Goal: Task Accomplishment & Management: Manage account settings

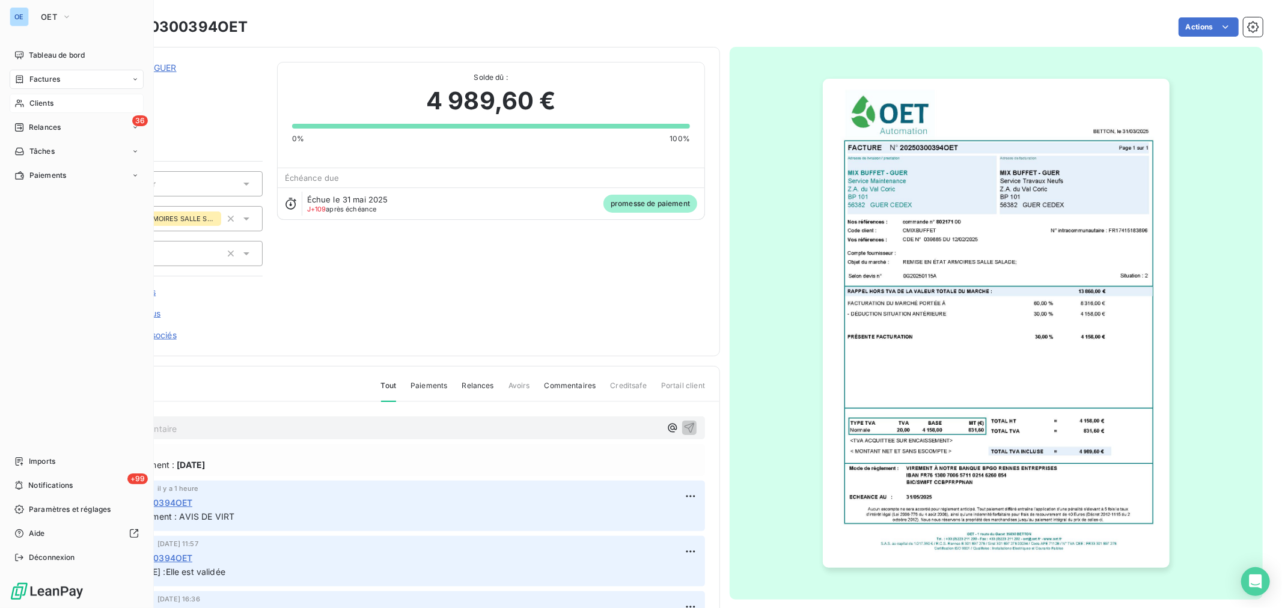
click at [46, 99] on span "Clients" at bounding box center [41, 103] width 24 height 11
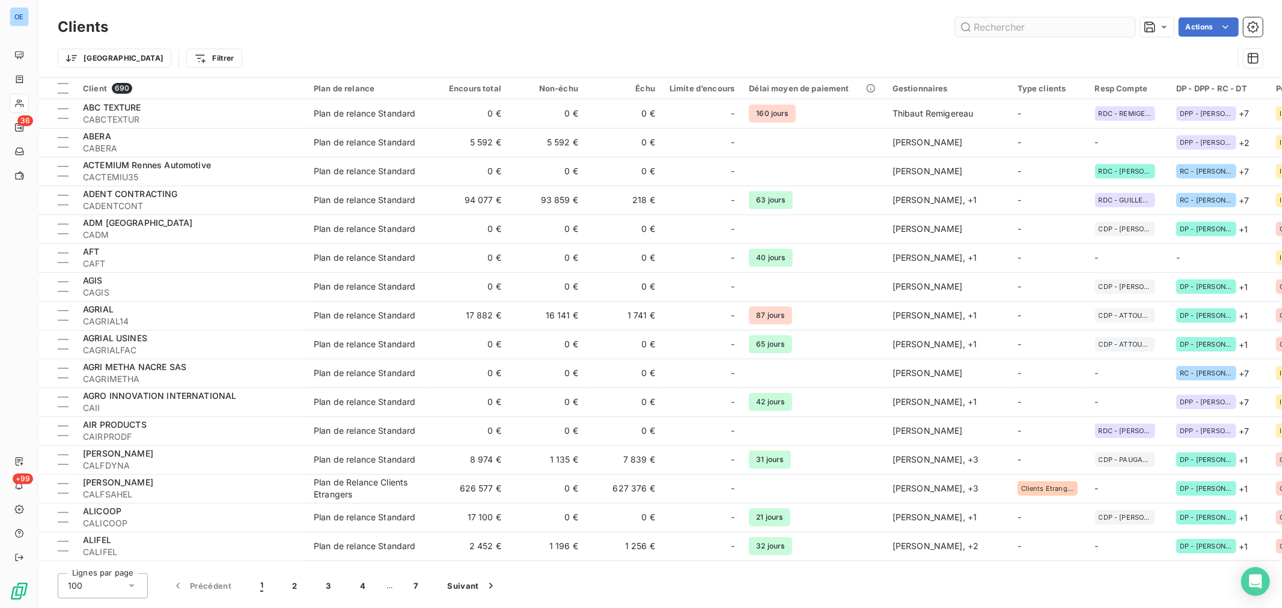
click at [1030, 30] on input "text" at bounding box center [1045, 26] width 180 height 19
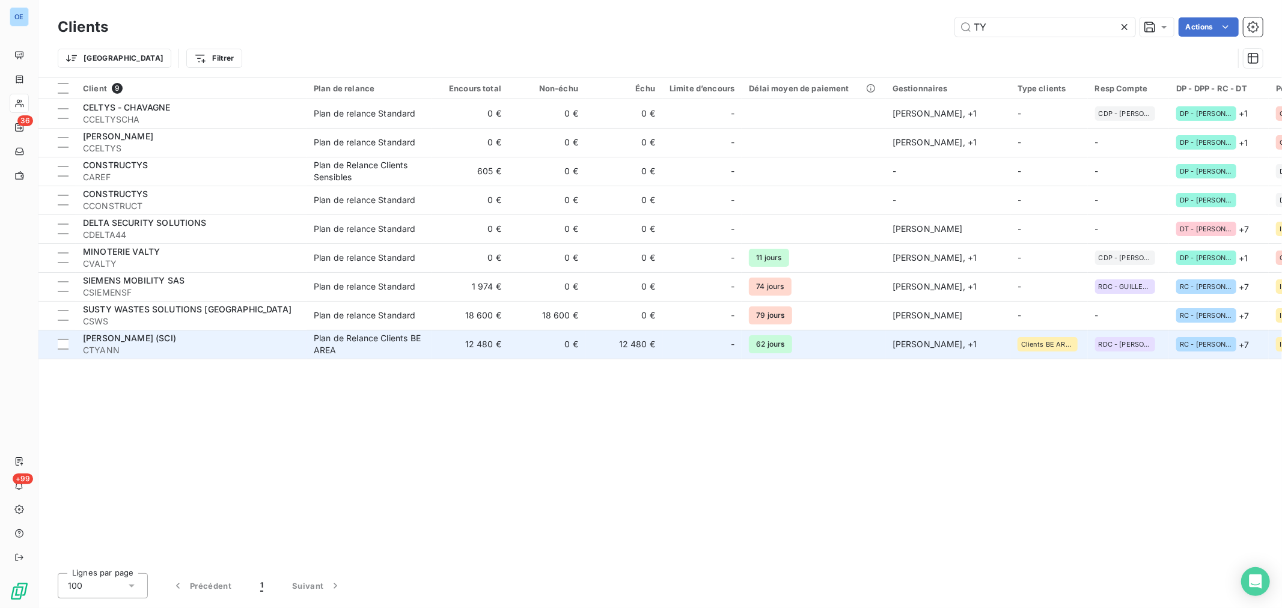
type input "TY"
click at [725, 344] on div "-" at bounding box center [701, 344] width 65 height 19
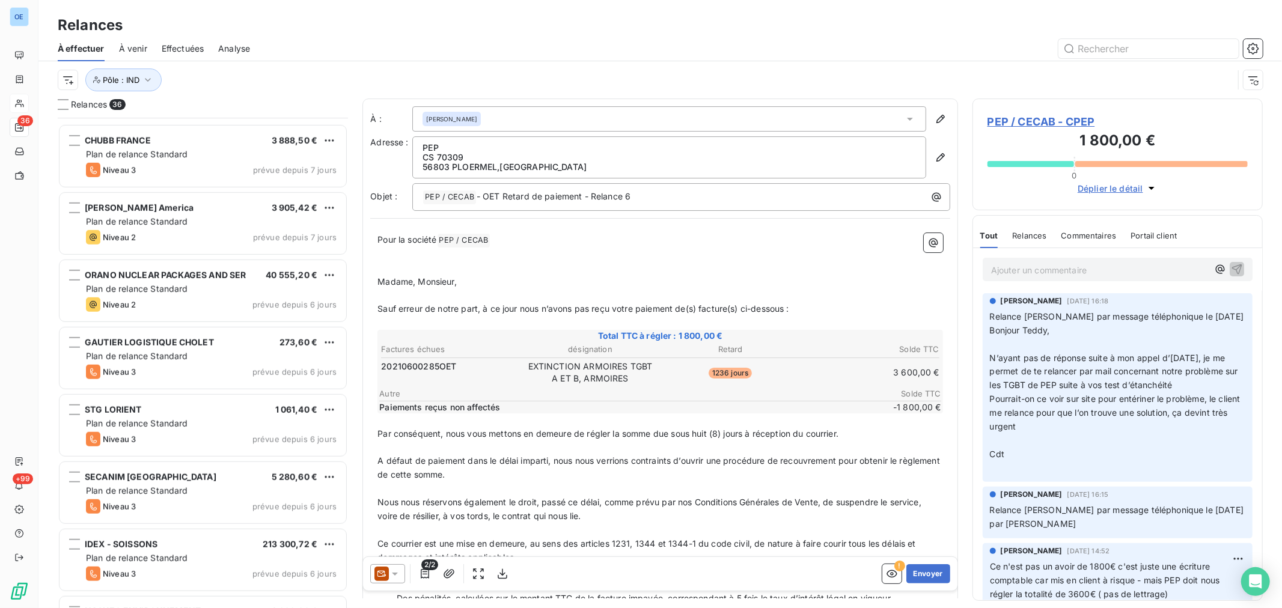
scroll to position [1068, 0]
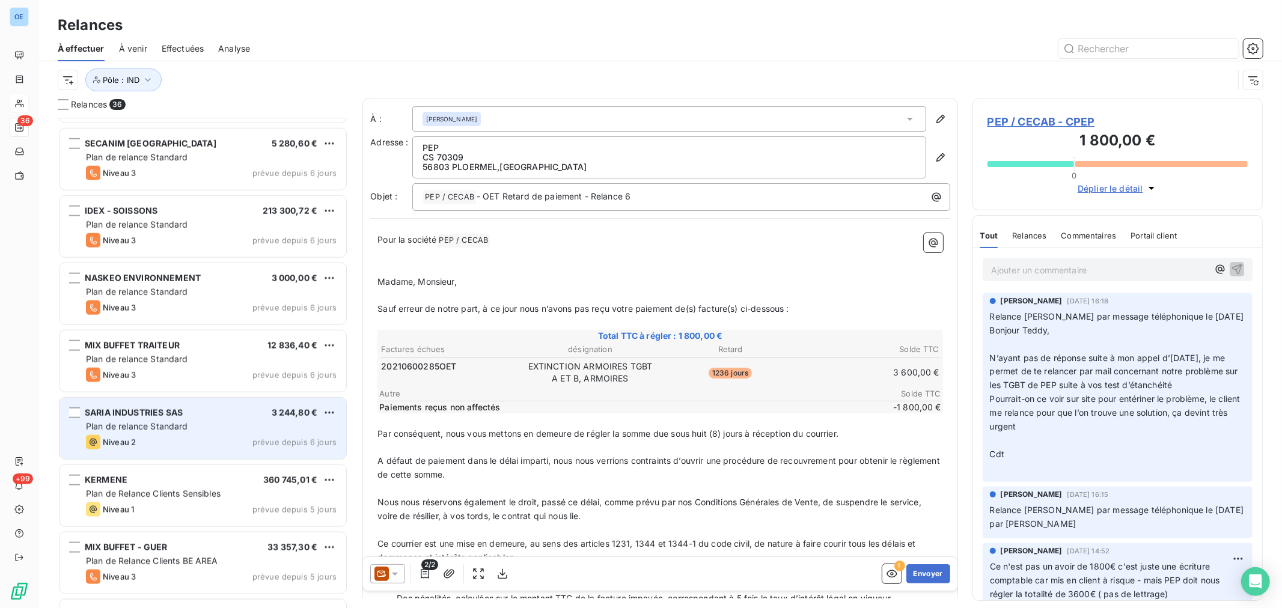
click at [233, 428] on div "Plan de relance Standard" at bounding box center [211, 427] width 251 height 12
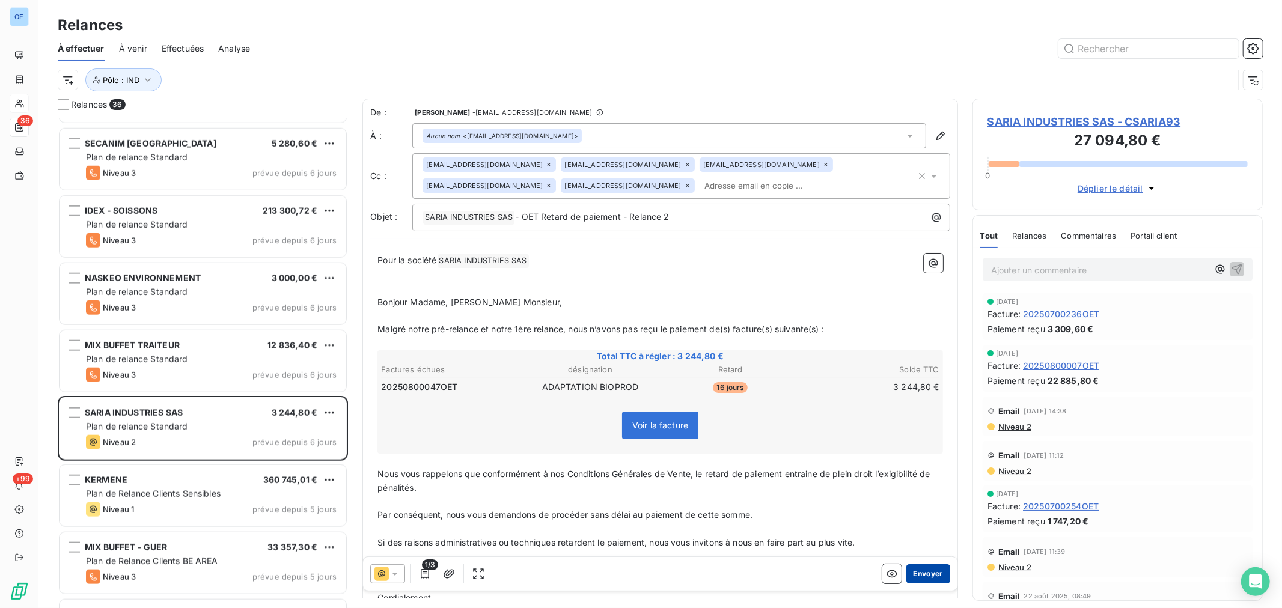
click at [918, 571] on button "Envoyer" at bounding box center [928, 573] width 44 height 19
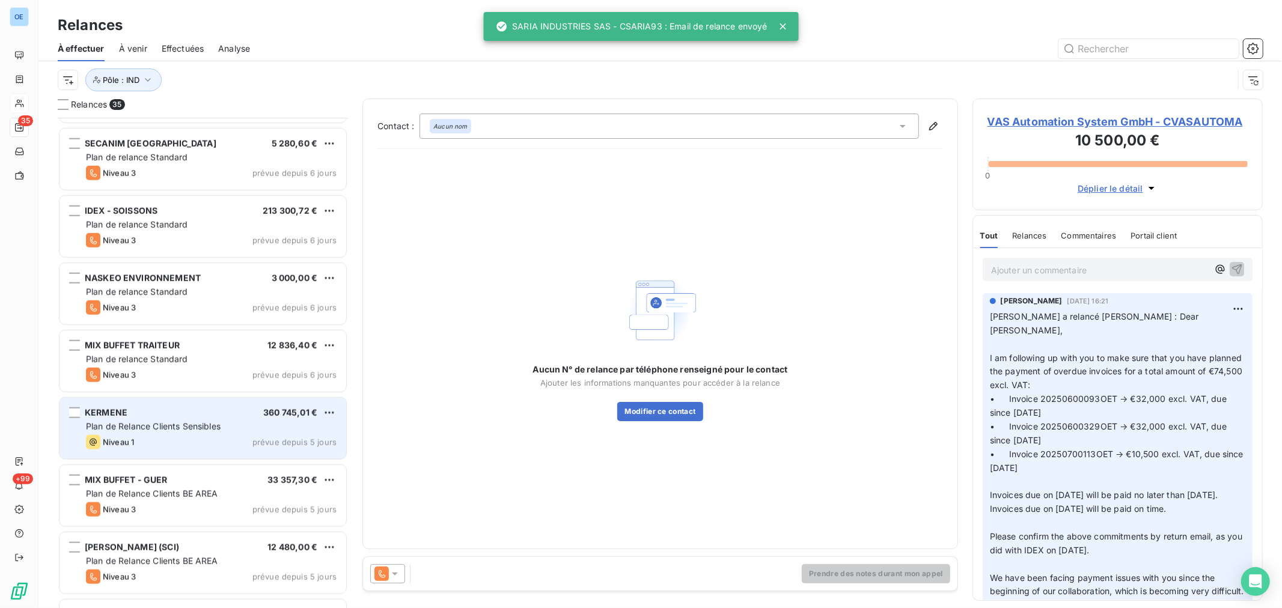
click at [209, 431] on div "Plan de Relance Clients Sensibles" at bounding box center [211, 427] width 251 height 12
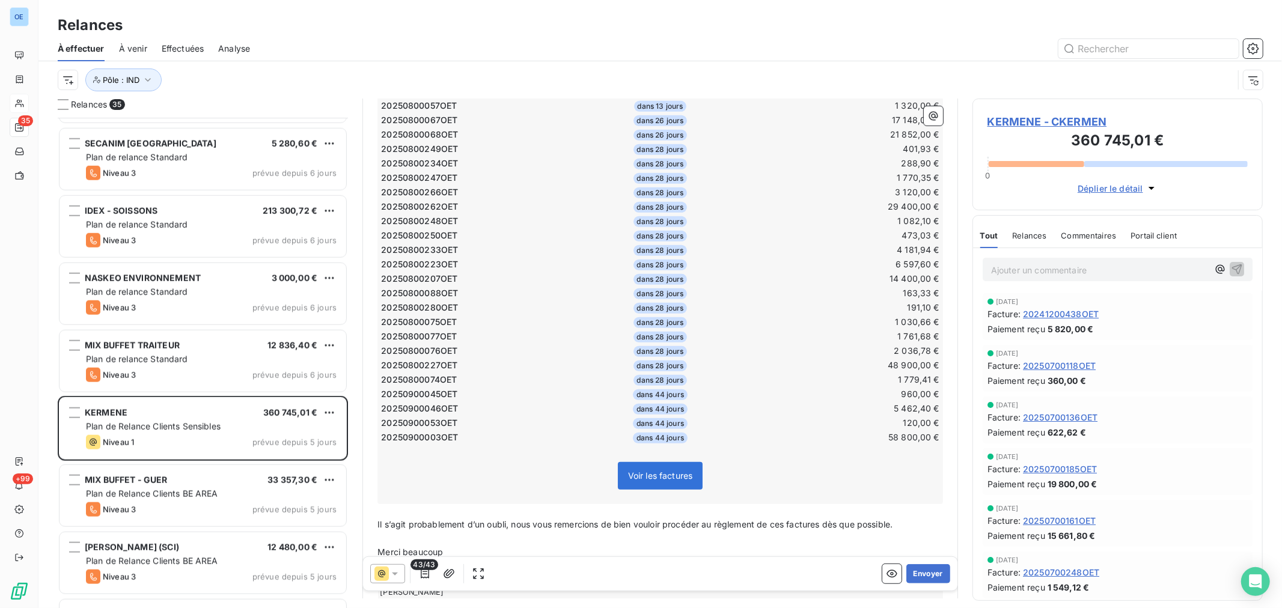
scroll to position [587, 0]
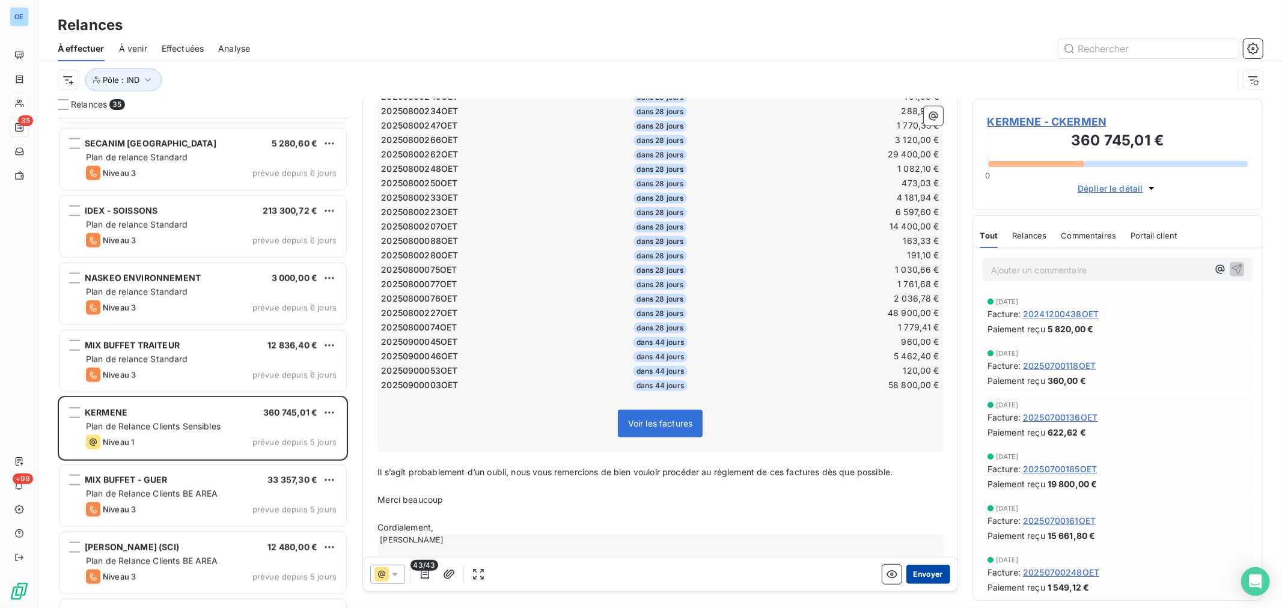
click at [910, 574] on button "Envoyer" at bounding box center [928, 573] width 44 height 19
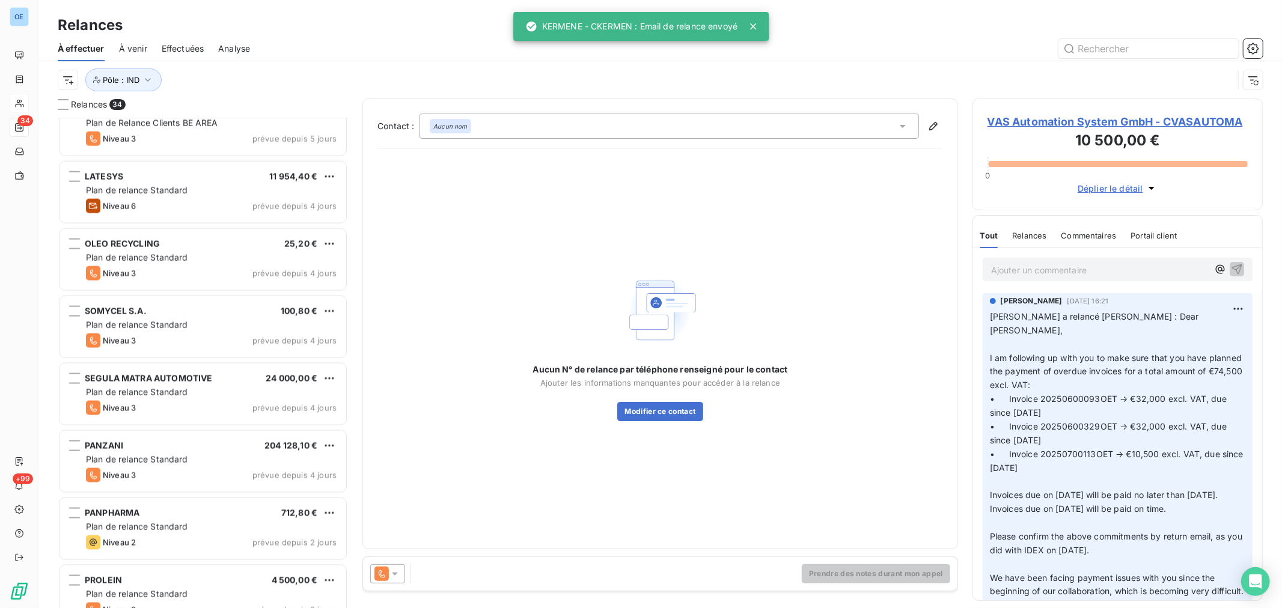
scroll to position [1536, 0]
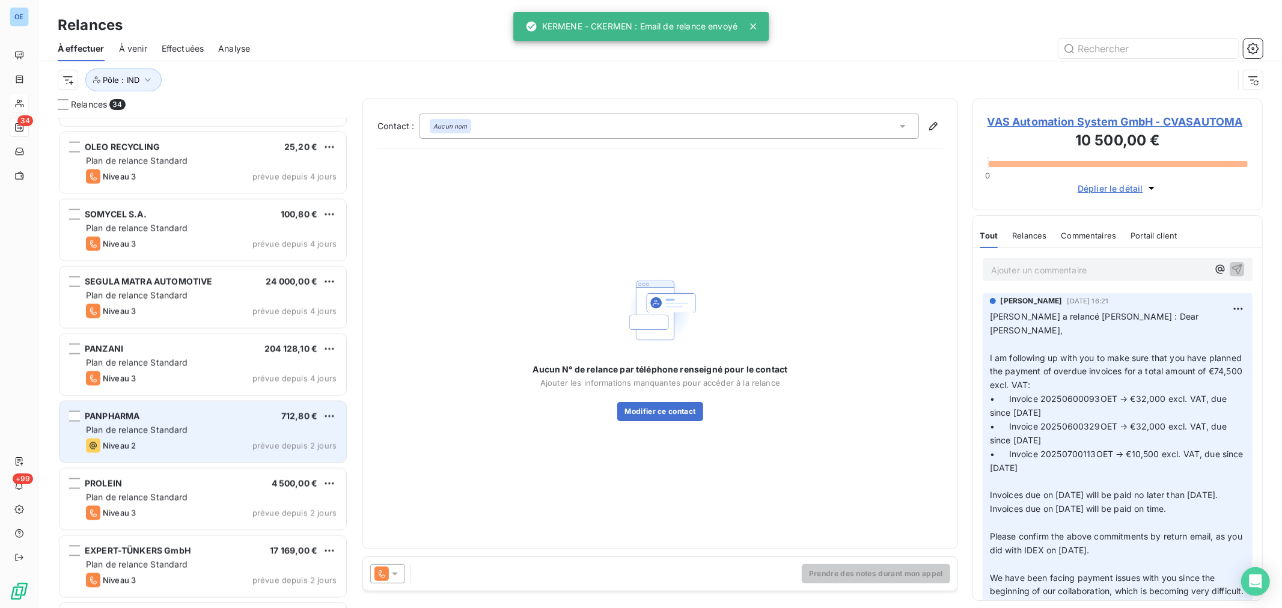
click at [162, 445] on div "Niveau 2 prévue depuis 2 jours" at bounding box center [211, 446] width 251 height 14
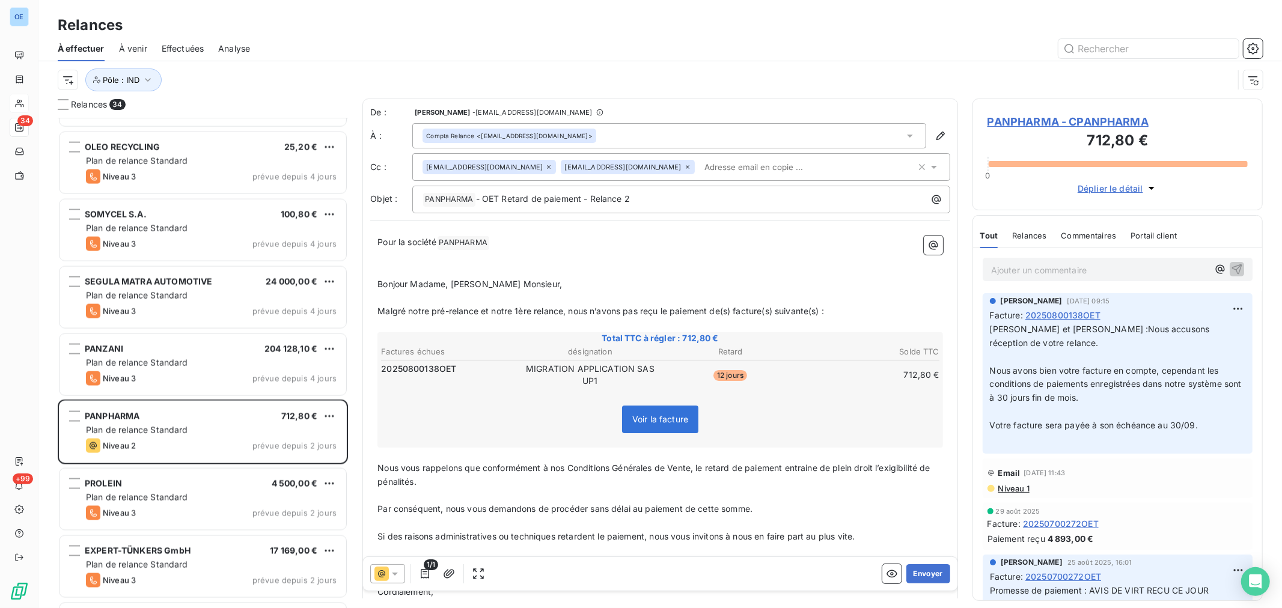
click at [1055, 121] on span "PANPHARMA - CPANPHARMA" at bounding box center [1117, 122] width 260 height 16
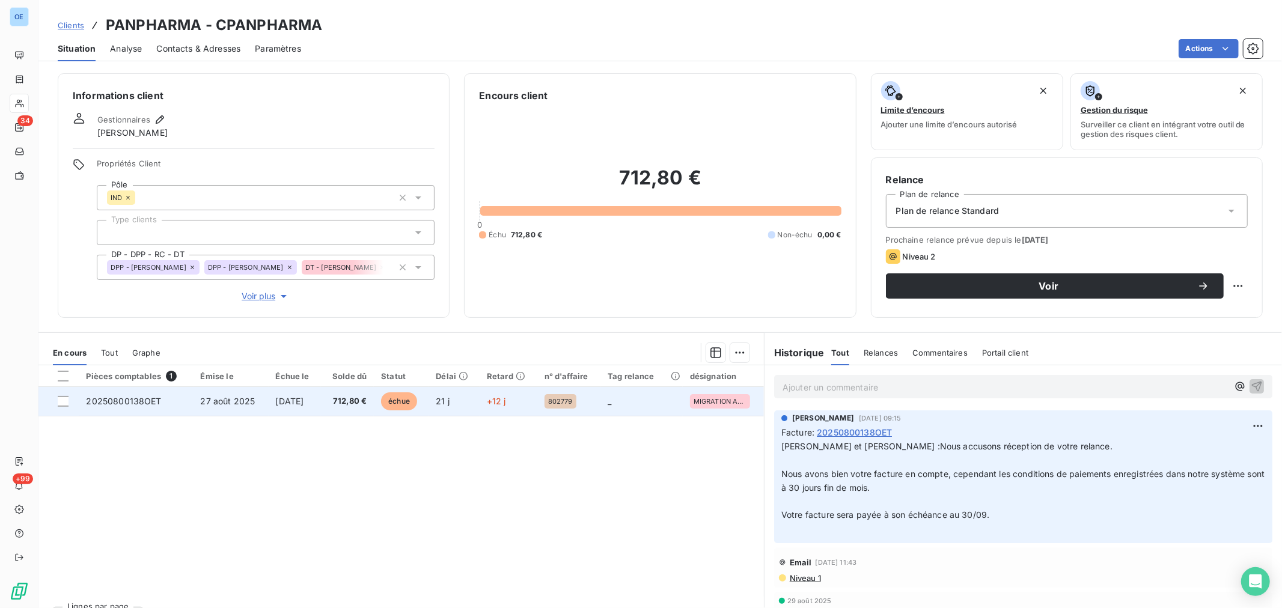
click at [321, 403] on td "5 sept. 2025" at bounding box center [295, 401] width 52 height 29
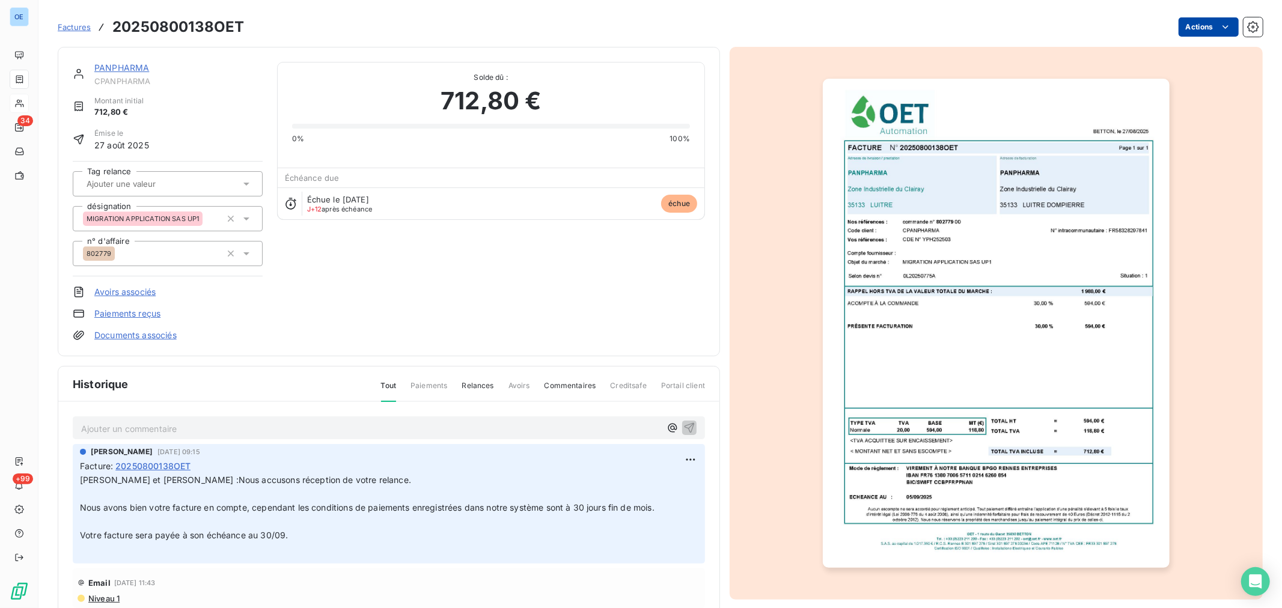
click at [1201, 24] on html "OE 34 +99 Factures 20250800138OET Actions PANPHARMA CPANPHARMA Montant initial …" at bounding box center [641, 304] width 1282 height 608
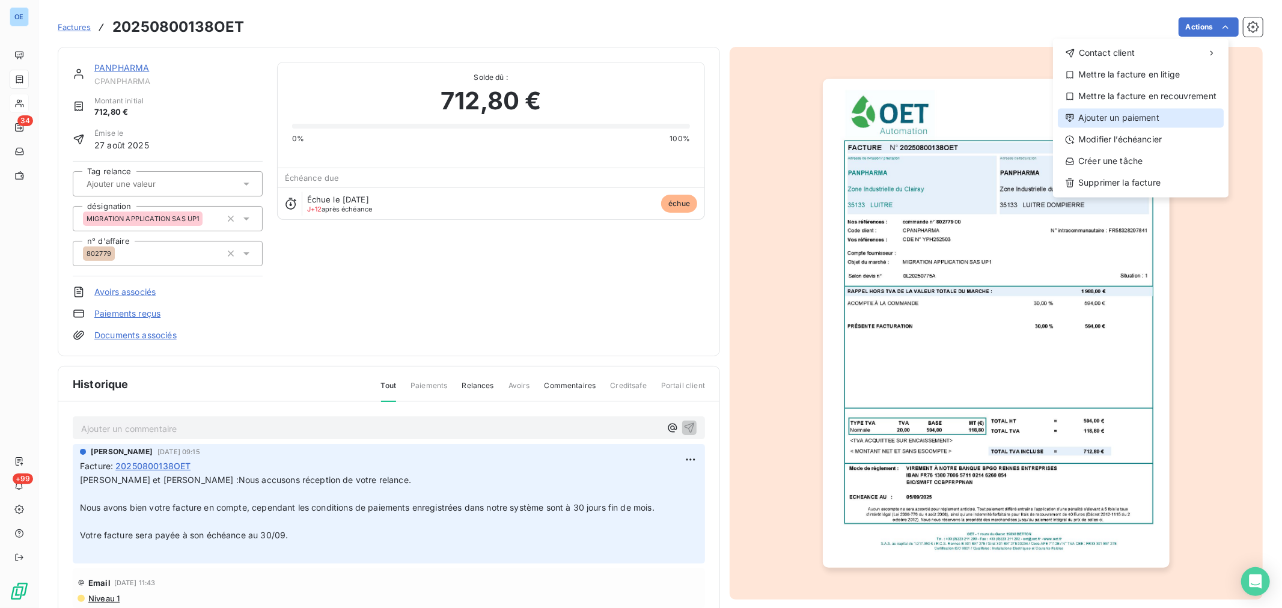
click at [1149, 119] on div "Ajouter un paiement" at bounding box center [1141, 117] width 166 height 19
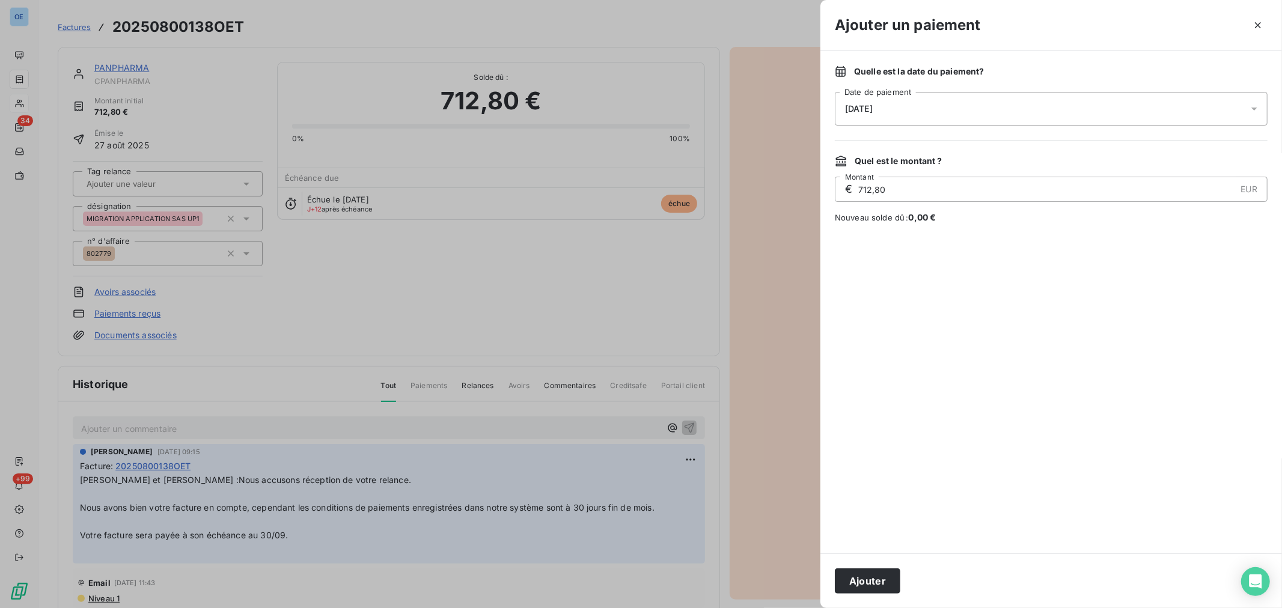
click at [1253, 108] on icon at bounding box center [1254, 109] width 6 height 3
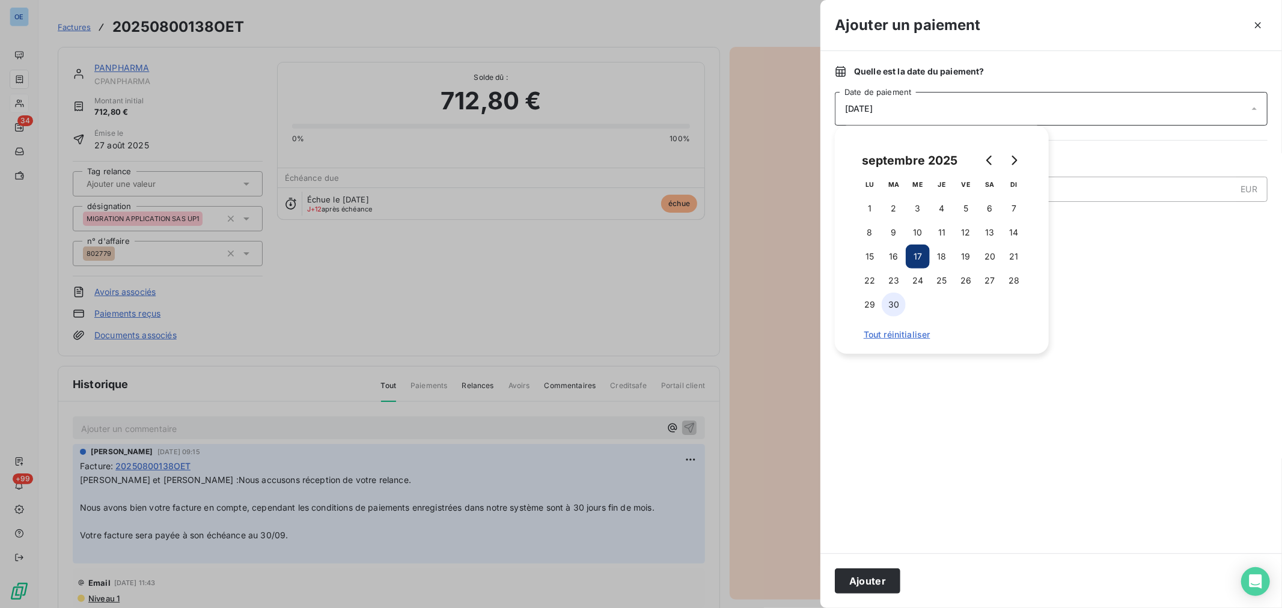
click at [885, 302] on button "30" at bounding box center [894, 305] width 24 height 24
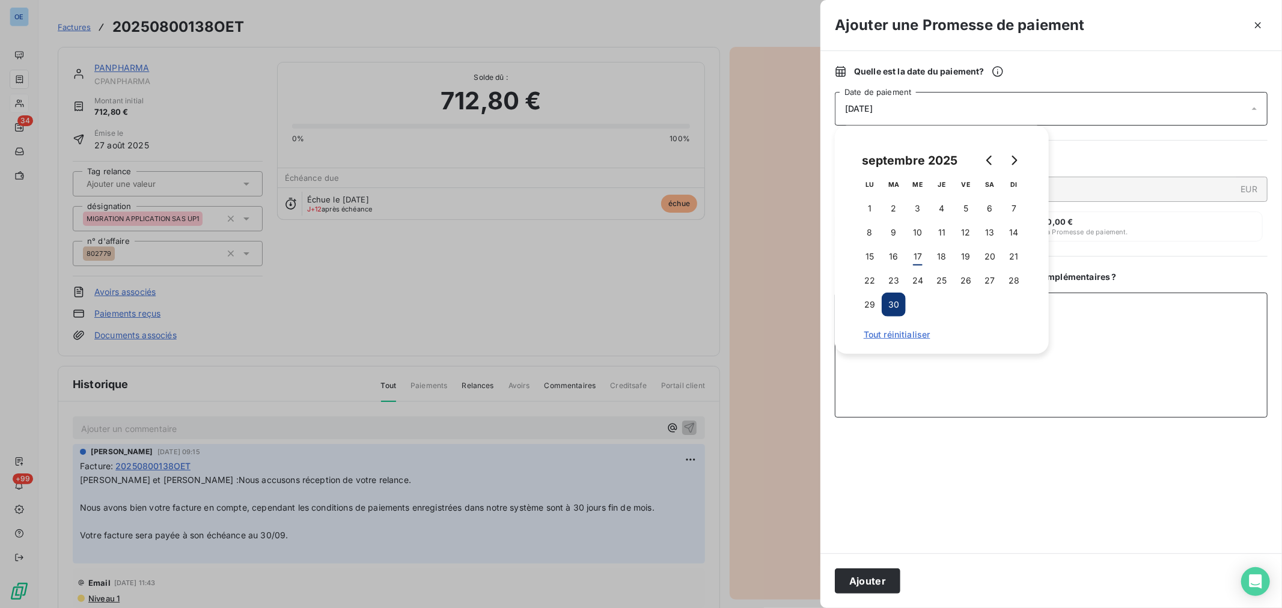
click at [1089, 357] on textarea "Ajouter un commentaire ( facultatif )" at bounding box center [1051, 355] width 433 height 125
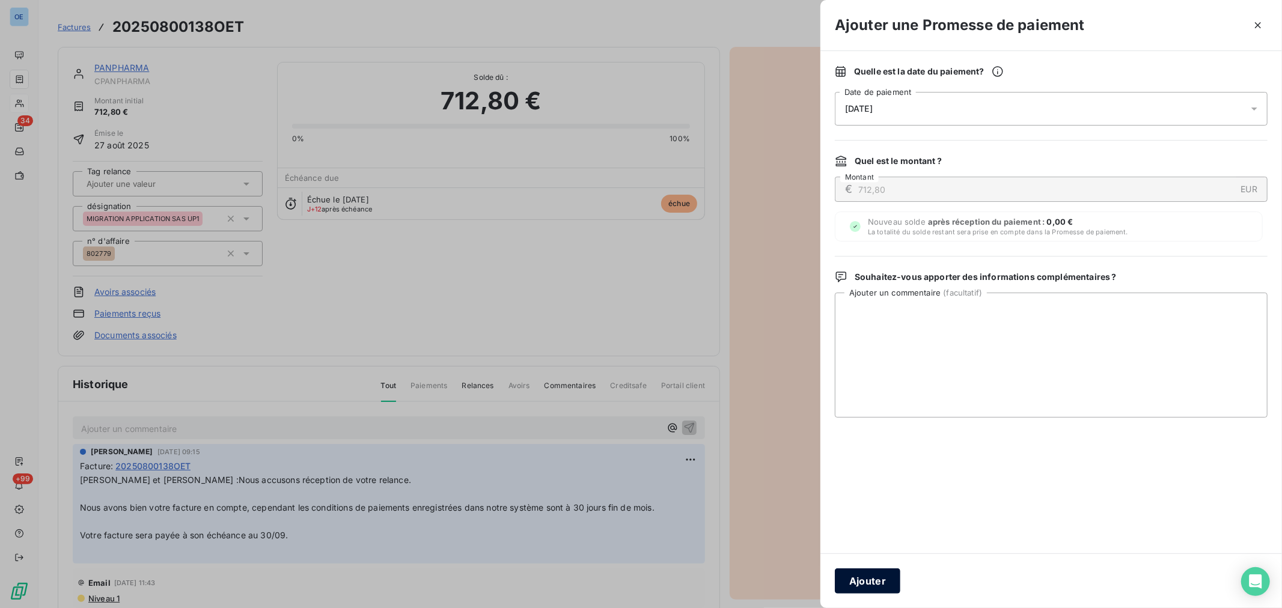
click at [877, 579] on button "Ajouter" at bounding box center [868, 580] width 66 height 25
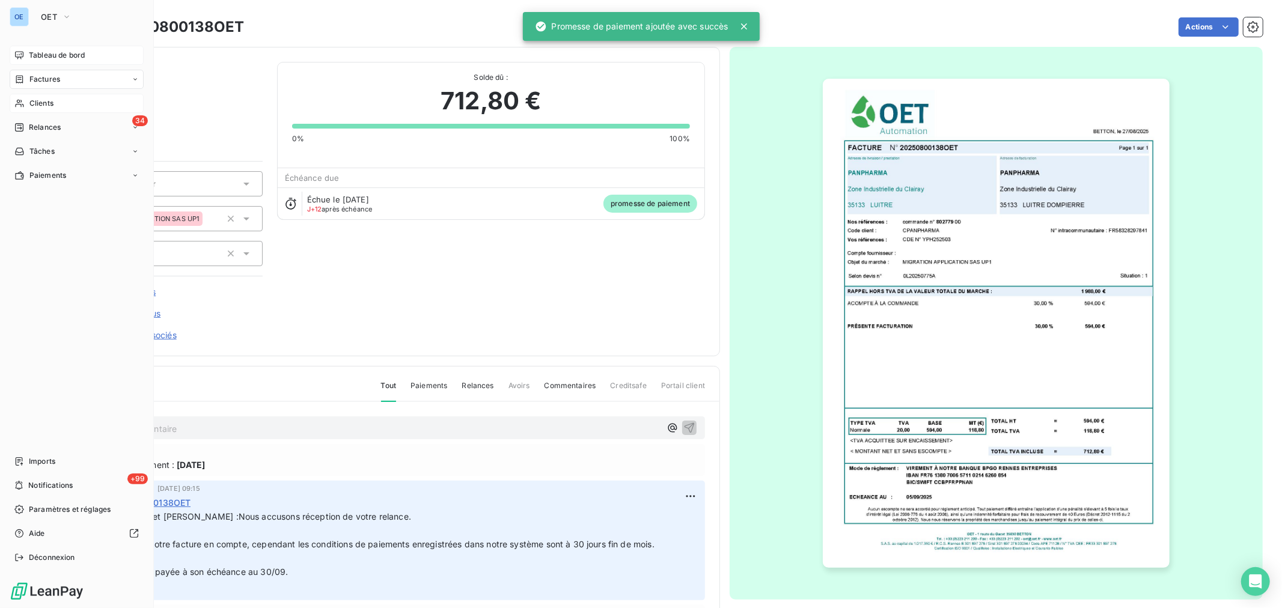
click at [31, 50] on span "Tableau de bord" at bounding box center [57, 55] width 56 height 11
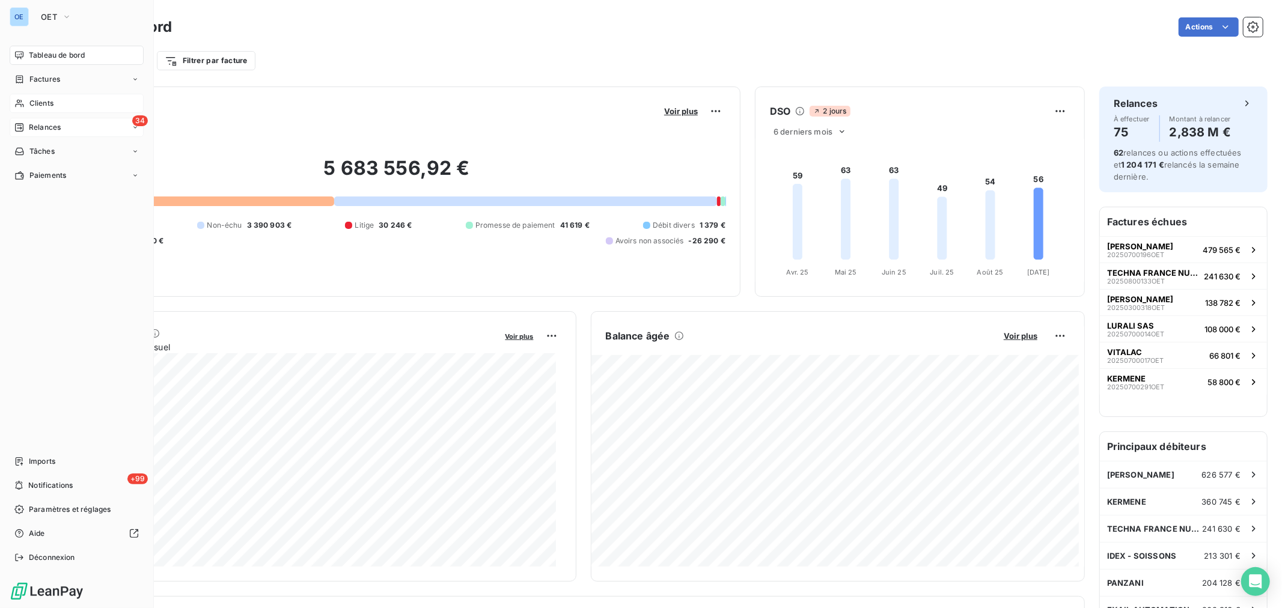
click at [32, 129] on span "Relances" at bounding box center [45, 127] width 32 height 11
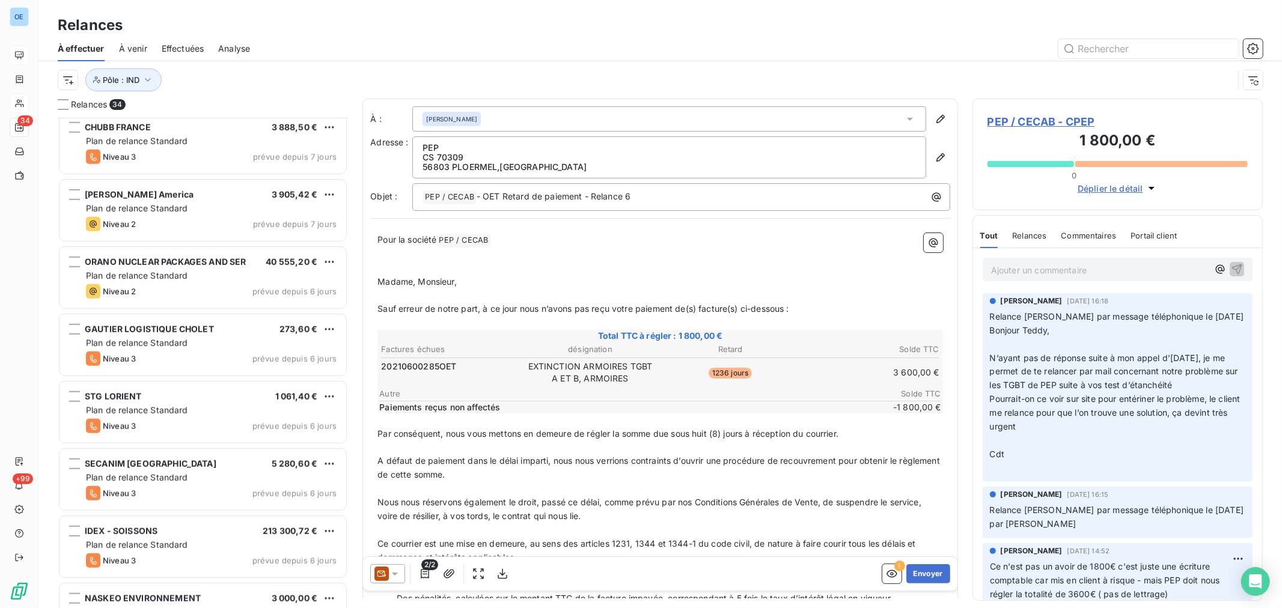
scroll to position [735, 0]
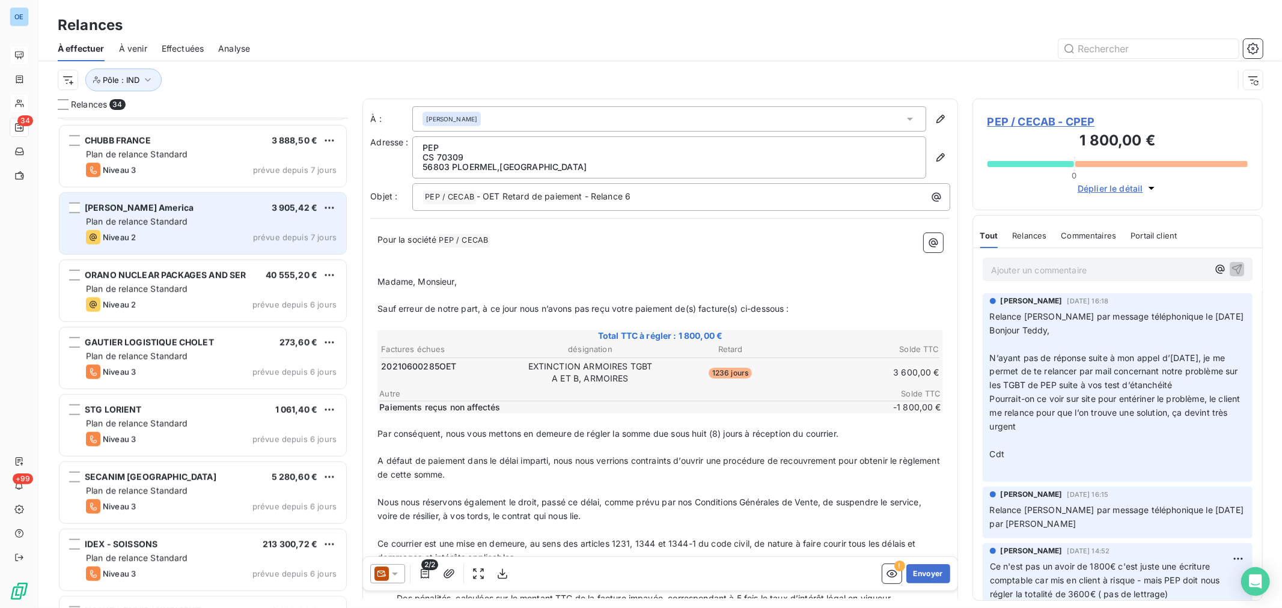
click at [197, 231] on div "Niveau 2 prévue depuis 7 jours" at bounding box center [211, 237] width 251 height 14
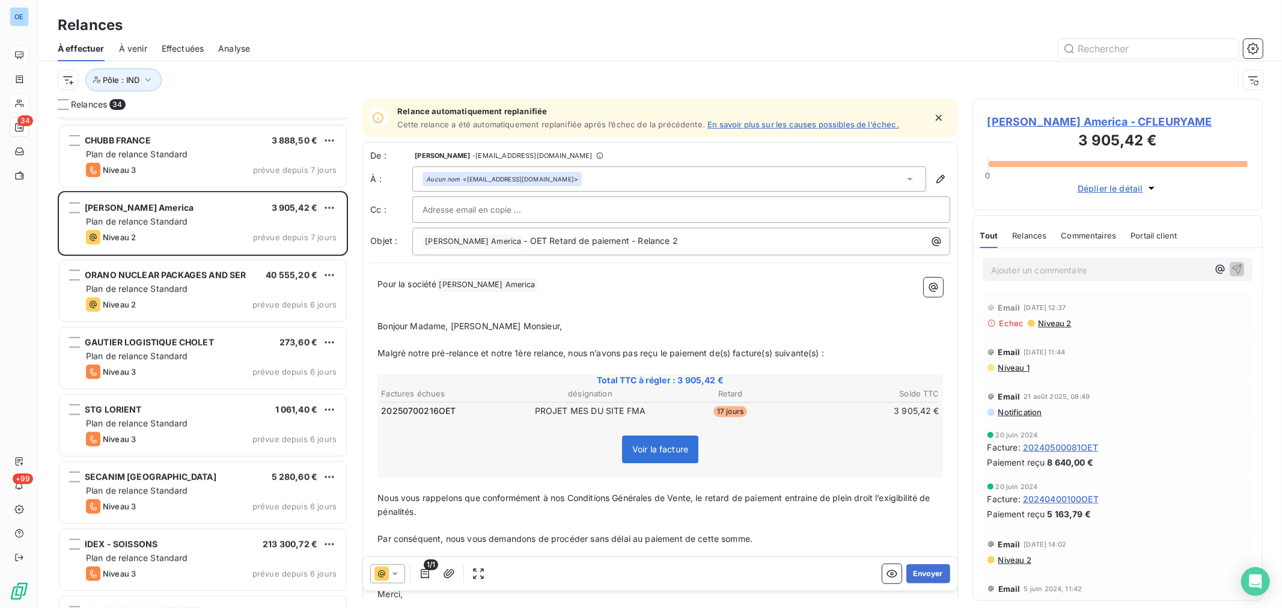
click at [1024, 369] on span "Niveau 1" at bounding box center [1013, 368] width 32 height 10
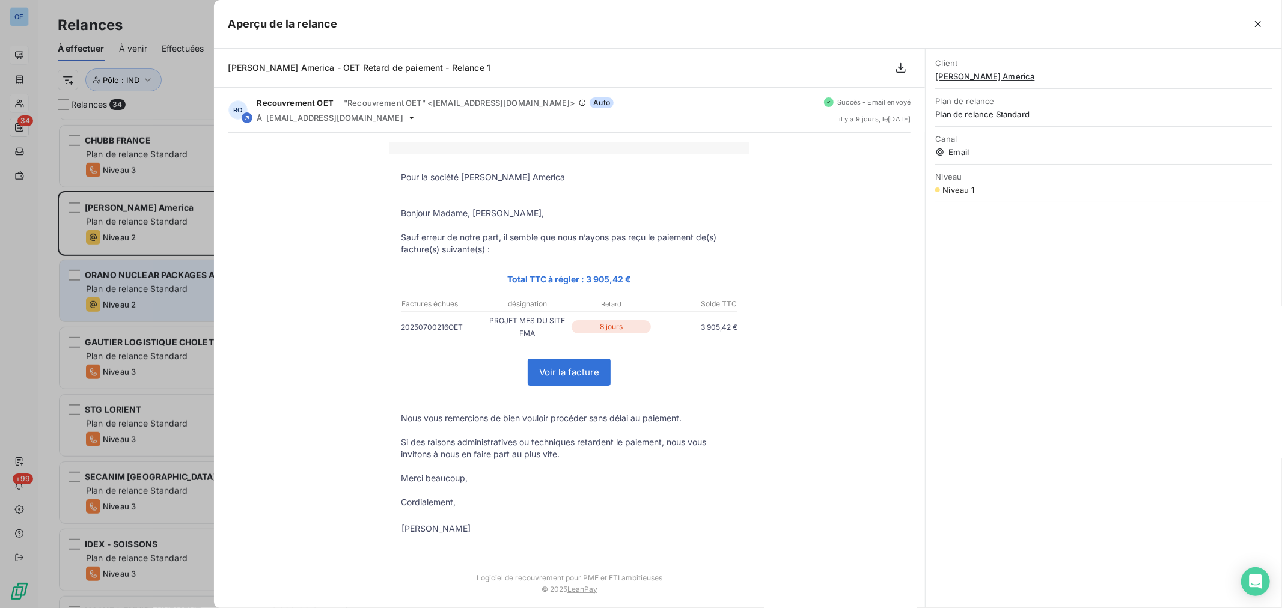
click at [210, 299] on div at bounding box center [641, 304] width 1282 height 608
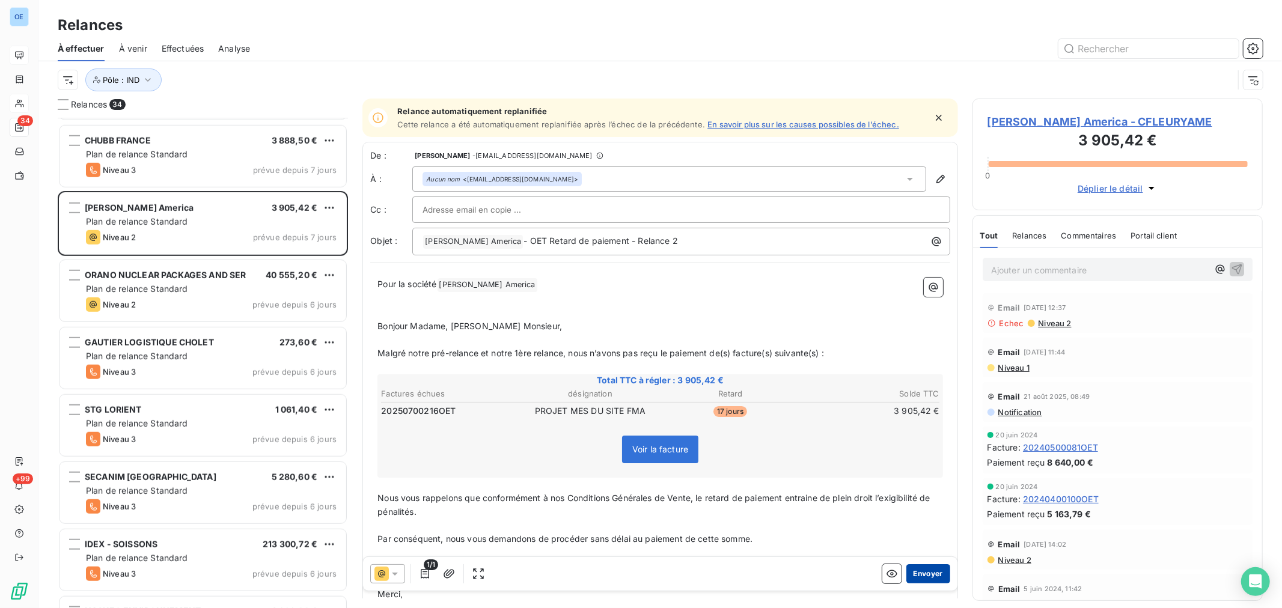
click at [911, 574] on button "Envoyer" at bounding box center [928, 573] width 44 height 19
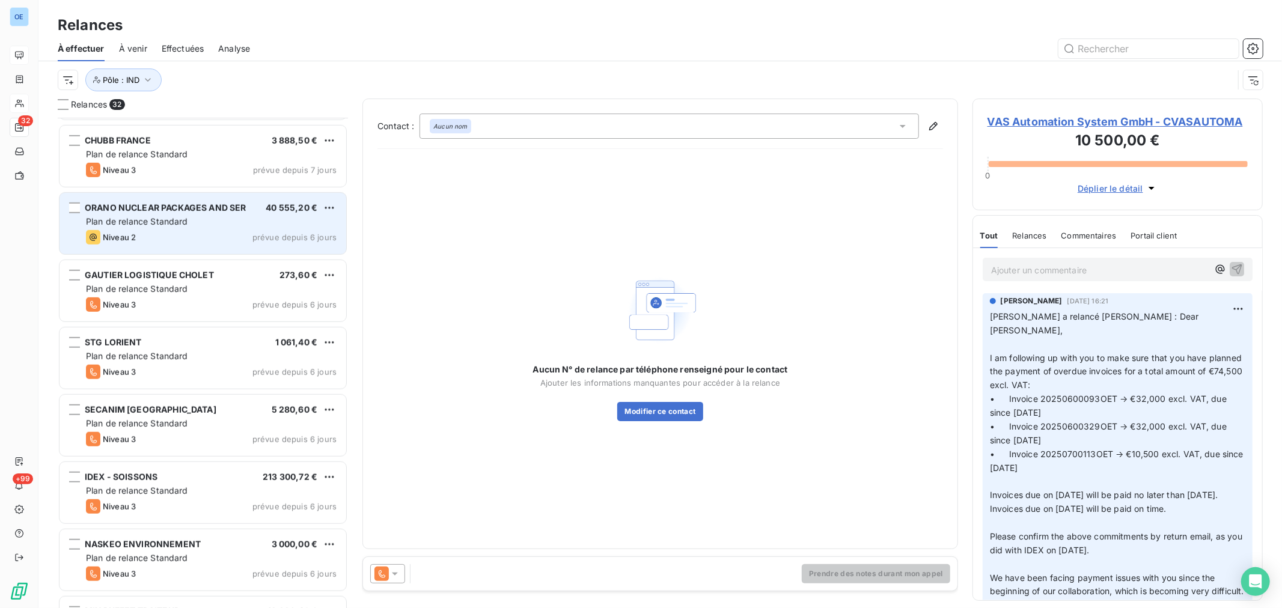
click at [230, 209] on span "ORANO NUCLEAR PACKAGES AND SER" at bounding box center [166, 208] width 162 height 10
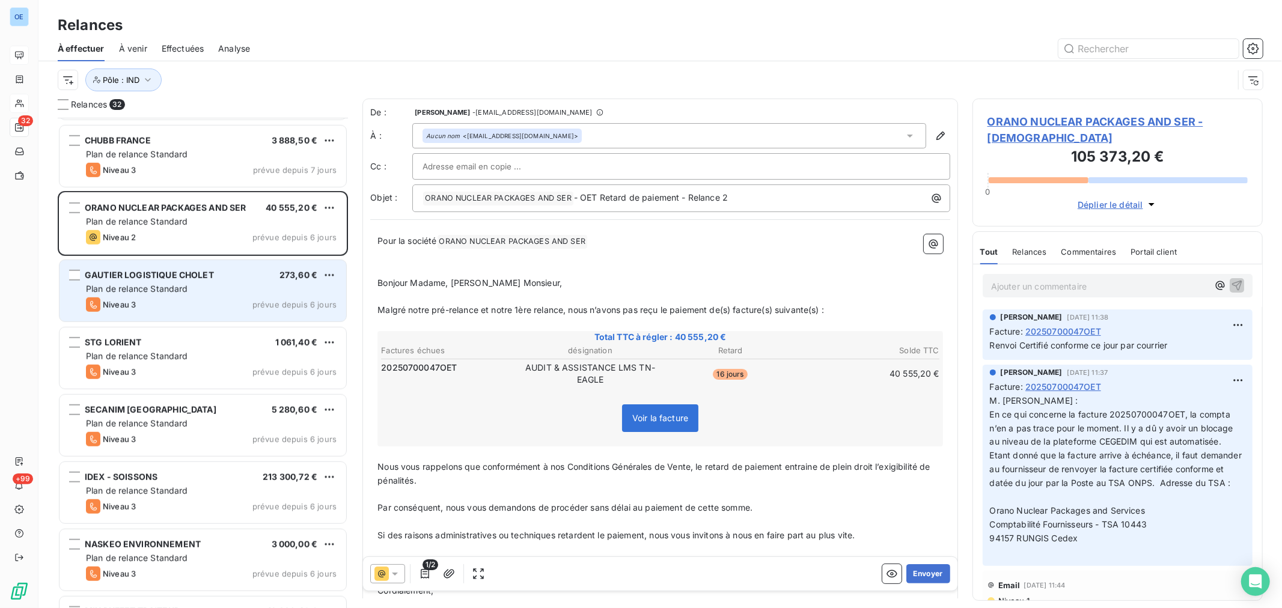
click at [215, 295] on div "Plan de relance Standard" at bounding box center [211, 289] width 251 height 12
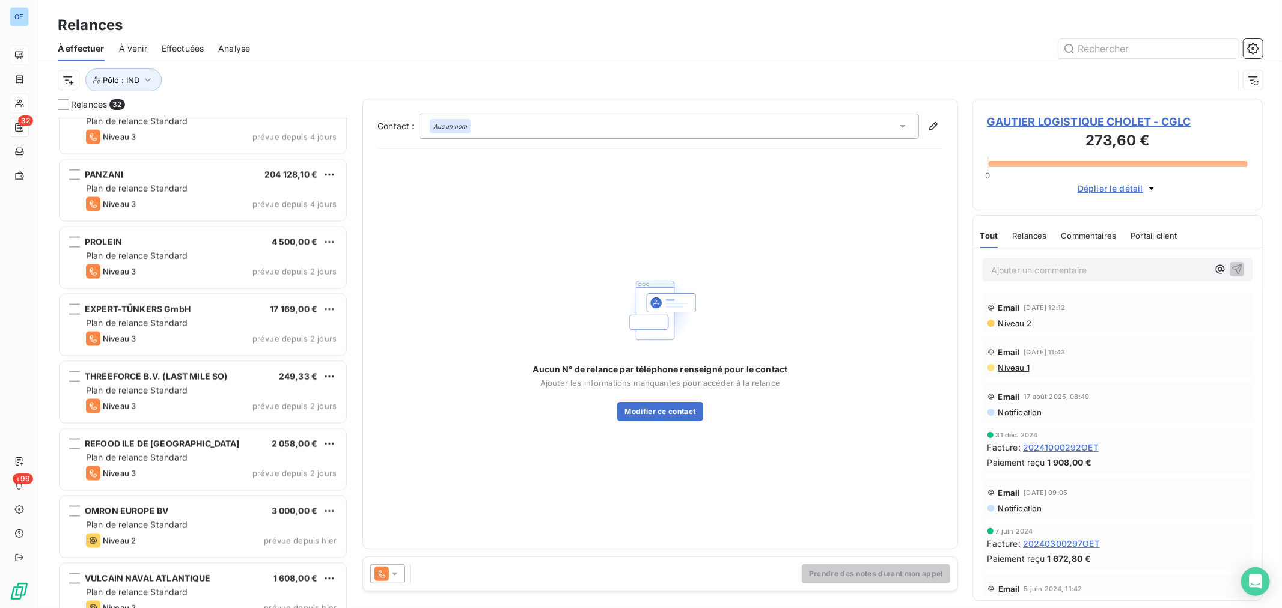
scroll to position [1665, 0]
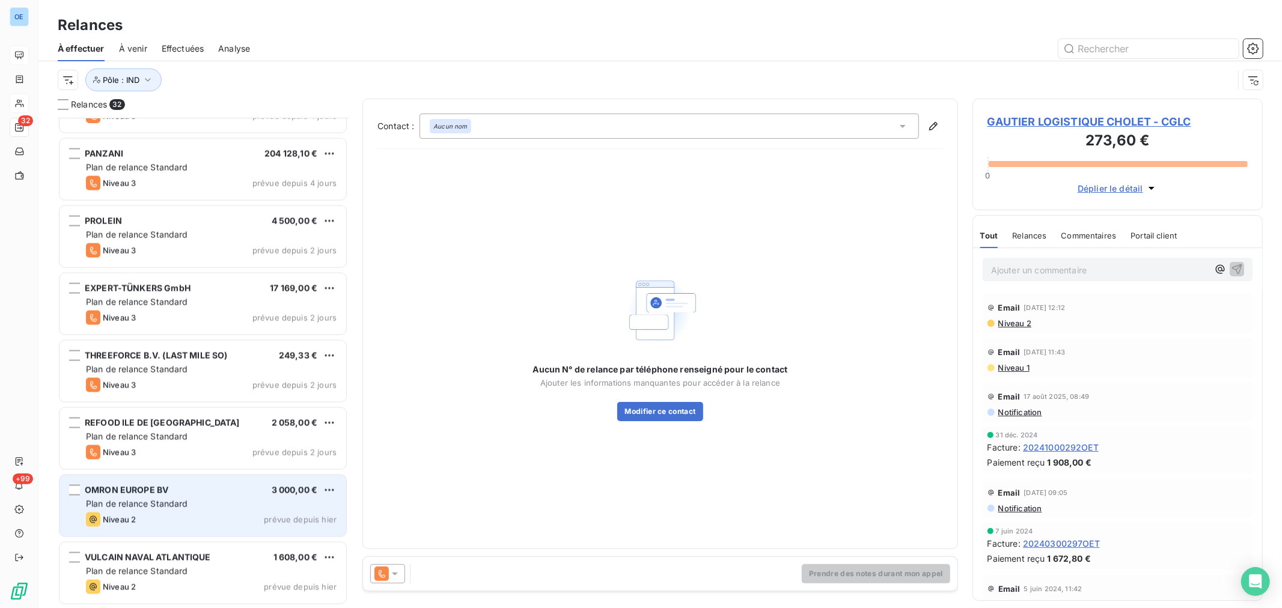
click at [233, 513] on div "Niveau 2 prévue depuis hier" at bounding box center [211, 520] width 251 height 14
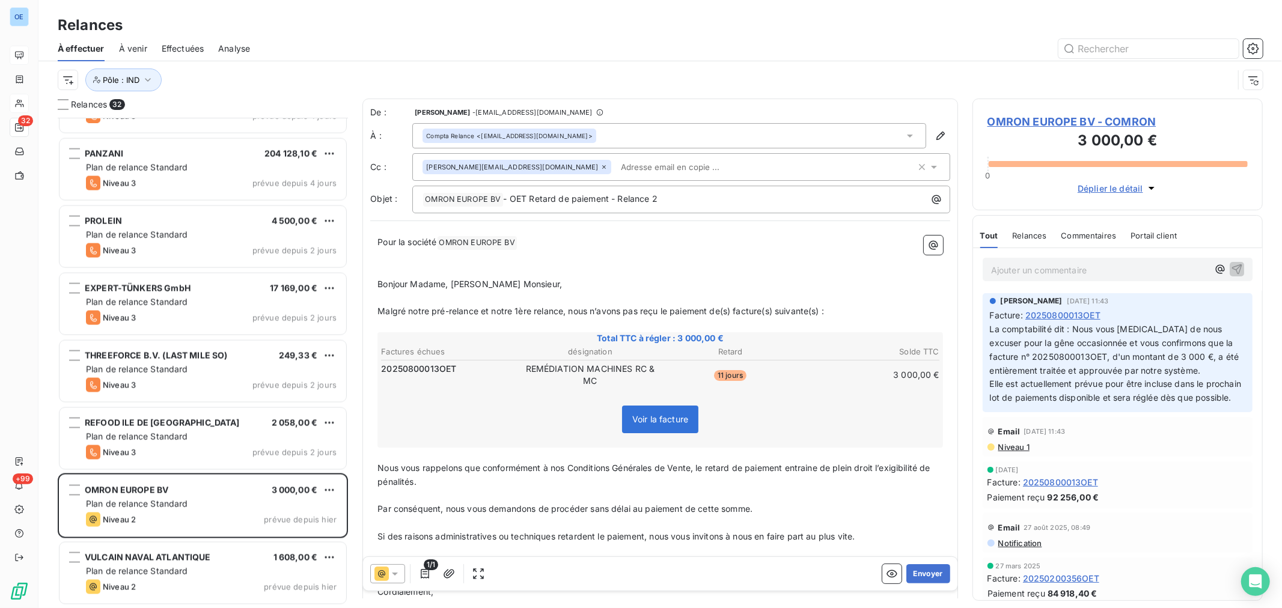
click at [1025, 117] on span "OMRON EUROPE BV - COMRON" at bounding box center [1117, 122] width 260 height 16
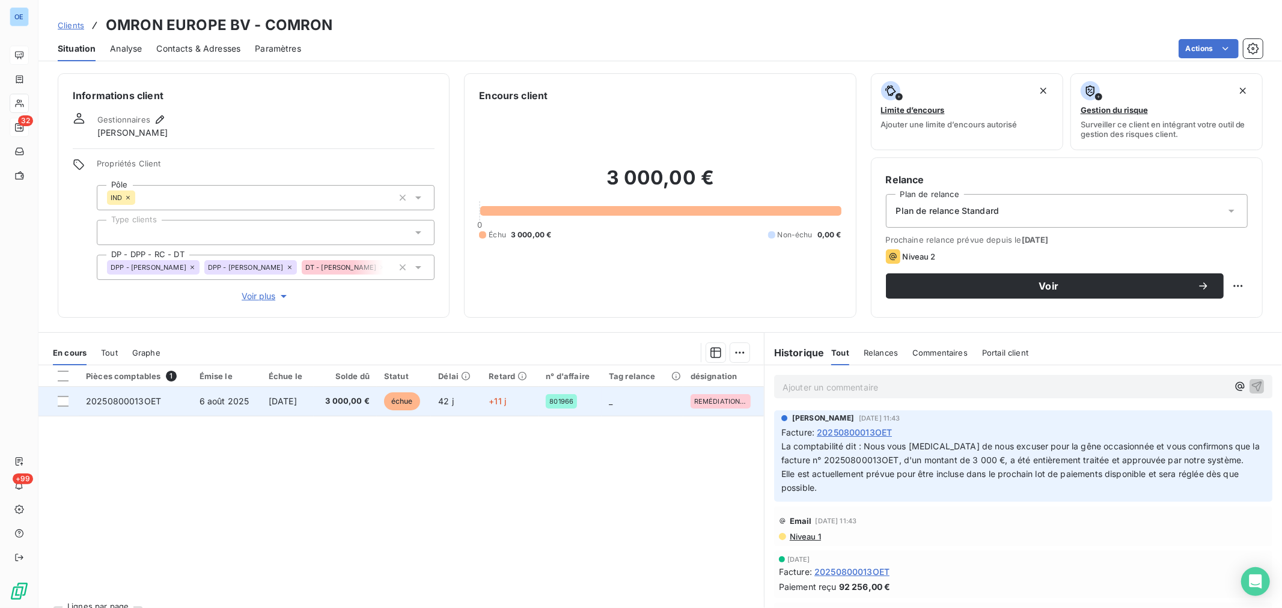
click at [309, 395] on td "6 sept. 2025" at bounding box center [287, 401] width 52 height 29
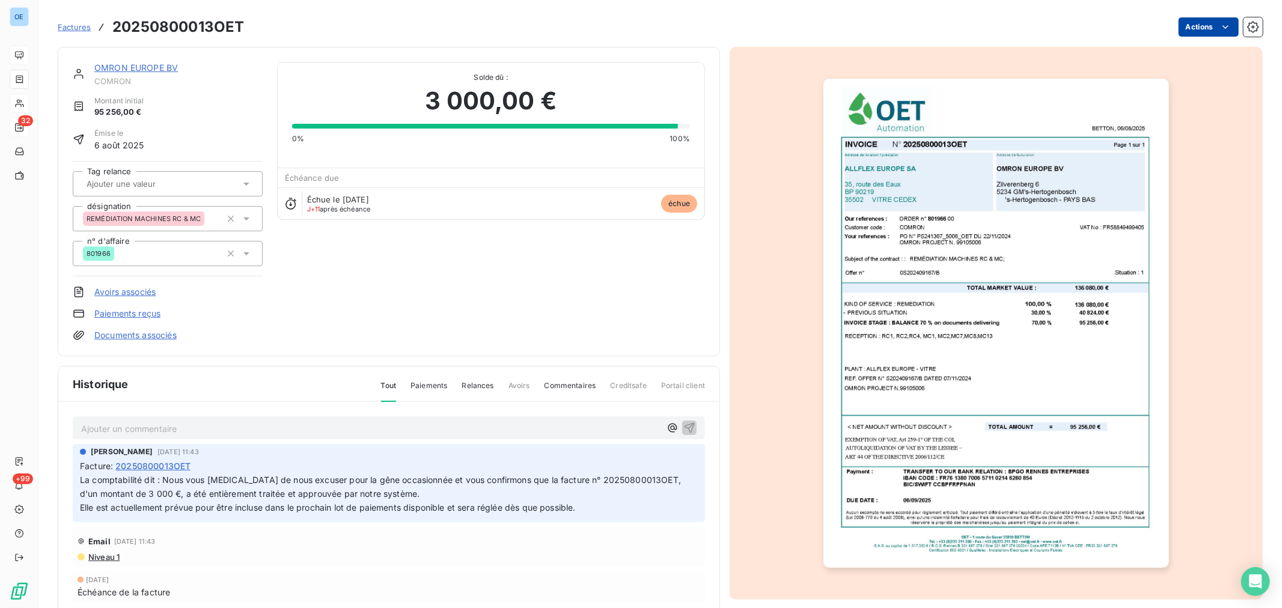
click at [1195, 21] on html "OE 32 +99 Factures 20250800013OET Actions OMRON EUROPE BV COMRON Montant initia…" at bounding box center [641, 304] width 1282 height 608
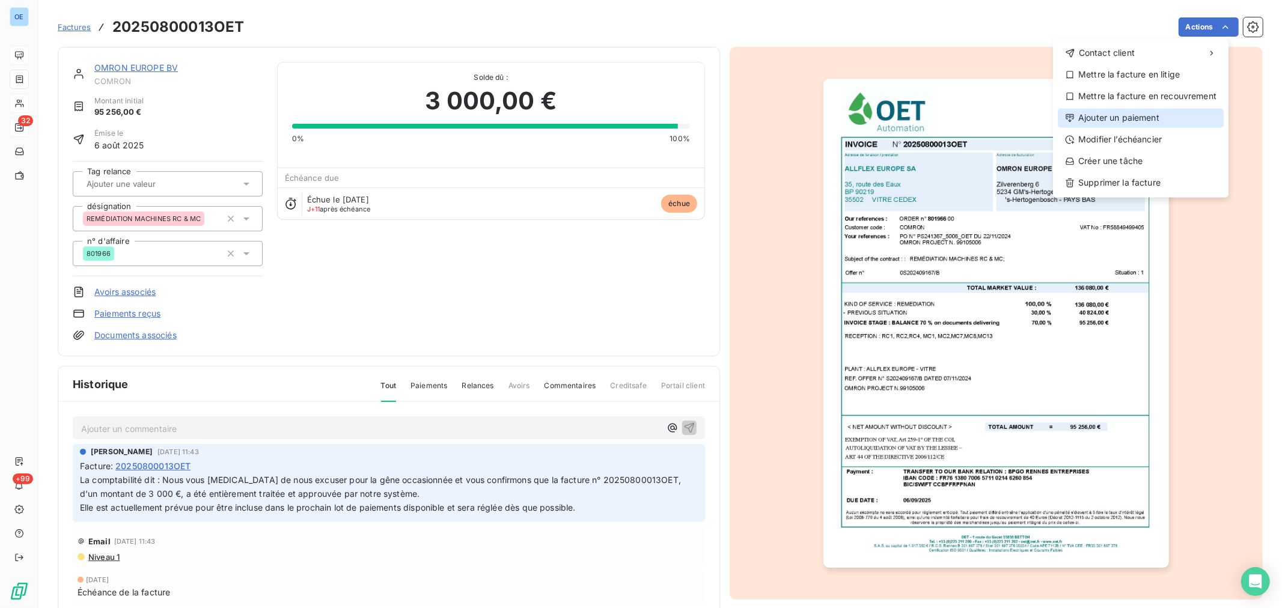
click at [1170, 113] on div "Ajouter un paiement" at bounding box center [1141, 117] width 166 height 19
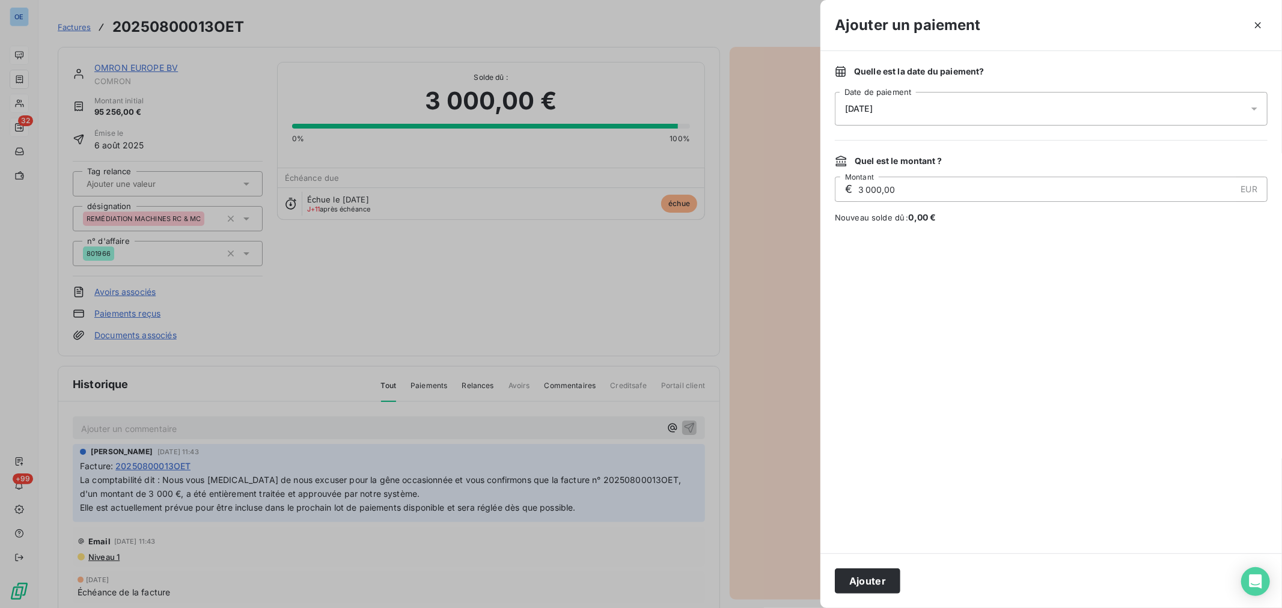
click at [1254, 115] on div at bounding box center [1257, 109] width 19 height 34
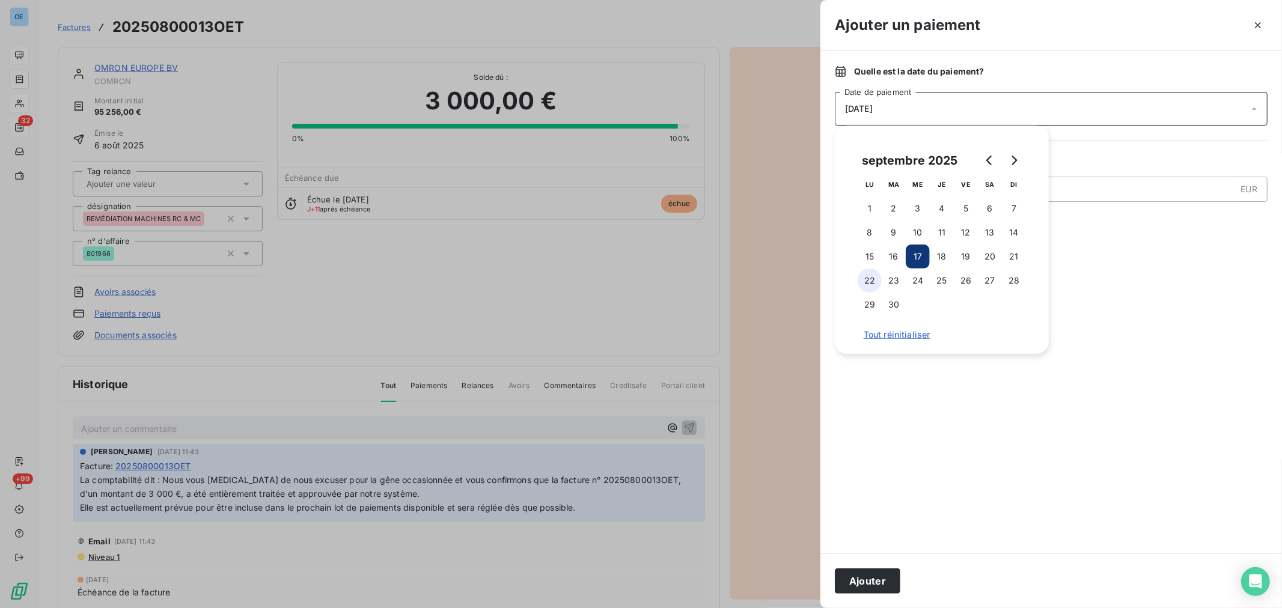
click at [872, 281] on button "22" at bounding box center [870, 281] width 24 height 24
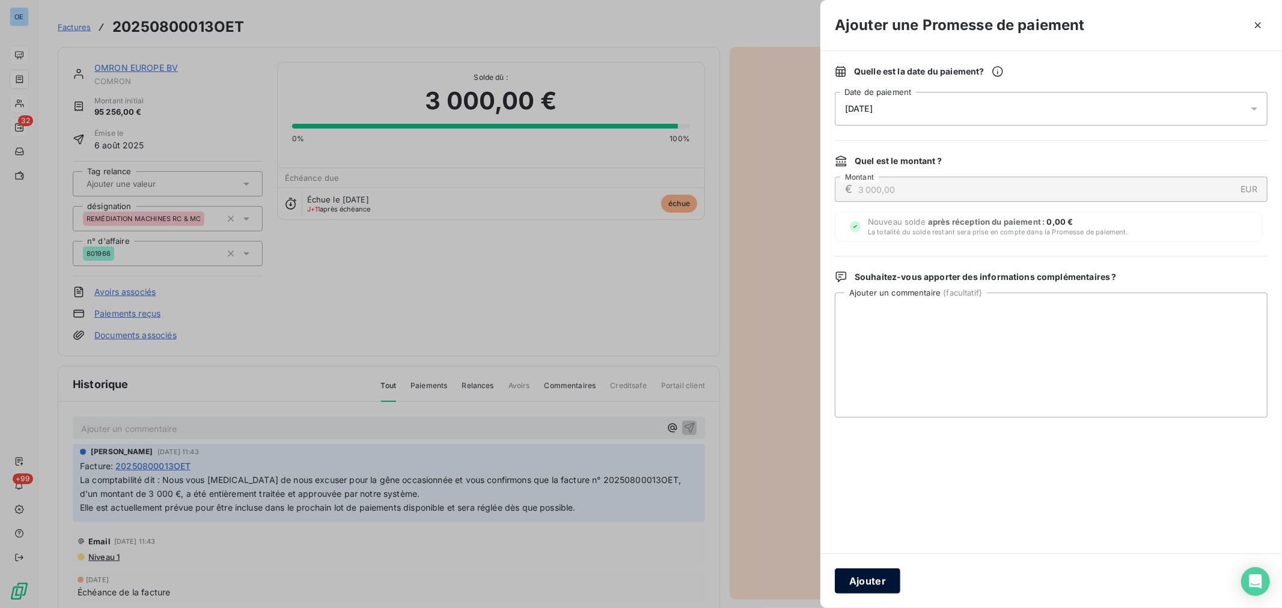
click at [873, 574] on button "Ajouter" at bounding box center [868, 580] width 66 height 25
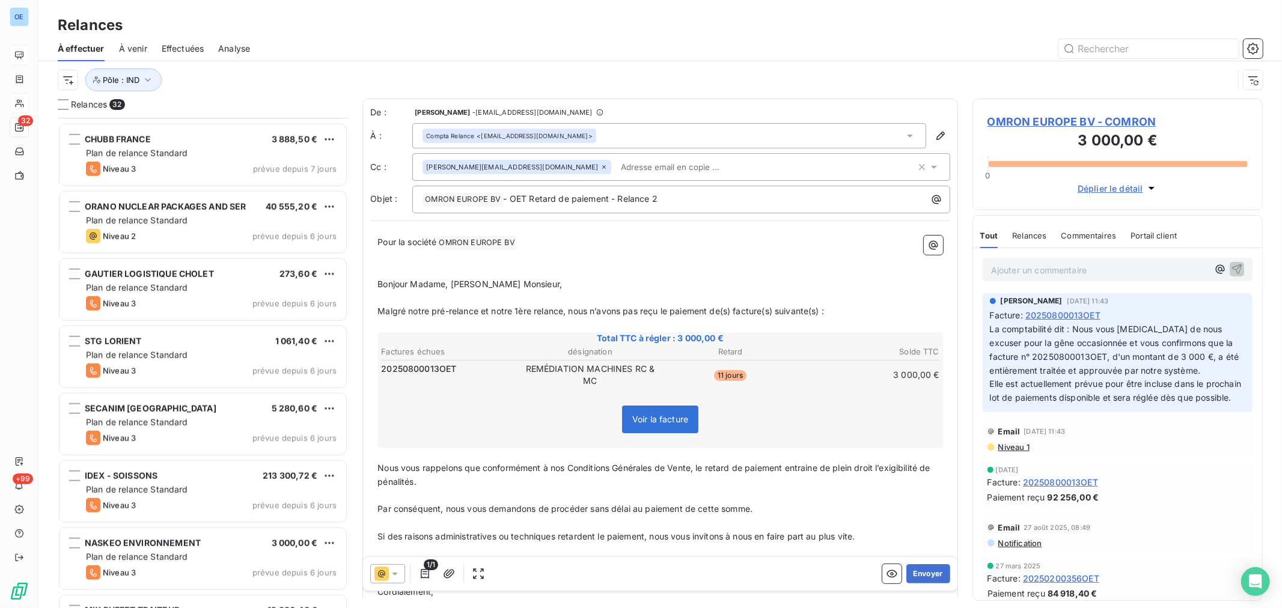
scroll to position [668, 0]
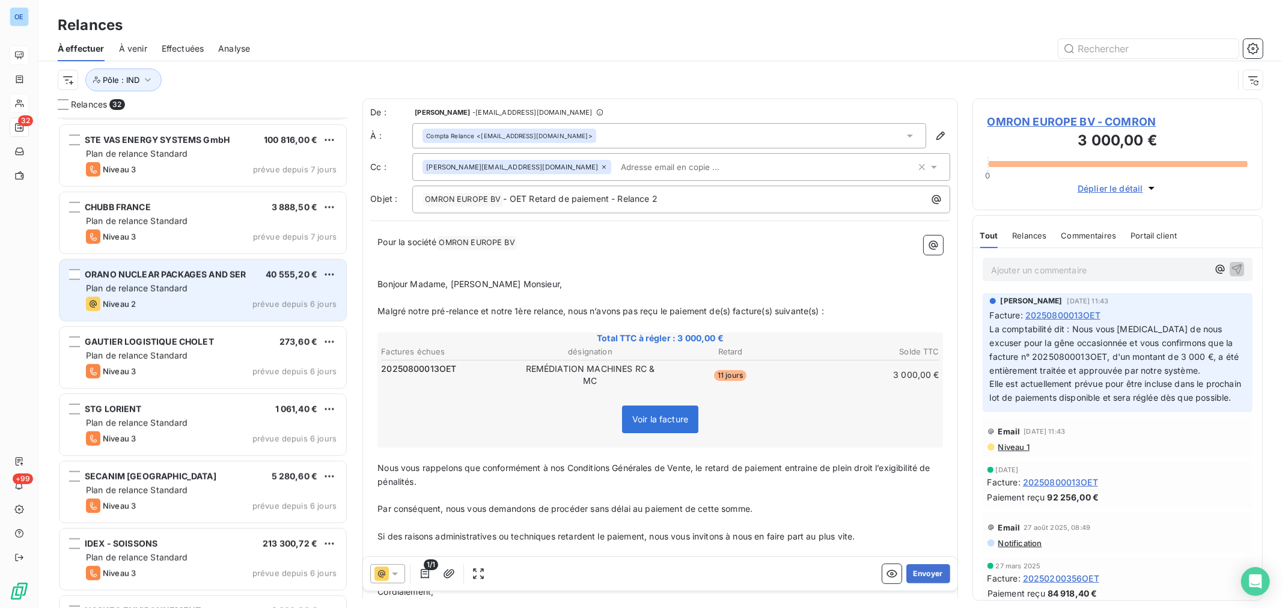
click at [178, 305] on div "Niveau 2 prévue depuis 6 jours" at bounding box center [211, 304] width 251 height 14
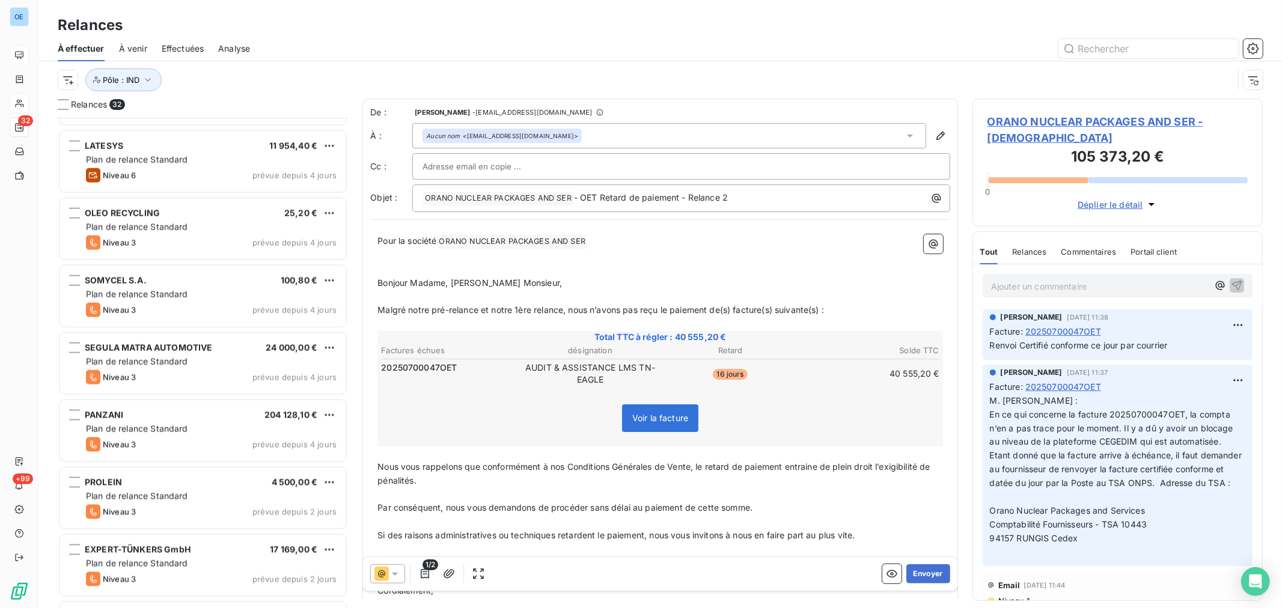
scroll to position [1665, 0]
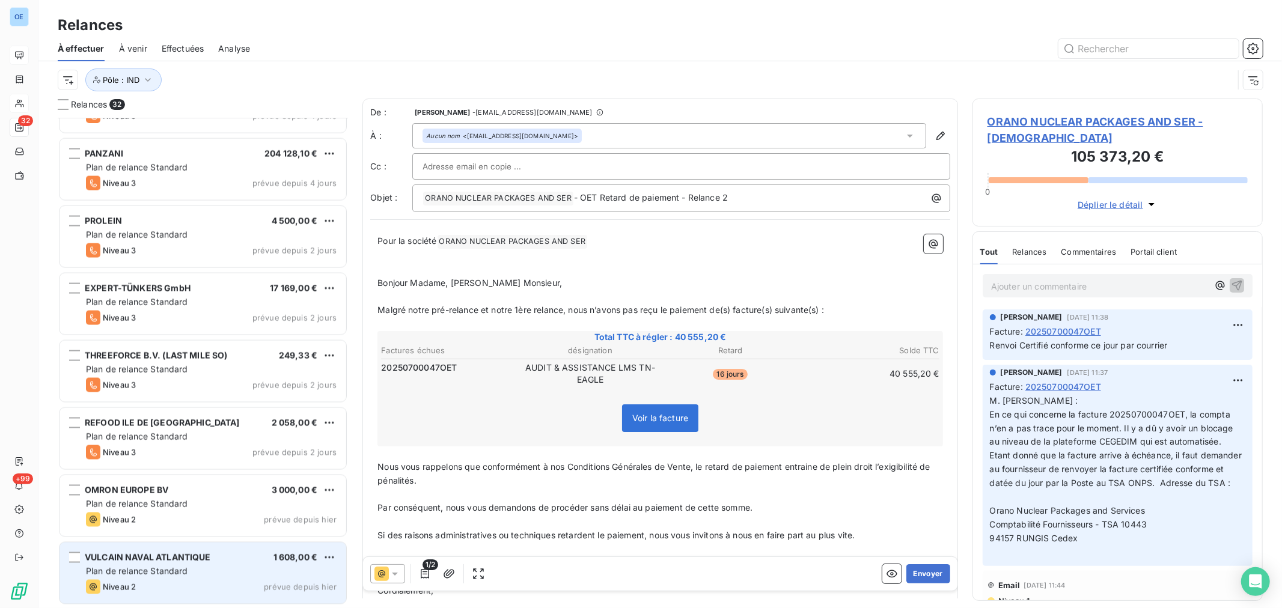
click at [215, 568] on div "Plan de relance Standard" at bounding box center [211, 571] width 251 height 12
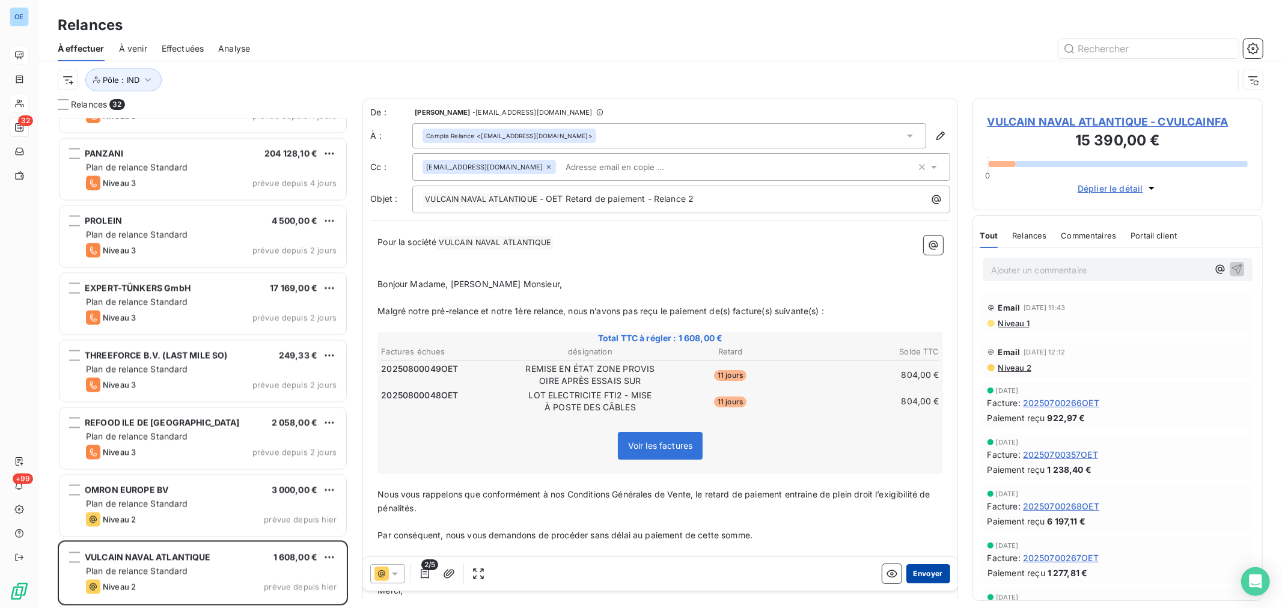
click at [924, 567] on button "Envoyer" at bounding box center [928, 573] width 44 height 19
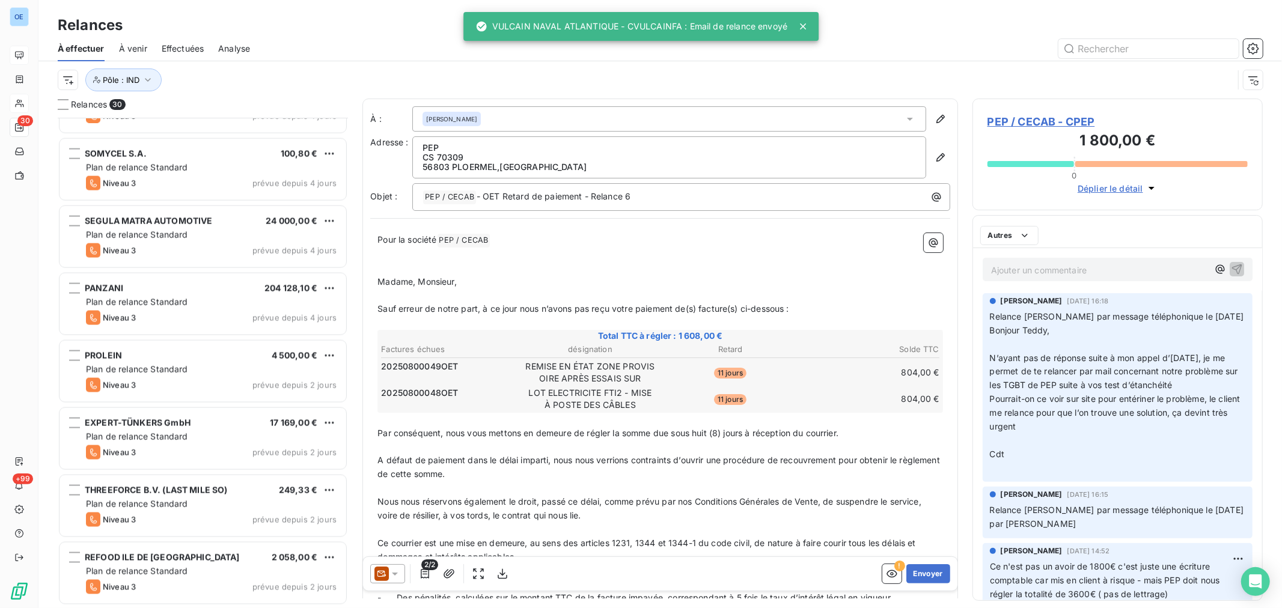
scroll to position [1529, 0]
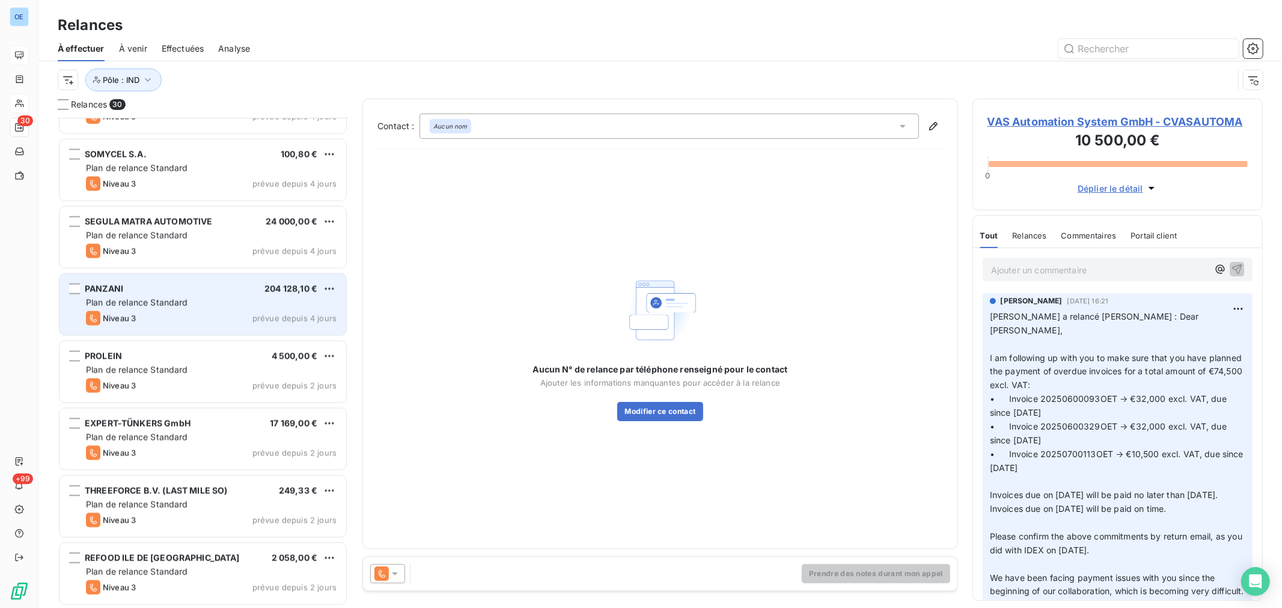
click at [275, 307] on div "Plan de relance Standard" at bounding box center [211, 303] width 251 height 12
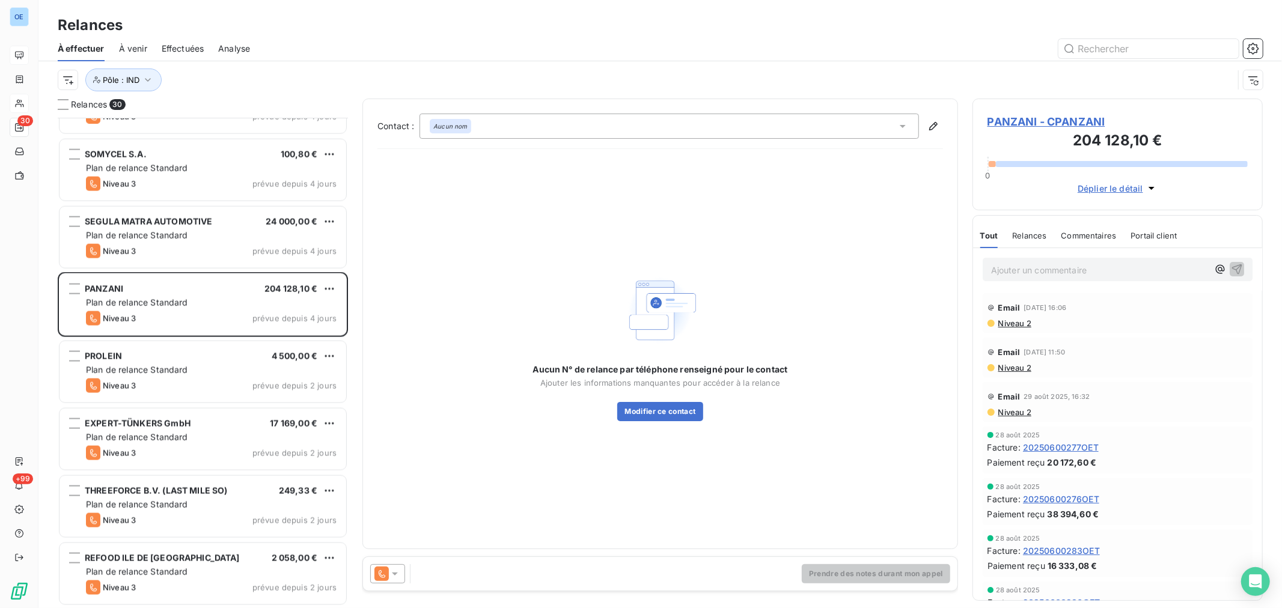
click at [1008, 121] on span "PANZANI - CPANZANI" at bounding box center [1117, 122] width 260 height 16
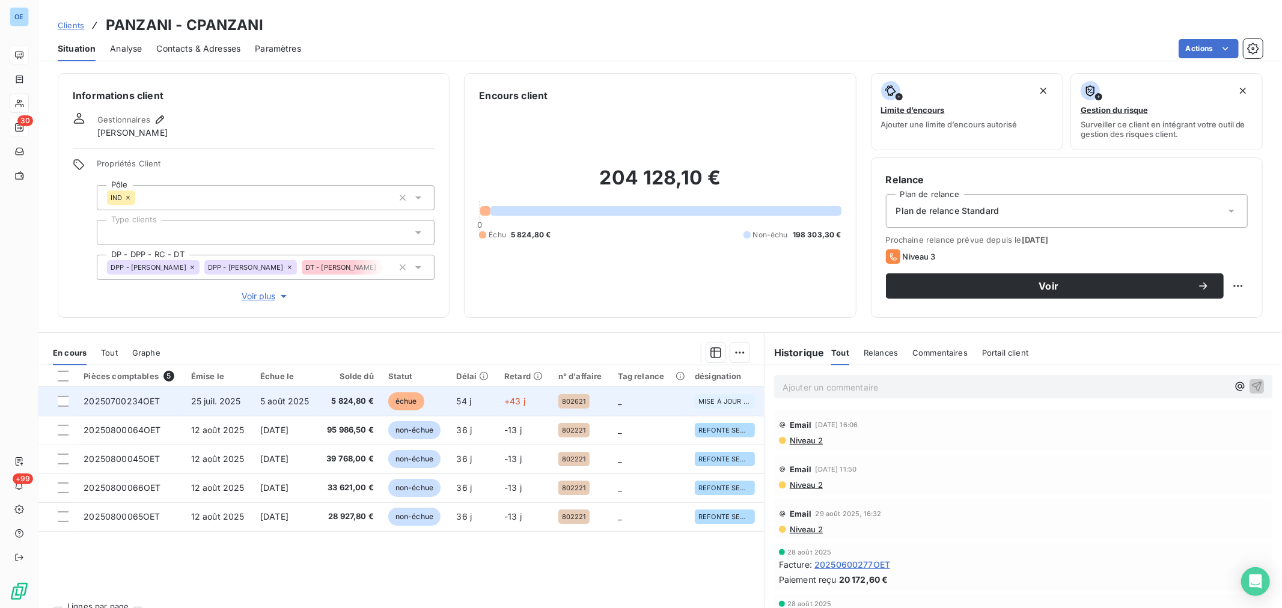
click at [431, 409] on td "échue" at bounding box center [415, 401] width 69 height 29
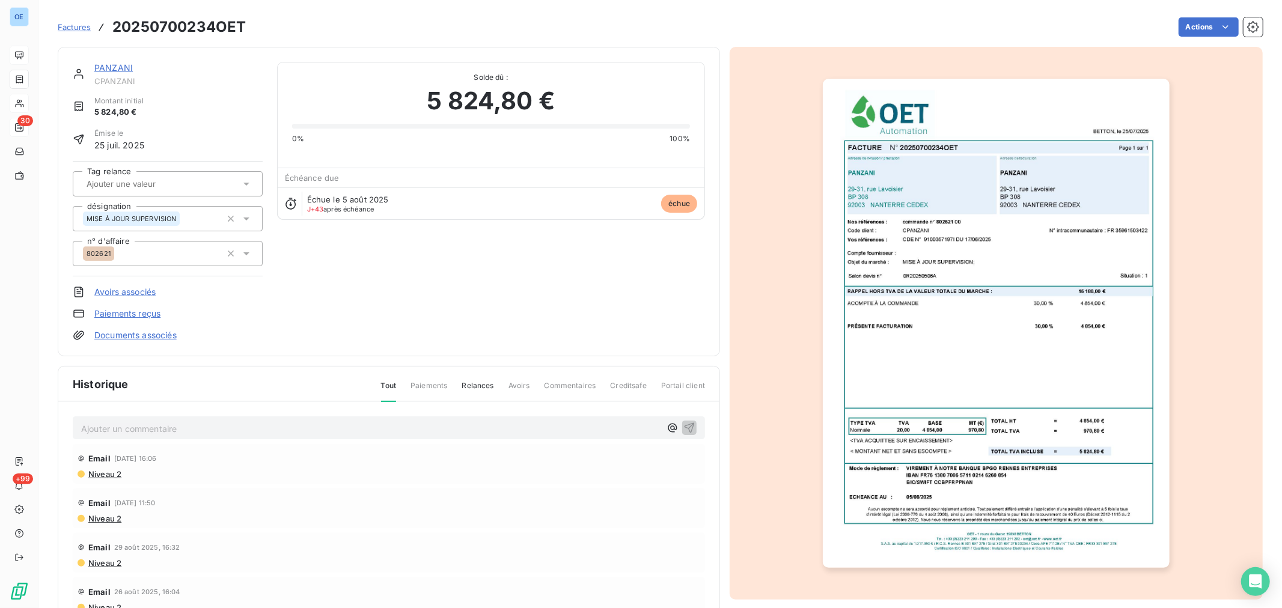
click at [126, 67] on link "PANZANI" at bounding box center [113, 67] width 38 height 10
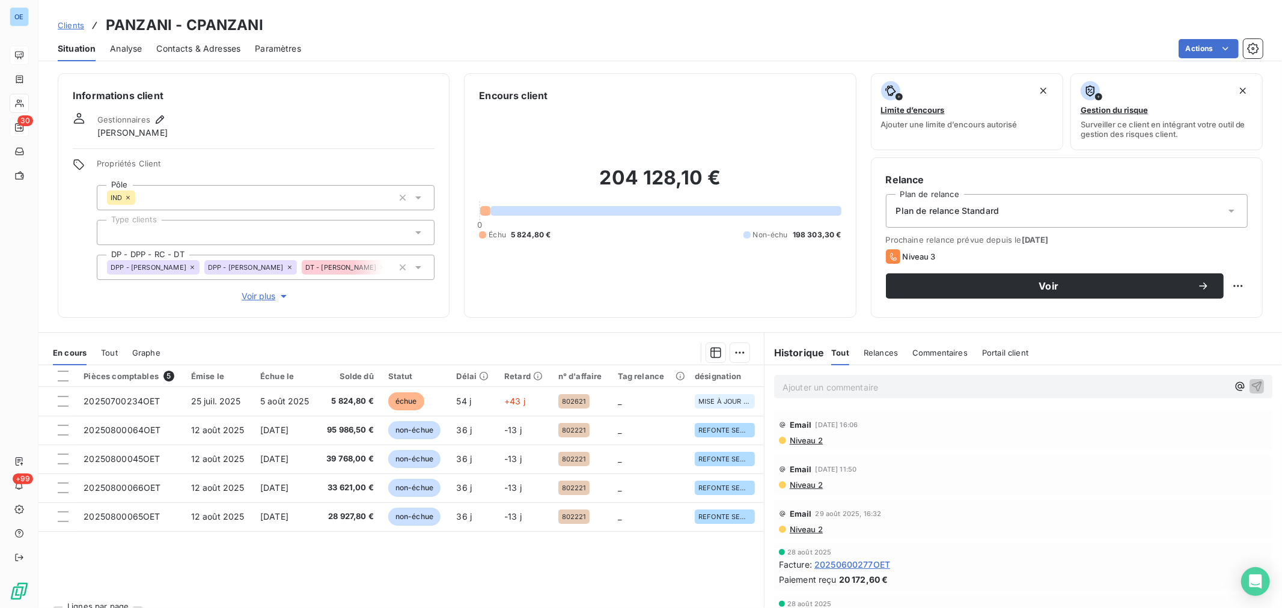
click at [203, 49] on span "Contacts & Adresses" at bounding box center [198, 49] width 84 height 12
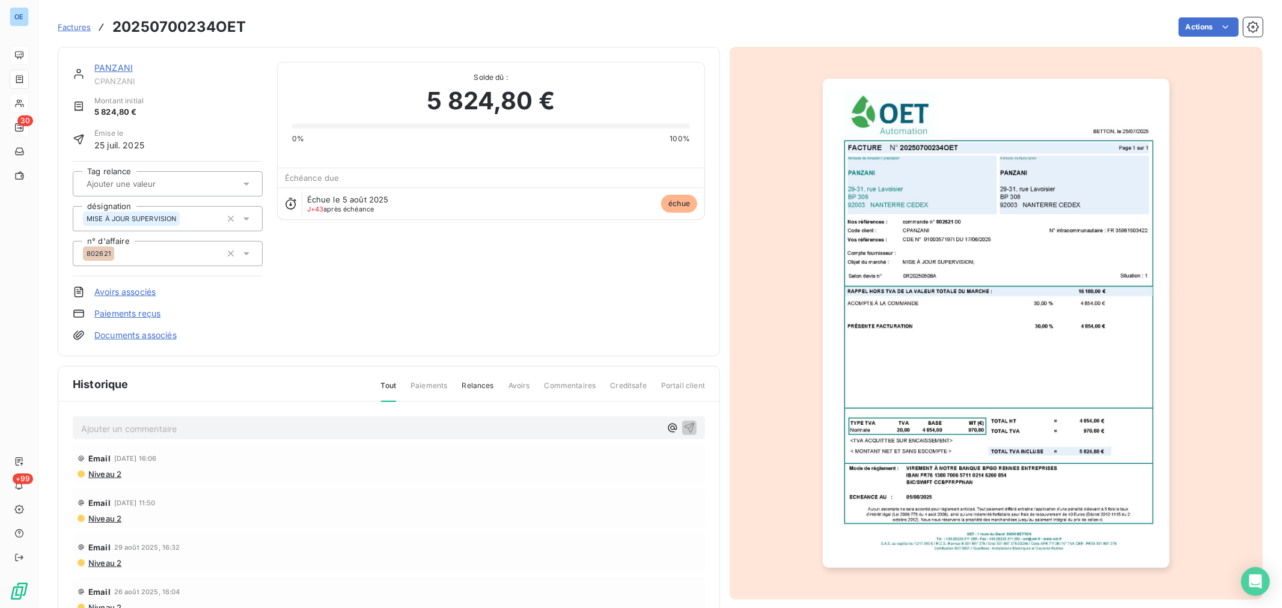
click at [118, 65] on link "PANZANI" at bounding box center [113, 67] width 38 height 10
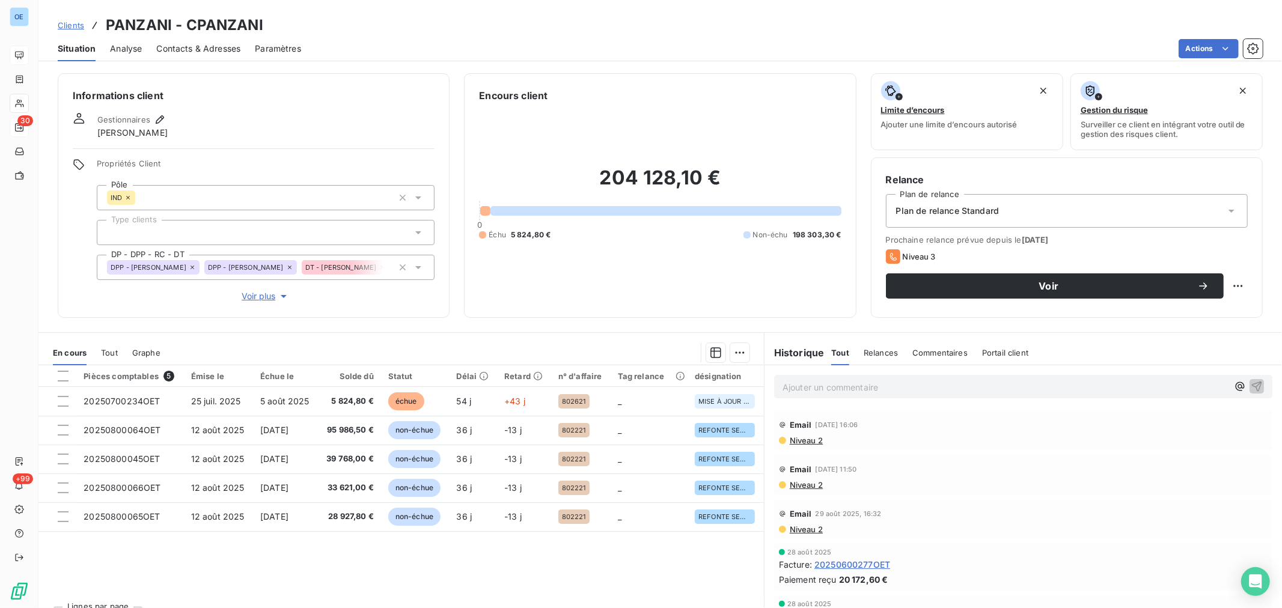
click at [197, 50] on span "Contacts & Adresses" at bounding box center [198, 49] width 84 height 12
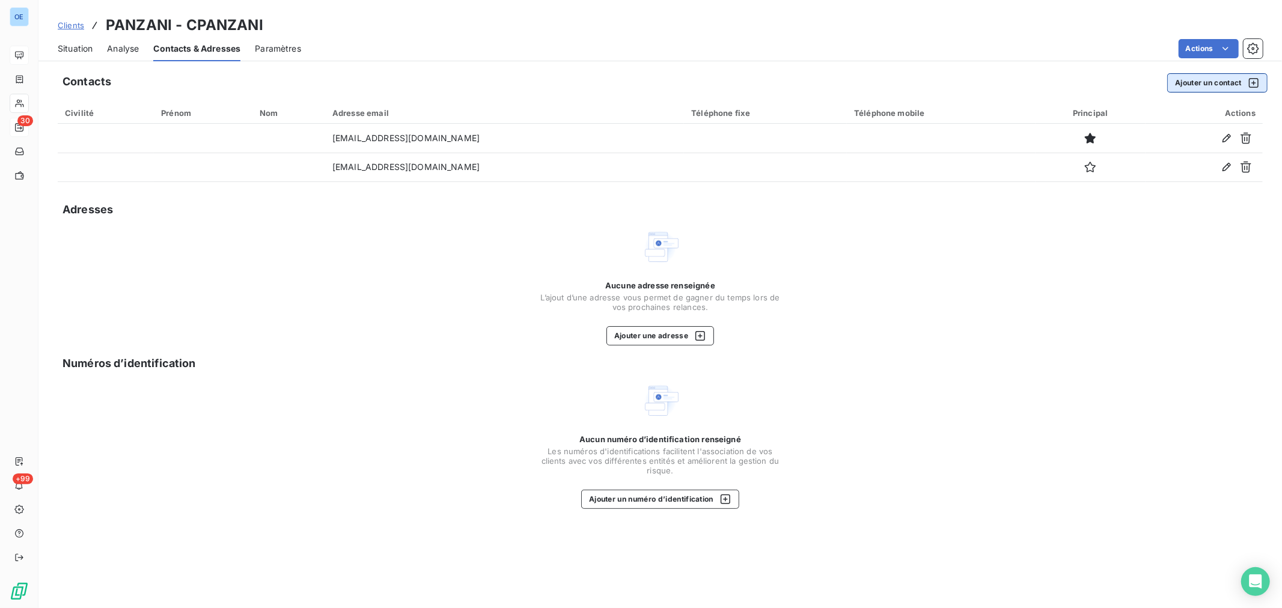
click at [1206, 82] on button "Ajouter un contact" at bounding box center [1217, 82] width 100 height 19
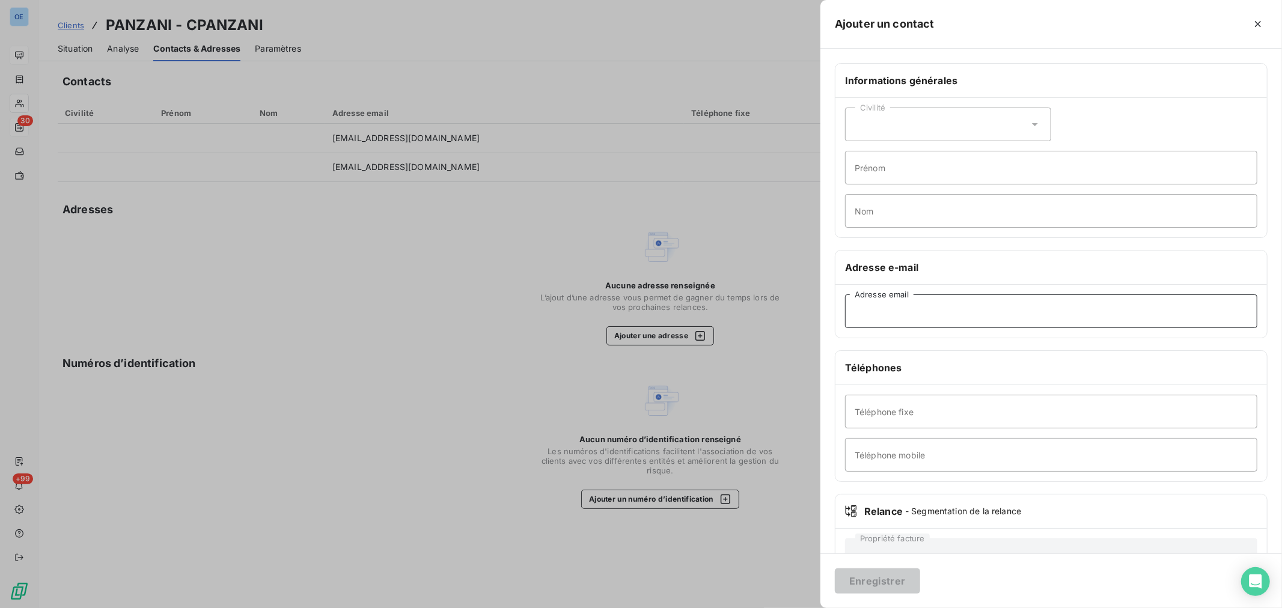
click at [926, 315] on input "Adresse email" at bounding box center [1051, 311] width 412 height 34
type input "E"
type input "edthomas@panzani.fr"
click at [1032, 124] on icon at bounding box center [1035, 124] width 6 height 3
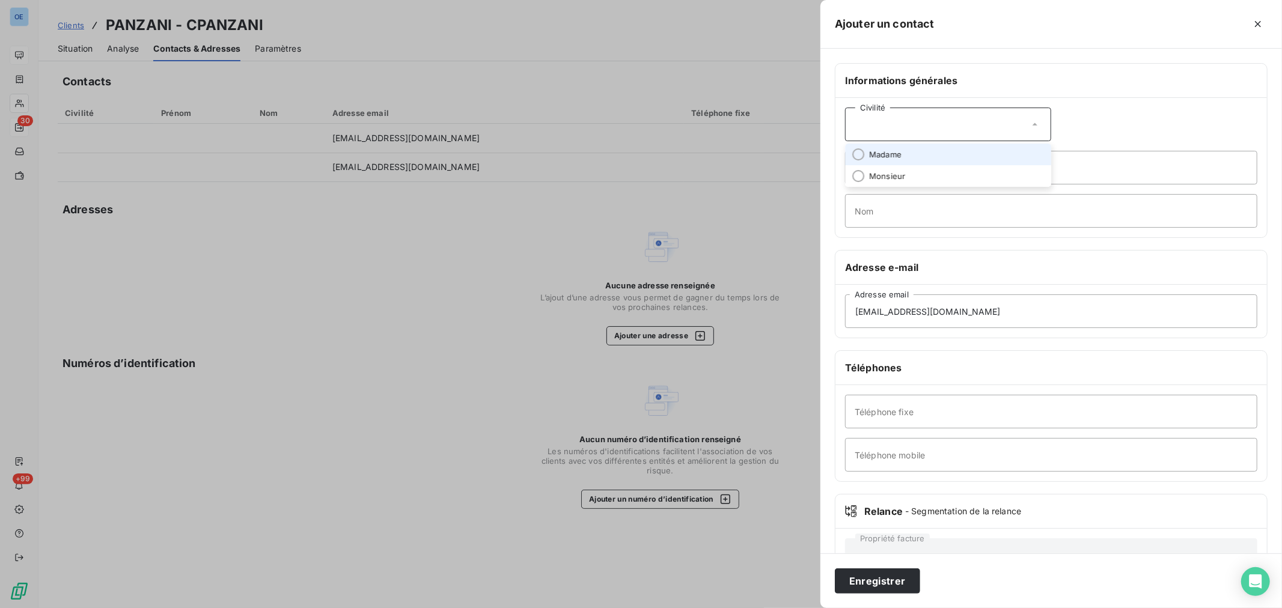
click at [940, 157] on li "Madame" at bounding box center [948, 155] width 206 height 22
click at [906, 172] on input "Prénom" at bounding box center [1051, 168] width 412 height 34
type input "THOMAS"
click at [876, 219] on input "Nom" at bounding box center [1051, 211] width 412 height 34
type input "Emilie"
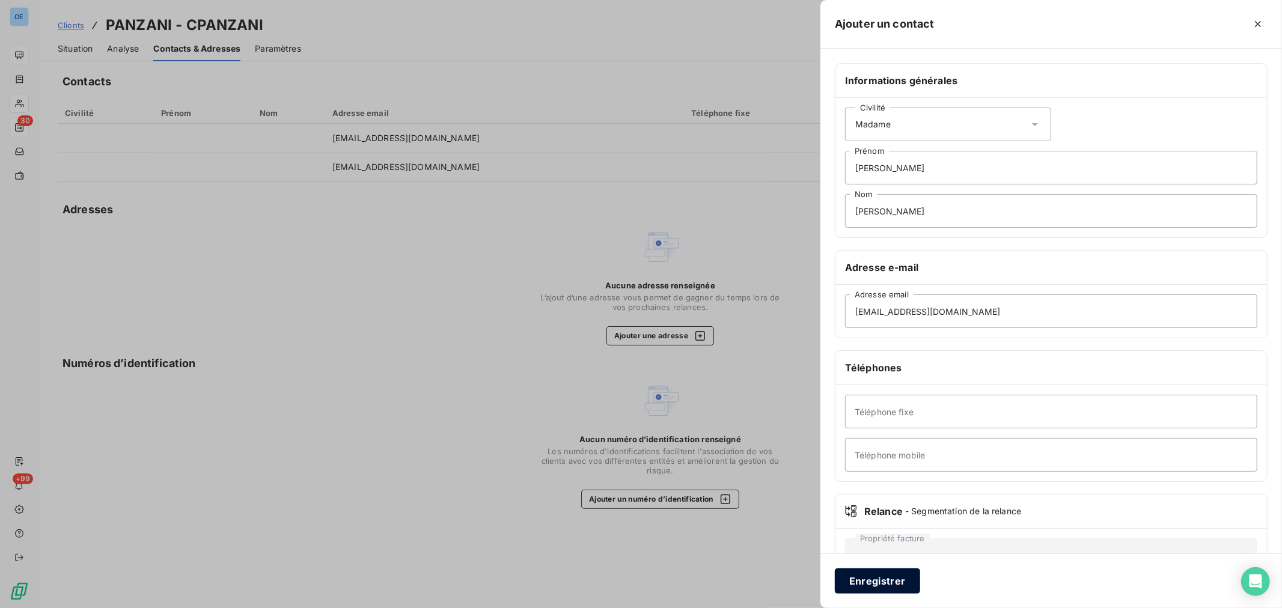
click at [888, 584] on button "Enregistrer" at bounding box center [877, 580] width 85 height 25
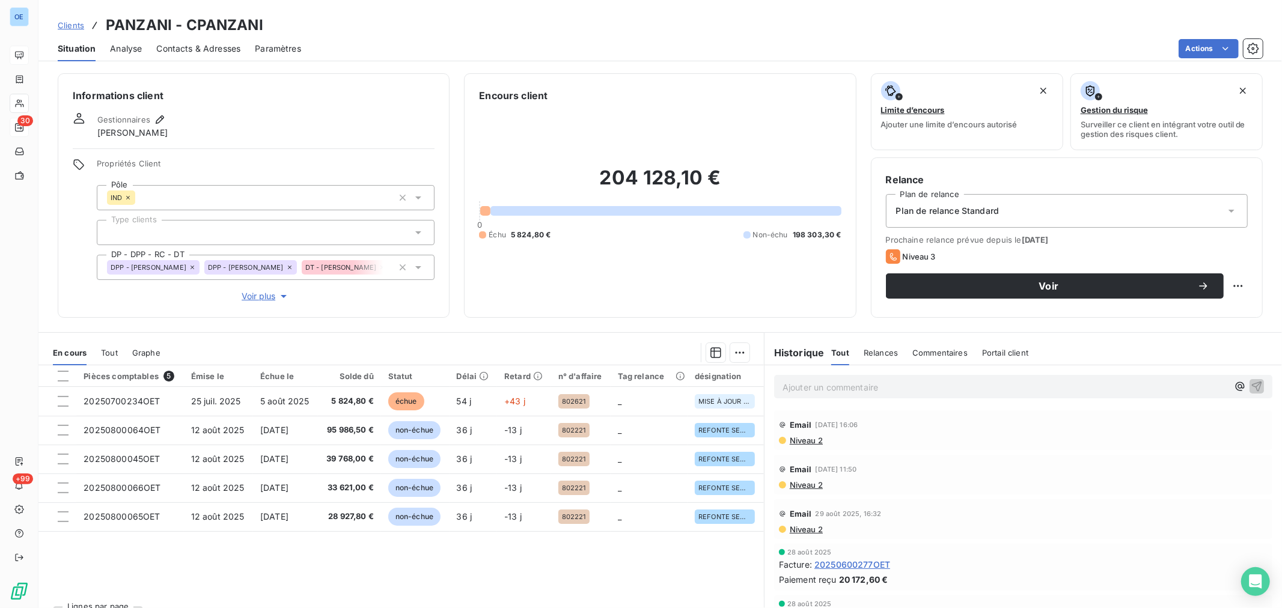
click at [826, 392] on p "Ajouter un commentaire ﻿" at bounding box center [1004, 387] width 445 height 15
click at [1252, 386] on icon "button" at bounding box center [1257, 386] width 10 height 10
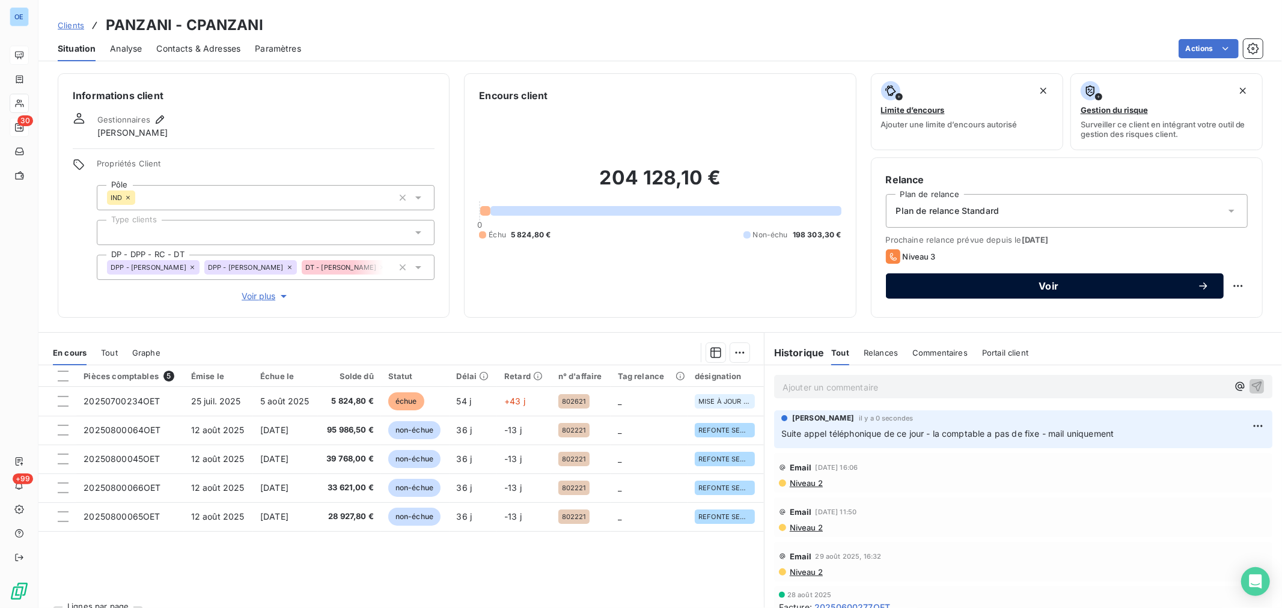
click at [978, 280] on button "Voir" at bounding box center [1055, 285] width 338 height 25
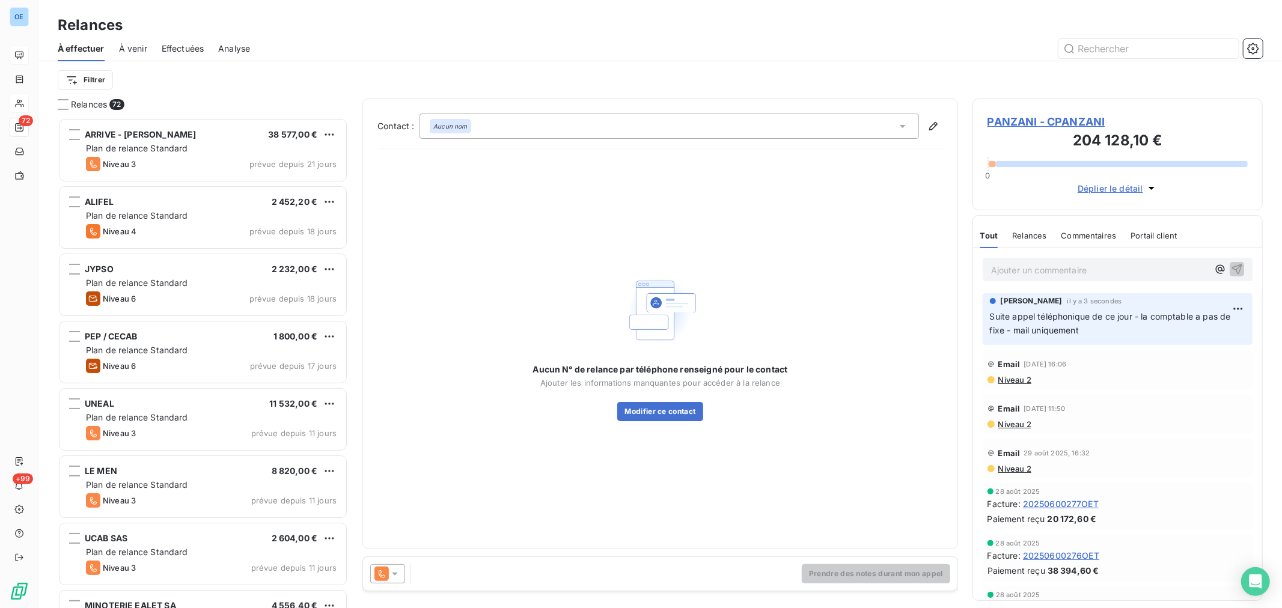
scroll to position [480, 280]
click at [391, 573] on icon at bounding box center [395, 574] width 12 height 12
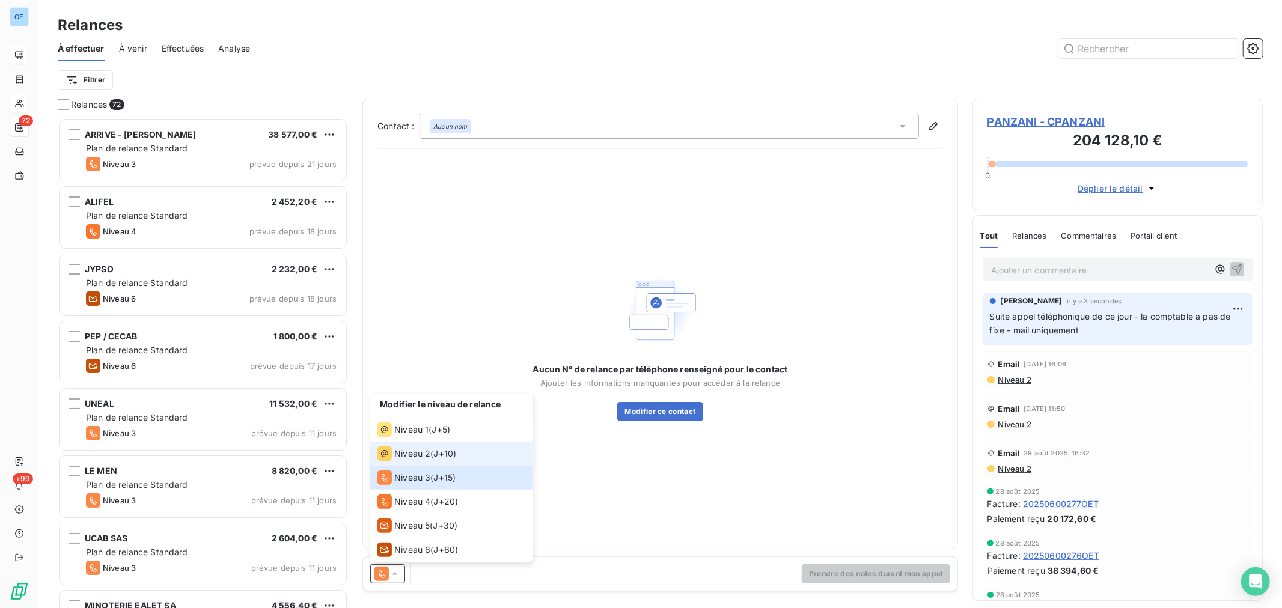
click at [422, 448] on span "Niveau 2" at bounding box center [412, 454] width 36 height 12
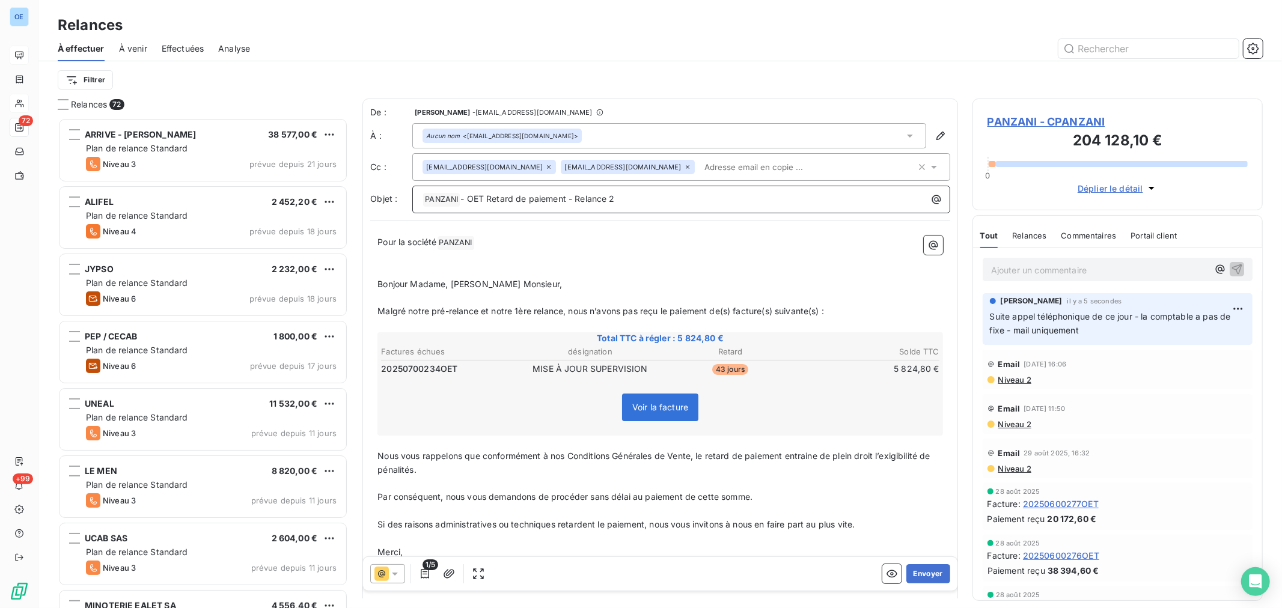
drag, startPoint x: 657, startPoint y: 200, endPoint x: 675, endPoint y: 195, distance: 19.2
click at [655, 198] on p "﻿ PANZANI ﻿ - OET Retard de paiement - Relance 2" at bounding box center [683, 199] width 523 height 14
click at [927, 570] on button "Envoyer" at bounding box center [928, 573] width 44 height 19
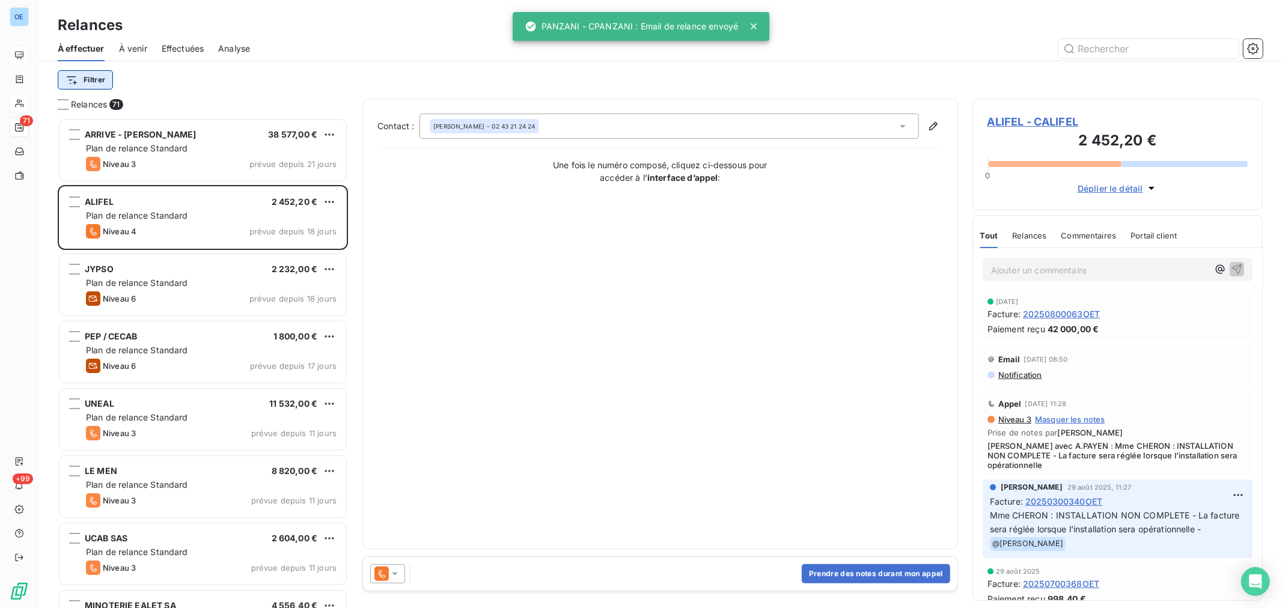
click at [95, 80] on html "OE 71 +99 Relances À effectuer À venir Effectuées Analyse Filtrer Relances 71 A…" at bounding box center [641, 304] width 1282 height 608
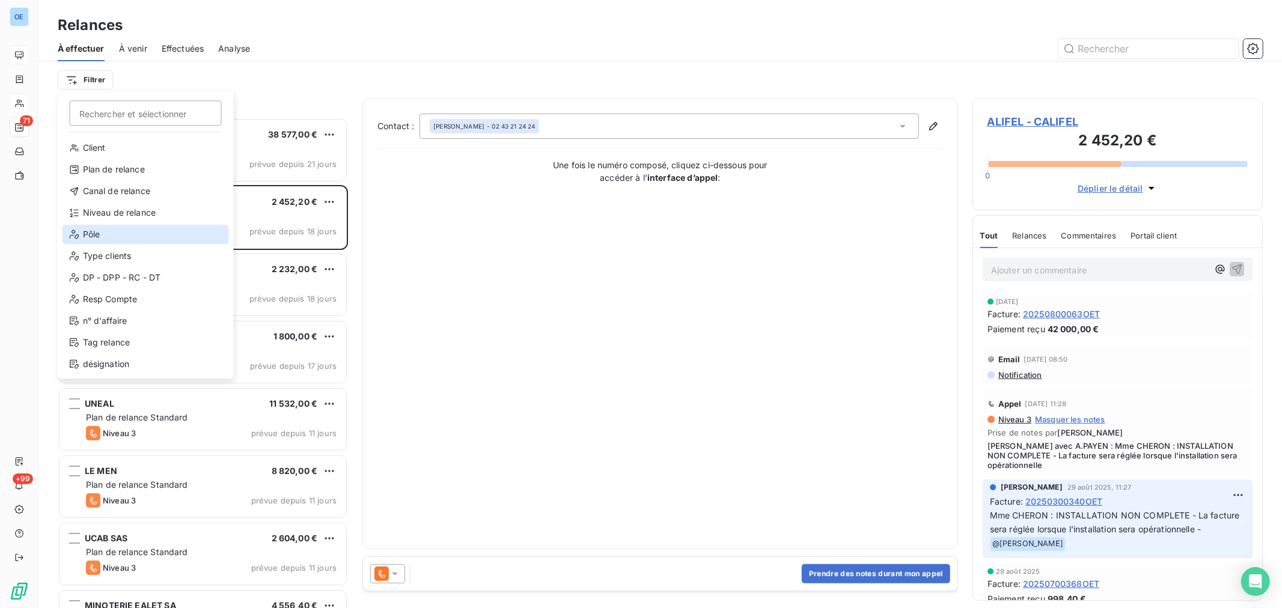
click at [117, 231] on div "Pôle" at bounding box center [145, 234] width 166 height 19
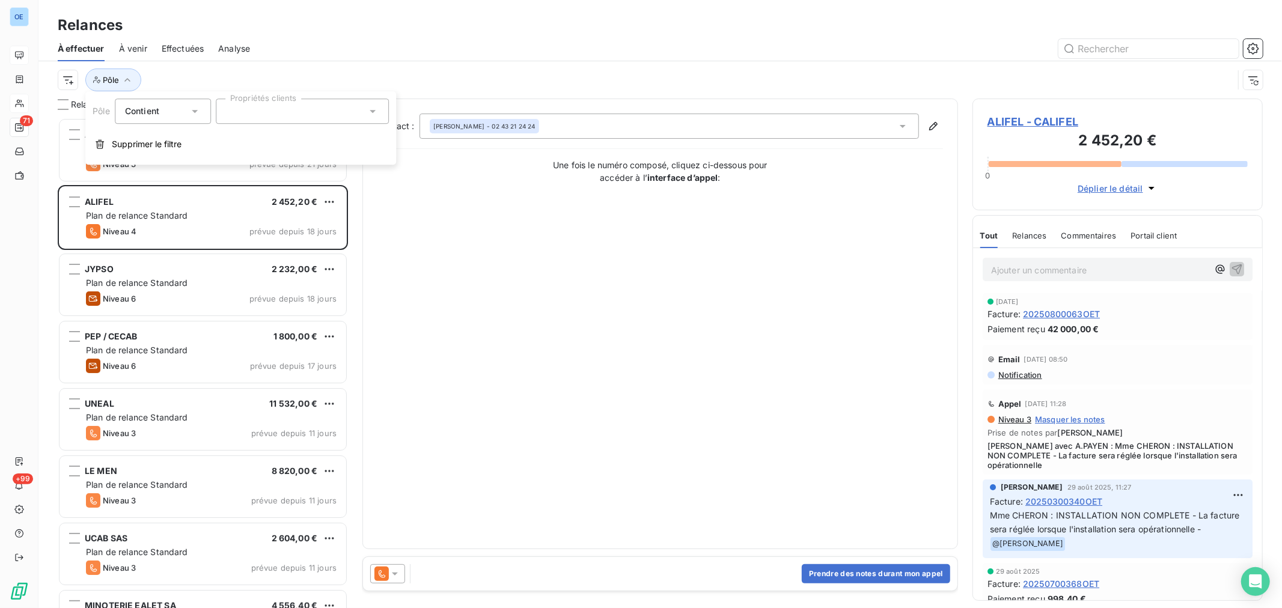
click at [374, 112] on icon at bounding box center [373, 111] width 12 height 12
click at [251, 192] on span "IND" at bounding box center [250, 193] width 11 height 7
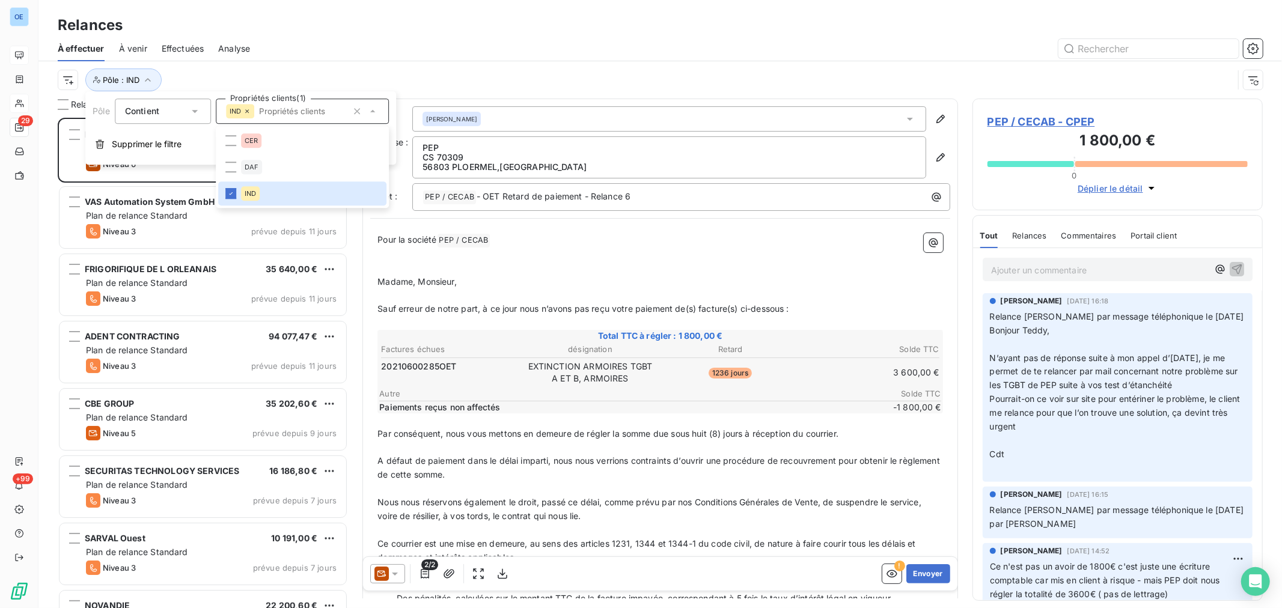
click at [385, 48] on div at bounding box center [763, 48] width 998 height 19
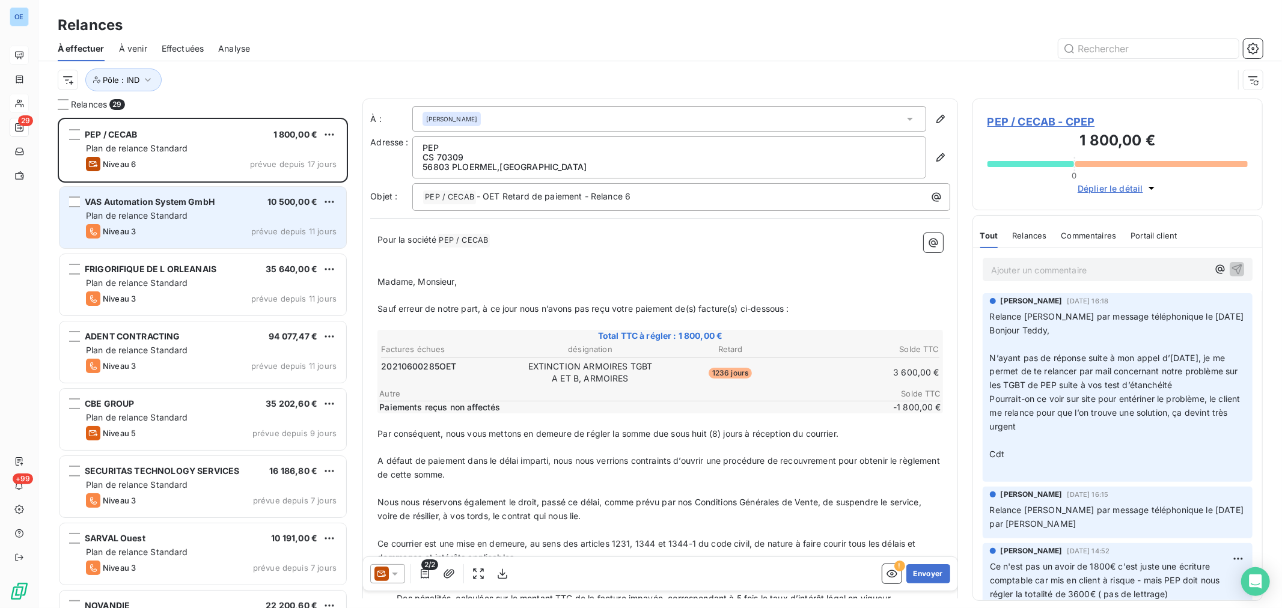
click at [231, 220] on div "Plan de relance Standard" at bounding box center [211, 216] width 251 height 12
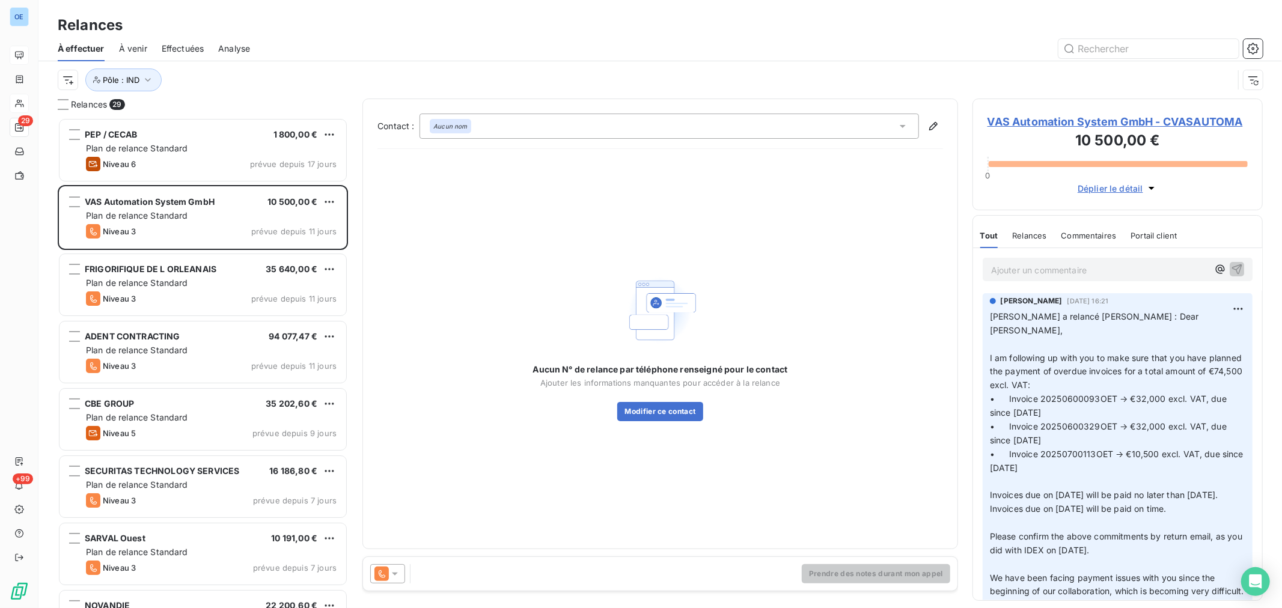
click at [401, 573] on div at bounding box center [387, 573] width 35 height 19
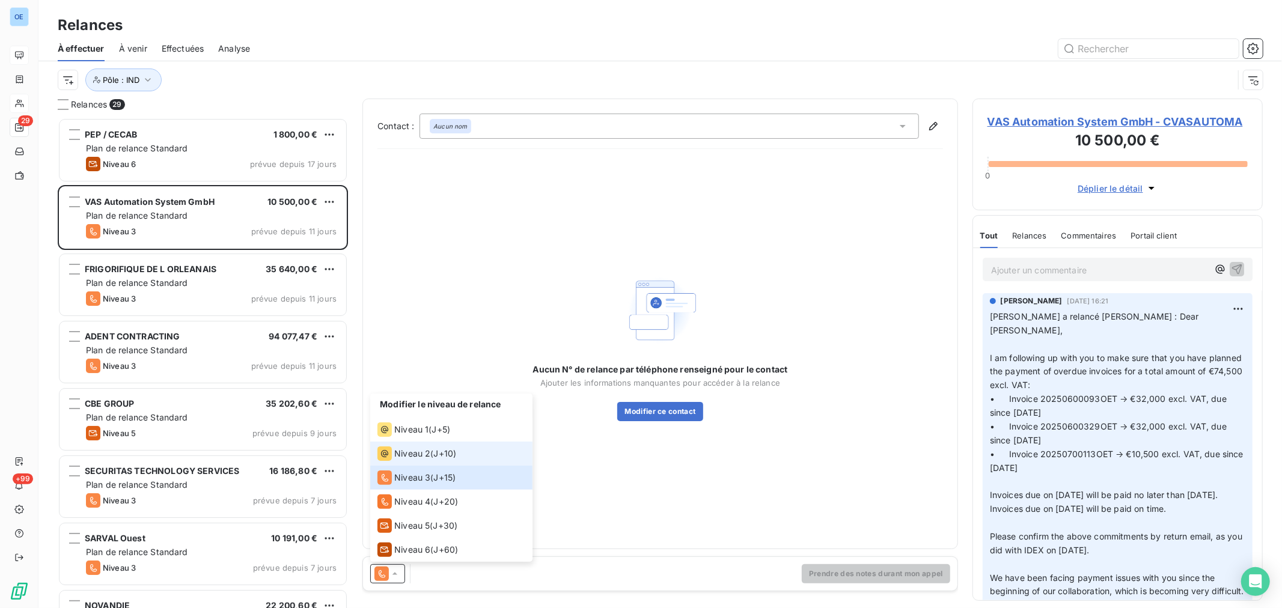
click at [400, 459] on span "Niveau 2" at bounding box center [412, 454] width 36 height 12
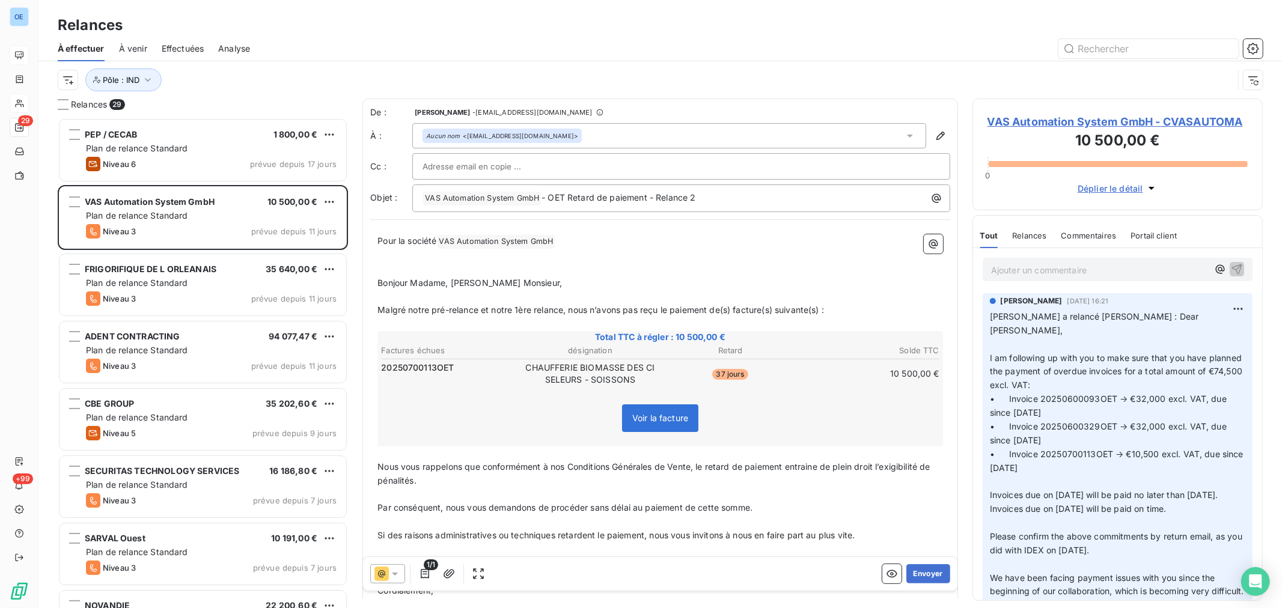
click at [565, 168] on div at bounding box center [680, 166] width 517 height 18
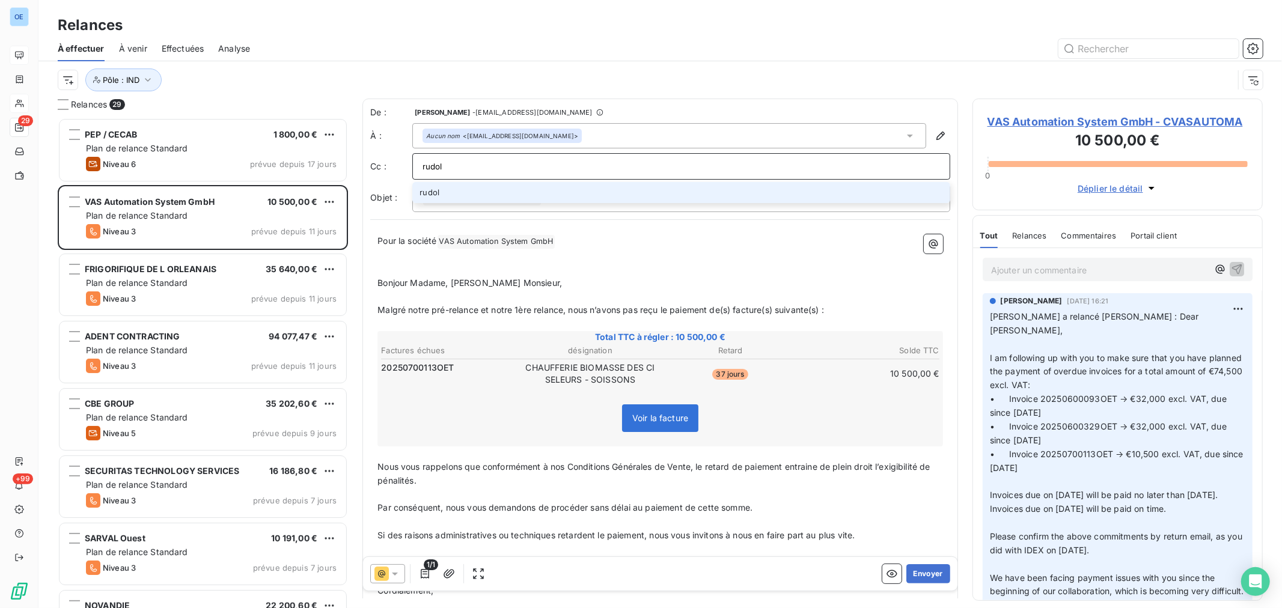
type input "rudol"
click at [446, 194] on li "rudol" at bounding box center [681, 192] width 538 height 21
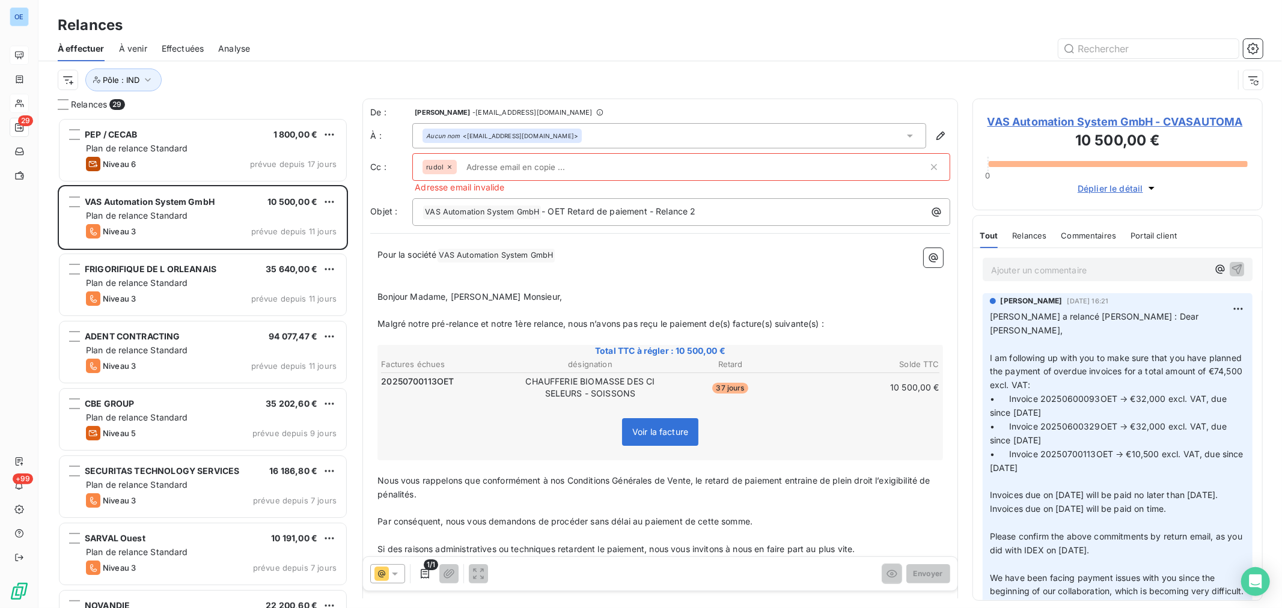
click at [451, 167] on icon at bounding box center [449, 166] width 7 height 7
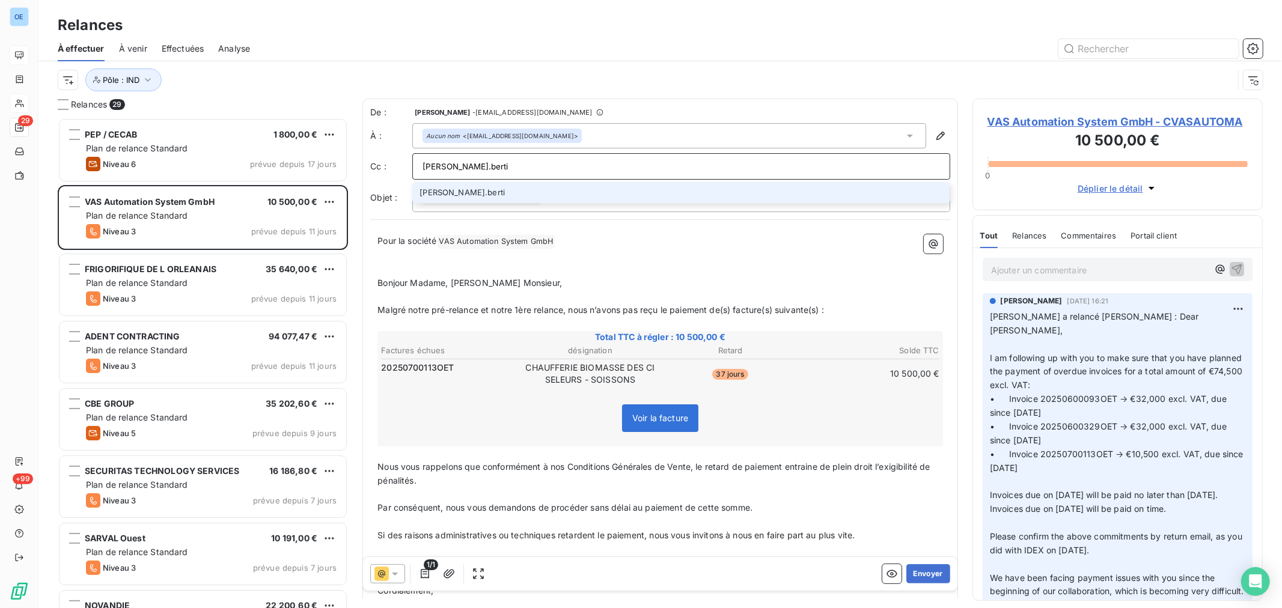
click at [460, 169] on input "rudolf.berti" at bounding box center [680, 166] width 517 height 18
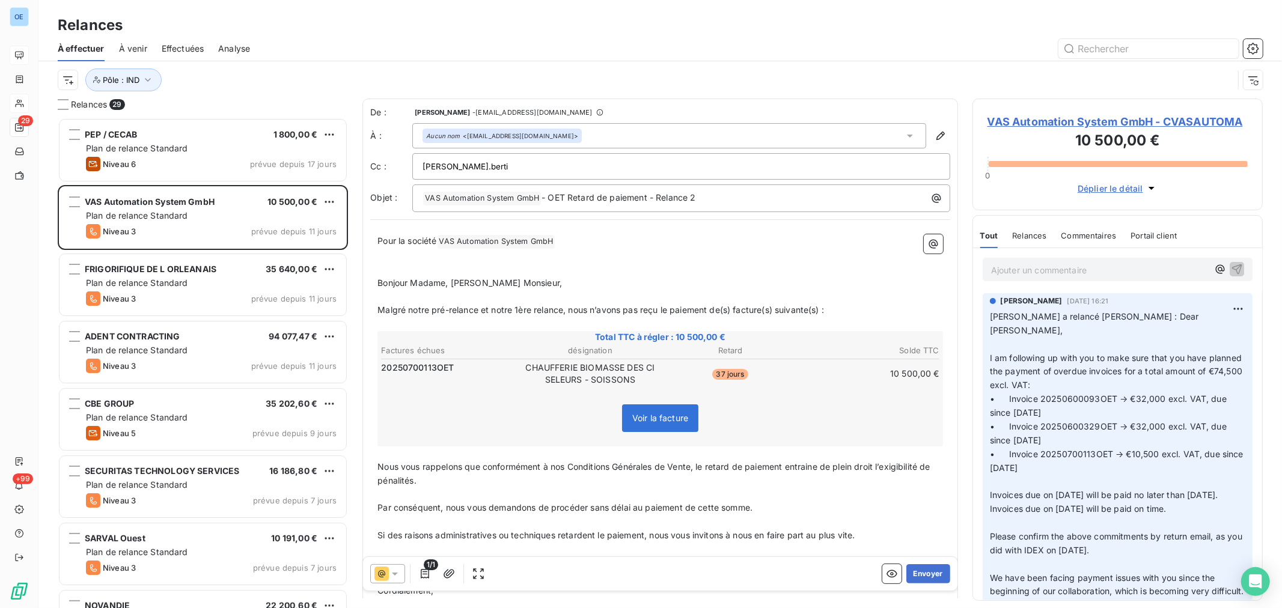
click at [476, 167] on input "rudolf.berti" at bounding box center [486, 166] width 129 height 18
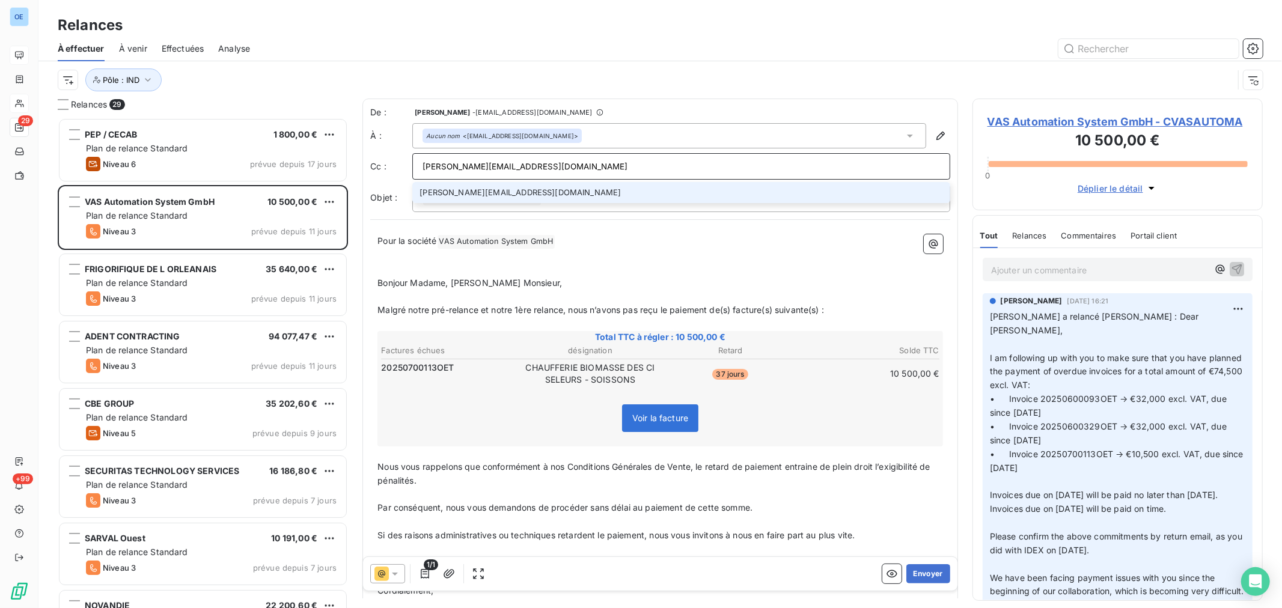
type input "rudolf.berti@vas.co.at"
click at [692, 70] on div "Pôle : IND" at bounding box center [645, 80] width 1175 height 23
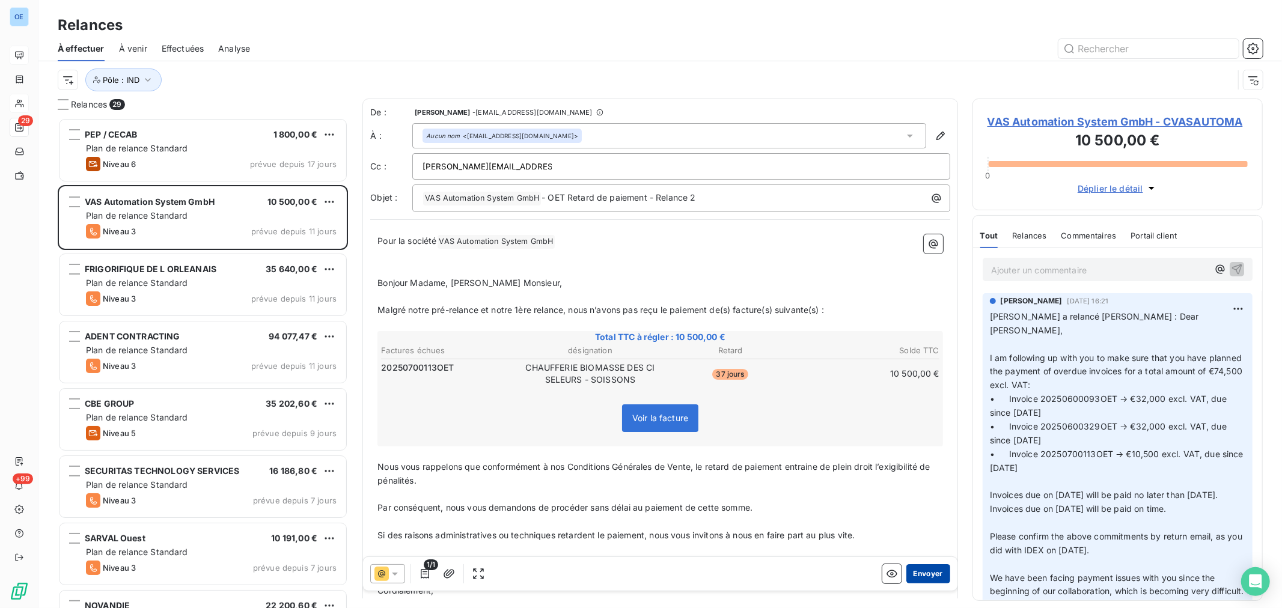
click at [913, 569] on button "Envoyer" at bounding box center [928, 573] width 44 height 19
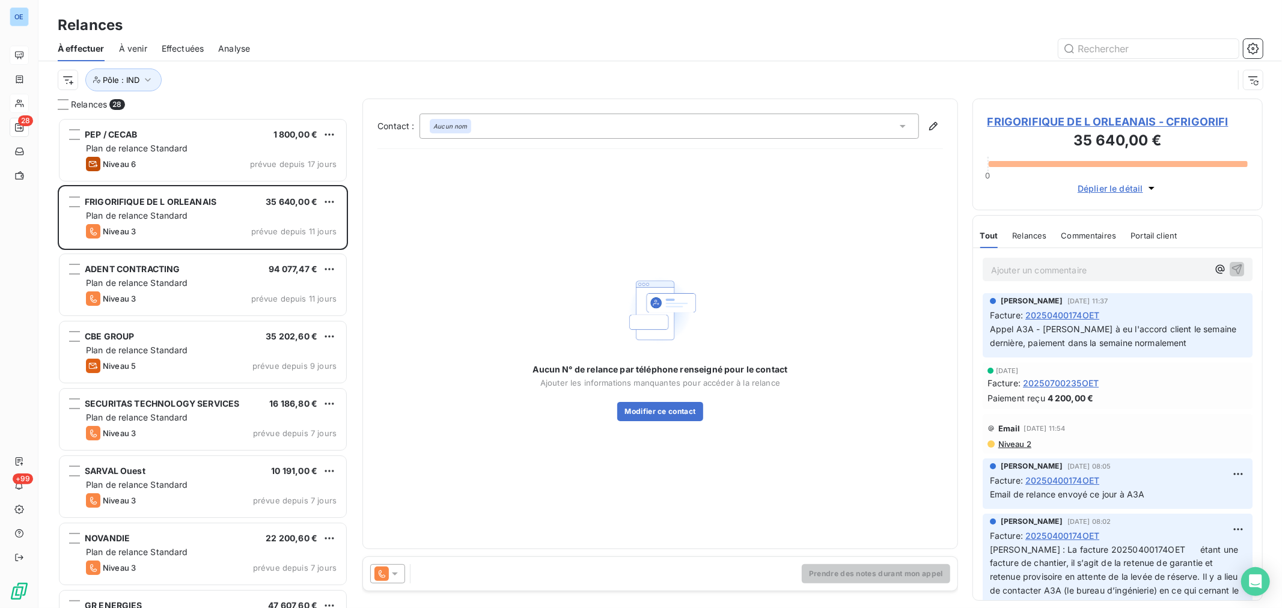
click at [400, 570] on icon at bounding box center [395, 574] width 12 height 12
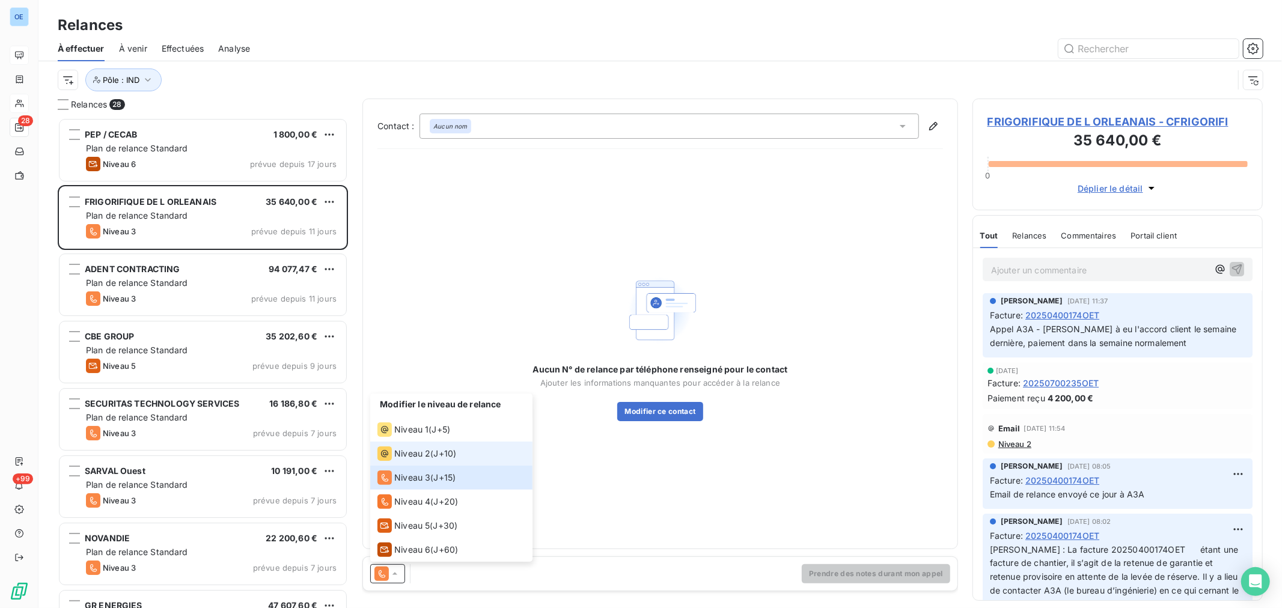
click at [413, 458] on span "Niveau 2" at bounding box center [412, 454] width 36 height 12
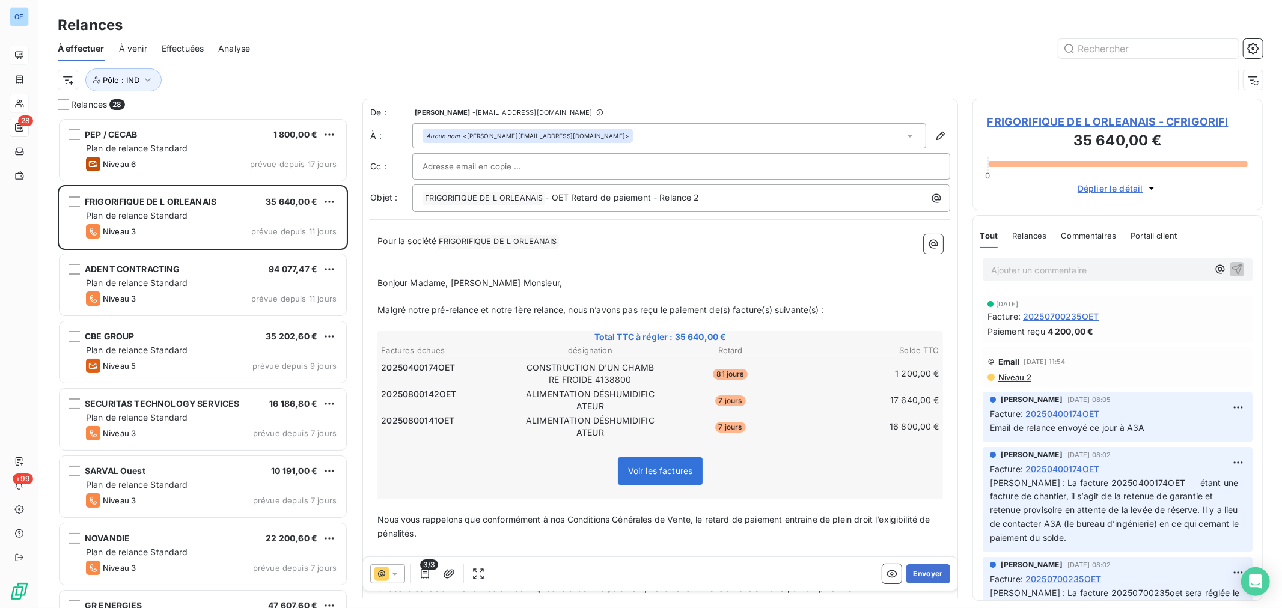
scroll to position [133, 0]
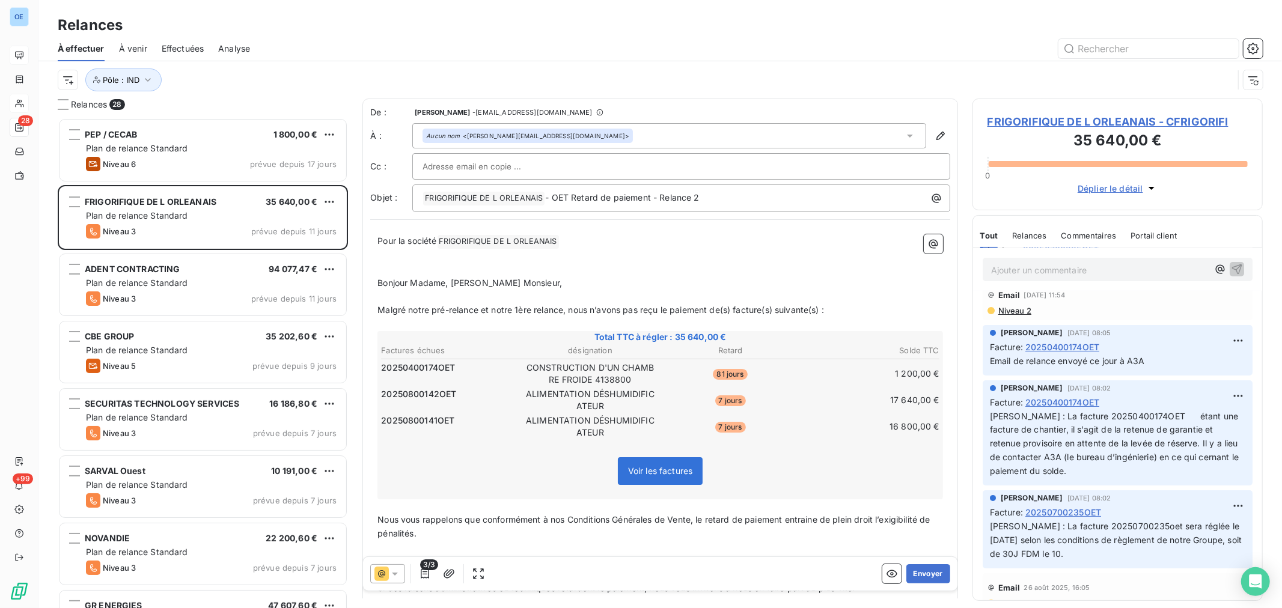
click at [528, 166] on input "text" at bounding box center [486, 166] width 129 height 18
click at [463, 169] on input "A3A" at bounding box center [486, 166] width 129 height 18
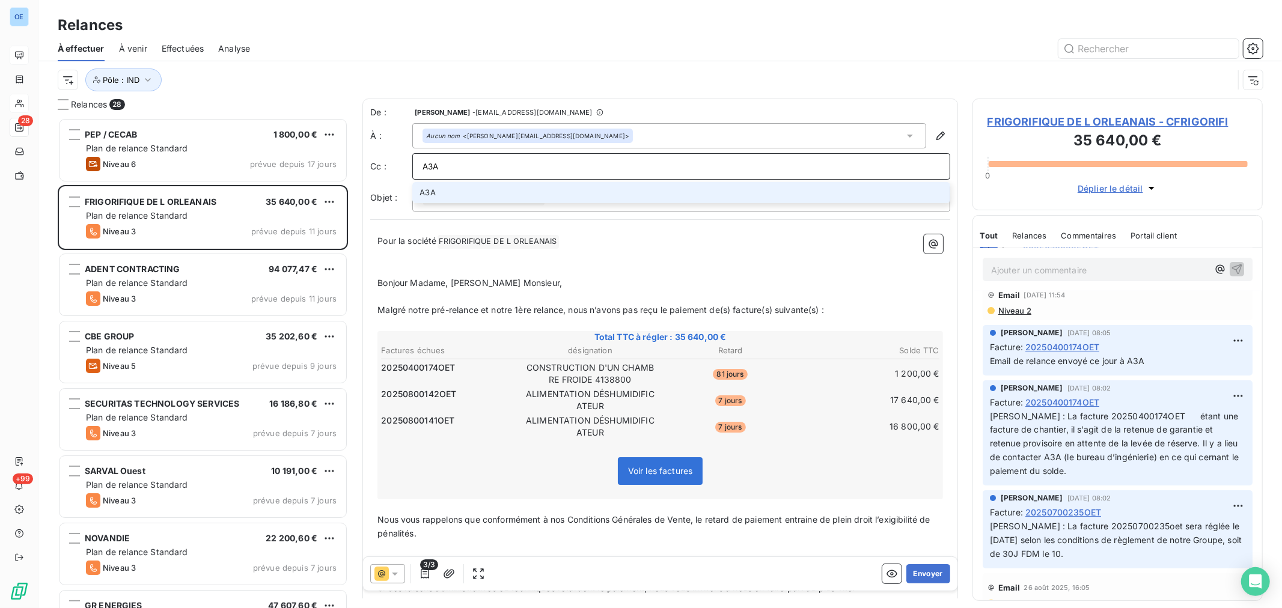
drag, startPoint x: 456, startPoint y: 167, endPoint x: 418, endPoint y: 167, distance: 37.9
click at [407, 167] on div "Cc : A3A A3A" at bounding box center [660, 166] width 580 height 26
paste input "CONTACT@a3a-ingenierie.fr"
click at [594, 165] on input "CONTACT@a3a-ingenierie.fr" at bounding box center [680, 166] width 517 height 18
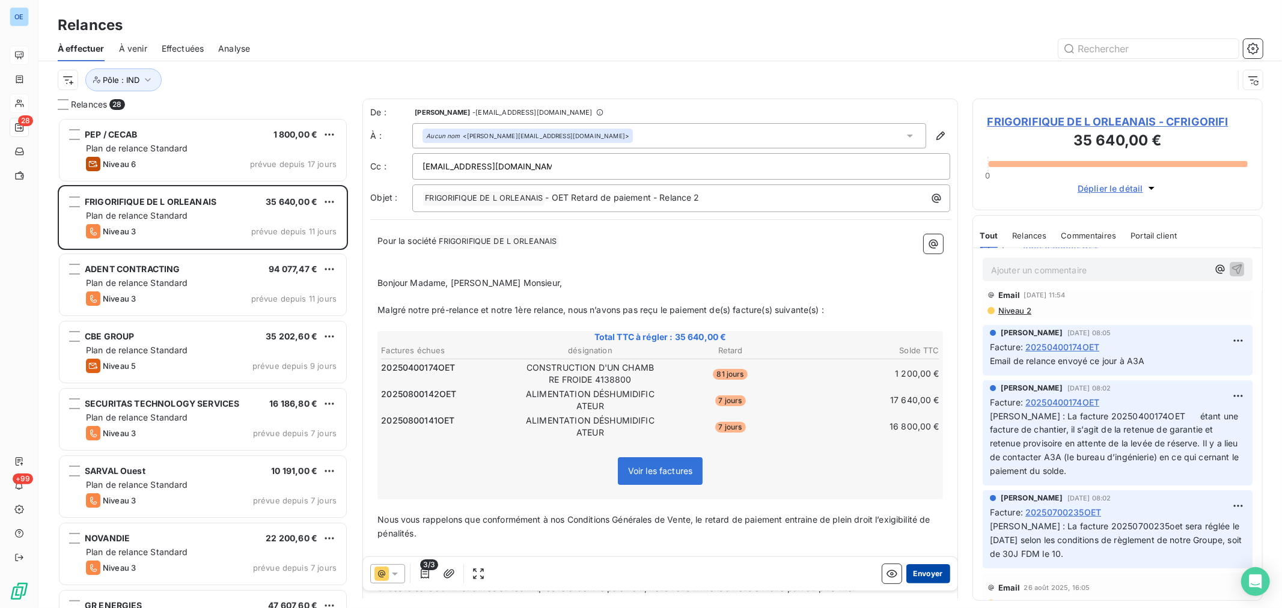
type input "CONTACT@a3a-ingenierie.fr"
click at [922, 577] on button "Envoyer" at bounding box center [928, 573] width 44 height 19
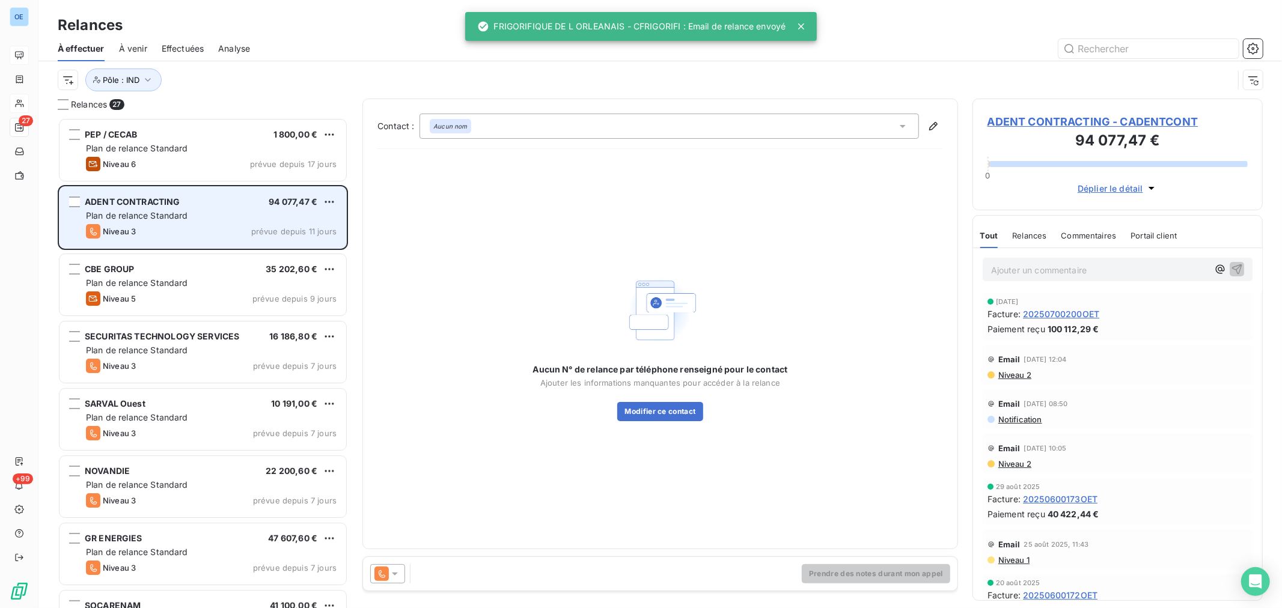
click at [215, 224] on div "Niveau 3 prévue depuis 11 jours" at bounding box center [211, 231] width 251 height 14
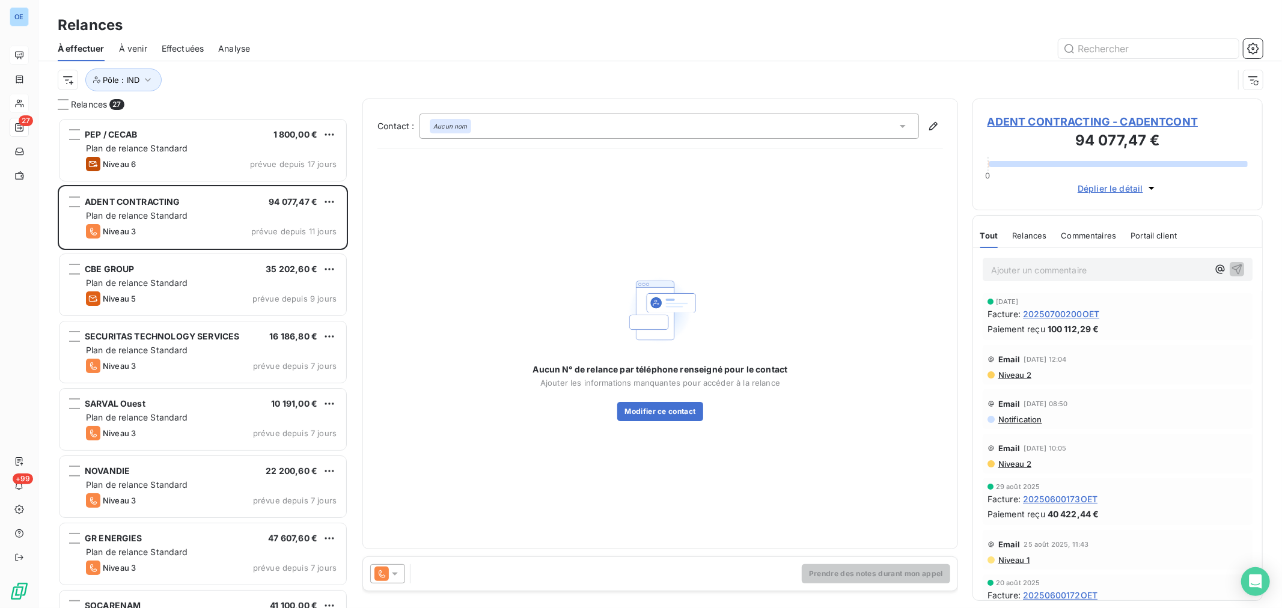
click at [1024, 121] on span "ADENT CONTRACTING - CADENTCONT" at bounding box center [1117, 122] width 260 height 16
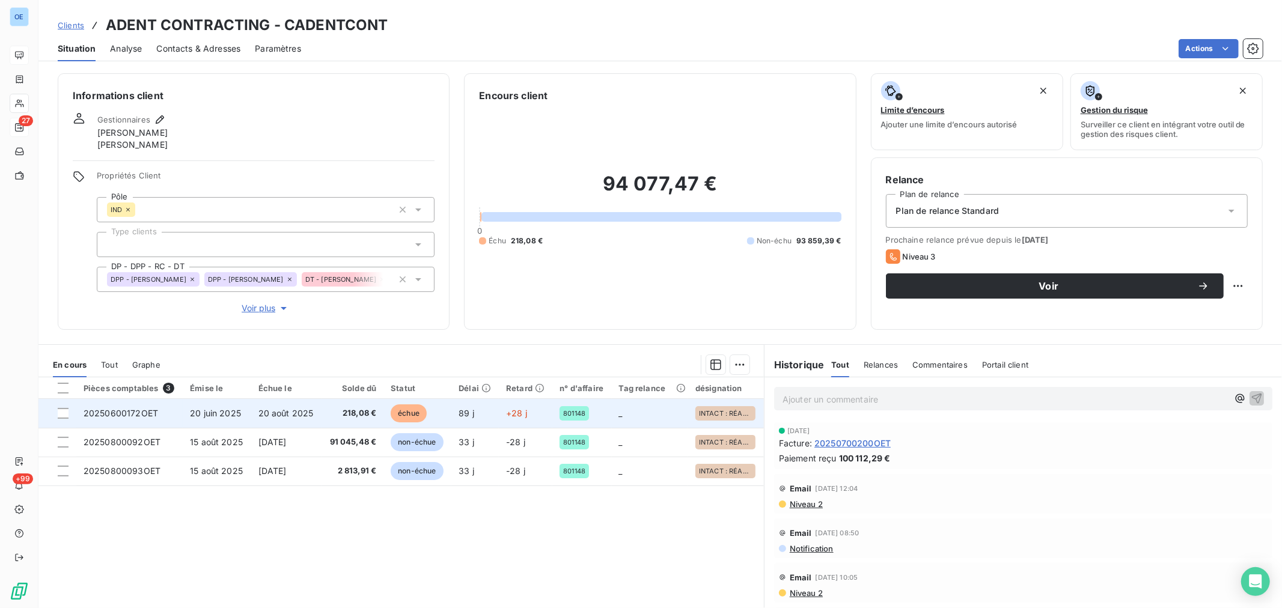
click at [429, 421] on td "échue" at bounding box center [417, 413] width 68 height 29
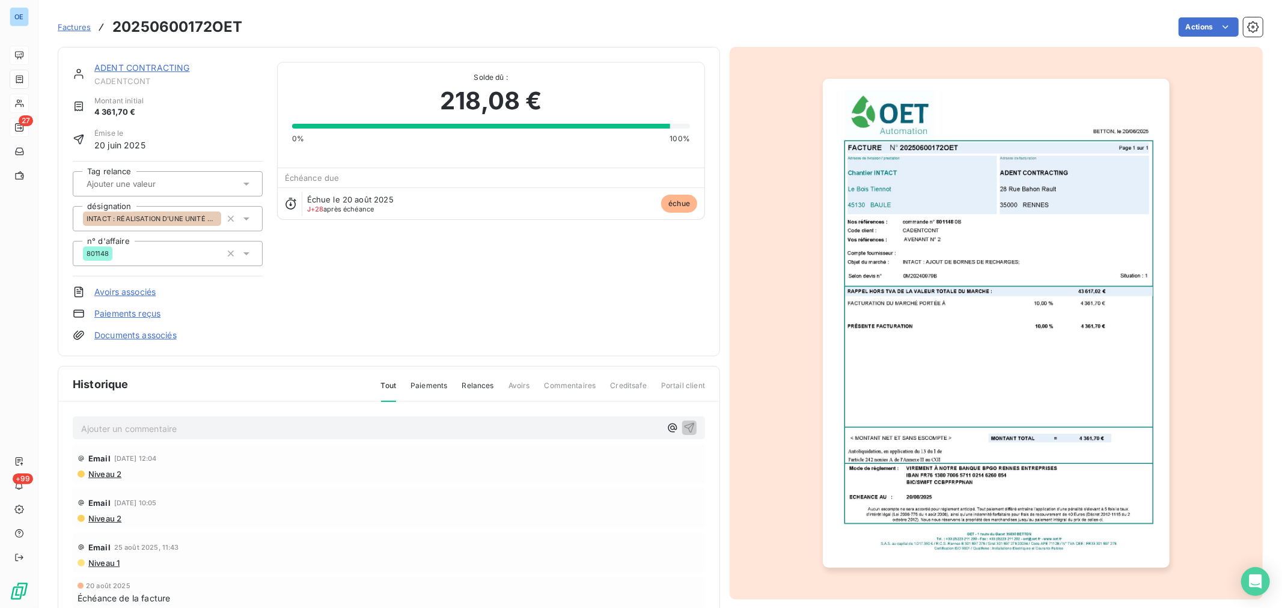
click at [401, 433] on p "Ajouter un commentaire ﻿" at bounding box center [370, 428] width 579 height 15
click at [683, 428] on icon "button" at bounding box center [689, 427] width 12 height 12
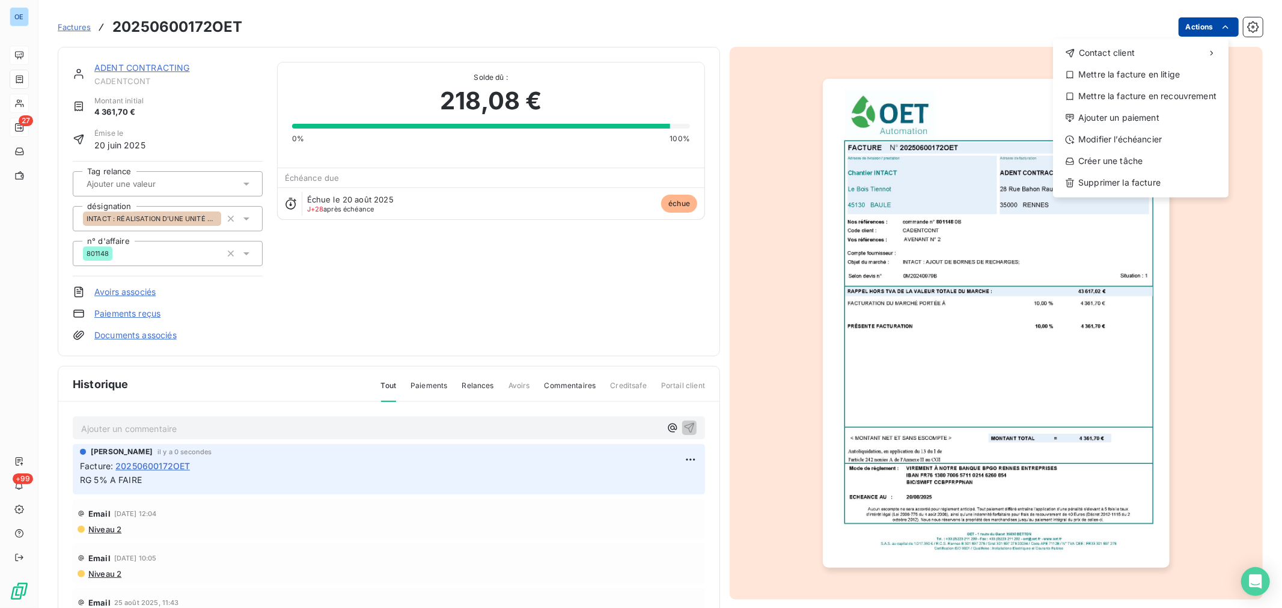
click at [1186, 32] on html "OE 27 +99 Factures 20250600172OET Actions Contact client Mettre la facture en l…" at bounding box center [641, 304] width 1282 height 608
click at [1145, 120] on div "Ajouter un paiement" at bounding box center [1141, 117] width 166 height 19
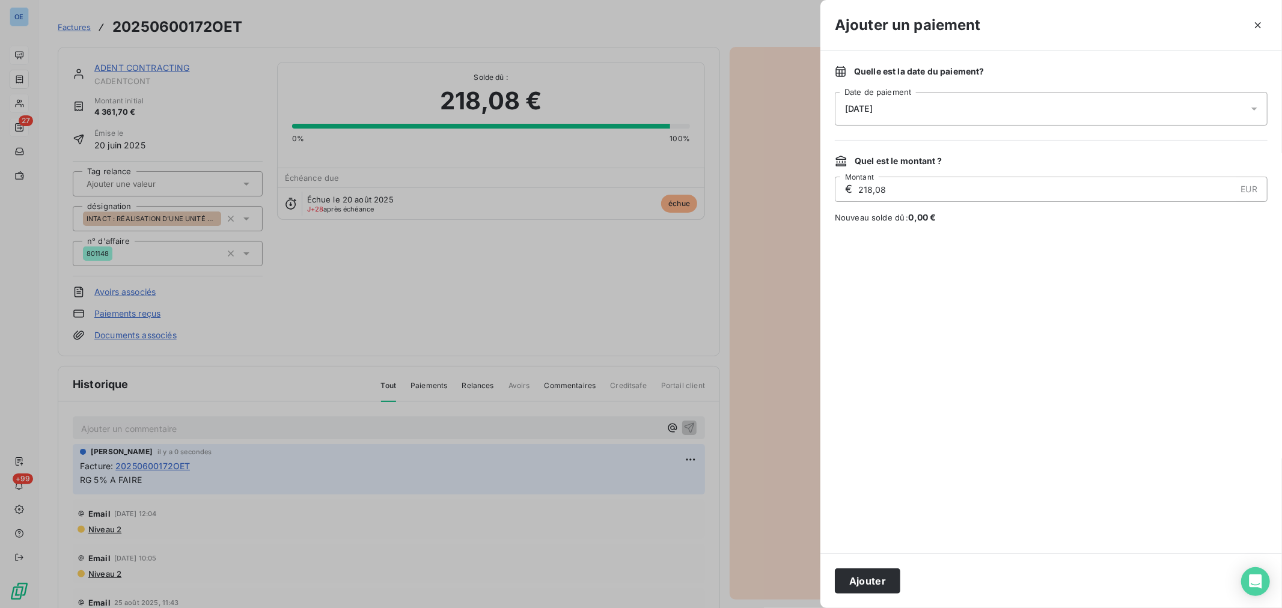
click at [1252, 110] on icon at bounding box center [1254, 109] width 12 height 12
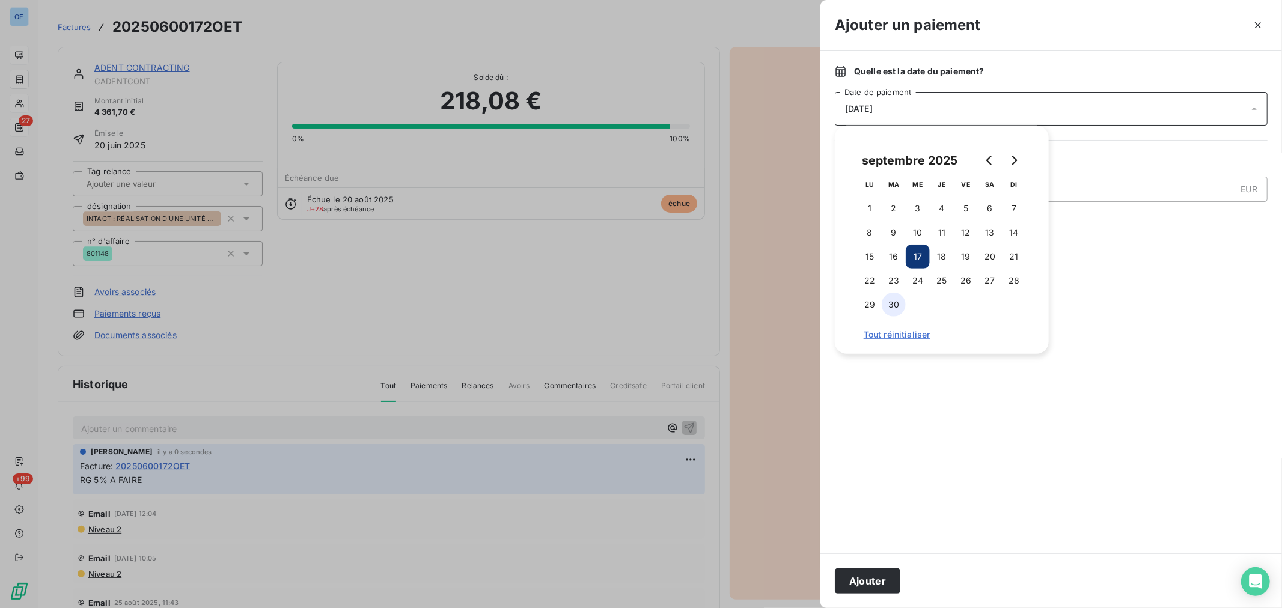
click at [893, 300] on button "30" at bounding box center [894, 305] width 24 height 24
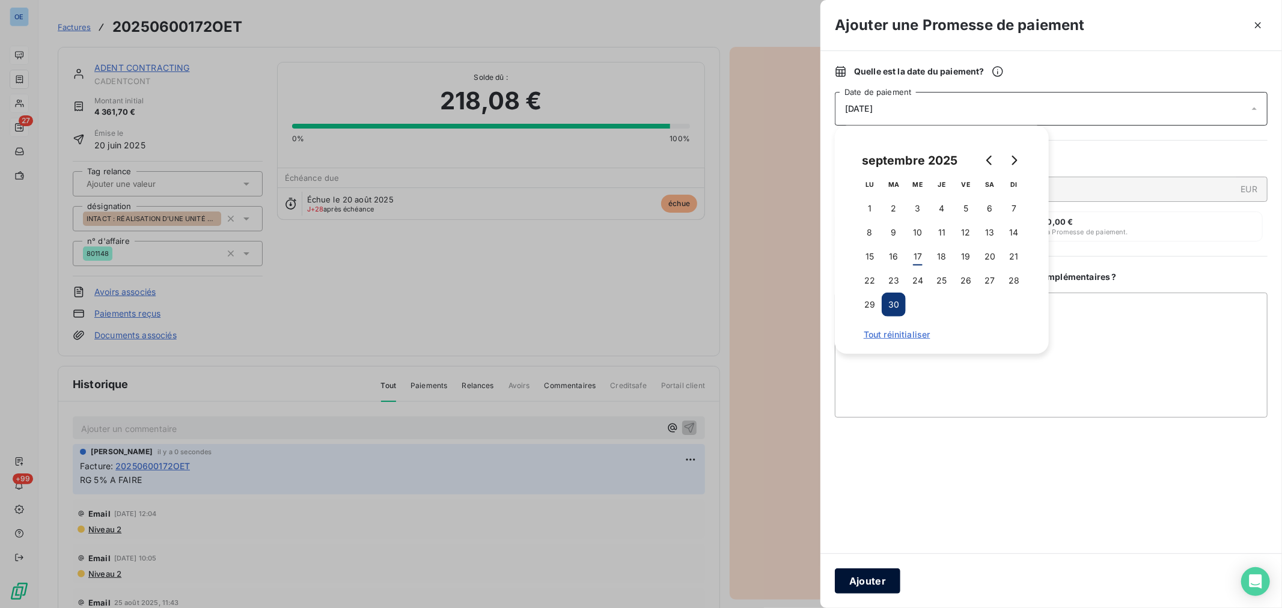
click at [879, 579] on button "Ajouter" at bounding box center [868, 580] width 66 height 25
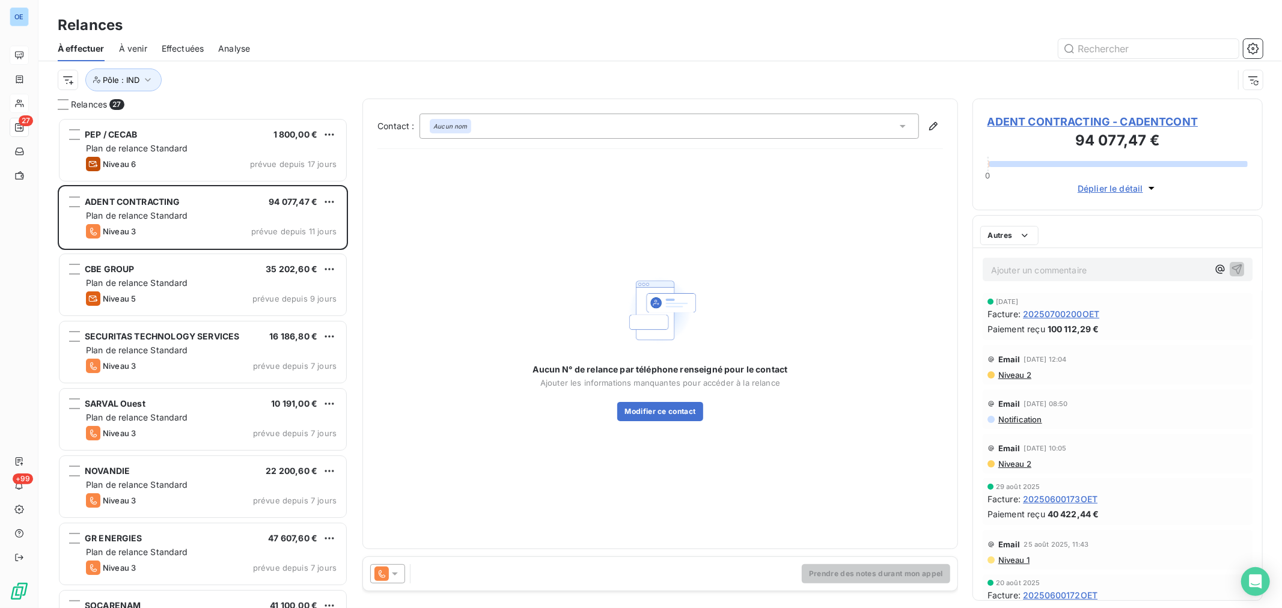
scroll to position [481, 280]
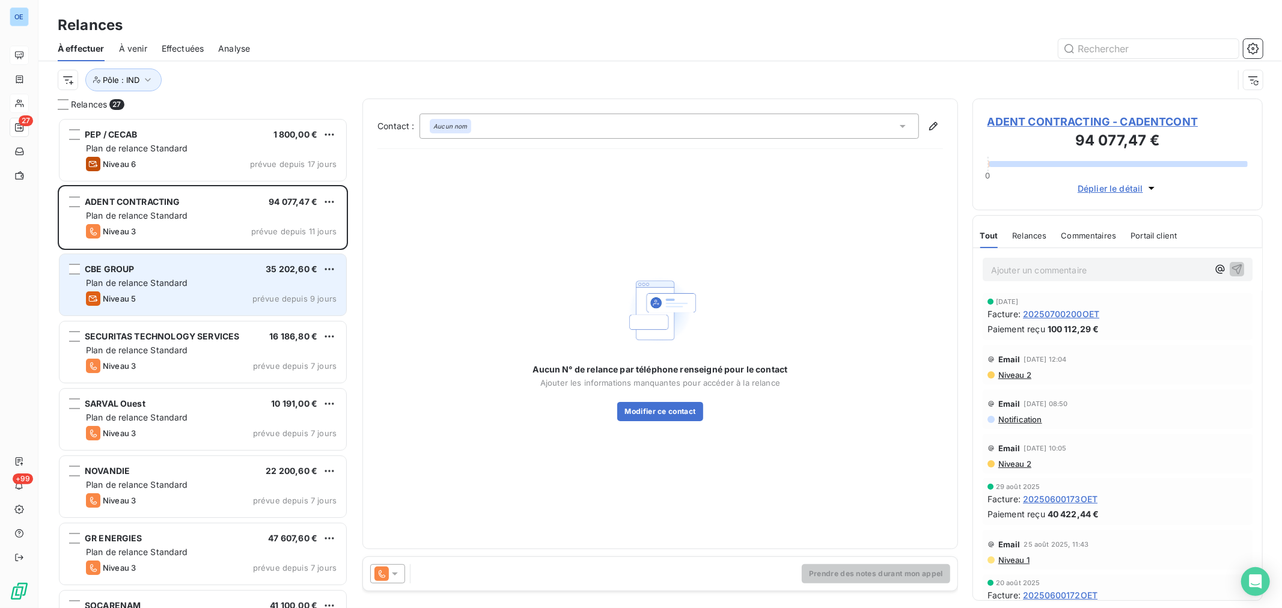
click at [212, 271] on div "CBE GROUP 35 202,60 €" at bounding box center [211, 269] width 251 height 11
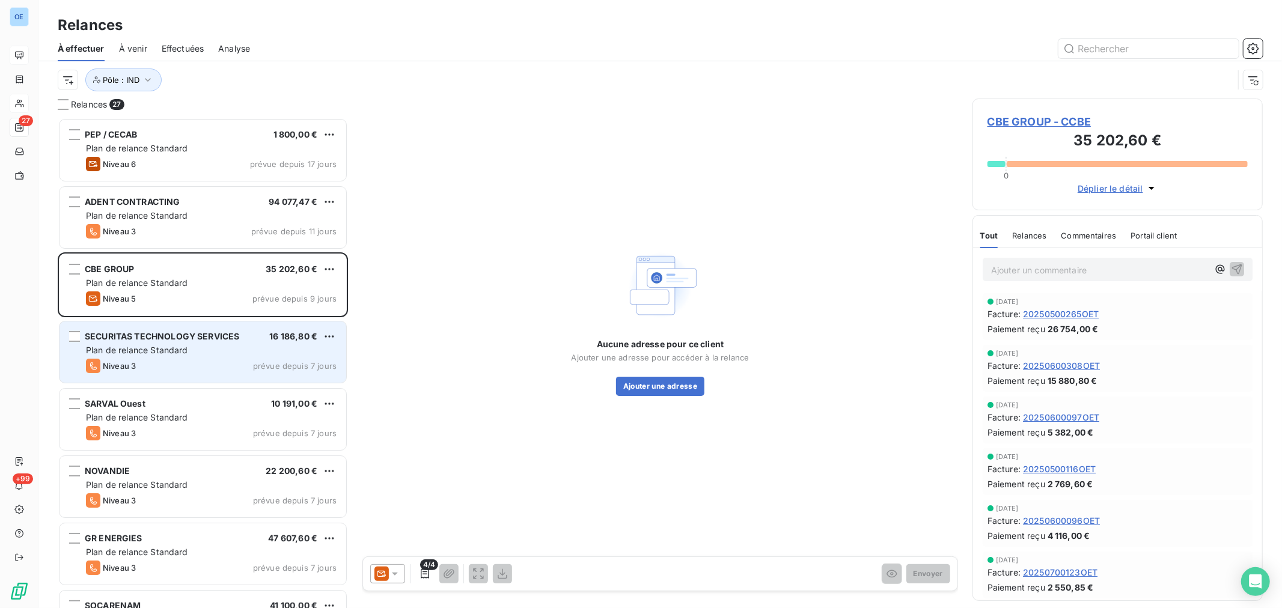
click at [248, 350] on div "Plan de relance Standard" at bounding box center [211, 350] width 251 height 12
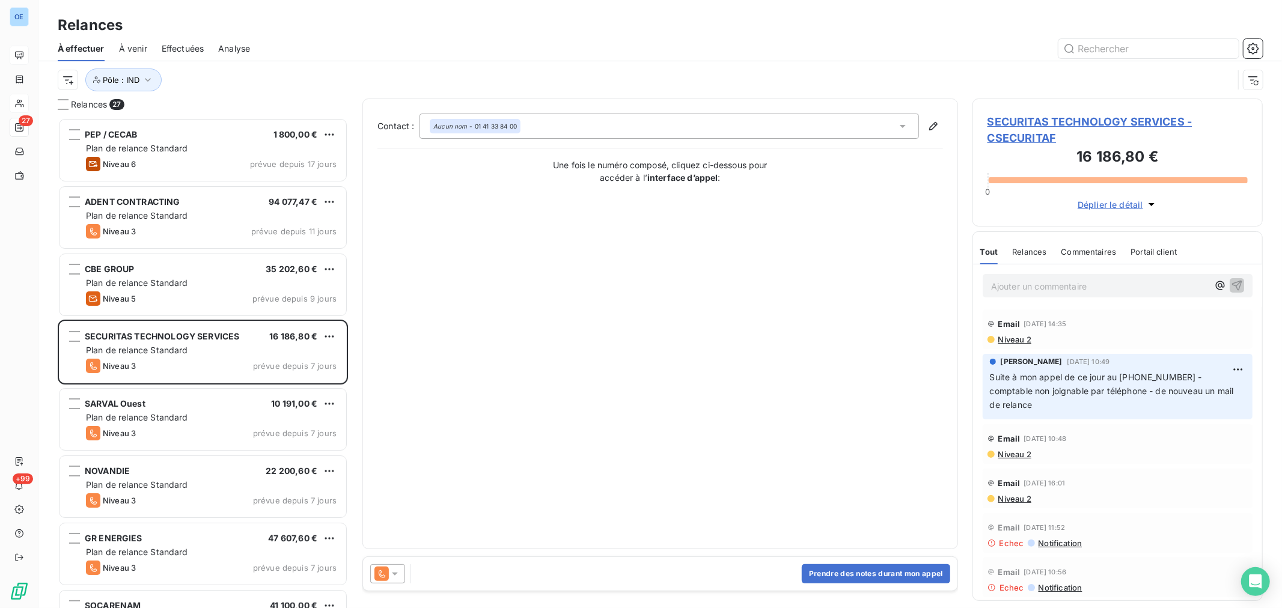
click at [398, 574] on icon at bounding box center [395, 574] width 12 height 12
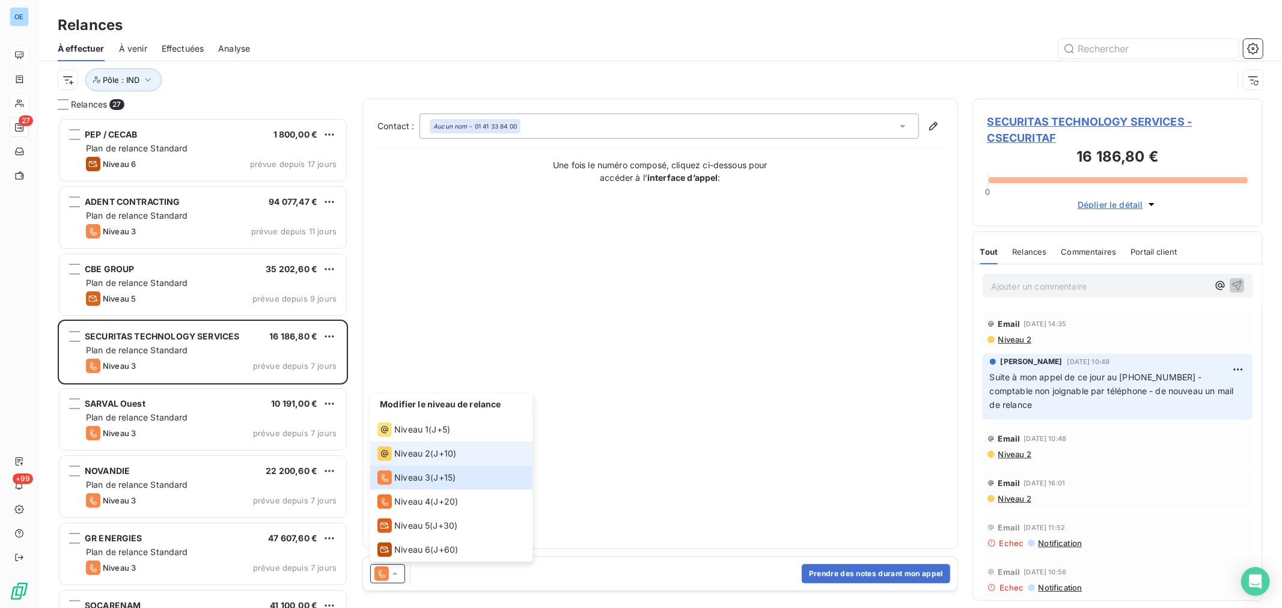
click at [425, 458] on span "Niveau 2" at bounding box center [412, 454] width 36 height 12
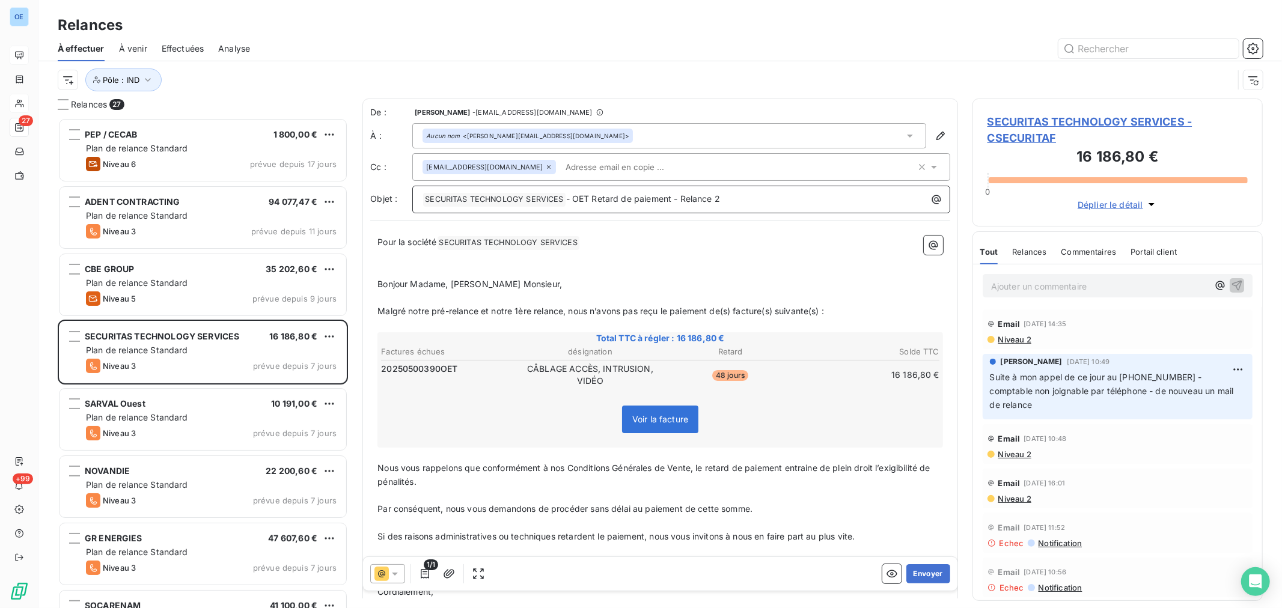
click at [742, 201] on p "﻿ SECURITAS TECHNOLOGY SERVICES ﻿ - OET Retard de paiement - Relance 2" at bounding box center [683, 199] width 523 height 14
click at [913, 574] on button "Envoyer" at bounding box center [928, 573] width 44 height 19
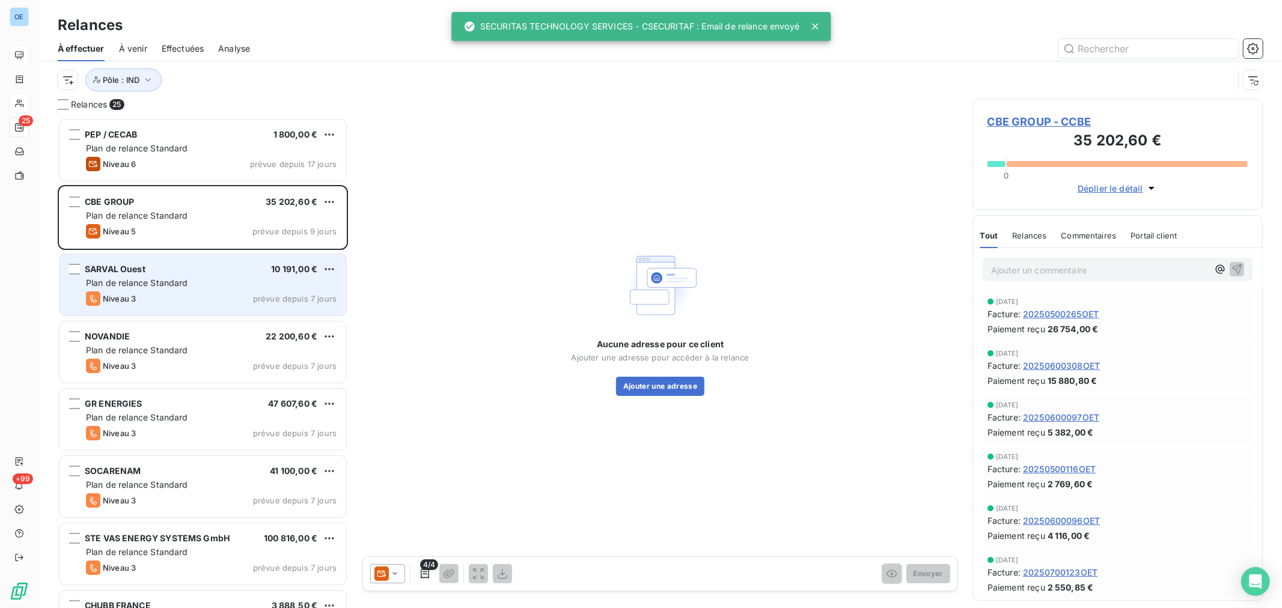
click at [220, 285] on div "Plan de relance Standard" at bounding box center [211, 283] width 251 height 12
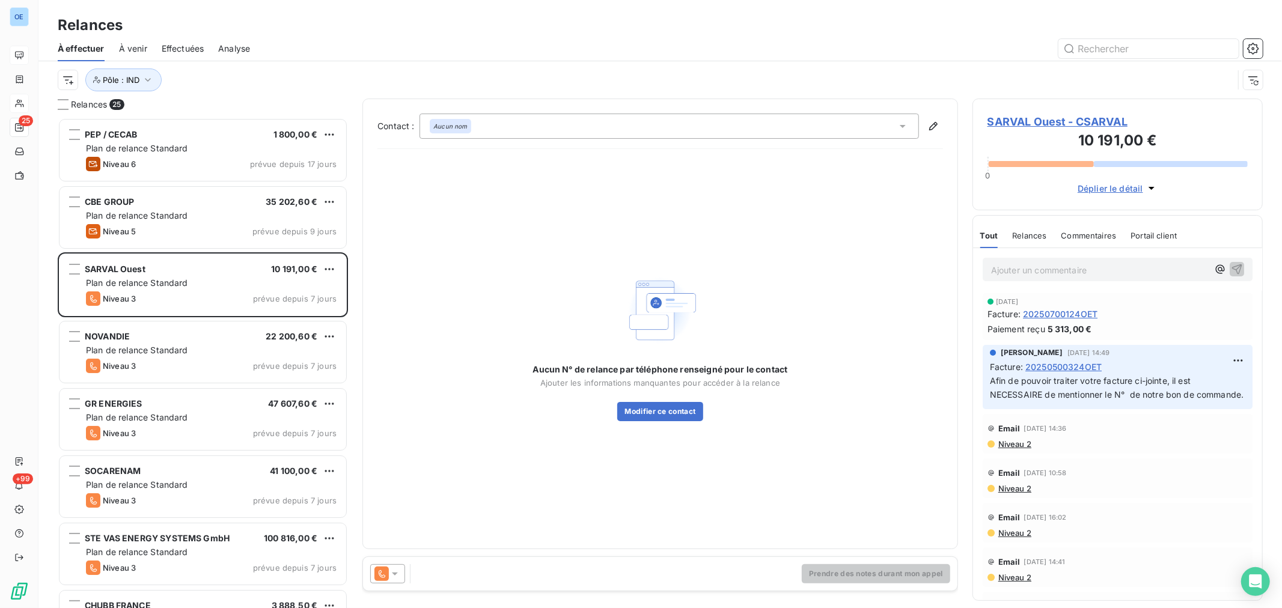
click at [1044, 122] on span "SARVAL Ouest - CSARVAL" at bounding box center [1117, 122] width 260 height 16
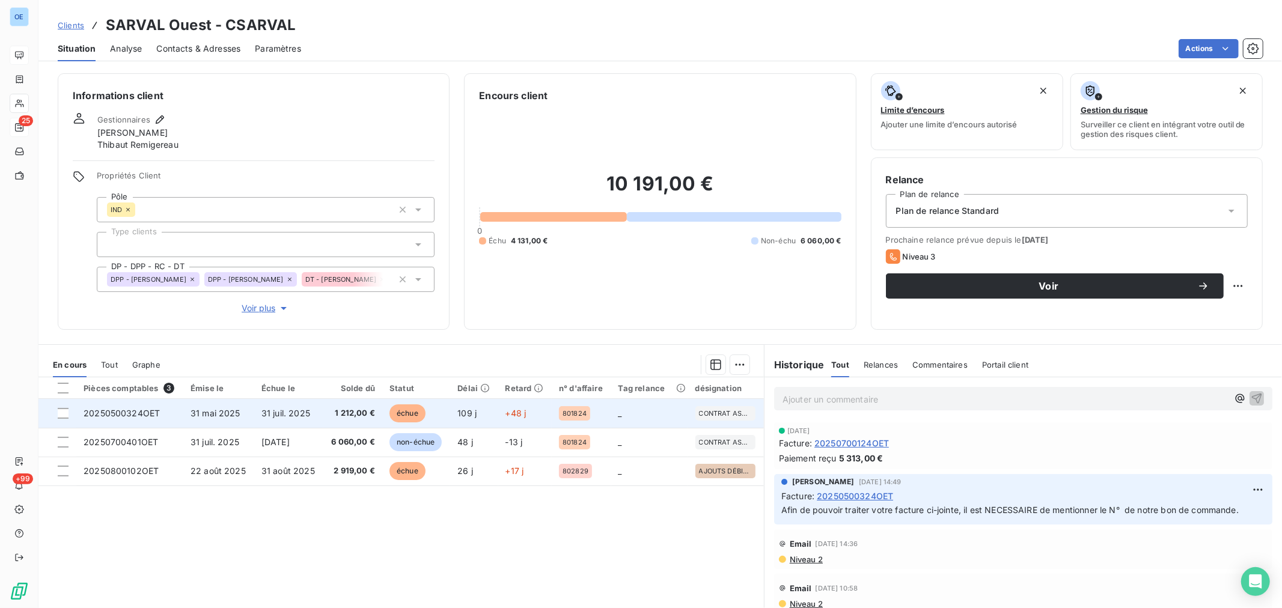
click at [315, 416] on td "31 juil. 2025" at bounding box center [288, 413] width 69 height 29
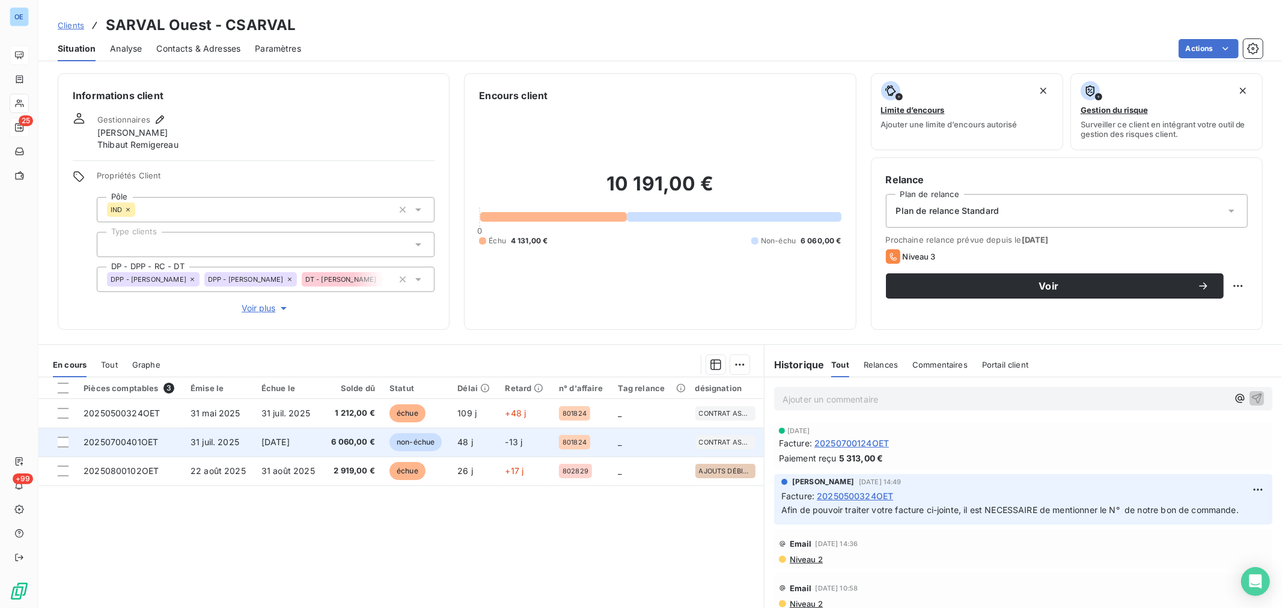
click at [290, 443] on span "[DATE]" at bounding box center [275, 442] width 28 height 10
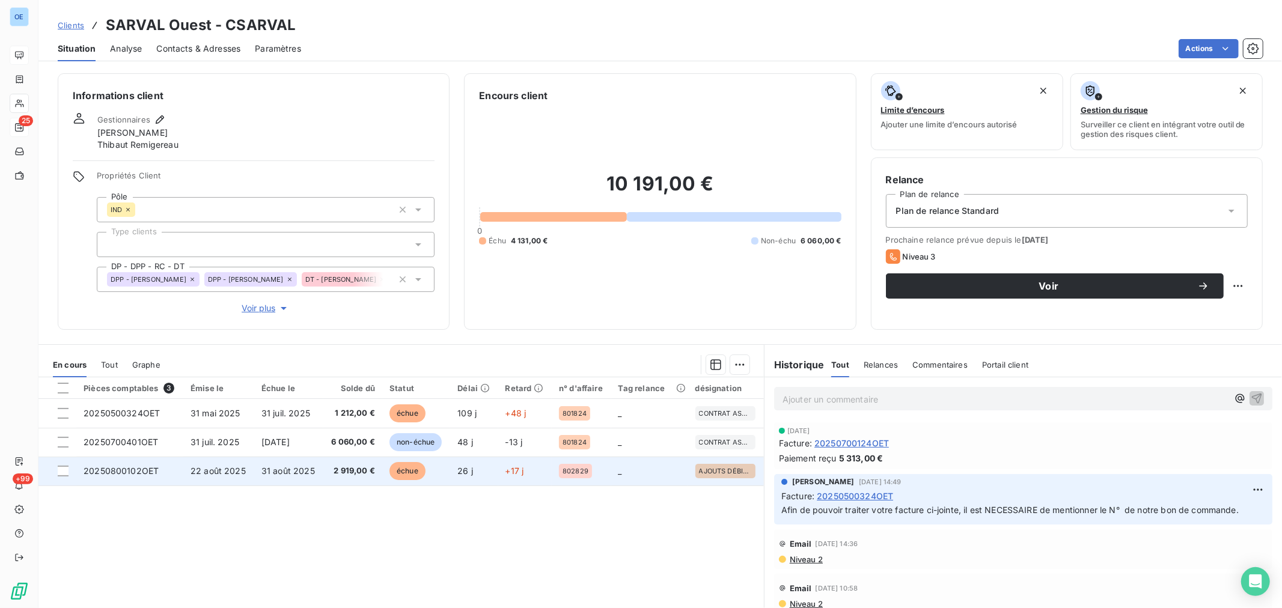
click at [331, 466] on span "2 919,00 €" at bounding box center [353, 471] width 44 height 12
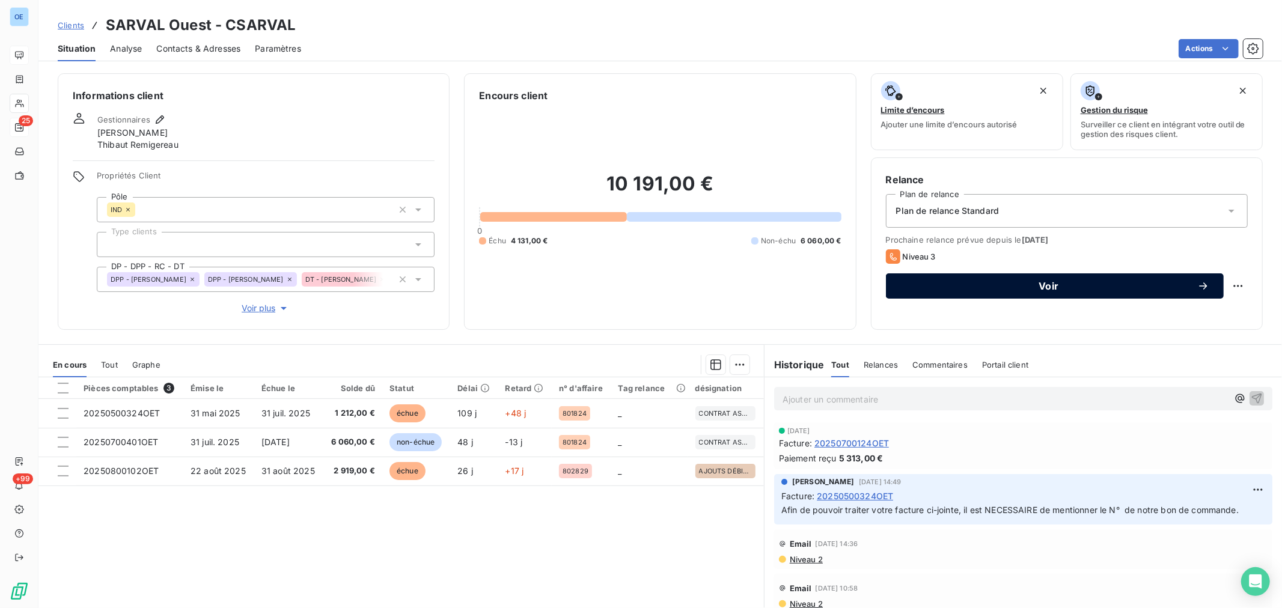
click at [932, 290] on span "Voir" at bounding box center [1048, 286] width 297 height 10
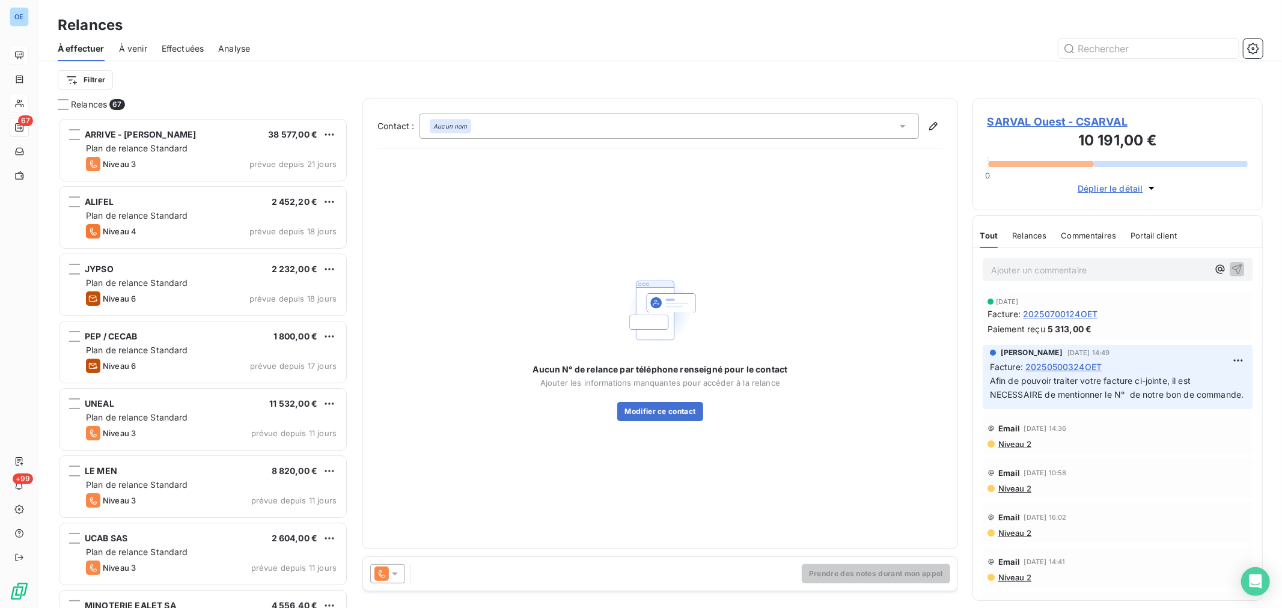
scroll to position [480, 280]
click at [398, 577] on icon at bounding box center [395, 574] width 12 height 12
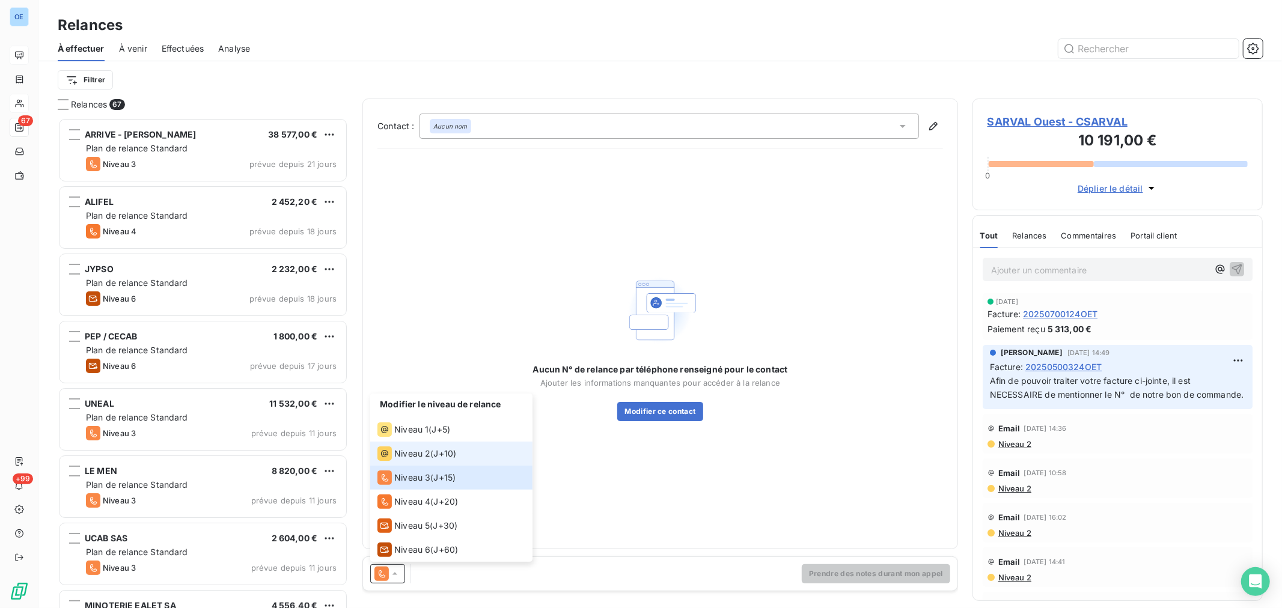
click at [430, 451] on div "Niveau 2 ( J+10 )" at bounding box center [416, 453] width 79 height 14
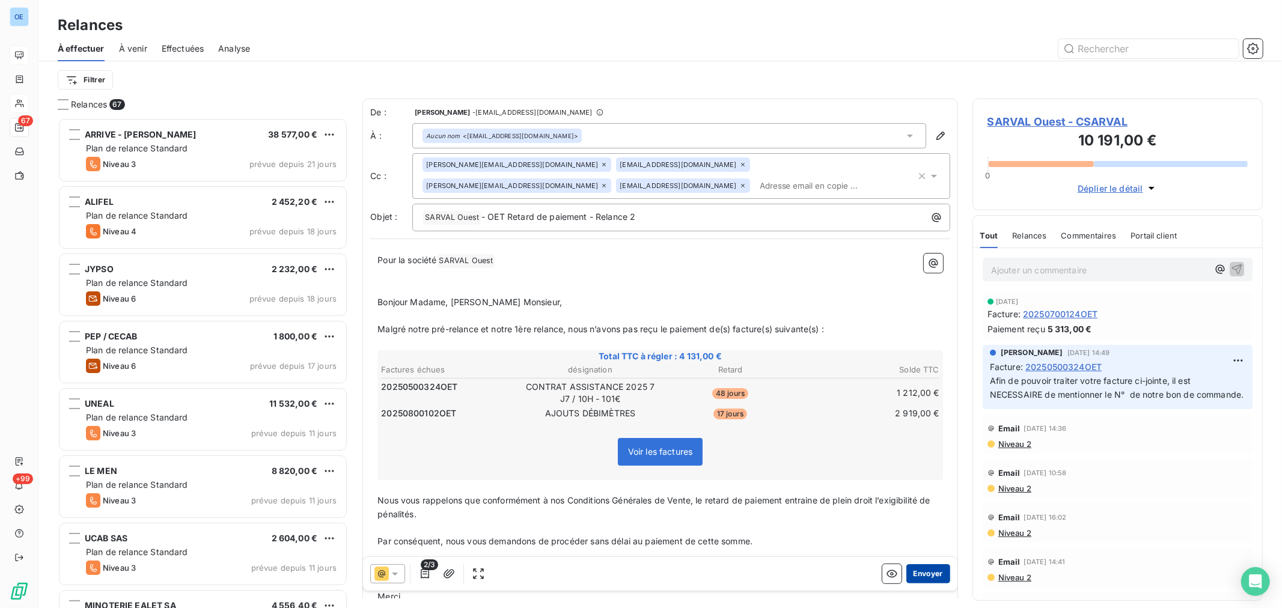
click at [930, 573] on button "Envoyer" at bounding box center [928, 573] width 44 height 19
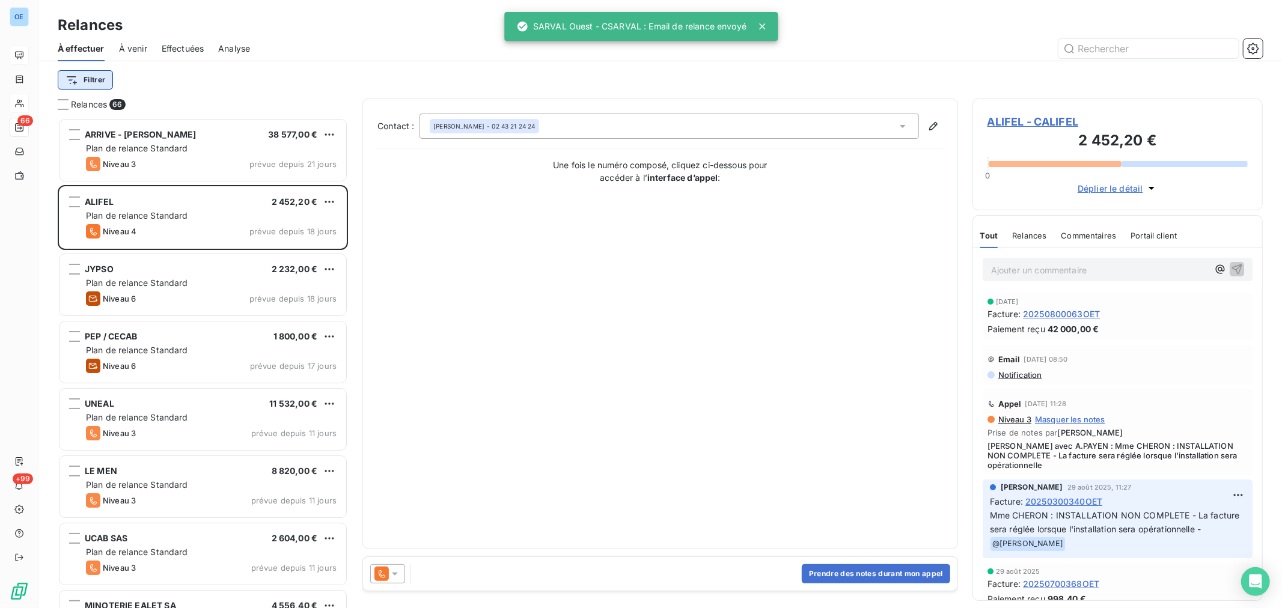
click at [99, 77] on html "OE 66 +99 Relances À effectuer À venir Effectuées Analyse Filtrer Relances 66 A…" at bounding box center [641, 304] width 1282 height 608
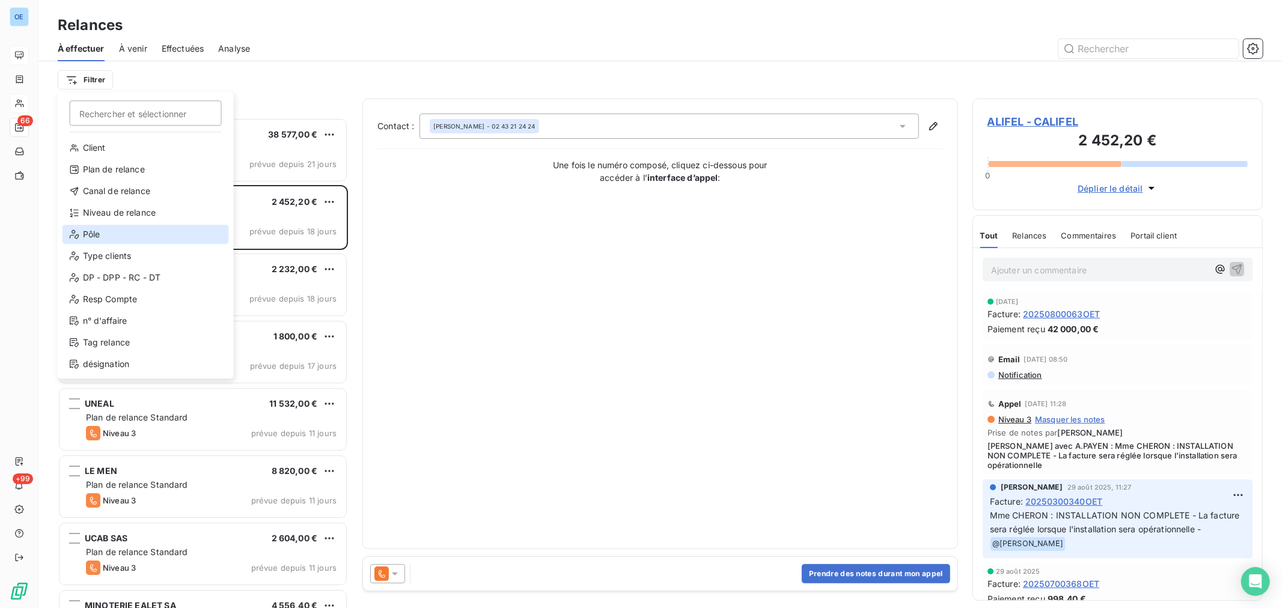
click at [129, 236] on div "Pôle" at bounding box center [145, 234] width 166 height 19
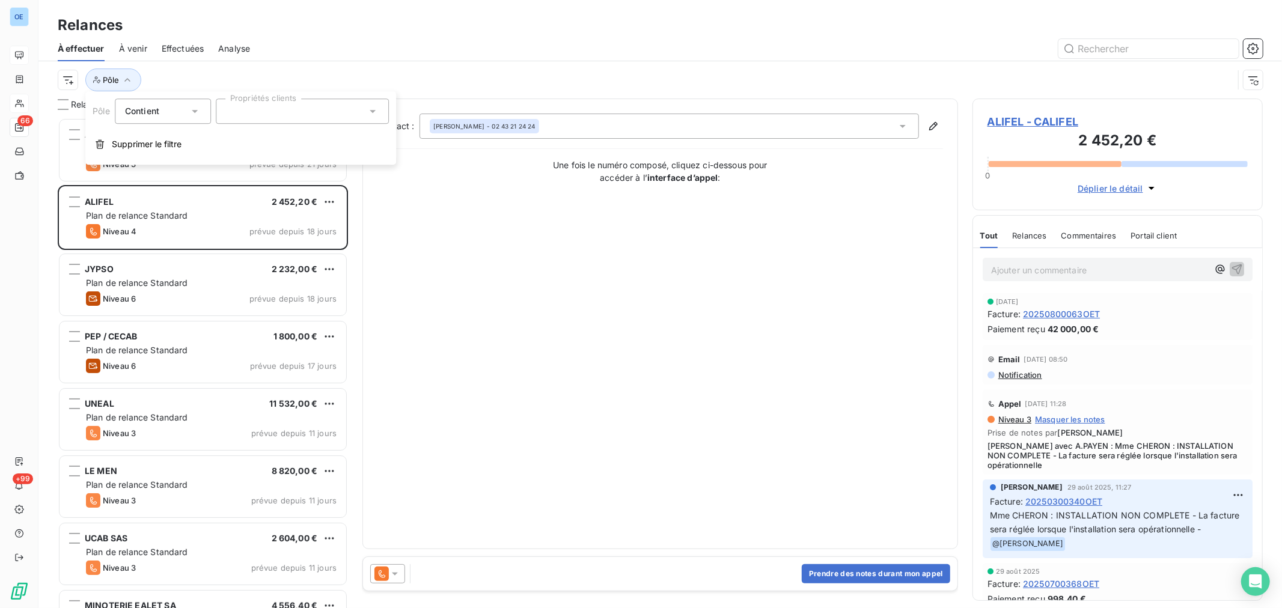
click at [371, 110] on icon at bounding box center [373, 111] width 6 height 3
click at [274, 193] on li "IND" at bounding box center [302, 193] width 168 height 24
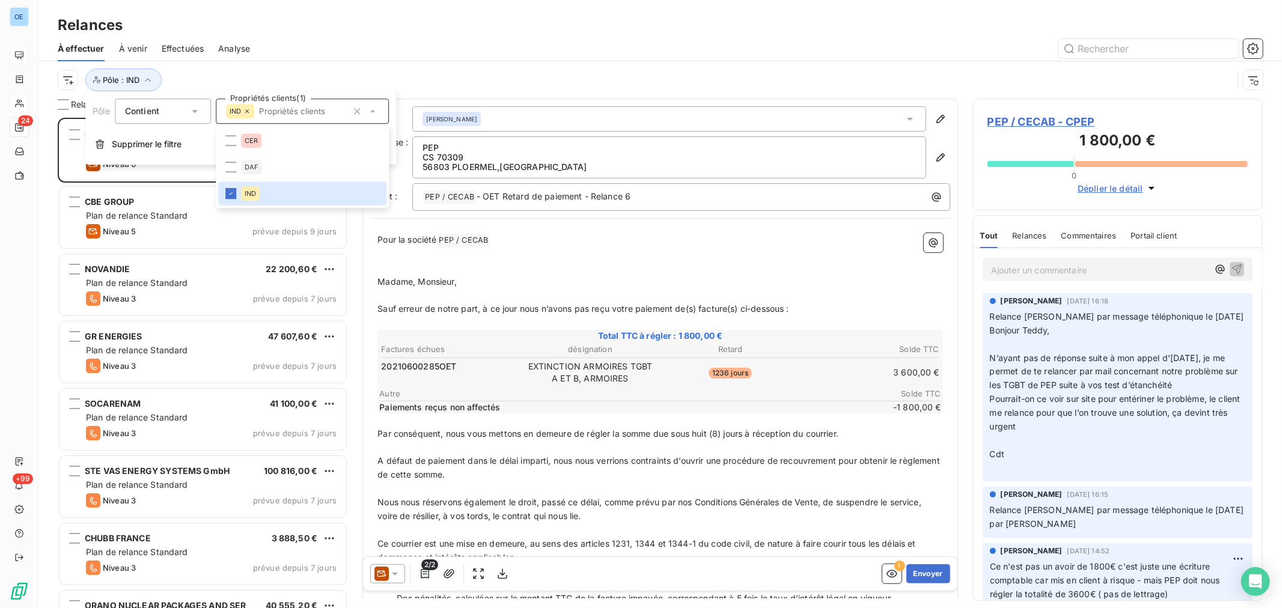
click at [401, 50] on div at bounding box center [763, 48] width 998 height 19
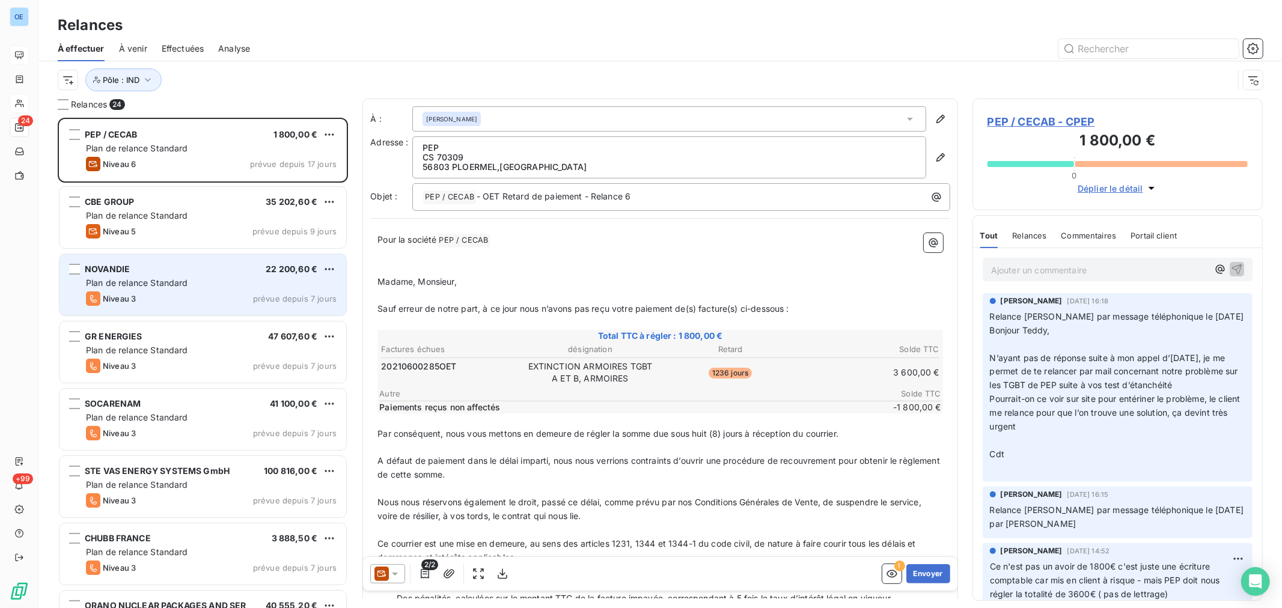
click at [239, 272] on div "NOVANDIE 22 200,60 €" at bounding box center [211, 269] width 251 height 11
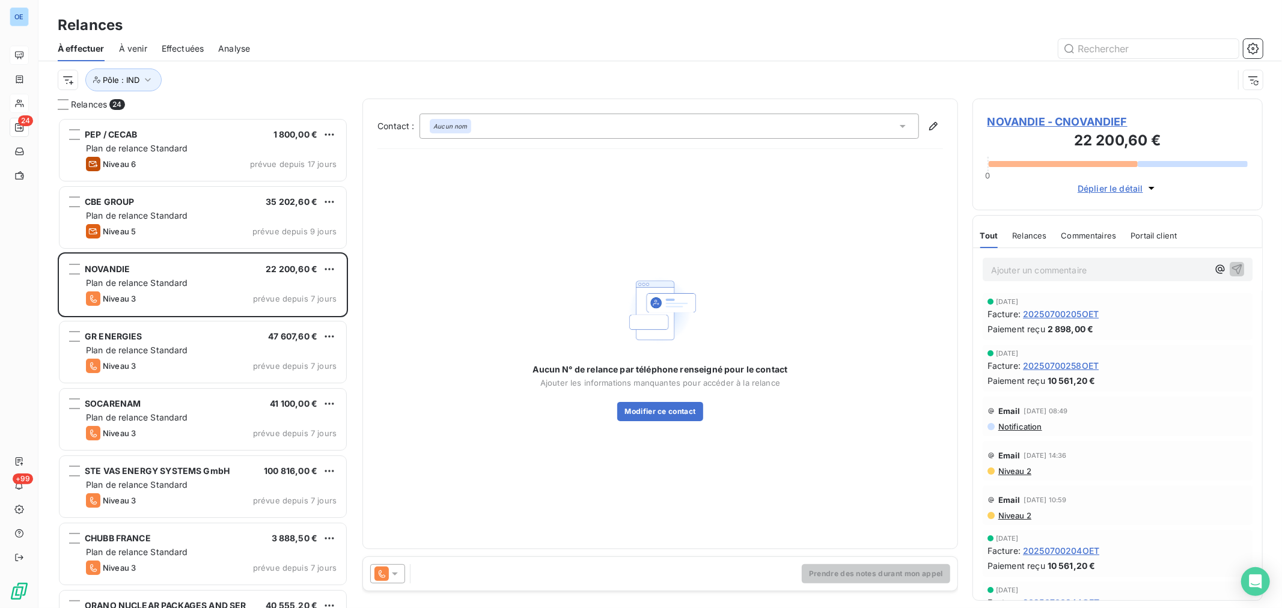
click at [1047, 118] on span "NOVANDIE - CNOVANDIEF" at bounding box center [1117, 122] width 260 height 16
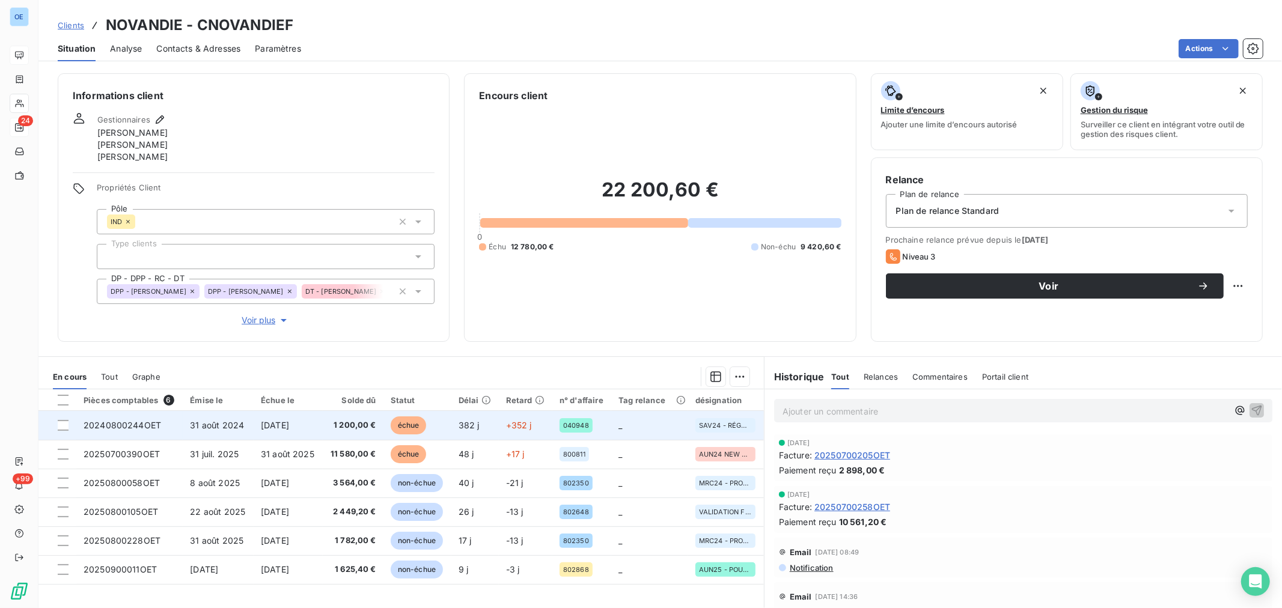
click at [358, 433] on td "1 200,00 €" at bounding box center [353, 425] width 61 height 29
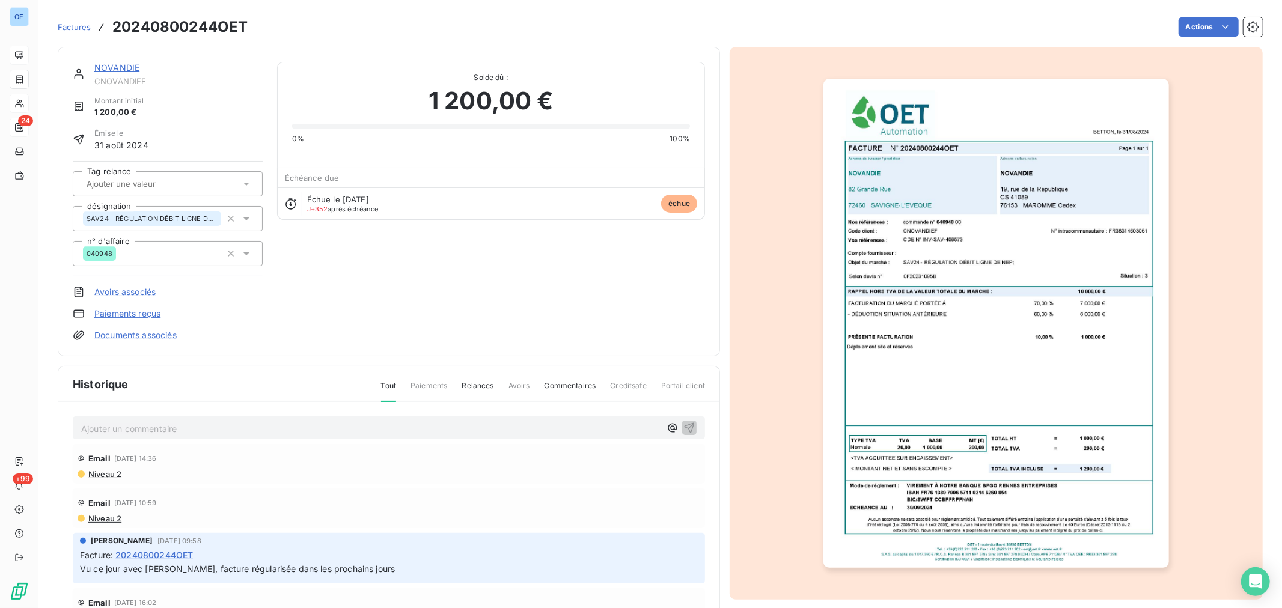
click at [133, 66] on link "NOVANDIE" at bounding box center [116, 67] width 45 height 10
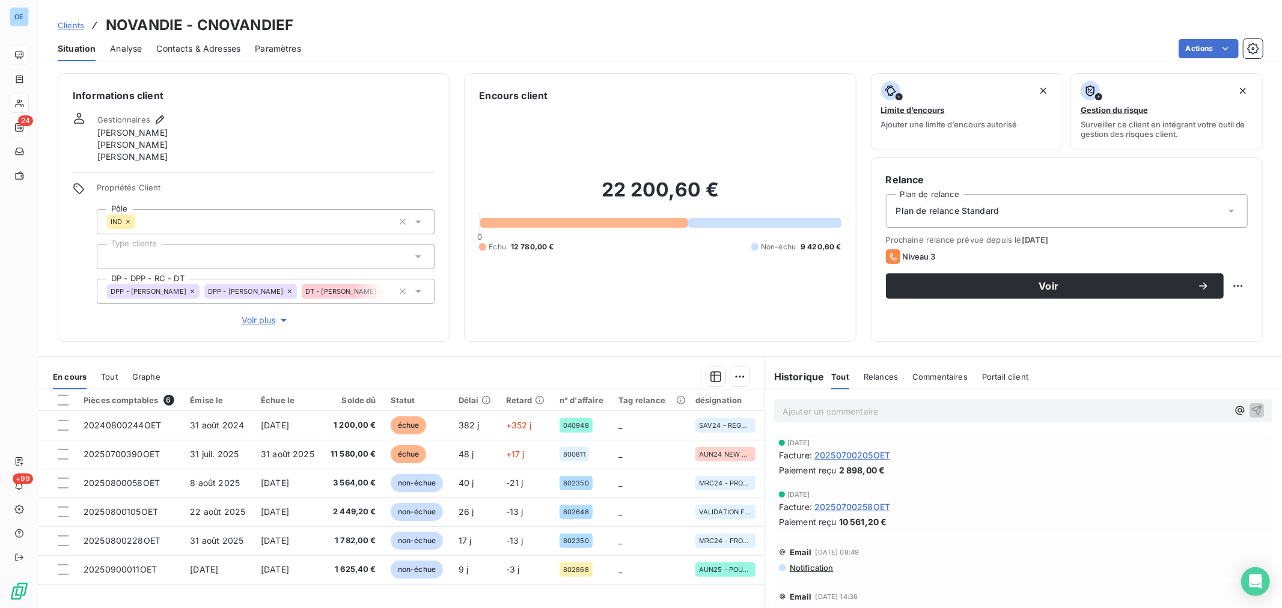
click at [197, 46] on span "Contacts & Adresses" at bounding box center [198, 49] width 84 height 12
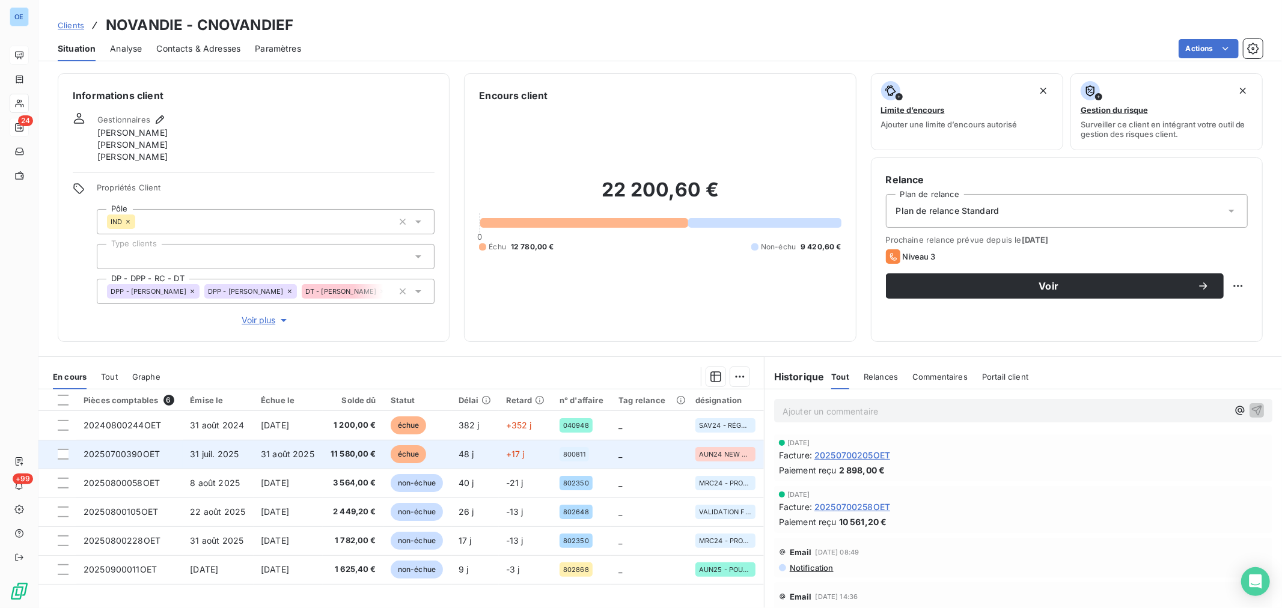
click at [367, 460] on td "11 580,00 €" at bounding box center [353, 454] width 61 height 29
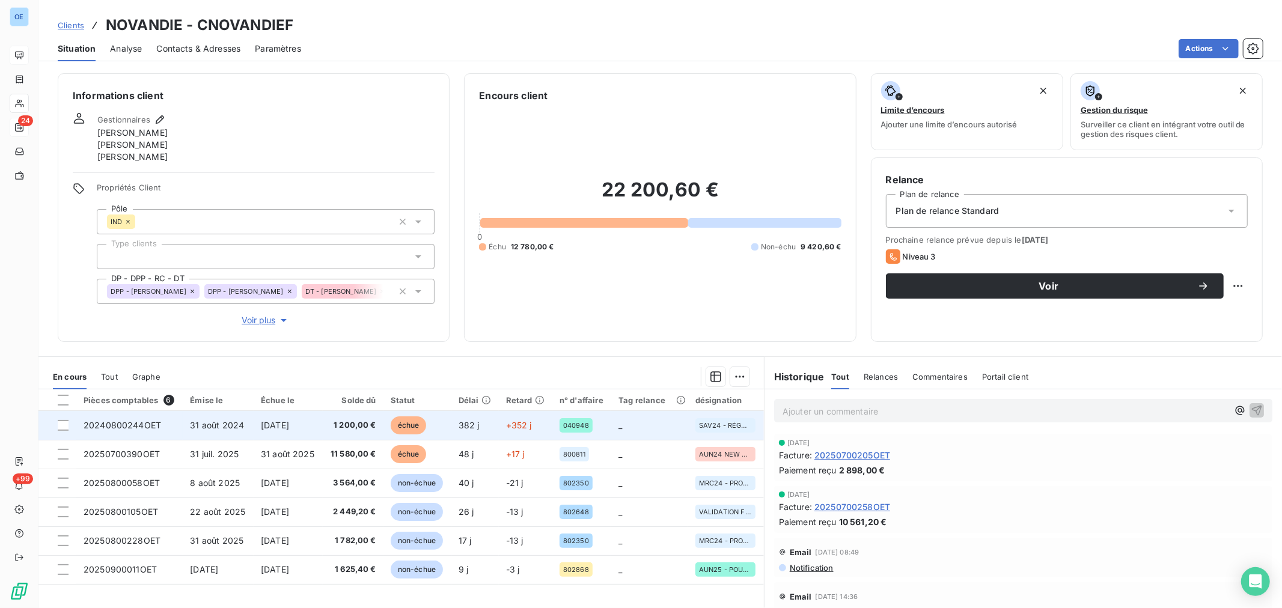
click at [388, 424] on td "échue" at bounding box center [417, 425] width 68 height 29
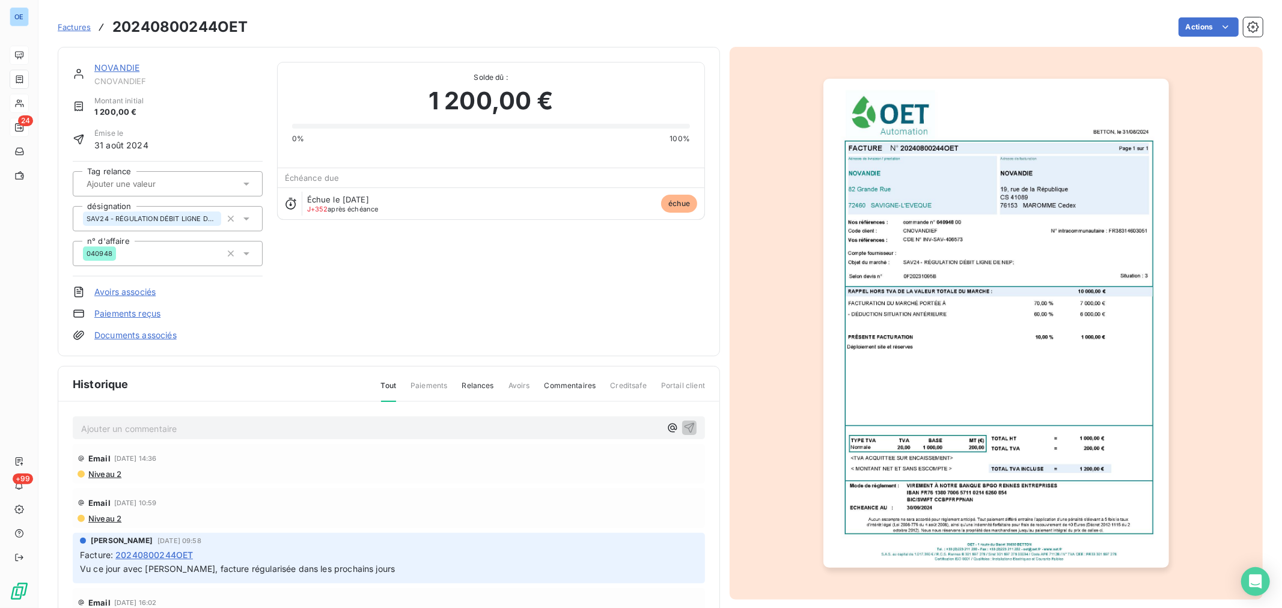
click at [134, 67] on link "NOVANDIE" at bounding box center [116, 67] width 45 height 10
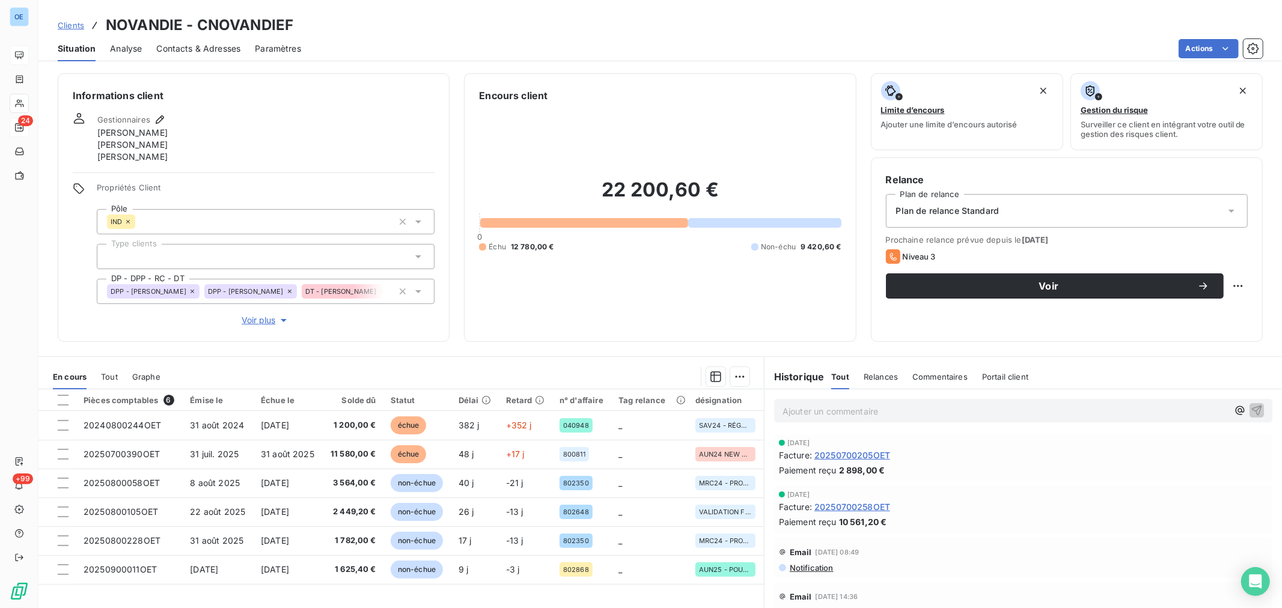
click at [205, 46] on span "Contacts & Adresses" at bounding box center [198, 49] width 84 height 12
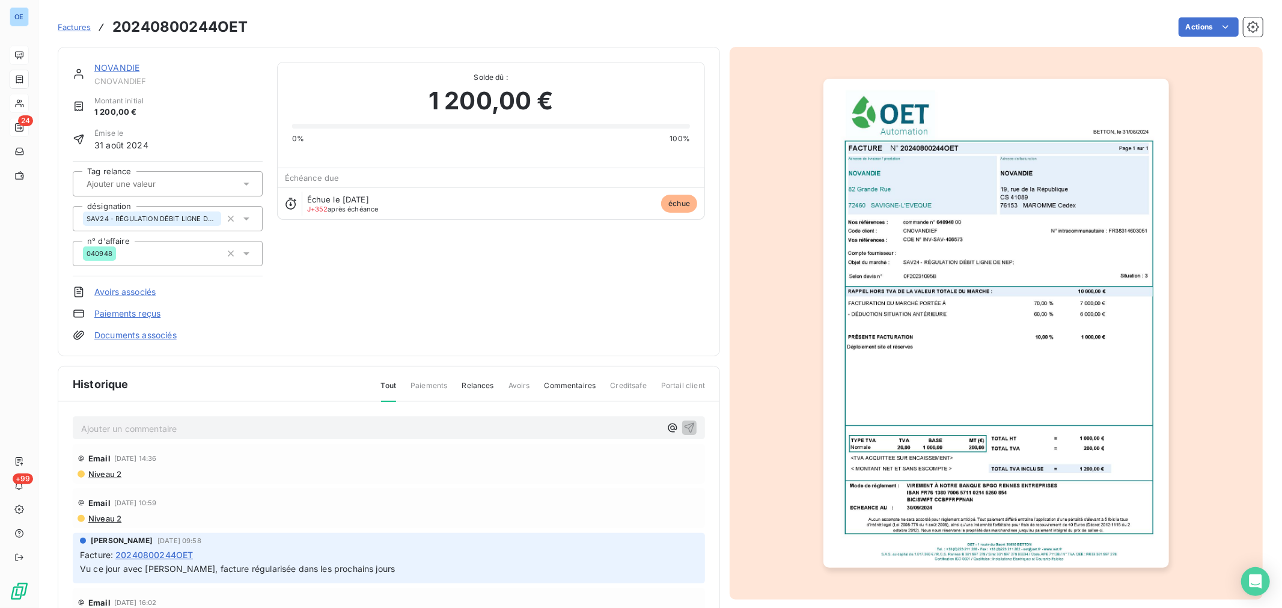
click at [301, 433] on p "Ajouter un commentaire ﻿" at bounding box center [370, 428] width 579 height 15
drag, startPoint x: 555, startPoint y: 424, endPoint x: 86, endPoint y: 422, distance: 469.3
click at [54, 431] on section "Factures 20240800244OET Actions NOVANDIE CNOVANDIEF Montant initial 1 200,00 € …" at bounding box center [659, 304] width 1243 height 608
copy span "Mme LEROY Anne Sophie : suite échange téléphonique - facture validée ce matin -…"
click at [683, 424] on icon "button" at bounding box center [689, 427] width 12 height 12
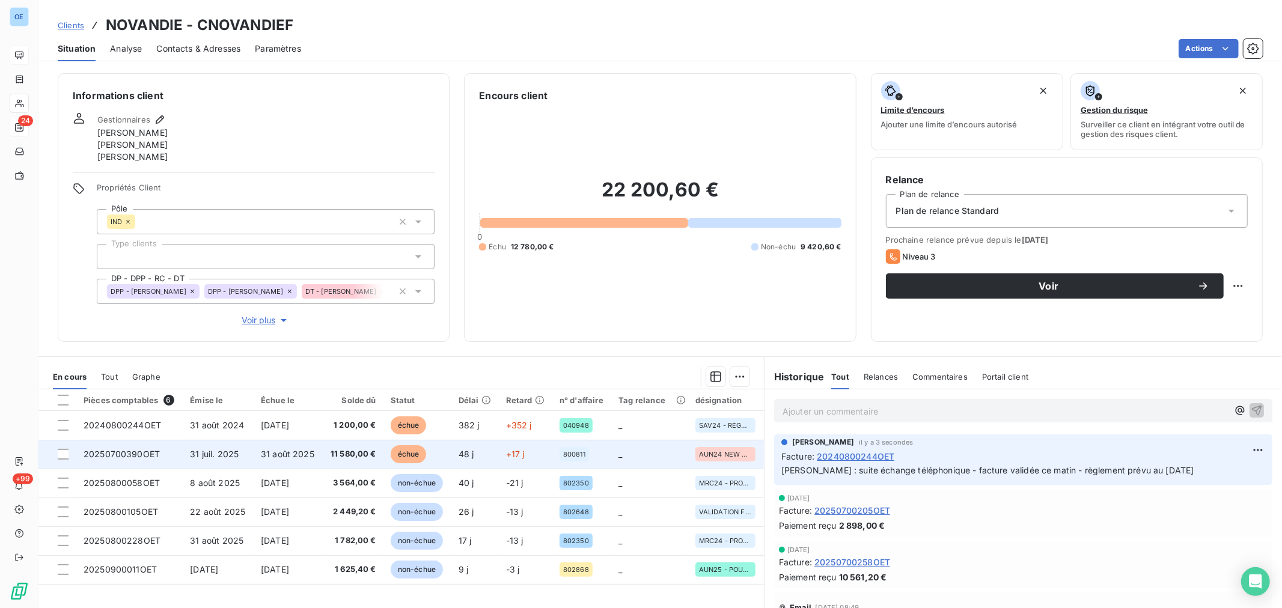
click at [367, 453] on span "11 580,00 €" at bounding box center [353, 454] width 46 height 12
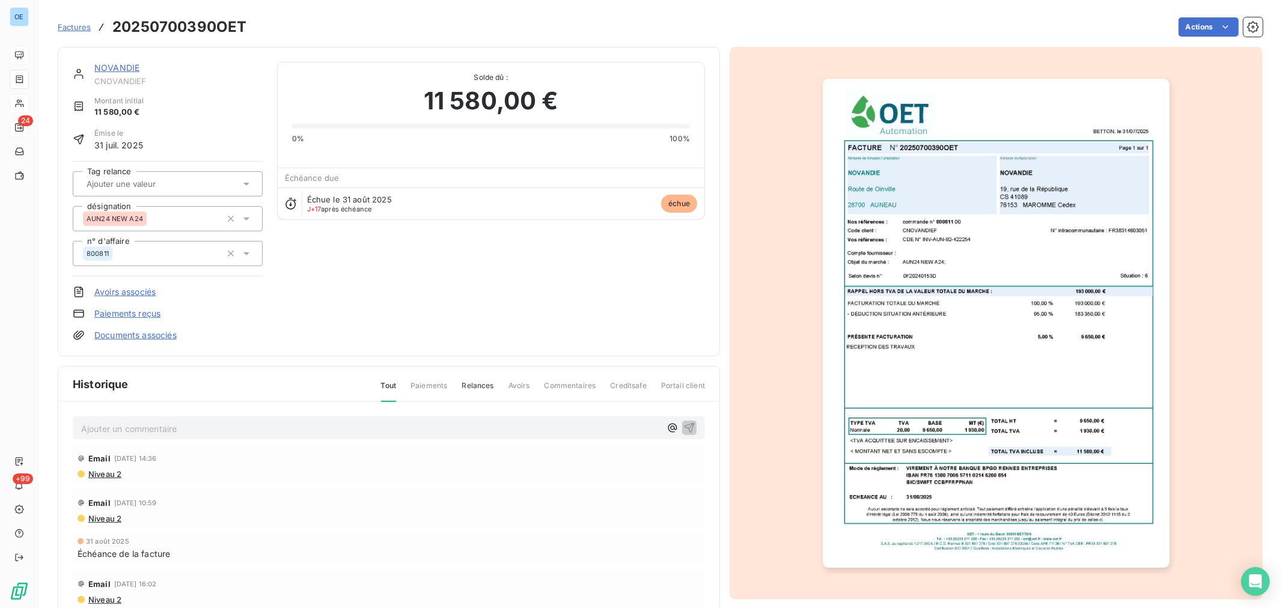
click at [345, 428] on p "Ajouter un commentaire ﻿" at bounding box center [370, 428] width 579 height 15
click at [683, 431] on icon "button" at bounding box center [689, 427] width 12 height 12
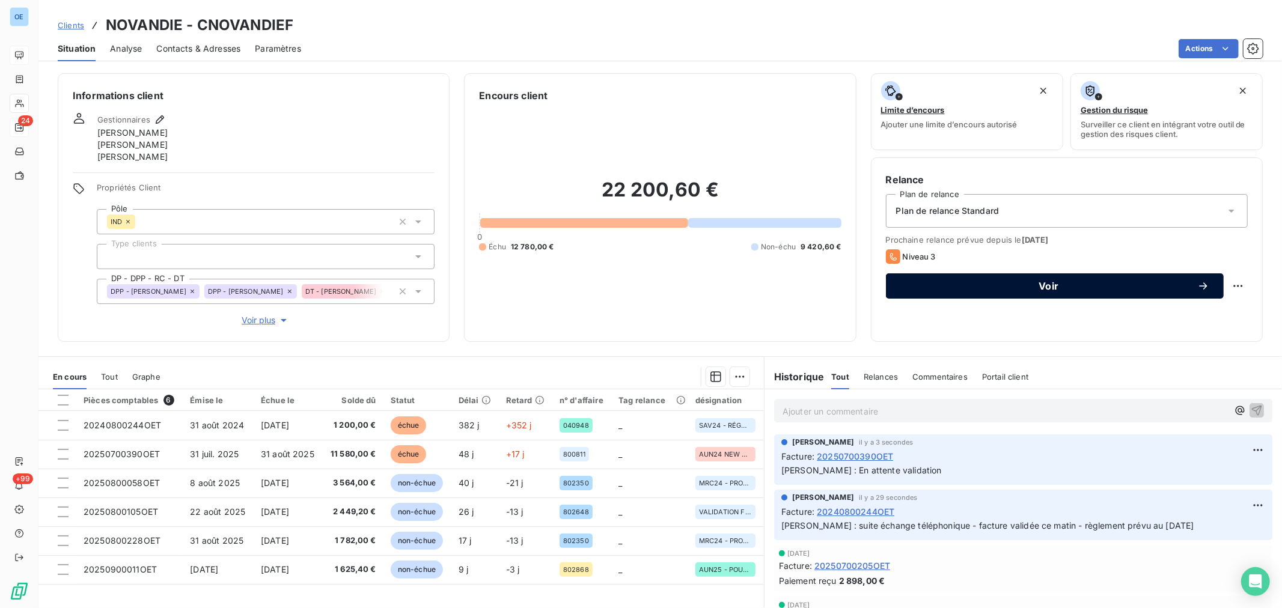
click at [937, 282] on span "Voir" at bounding box center [1048, 286] width 297 height 10
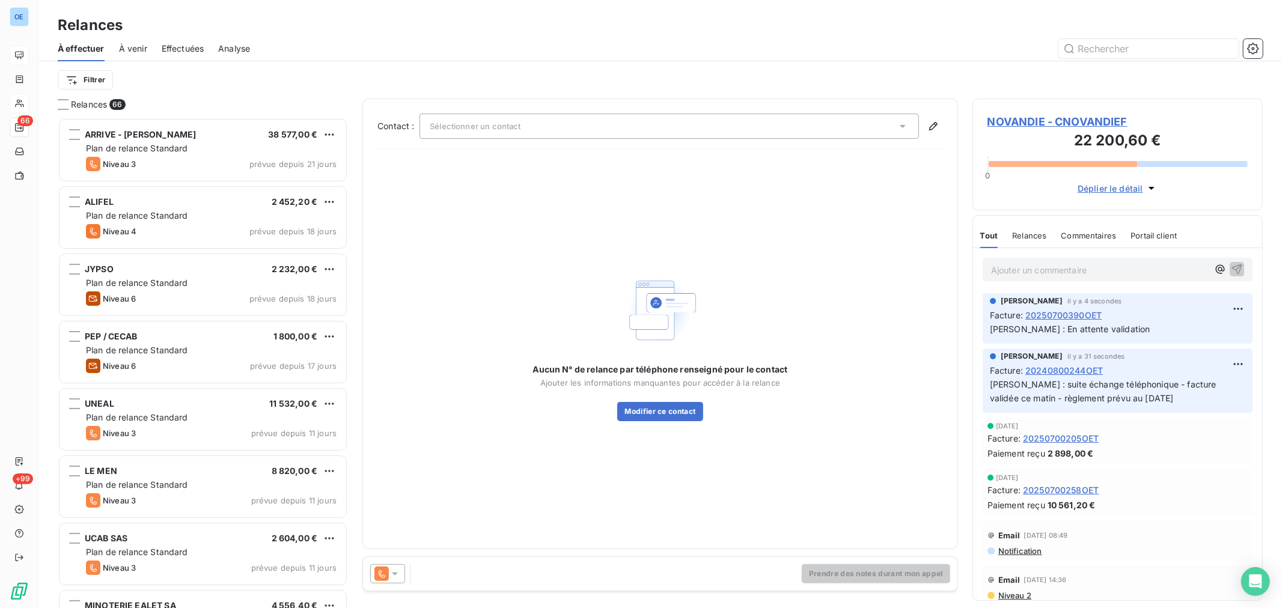
scroll to position [480, 280]
click at [906, 125] on icon at bounding box center [903, 126] width 12 height 12
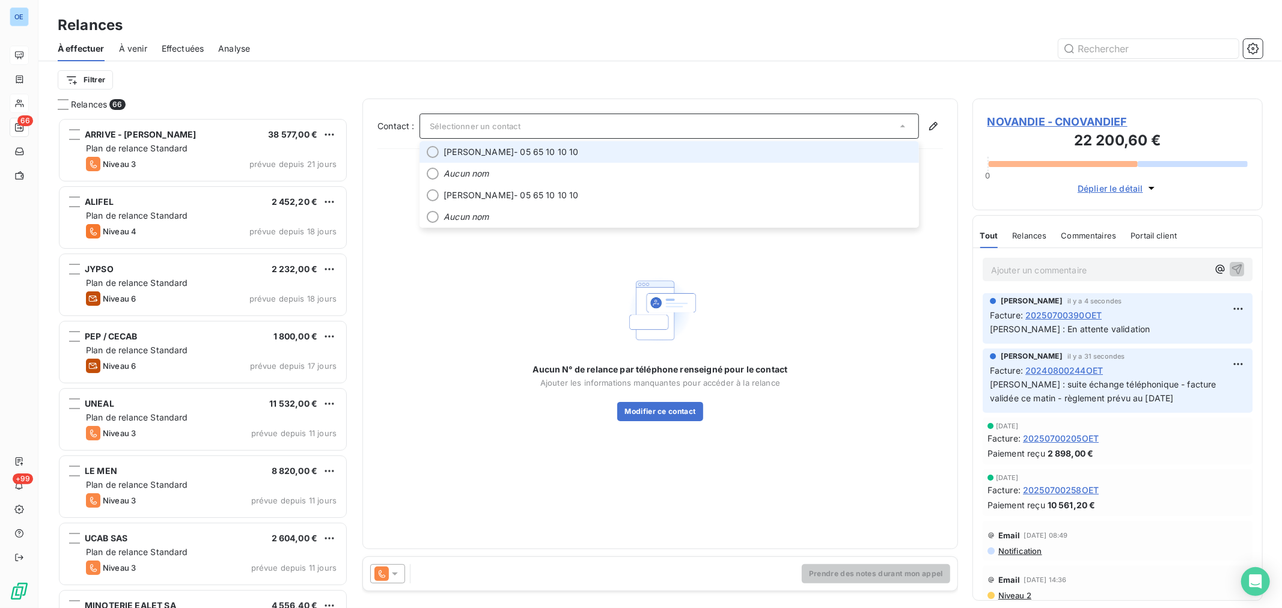
click at [543, 152] on span "Anne Sophie Leroy - 05 65 10 10 10" at bounding box center [677, 152] width 468 height 12
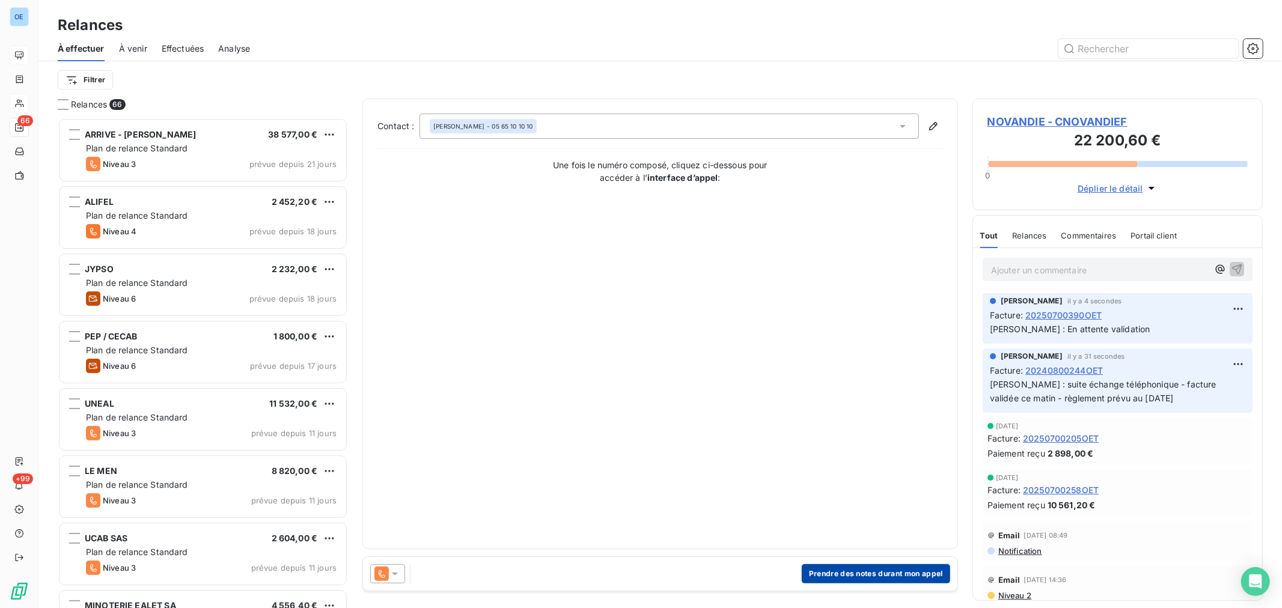
click at [858, 571] on button "Prendre des notes durant mon appel" at bounding box center [876, 573] width 148 height 19
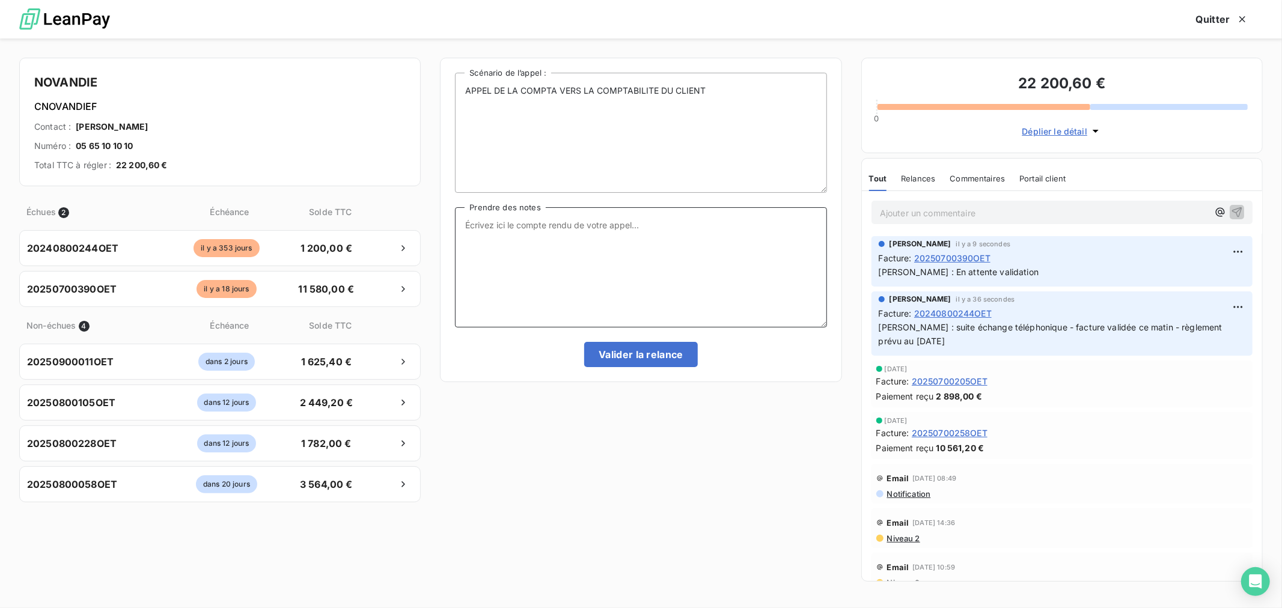
paste textarea "Mme LEROY Anne Sophie : suite échange téléphonique - facture validée ce matin -…"
click at [695, 230] on textarea "Mme LEROY Anne Sophie : suite échange téléphonique - facture validée ce matin -…" at bounding box center [640, 267] width 371 height 120
click at [693, 228] on textarea "Mme LEROY Anne Sophie : suite échange téléphonique - facture validée ce matin -…" at bounding box center [640, 267] width 371 height 120
click at [616, 235] on textarea "Mme LEROY Anne Sophie : suite échange téléphonique - 1200€ facture validée ce m…" at bounding box center [640, 267] width 371 height 120
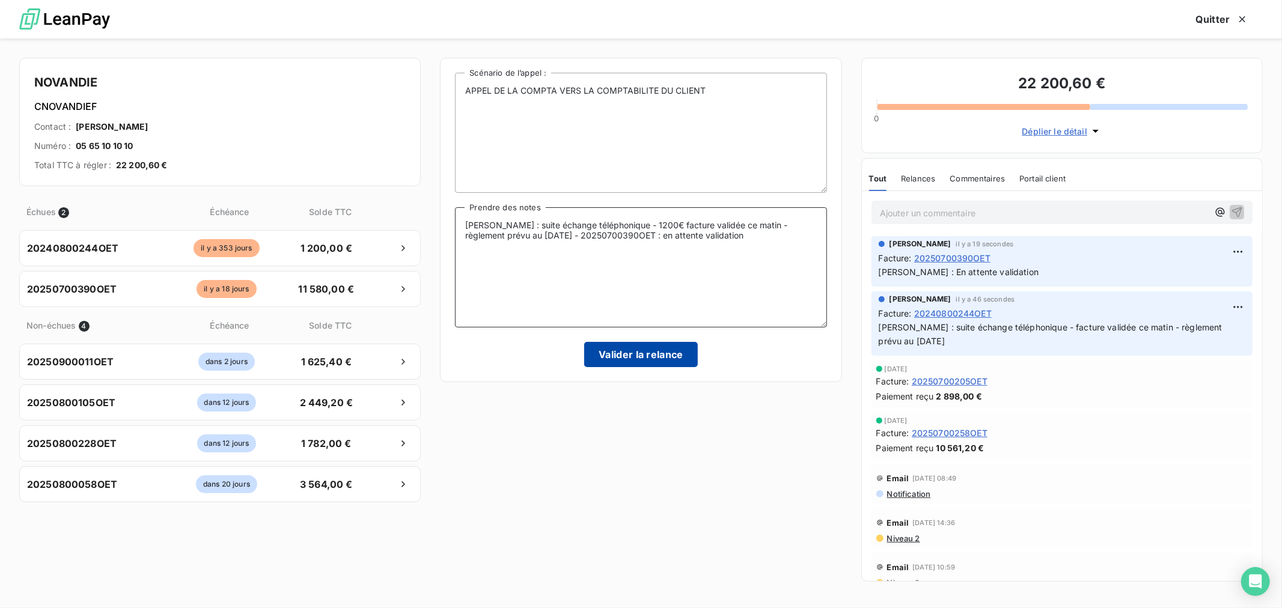
type textarea "Mme LEROY Anne Sophie : suite échange téléphonique - 1200€ facture validée ce m…"
click at [620, 352] on button "Valider la relance" at bounding box center [641, 354] width 114 height 25
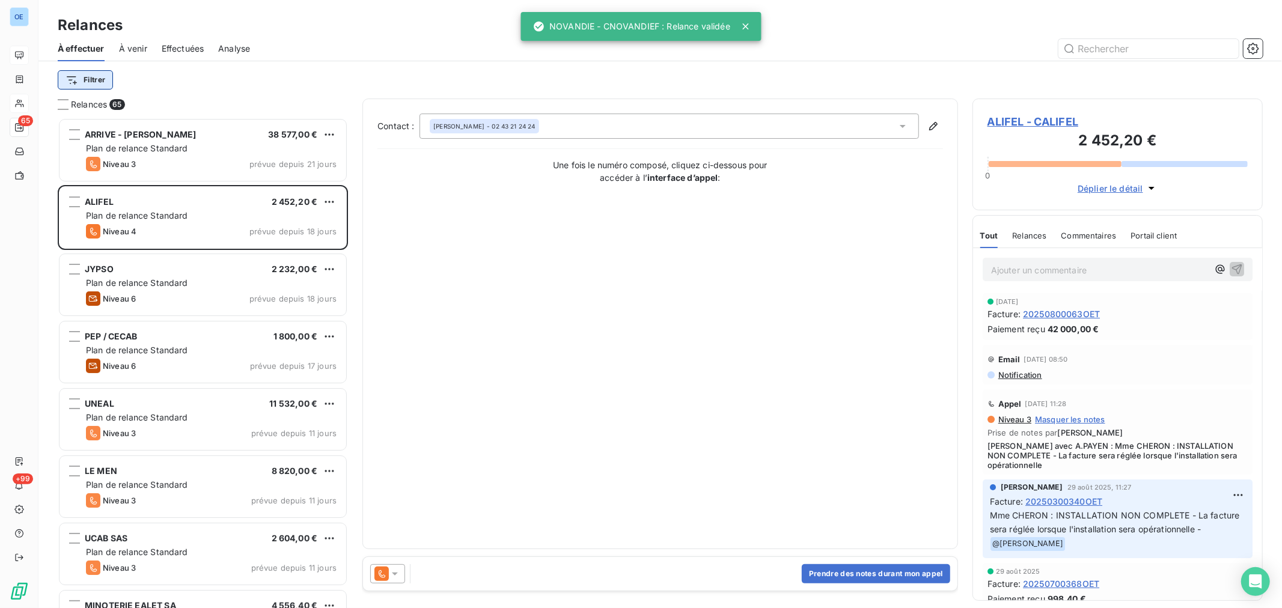
click at [99, 76] on html "OE 65 +99 Relances À effectuer À venir Effectuées Analyse Filtrer Relances 65 A…" at bounding box center [641, 304] width 1282 height 608
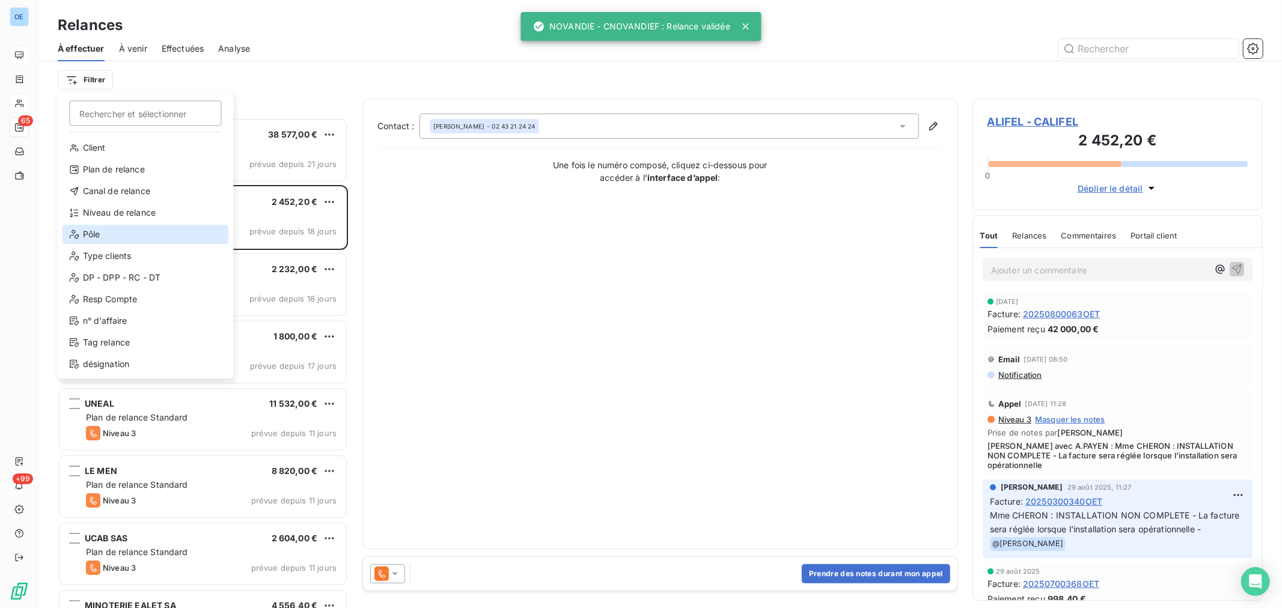
click at [132, 230] on div "Pôle" at bounding box center [145, 234] width 166 height 19
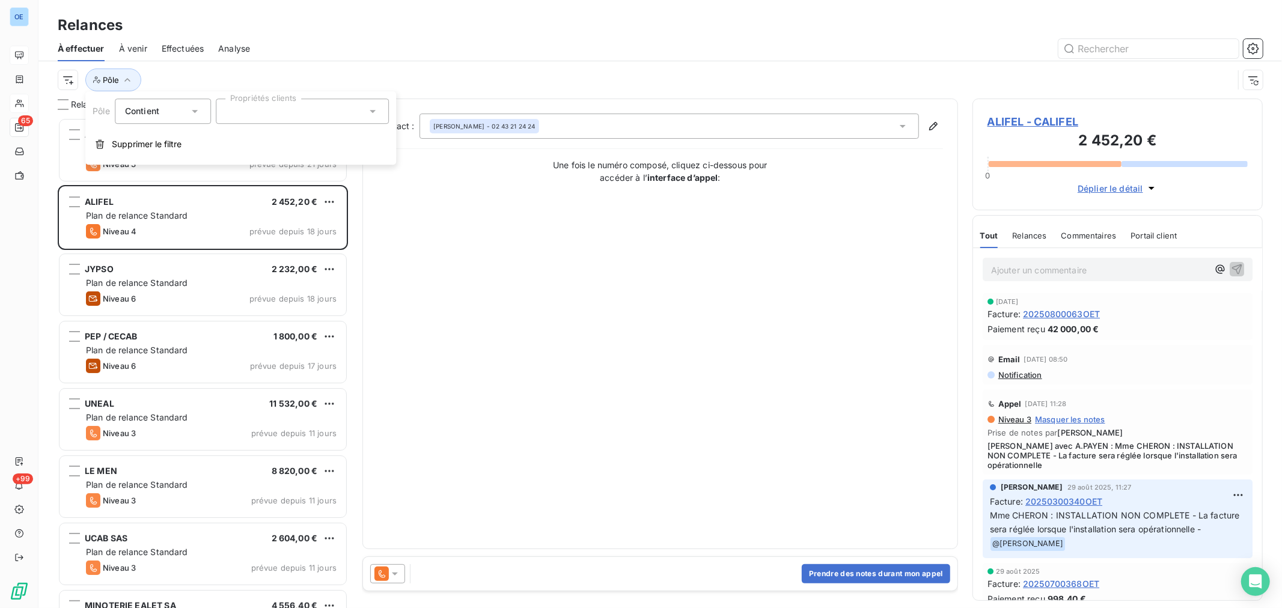
click at [367, 112] on icon at bounding box center [373, 111] width 12 height 12
click at [290, 187] on li "IND" at bounding box center [302, 193] width 168 height 24
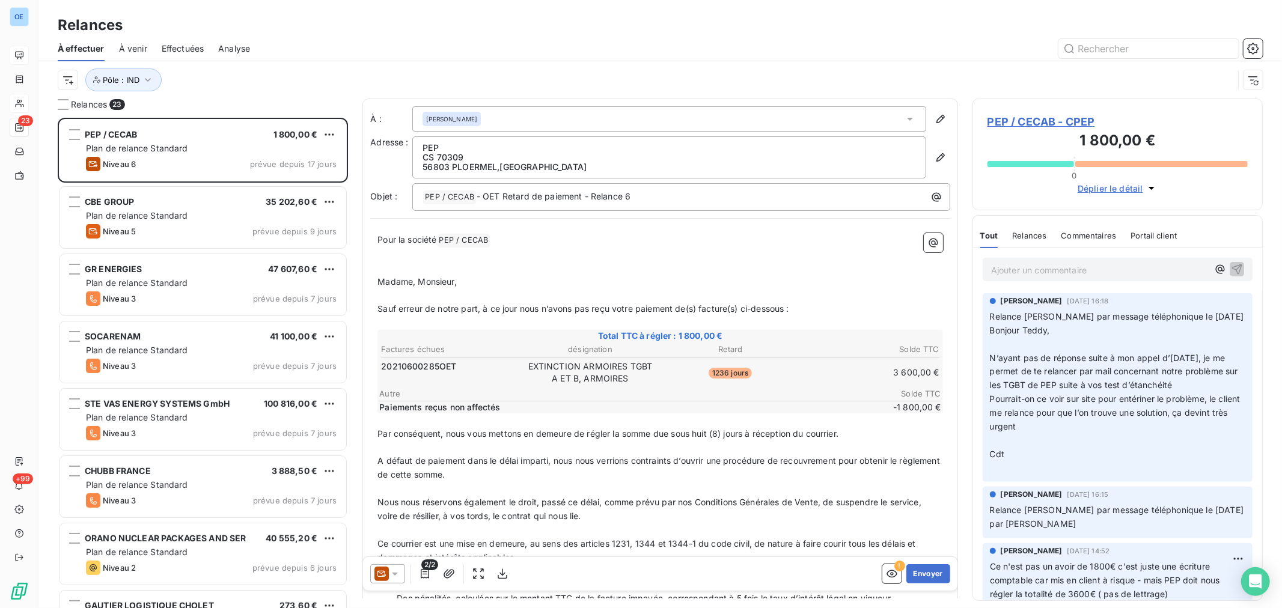
click at [428, 55] on div at bounding box center [763, 48] width 998 height 19
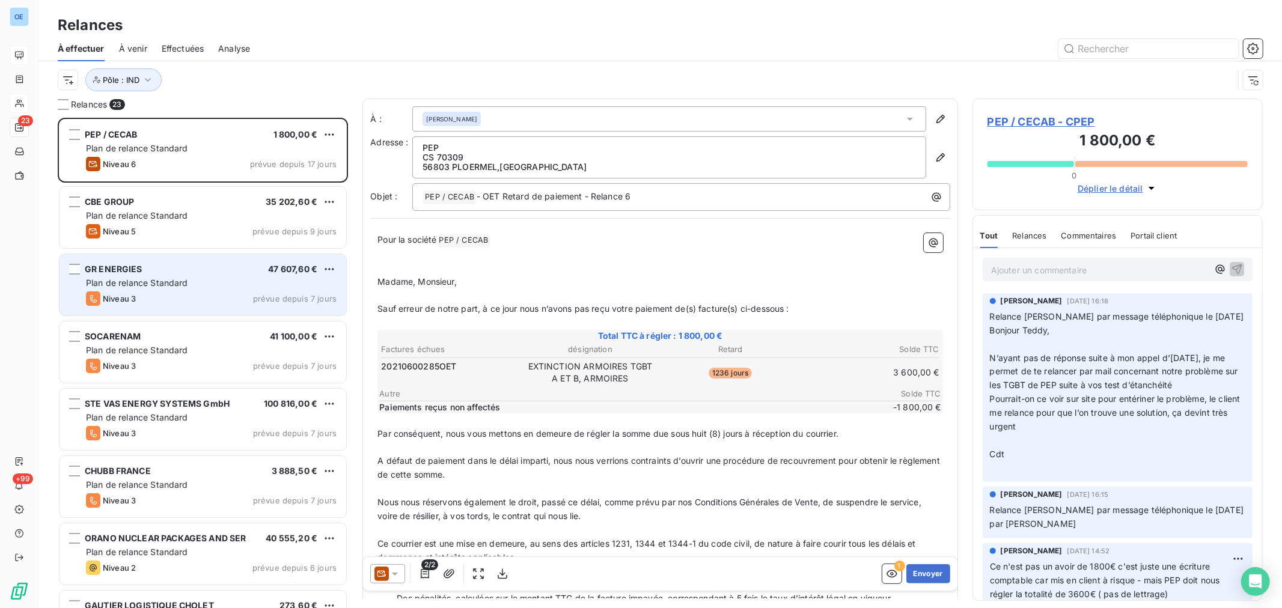
click at [258, 272] on div "GR ENERGIES 47 607,60 €" at bounding box center [211, 269] width 251 height 11
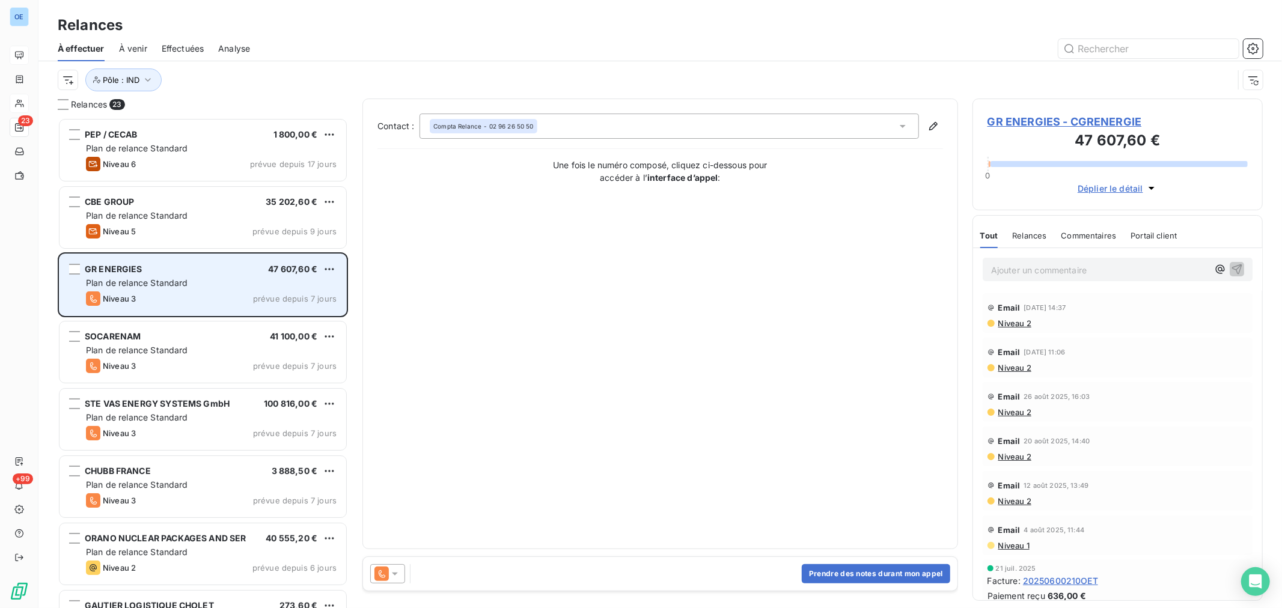
click at [257, 273] on div "GR ENERGIES 47 607,60 €" at bounding box center [211, 269] width 251 height 11
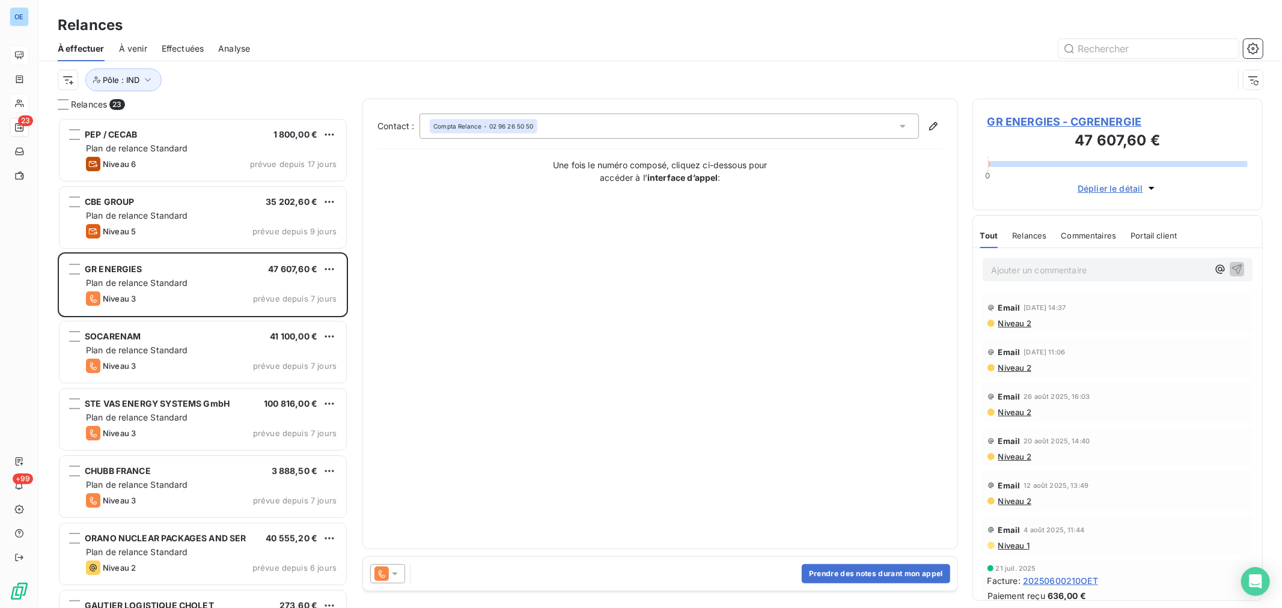
click at [1028, 115] on span "GR ENERGIES - CGRENERGIE" at bounding box center [1117, 122] width 260 height 16
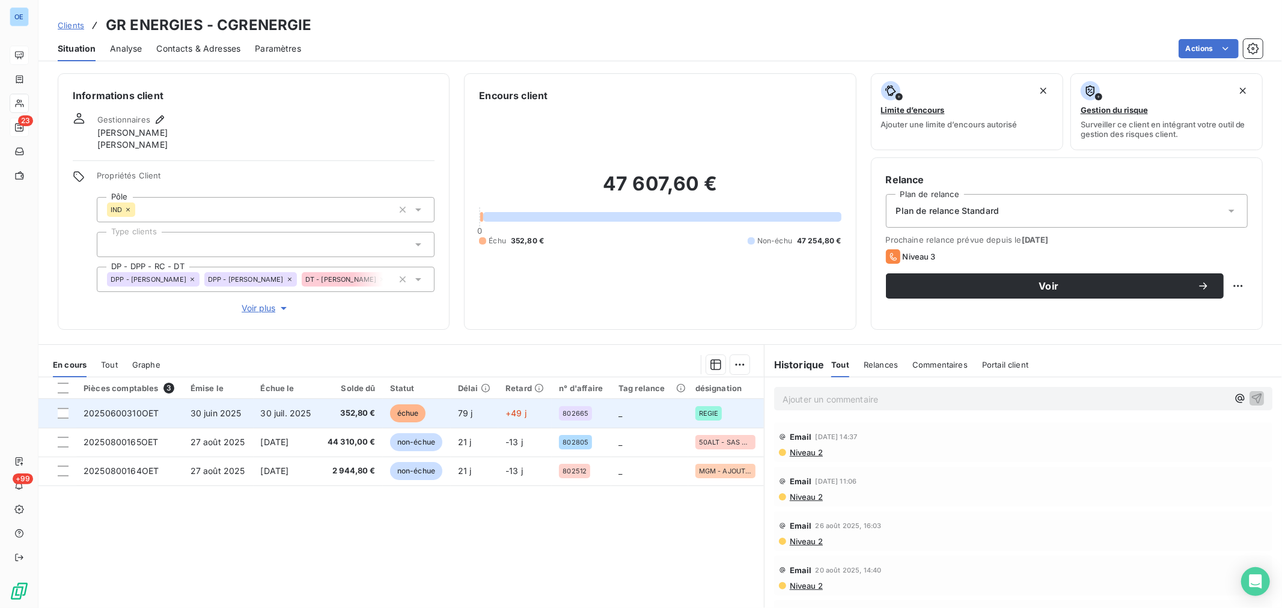
click at [325, 413] on td "352,80 €" at bounding box center [350, 413] width 63 height 29
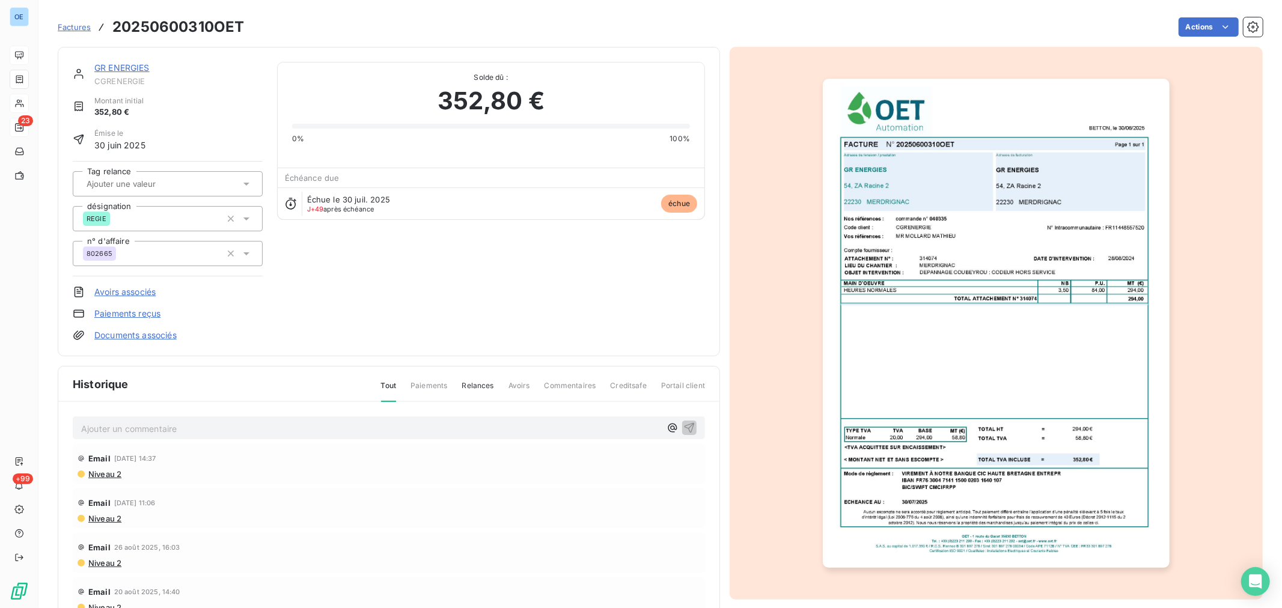
click at [106, 64] on link "GR ENERGIES" at bounding box center [121, 67] width 55 height 10
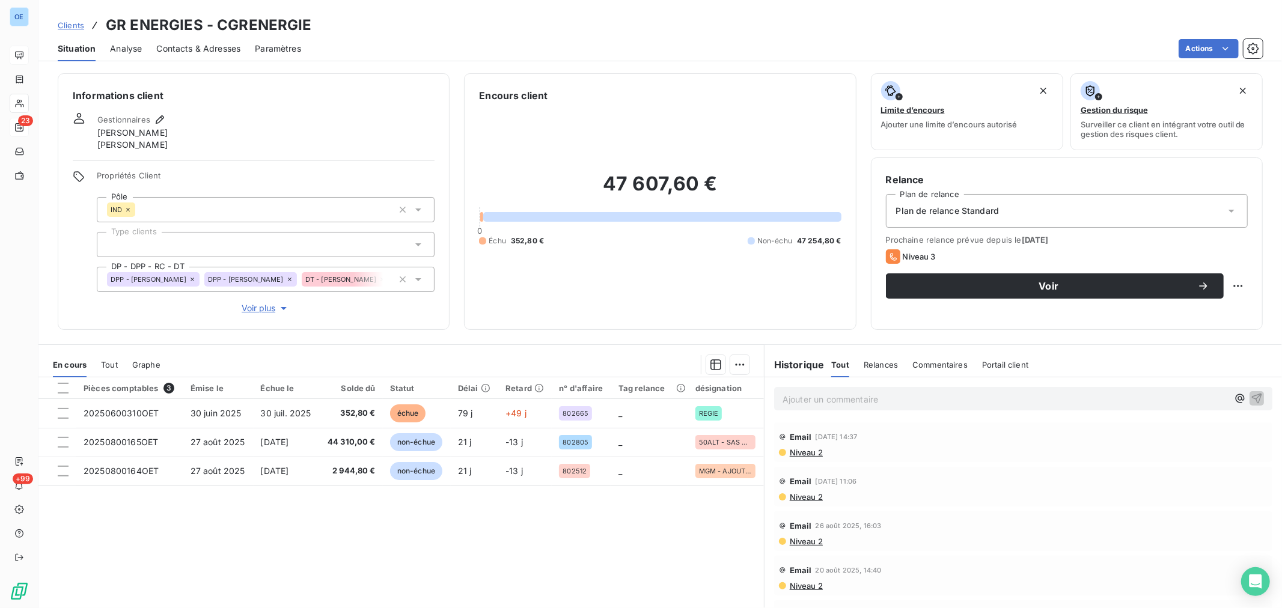
click at [209, 48] on span "Contacts & Adresses" at bounding box center [198, 49] width 84 height 12
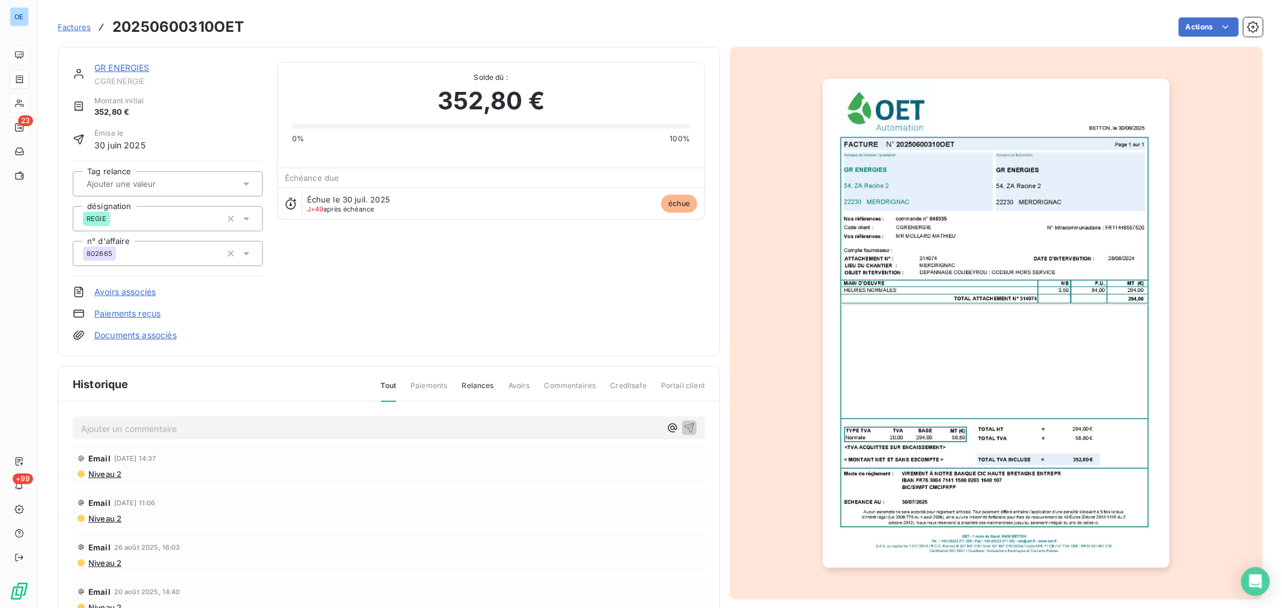
click at [126, 67] on link "GR ENERGIES" at bounding box center [121, 67] width 55 height 10
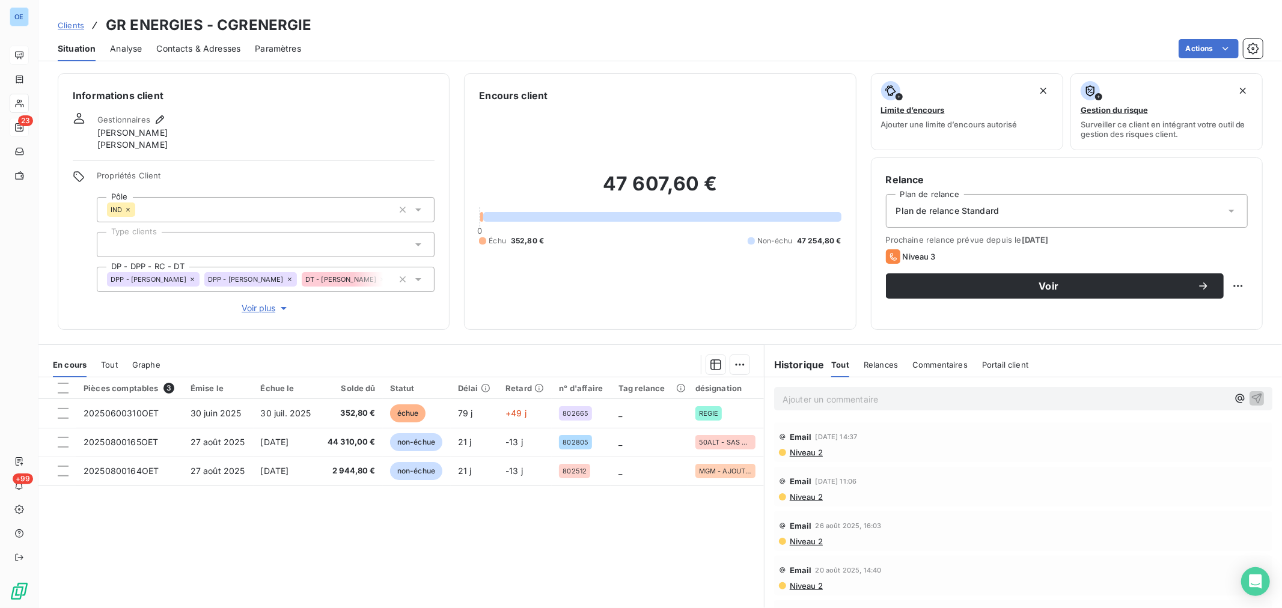
click at [181, 46] on span "Contacts & Adresses" at bounding box center [198, 49] width 84 height 12
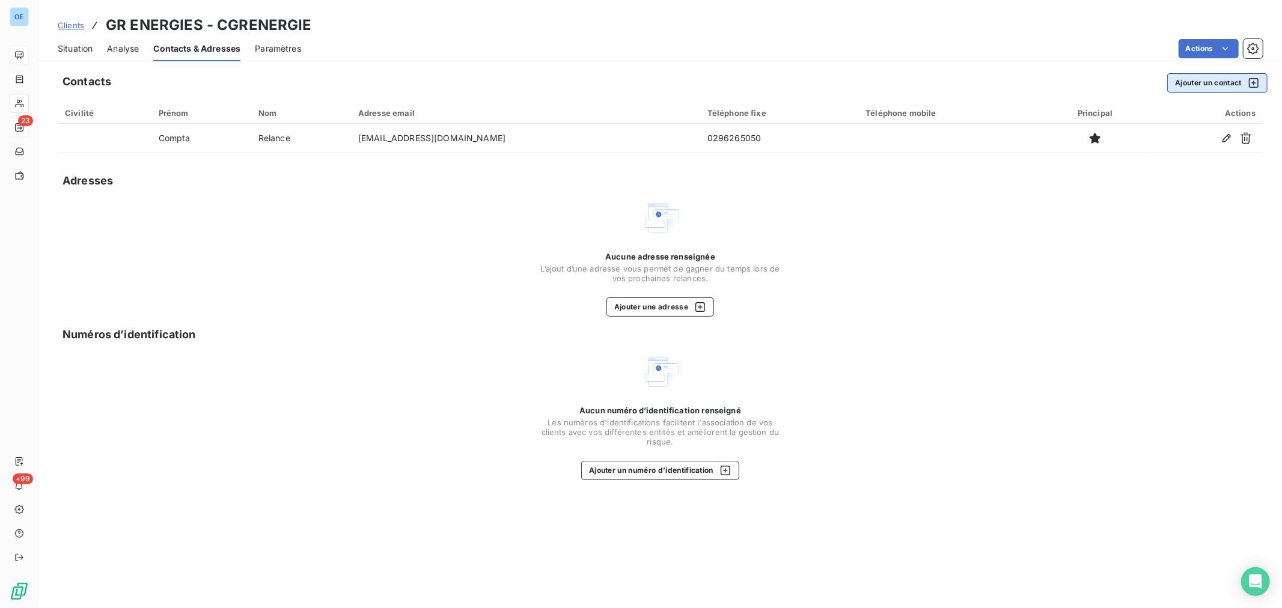
click at [1199, 78] on button "Ajouter un contact" at bounding box center [1217, 82] width 100 height 19
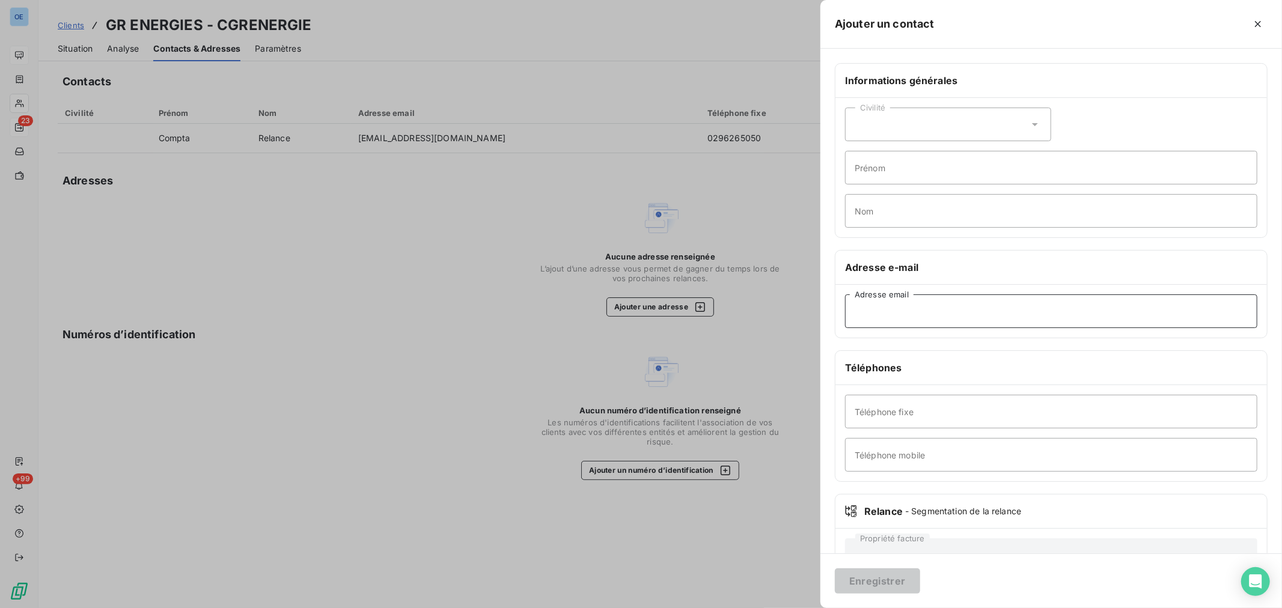
click at [915, 313] on input "Adresse email" at bounding box center [1051, 311] width 412 height 34
type input "contact@grenergies.com"
click at [896, 578] on button "Enregistrer" at bounding box center [877, 580] width 85 height 25
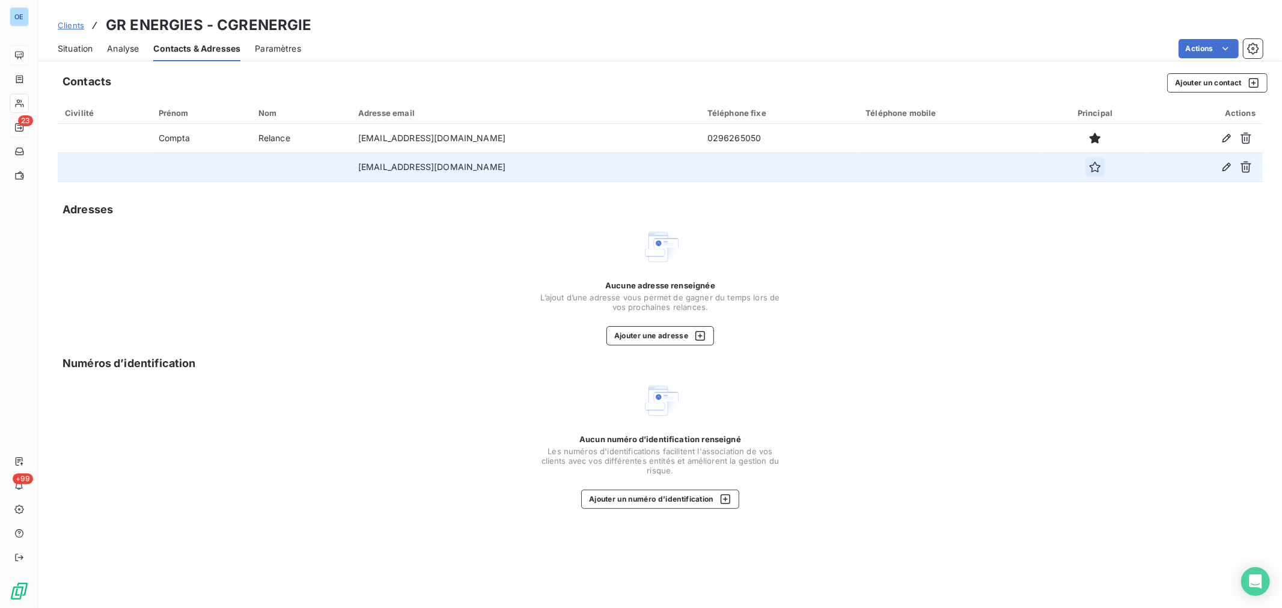
click at [1089, 168] on icon "button" at bounding box center [1095, 167] width 12 height 12
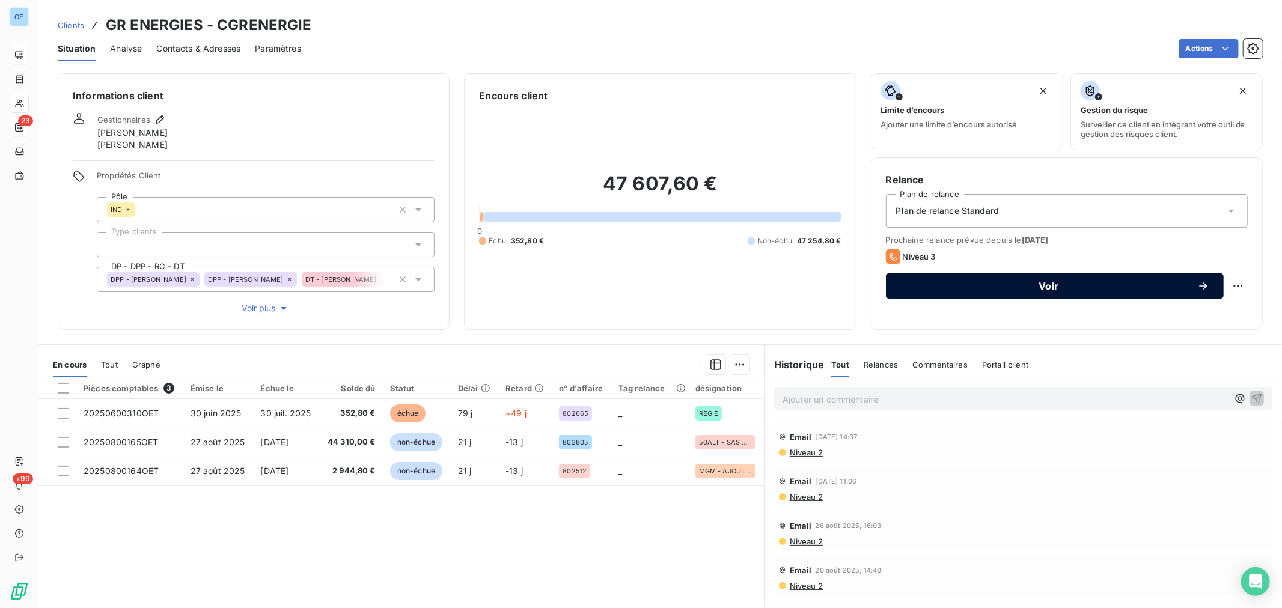
click at [983, 278] on button "Voir" at bounding box center [1055, 285] width 338 height 25
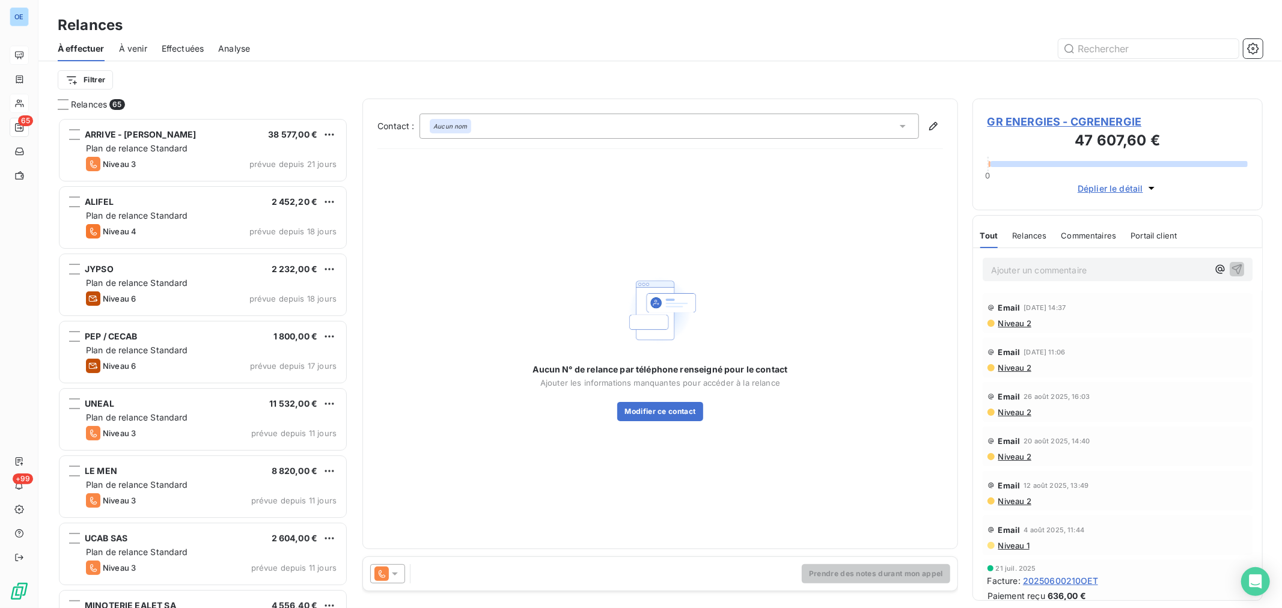
scroll to position [480, 280]
click at [400, 574] on icon at bounding box center [395, 574] width 12 height 12
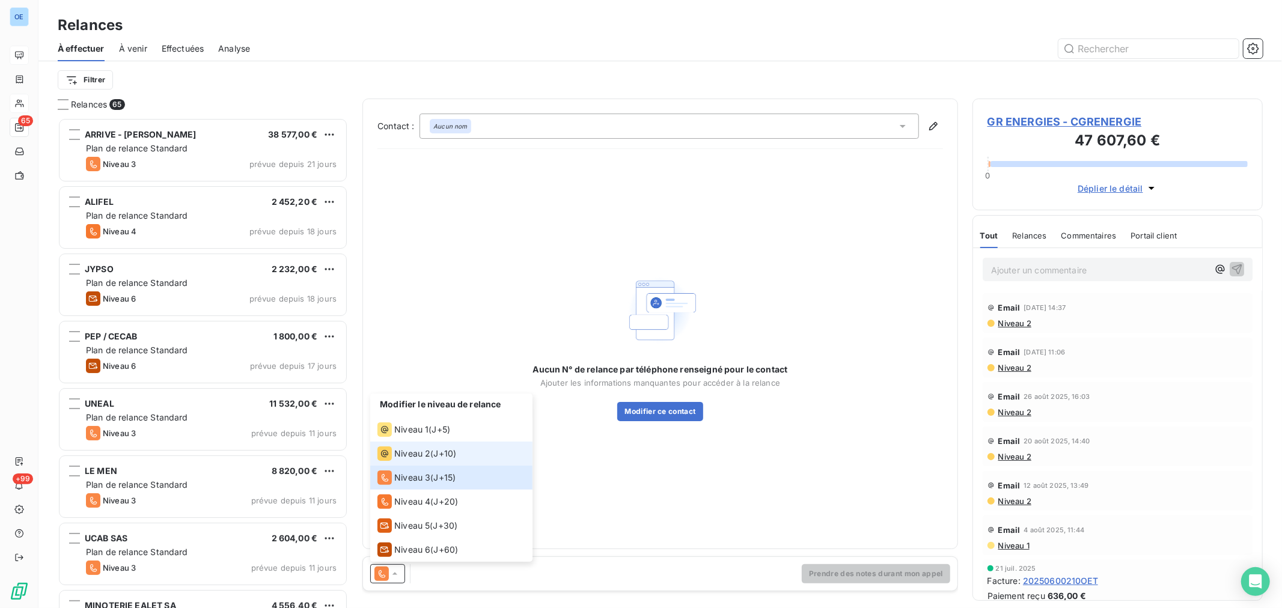
click at [416, 451] on span "Niveau 2" at bounding box center [412, 454] width 36 height 12
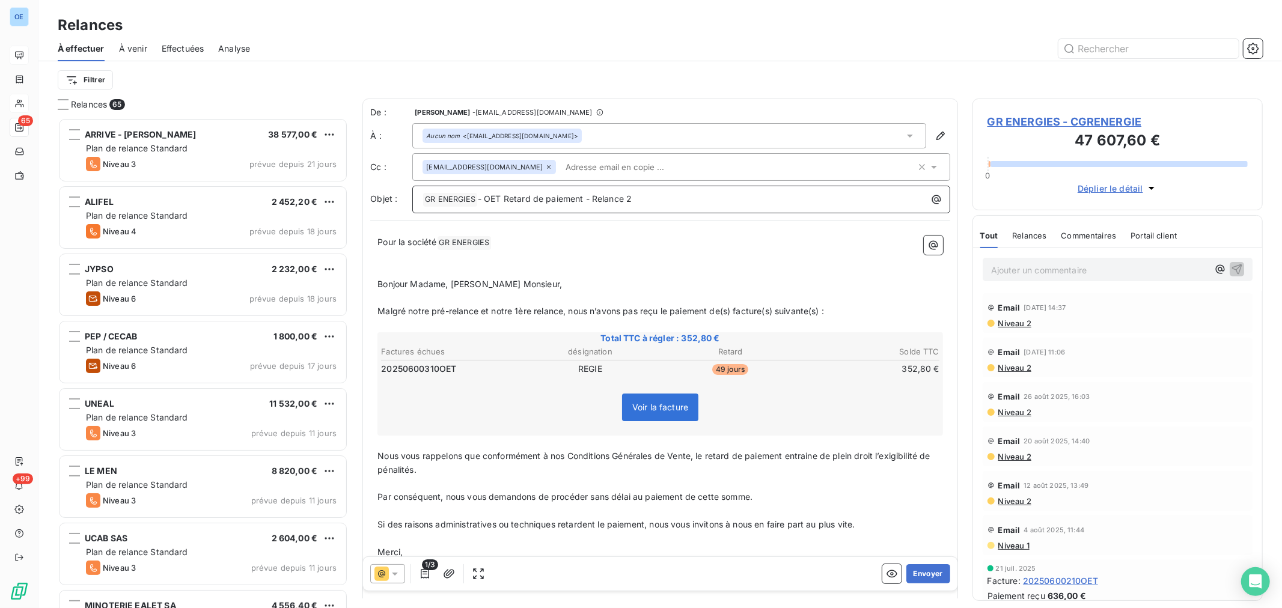
click at [651, 198] on p "﻿ GR ENERGIES ﻿ - OET Retard de paiement - Relance 2" at bounding box center [683, 199] width 523 height 14
drag, startPoint x: 565, startPoint y: 309, endPoint x: 377, endPoint y: 311, distance: 188.1
click at [377, 311] on span "Malgré notre pré-relance et notre 1ère relance, nous n’avons pas reçu le paieme…" at bounding box center [600, 311] width 446 height 10
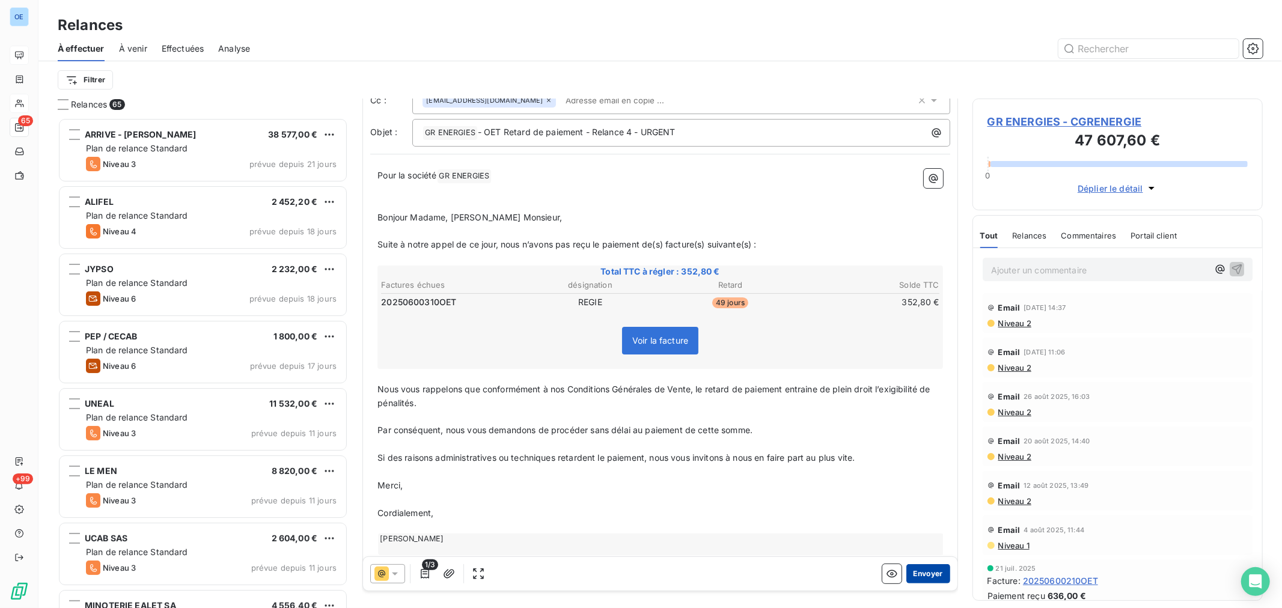
click at [911, 571] on button "Envoyer" at bounding box center [928, 573] width 44 height 19
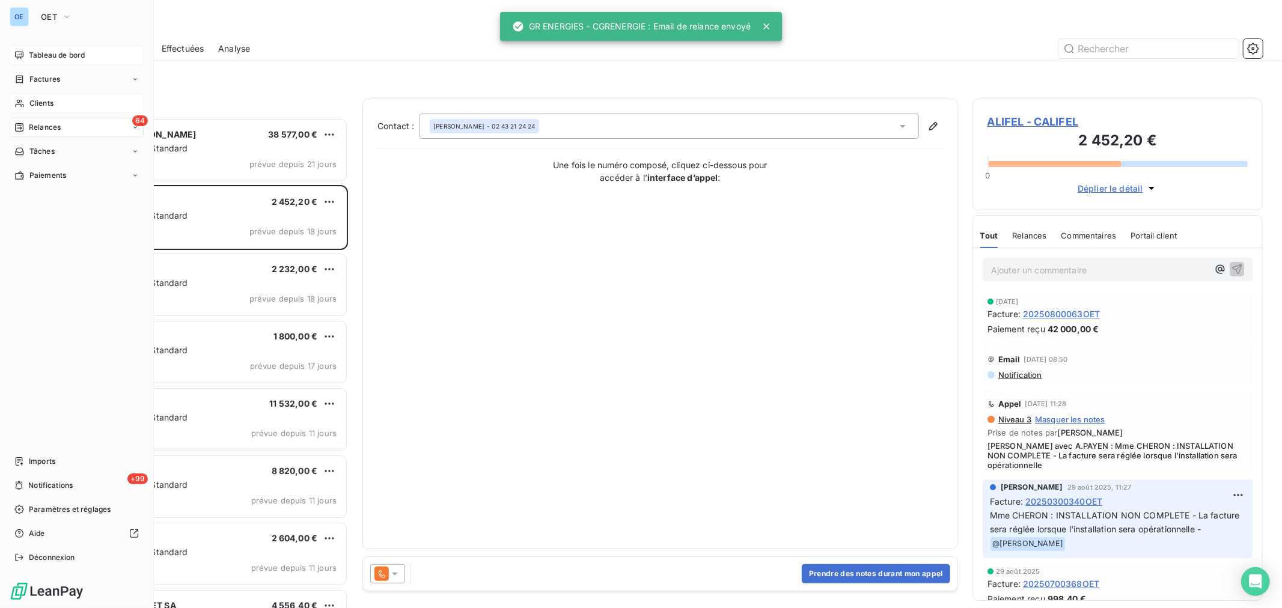
click at [37, 100] on span "Clients" at bounding box center [41, 103] width 24 height 11
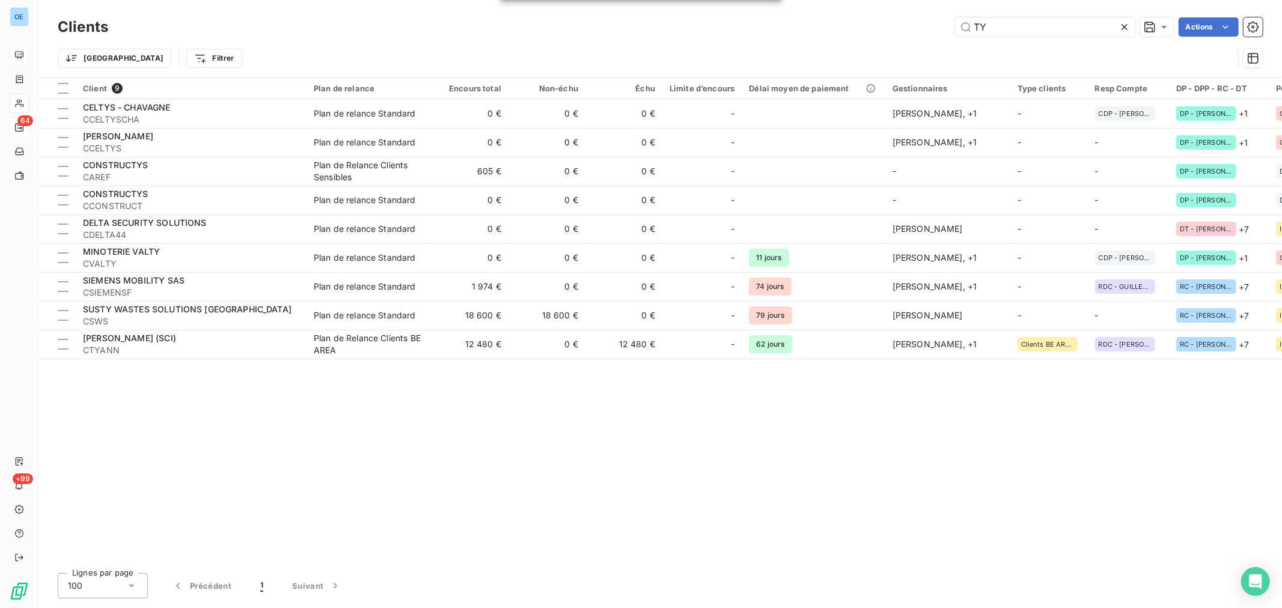
drag, startPoint x: 990, startPoint y: 19, endPoint x: 944, endPoint y: 25, distance: 46.6
click at [944, 24] on div "TY Actions" at bounding box center [693, 26] width 1140 height 19
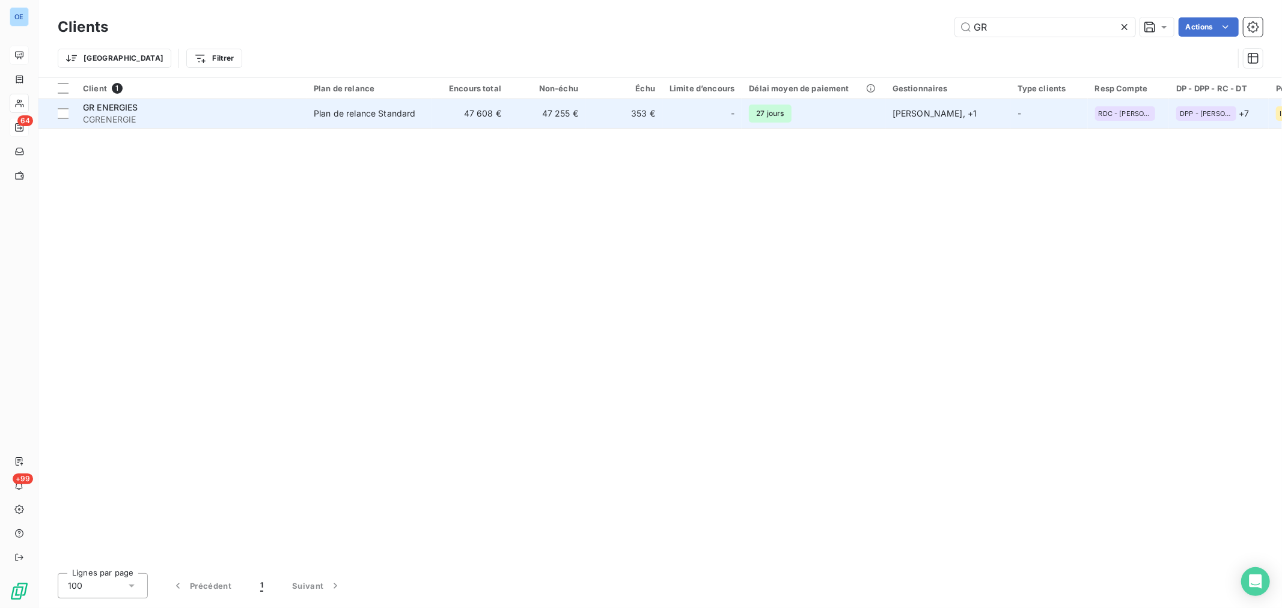
type input "GR"
click at [707, 115] on div at bounding box center [716, 113] width 19 height 19
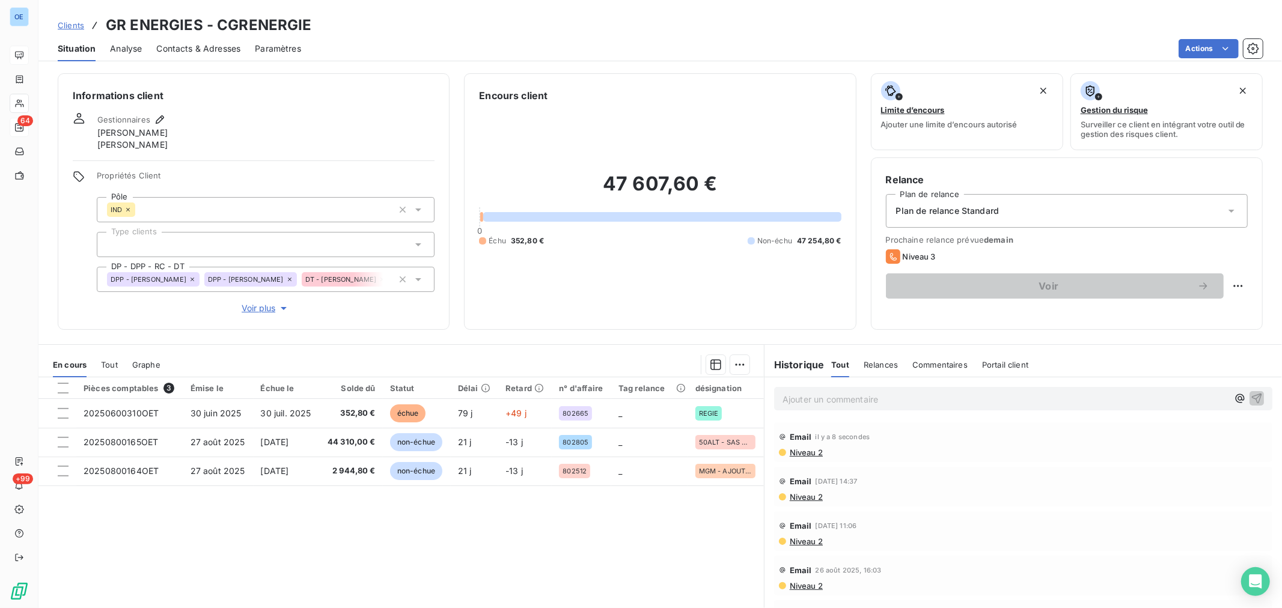
click at [852, 398] on p "Ajouter un commentaire ﻿" at bounding box center [1004, 399] width 445 height 15
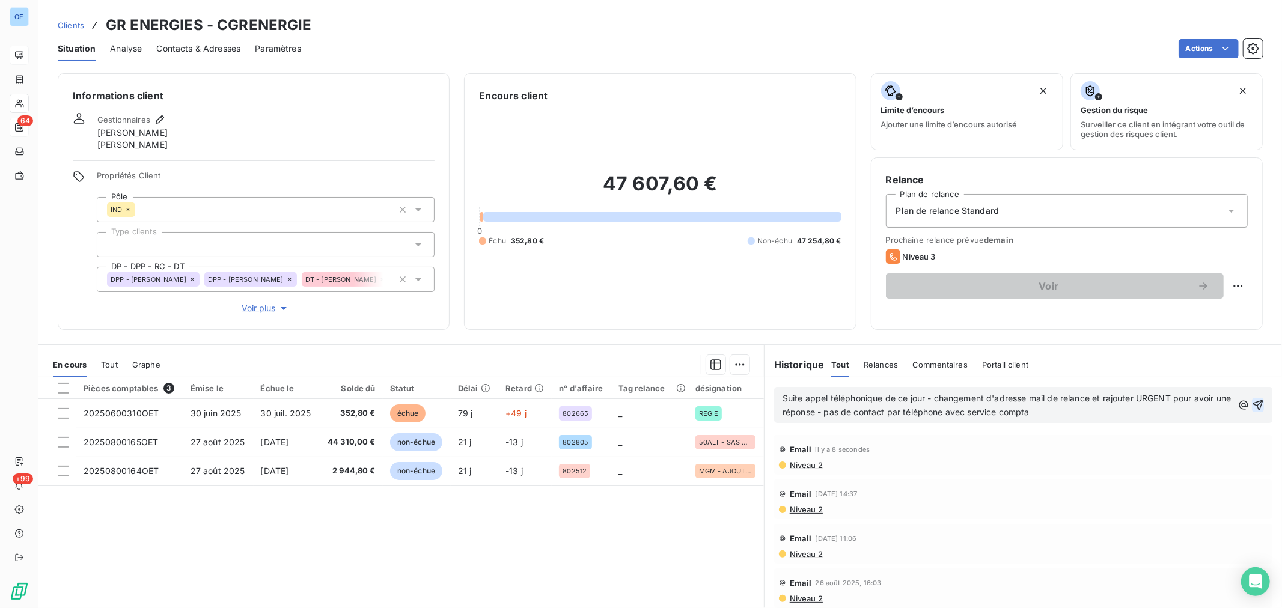
click at [1252, 404] on icon "button" at bounding box center [1258, 405] width 12 height 12
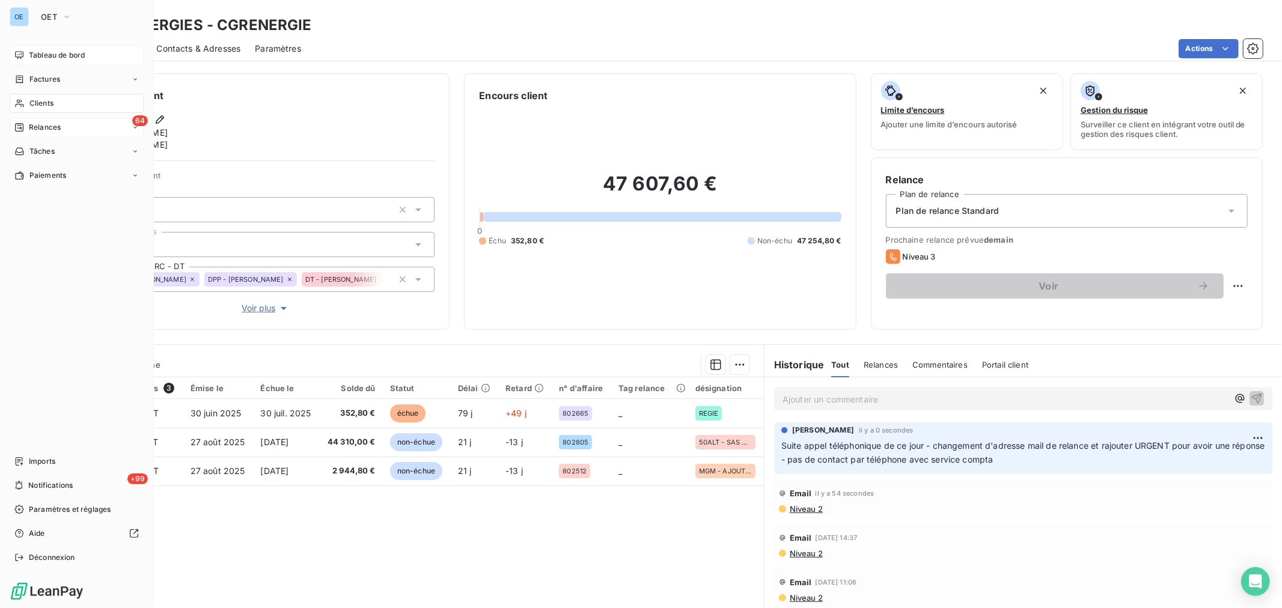
click at [44, 123] on span "Relances" at bounding box center [45, 127] width 32 height 11
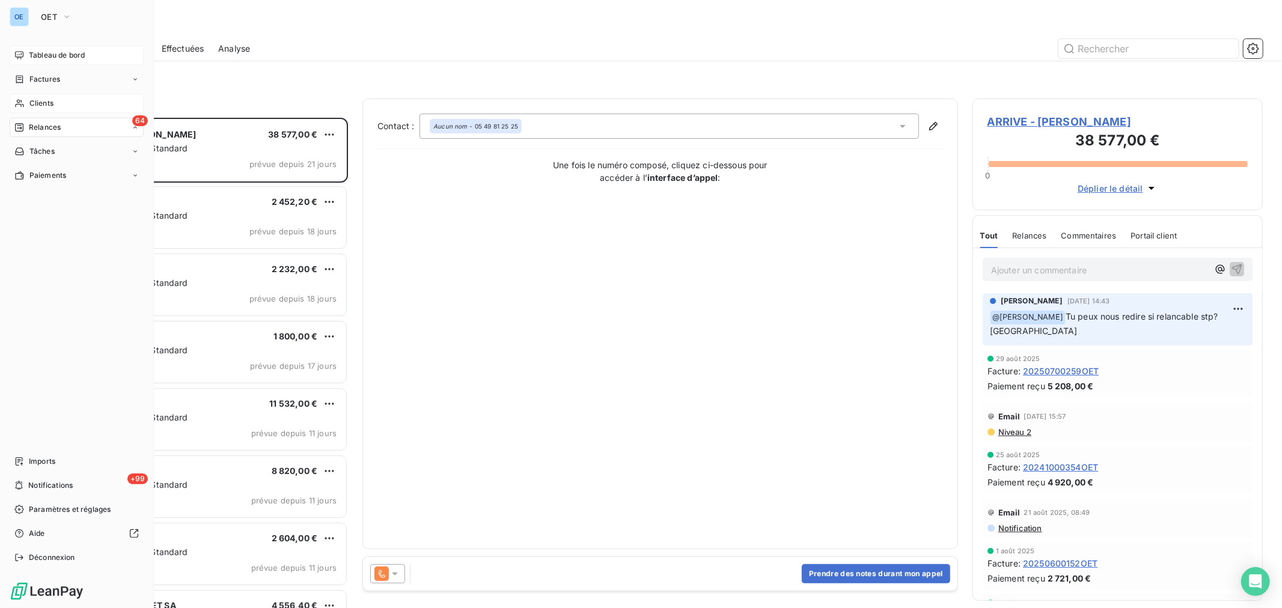
scroll to position [480, 280]
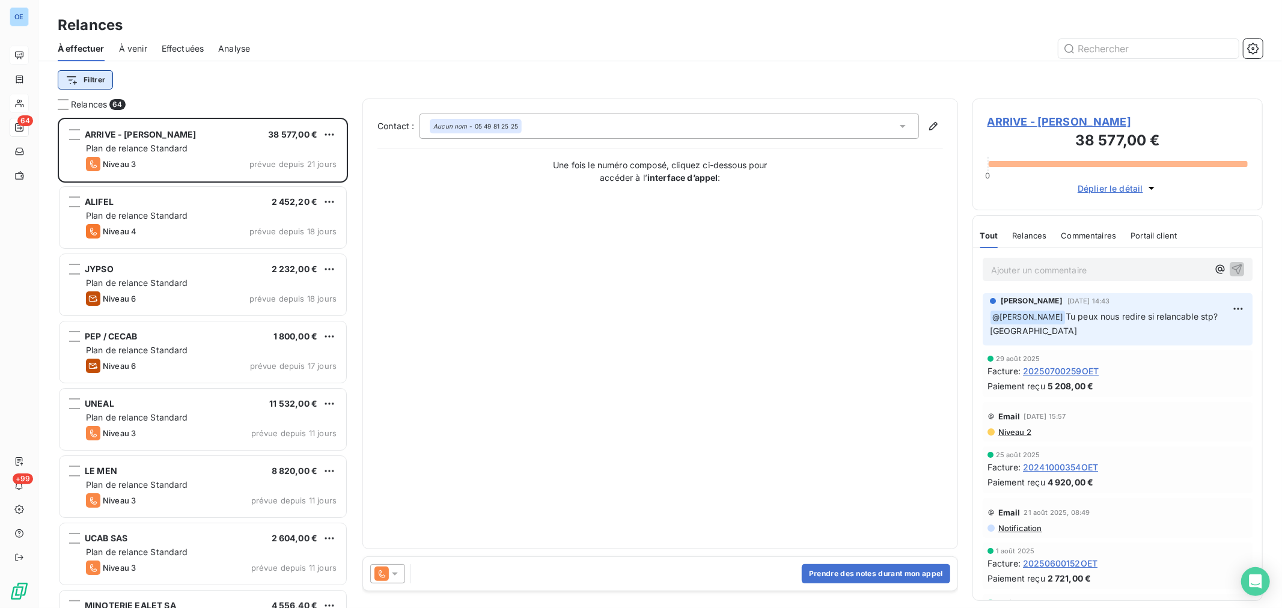
click at [105, 79] on html "OE 64 +99 Relances À effectuer À venir Effectuées Analyse Filtrer Relances 64 A…" at bounding box center [641, 304] width 1282 height 608
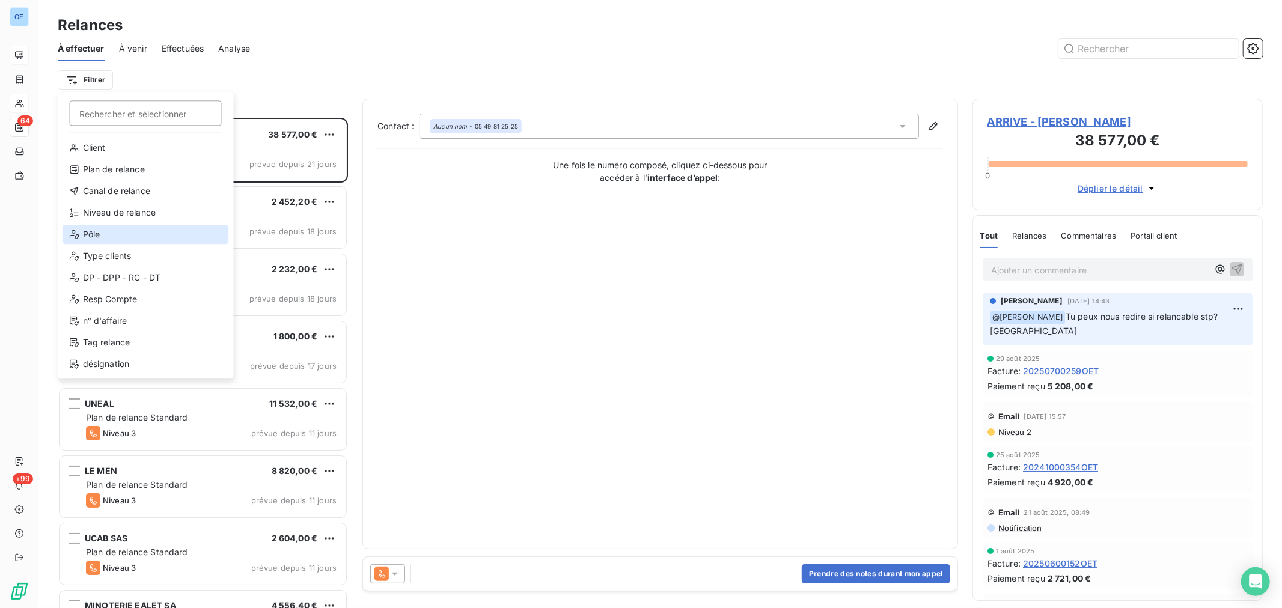
click at [124, 231] on div "Pôle" at bounding box center [145, 234] width 166 height 19
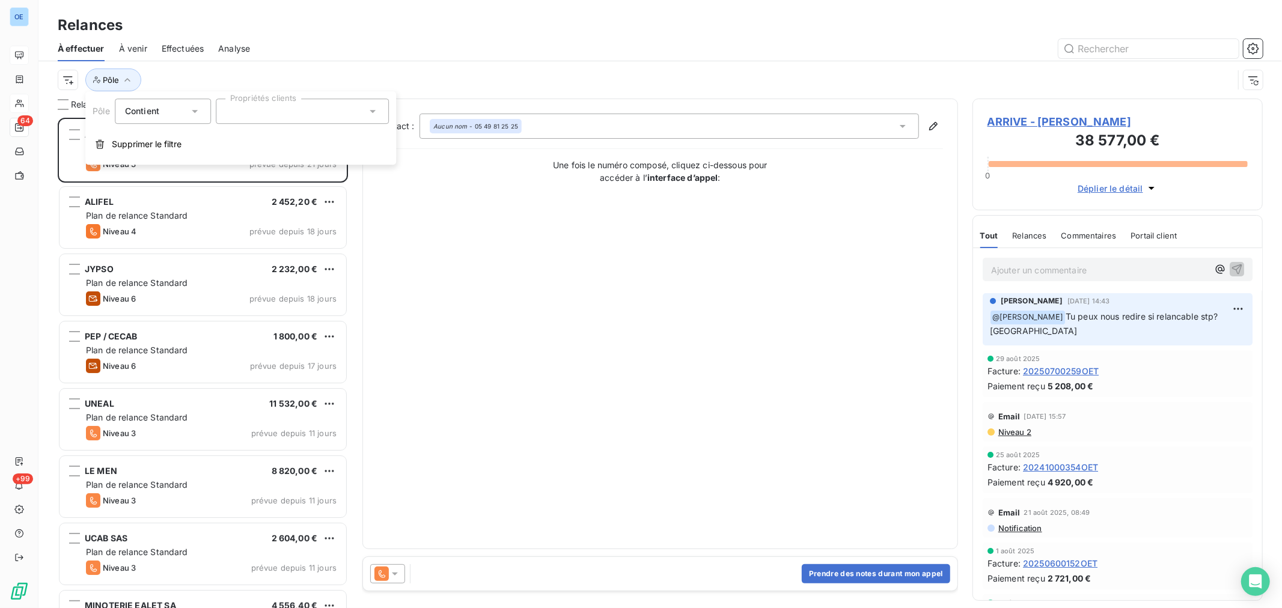
click at [371, 114] on icon at bounding box center [373, 111] width 12 height 12
click at [281, 192] on li "IND" at bounding box center [302, 193] width 168 height 24
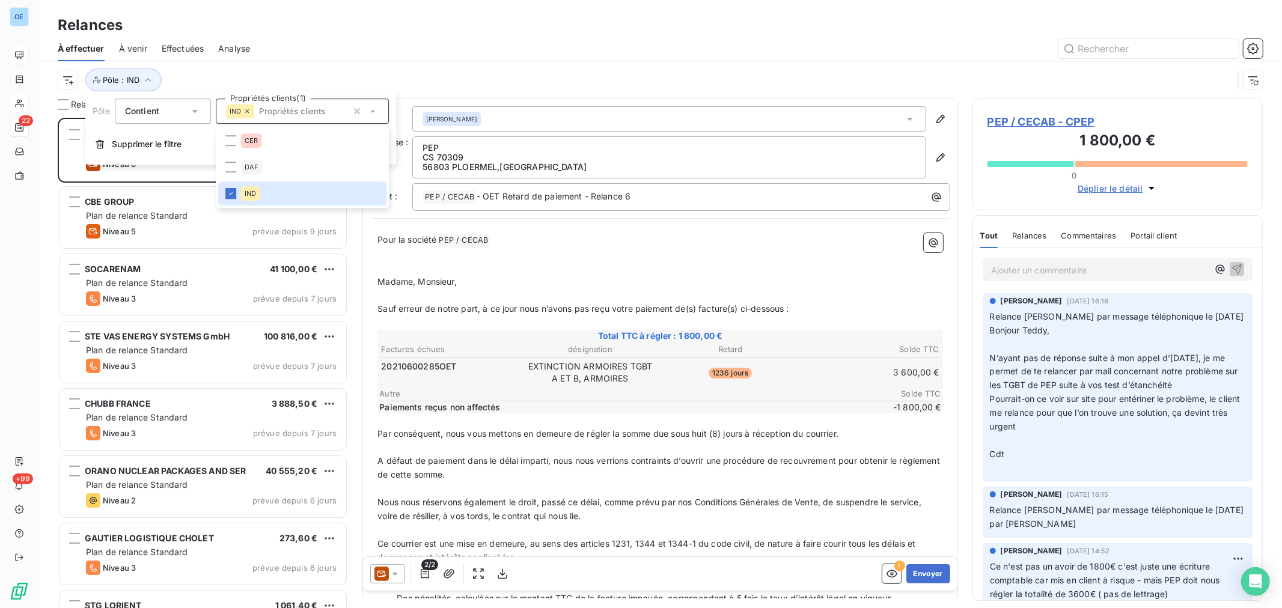
click at [410, 53] on div at bounding box center [763, 48] width 998 height 19
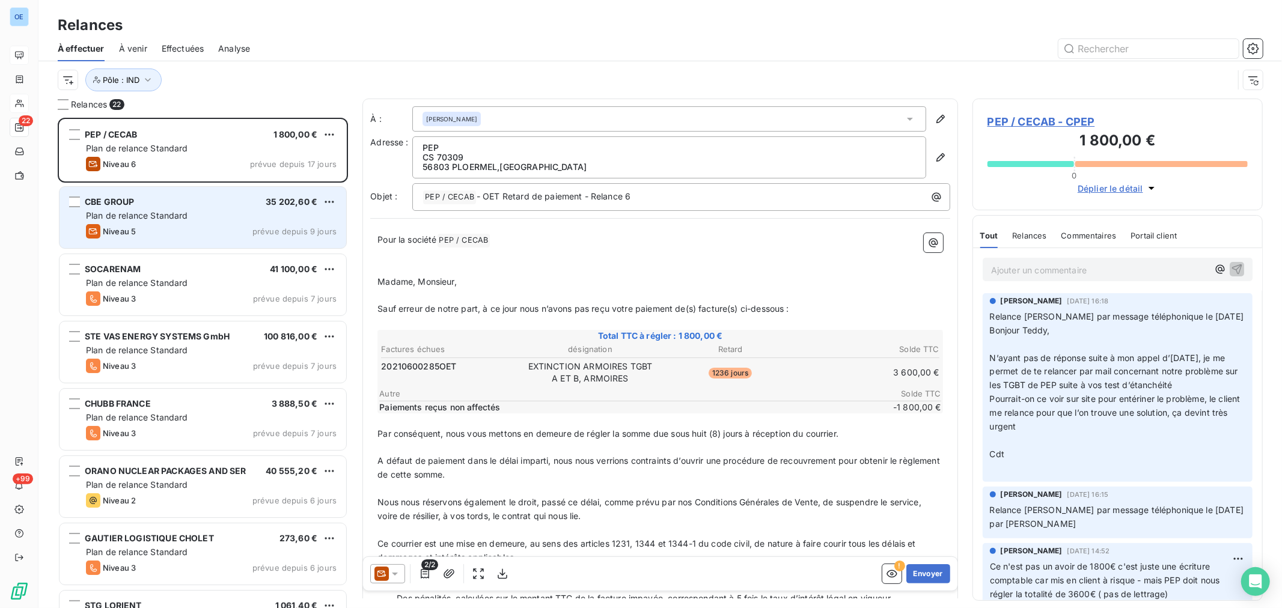
click at [243, 191] on div "CBE GROUP 35 202,60 € Plan de relance Standard Niveau 5 prévue depuis 9 jours" at bounding box center [202, 217] width 287 height 61
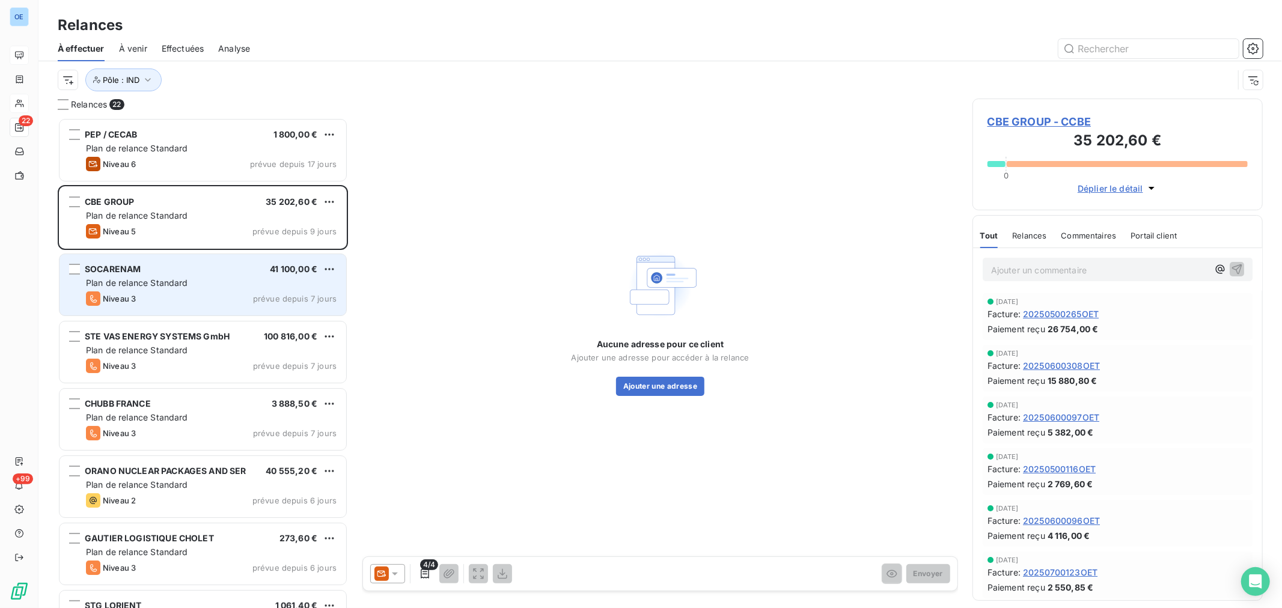
click at [233, 273] on div "SOCARENAM 41 100,00 €" at bounding box center [211, 269] width 251 height 11
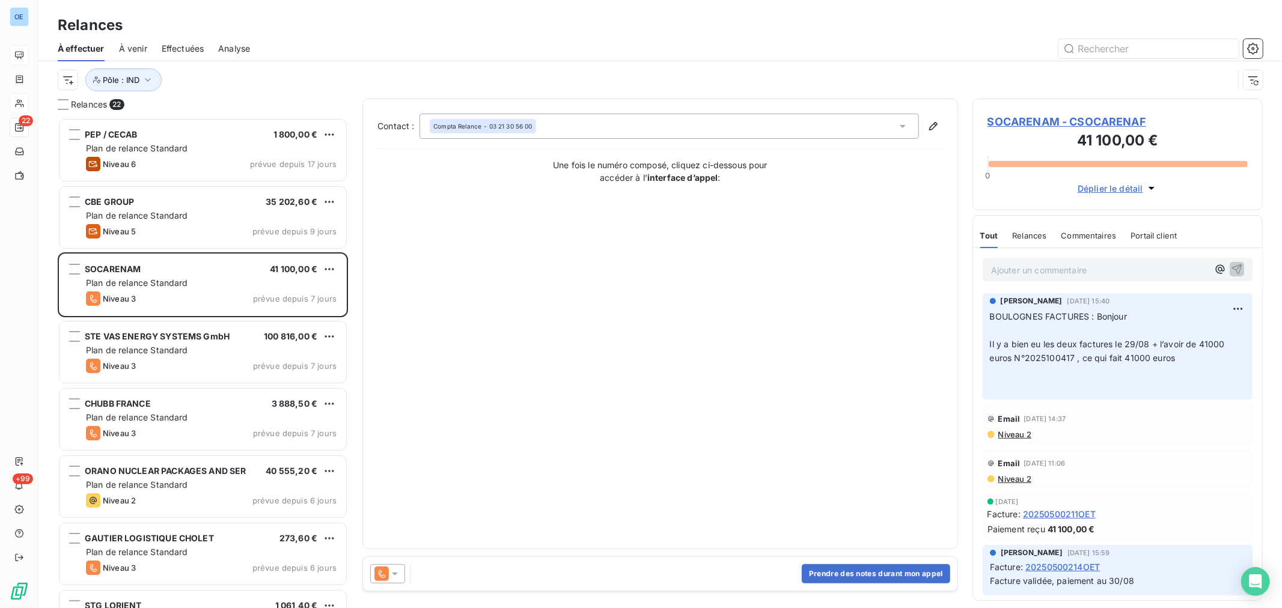
click at [1014, 272] on p "Ajouter un commentaire ﻿" at bounding box center [1099, 270] width 217 height 15
drag, startPoint x: 1078, startPoint y: 260, endPoint x: 1092, endPoint y: 266, distance: 15.1
click at [1092, 266] on p "Suite appel au" at bounding box center [1099, 270] width 217 height 14
click at [1136, 268] on p "Suite appel au 33 3 21 30 56 00" at bounding box center [1099, 270] width 217 height 14
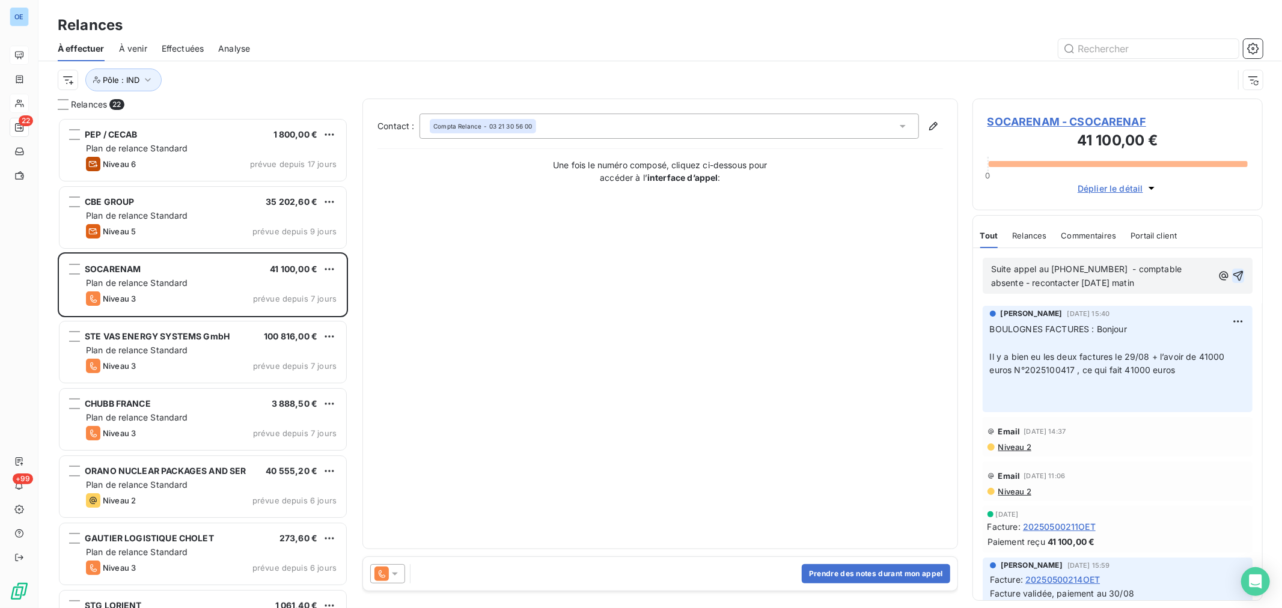
click at [1233, 275] on icon "button" at bounding box center [1238, 276] width 10 height 10
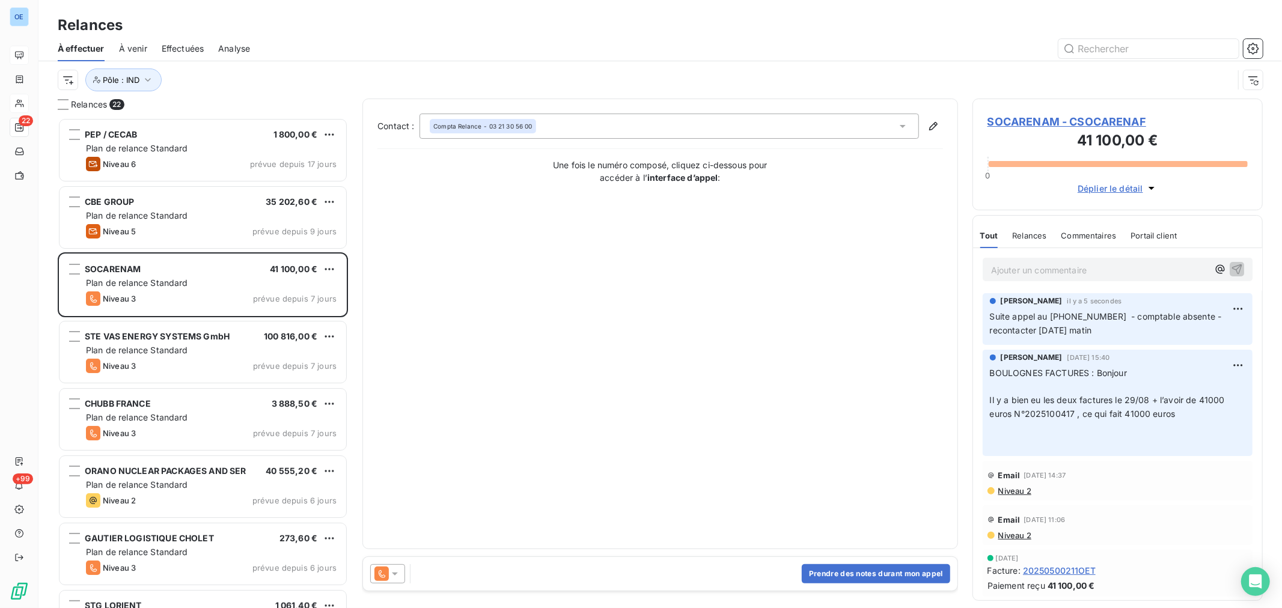
click at [400, 571] on icon at bounding box center [395, 574] width 12 height 12
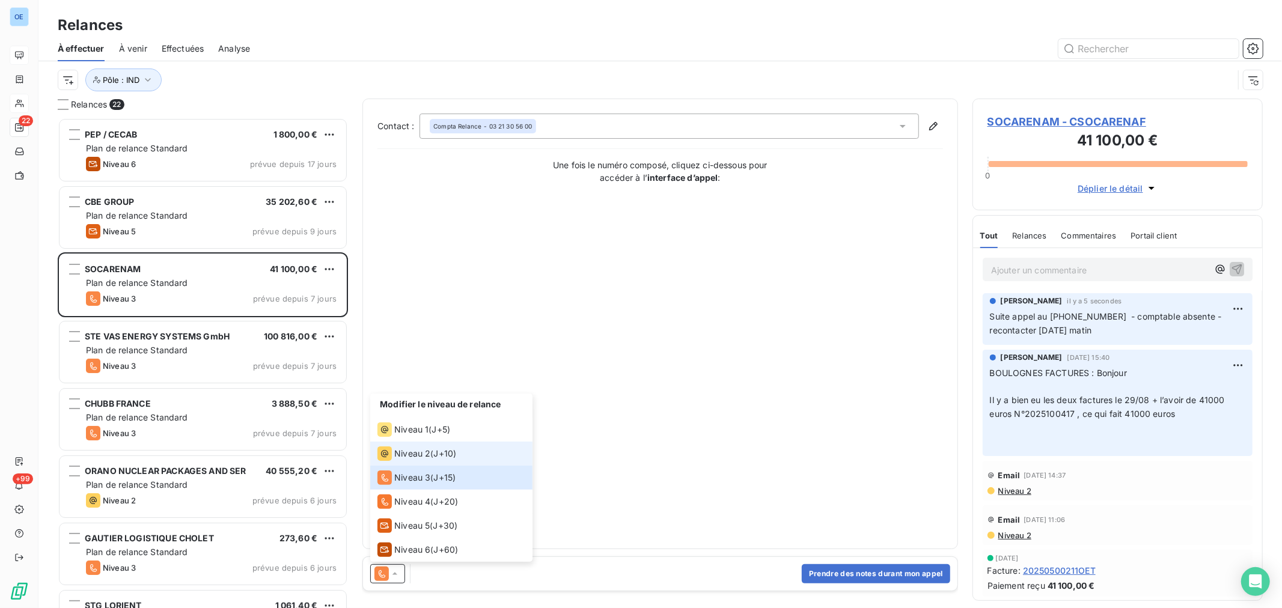
click at [422, 448] on span "Niveau 2" at bounding box center [412, 454] width 36 height 12
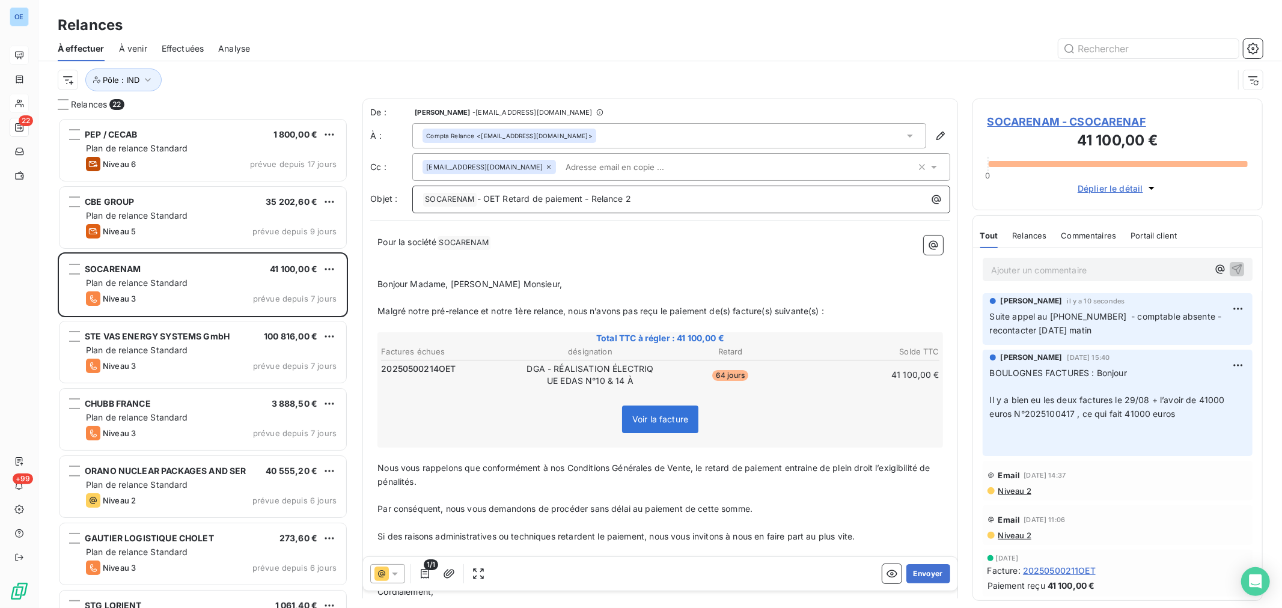
click at [651, 199] on p "﻿ SOCARENAM ﻿ - OET Retard de paiement - Relance 2" at bounding box center [683, 199] width 523 height 14
click at [476, 302] on p "﻿" at bounding box center [659, 298] width 565 height 14
drag, startPoint x: 562, startPoint y: 311, endPoint x: 374, endPoint y: 311, distance: 188.1
click at [374, 311] on div "Pour la société SOCARENAM ﻿ ﻿ ﻿ ﻿ Bonjour Madame, Bonjour Monsieur, ﻿ Malgré no…" at bounding box center [660, 434] width 580 height 413
click at [475, 314] on span "Suite à notre appel de cejour et sauf erreur ou omission, nous n’avons pas reçu…" at bounding box center [618, 311] width 483 height 10
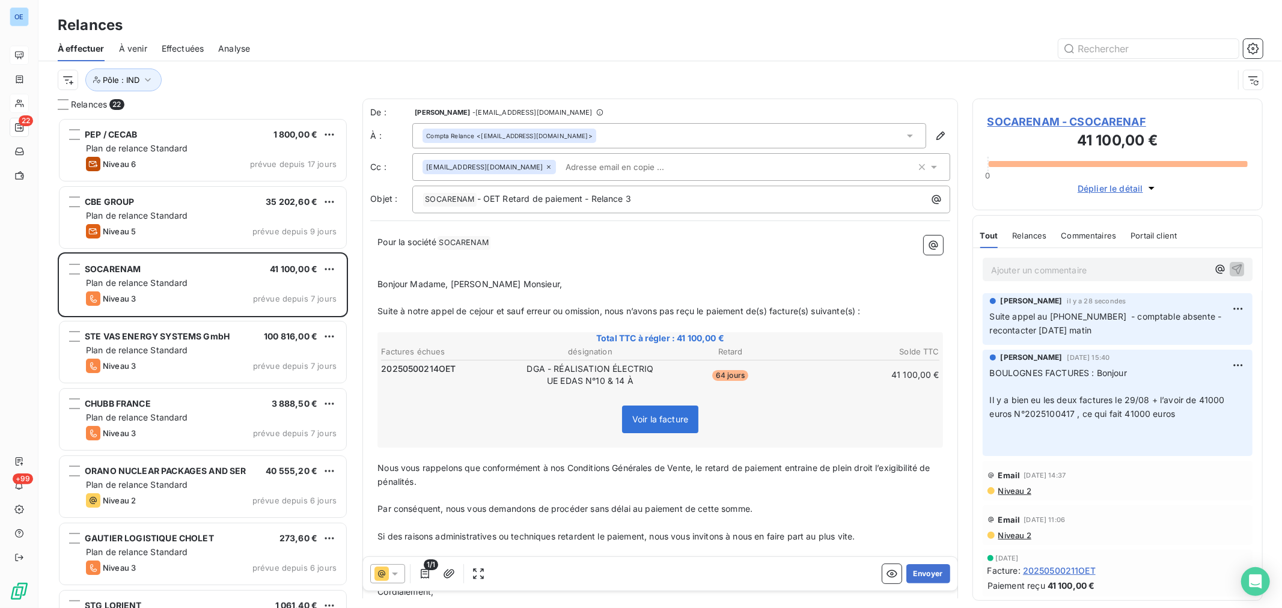
click at [478, 315] on span "Suite à notre appel de cejour et sauf erreur ou omission, nous n’avons pas reçu…" at bounding box center [618, 311] width 483 height 10
click at [874, 311] on p "Suite à notre appel de ce jour et sauf erreur ou omission, nous n’avons pas reç…" at bounding box center [659, 312] width 565 height 14
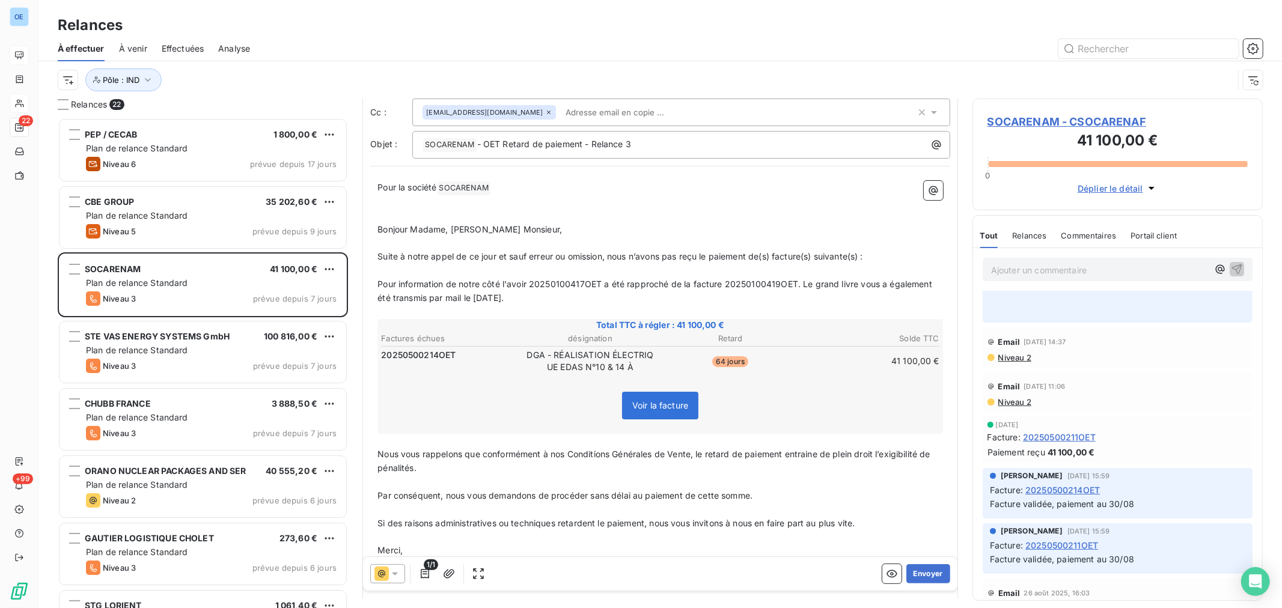
scroll to position [139, 0]
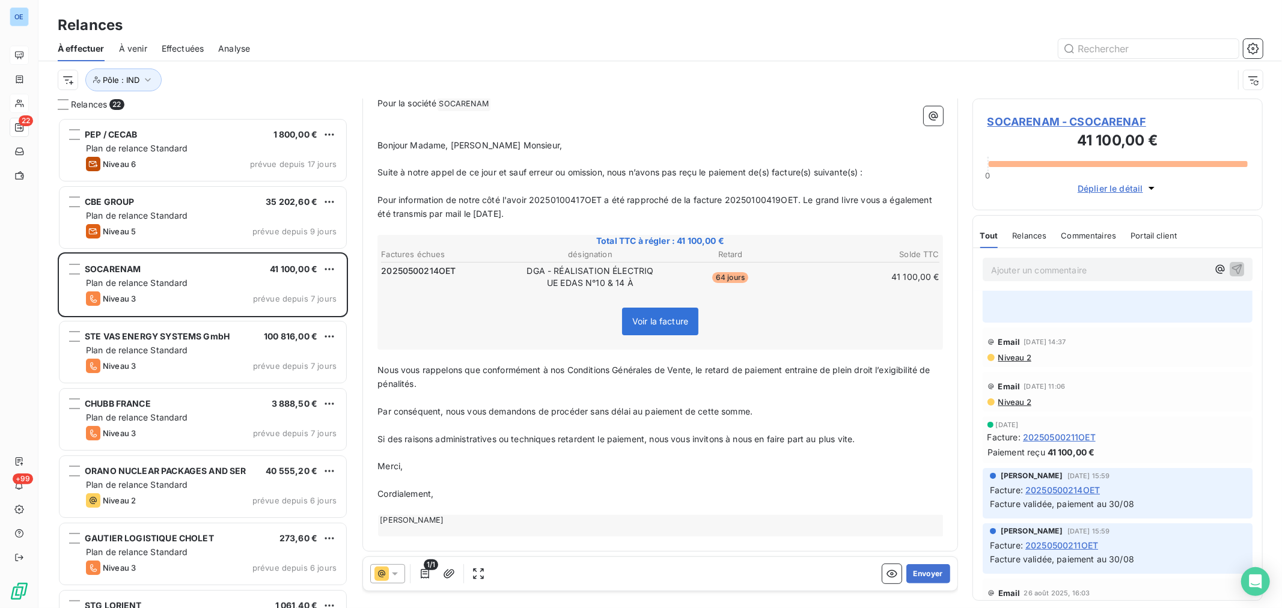
click at [401, 464] on span "Merci," at bounding box center [389, 466] width 25 height 10
click at [403, 464] on span "Merci," at bounding box center [389, 466] width 25 height 10
click at [398, 464] on span "Merci," at bounding box center [389, 466] width 25 height 10
click at [399, 465] on span "Merci," at bounding box center [389, 466] width 25 height 10
click at [400, 466] on span "Merci," at bounding box center [389, 466] width 25 height 10
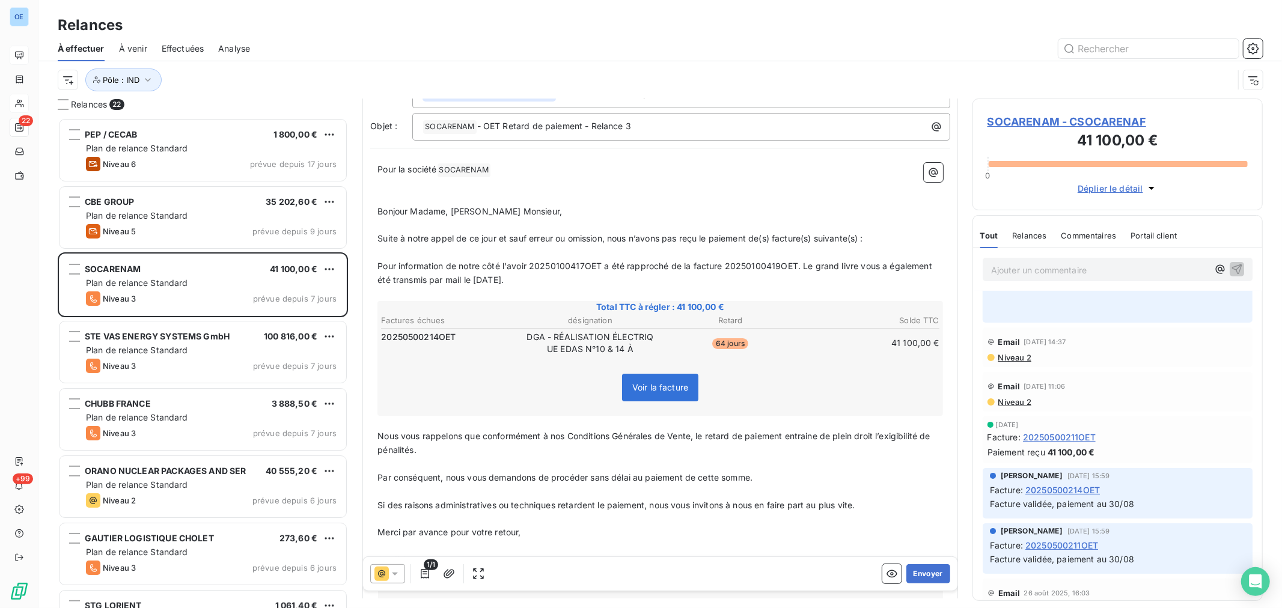
scroll to position [0, 0]
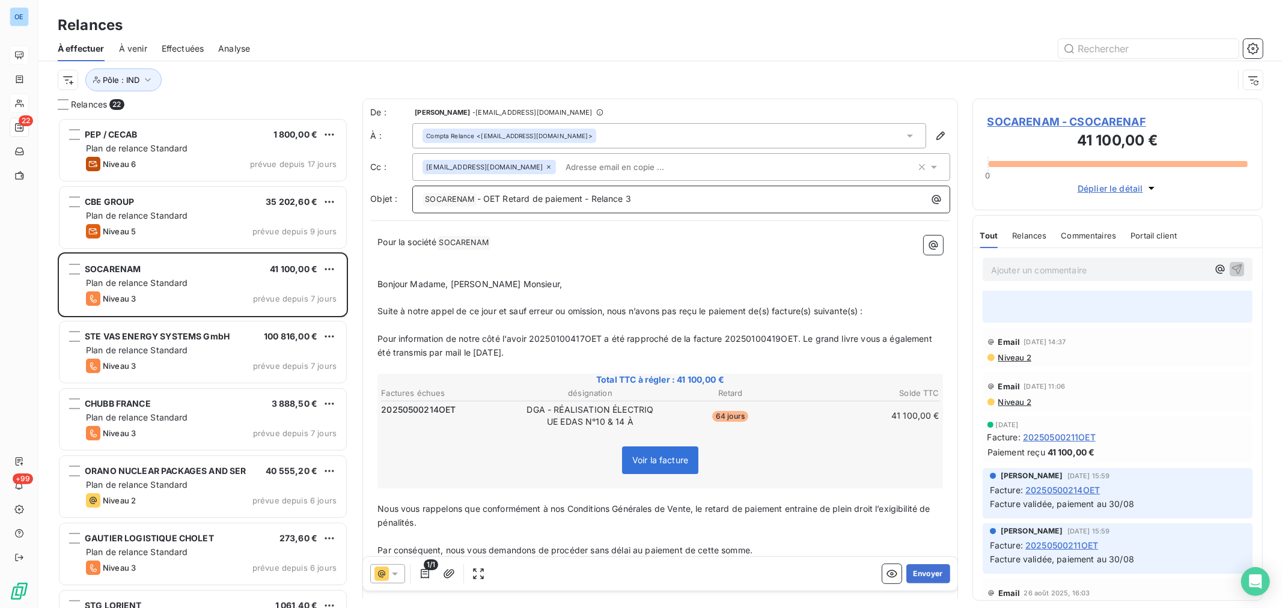
click at [724, 203] on p "﻿ SOCARENAM ﻿ - OET Retard de paiement - Relance 3" at bounding box center [683, 199] width 523 height 14
click at [921, 568] on button "Envoyer" at bounding box center [928, 573] width 44 height 19
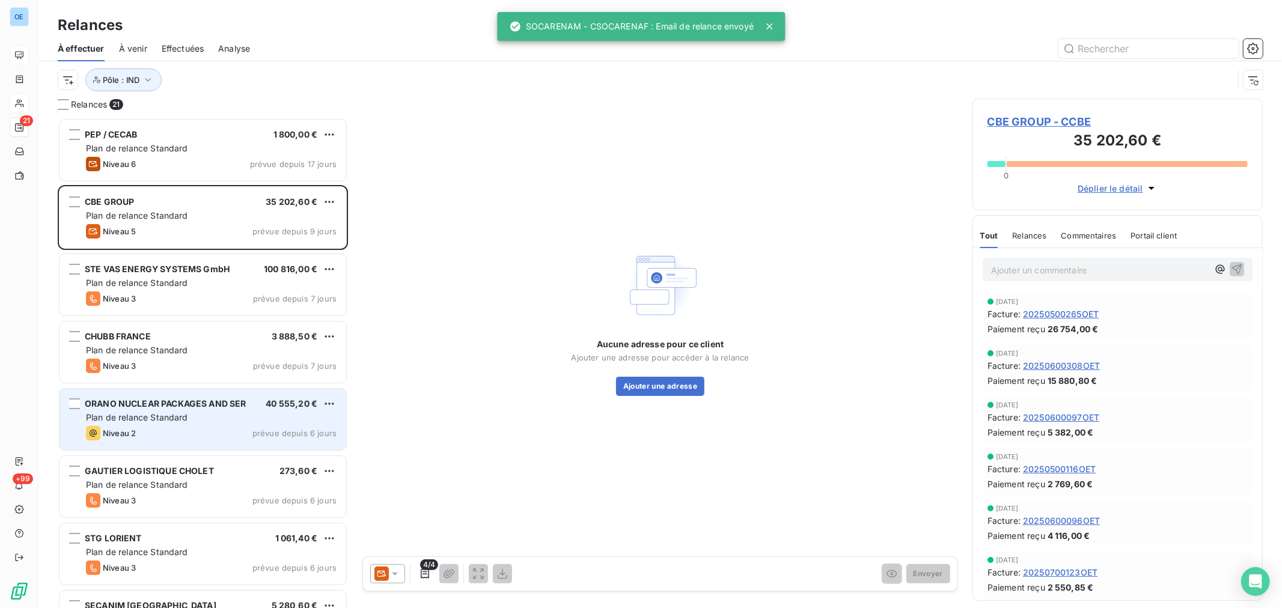
click at [174, 429] on div "Niveau 2 prévue depuis 6 jours" at bounding box center [211, 433] width 251 height 14
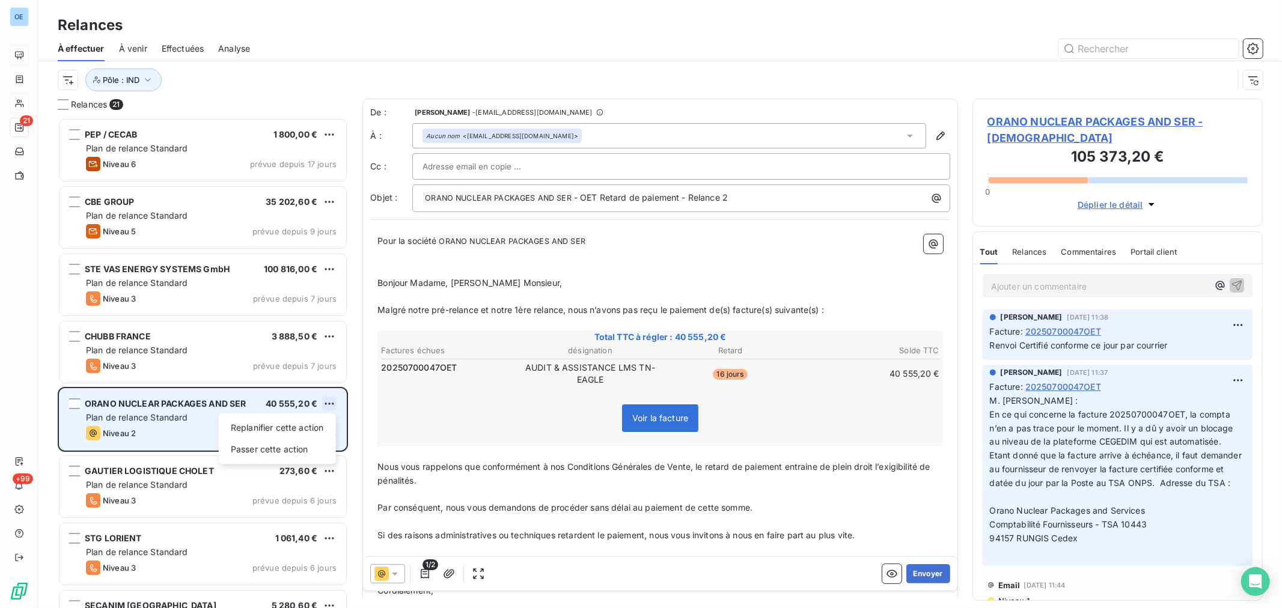
click at [332, 404] on html "OE 21 +99 Relances À effectuer À venir Effectuées Analyse Pôle : IND Relances 2…" at bounding box center [641, 304] width 1282 height 608
click at [305, 425] on div "Replanifier cette action" at bounding box center [278, 427] width 108 height 19
select select "8"
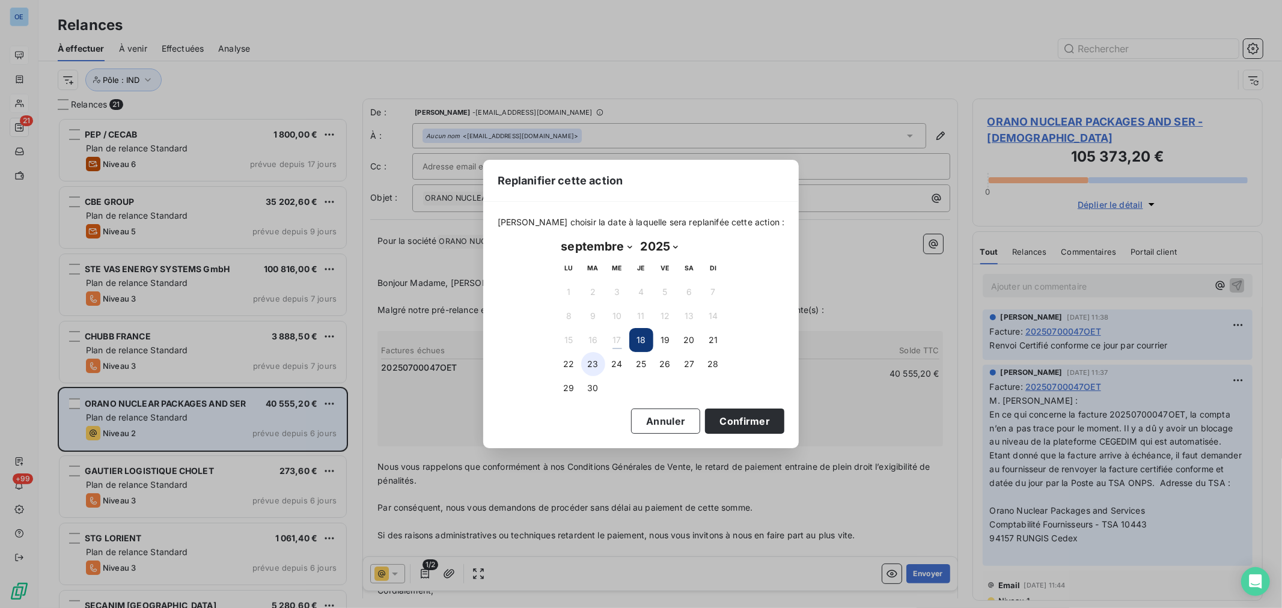
drag, startPoint x: 572, startPoint y: 363, endPoint x: 597, endPoint y: 371, distance: 26.6
click at [572, 362] on button "22" at bounding box center [569, 364] width 24 height 24
click at [736, 419] on button "Confirmer" at bounding box center [744, 421] width 79 height 25
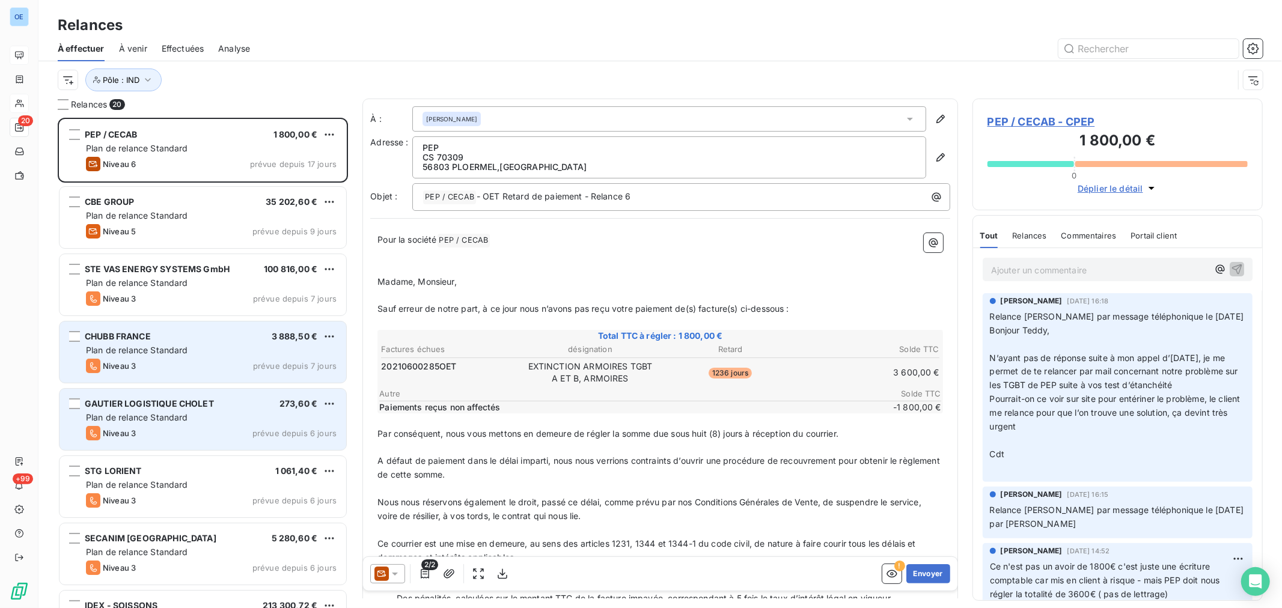
click at [203, 329] on div "CHUBB FRANCE 3 888,50 € Plan de relance Standard Niveau 3 prévue depuis 7 jours" at bounding box center [202, 352] width 287 height 61
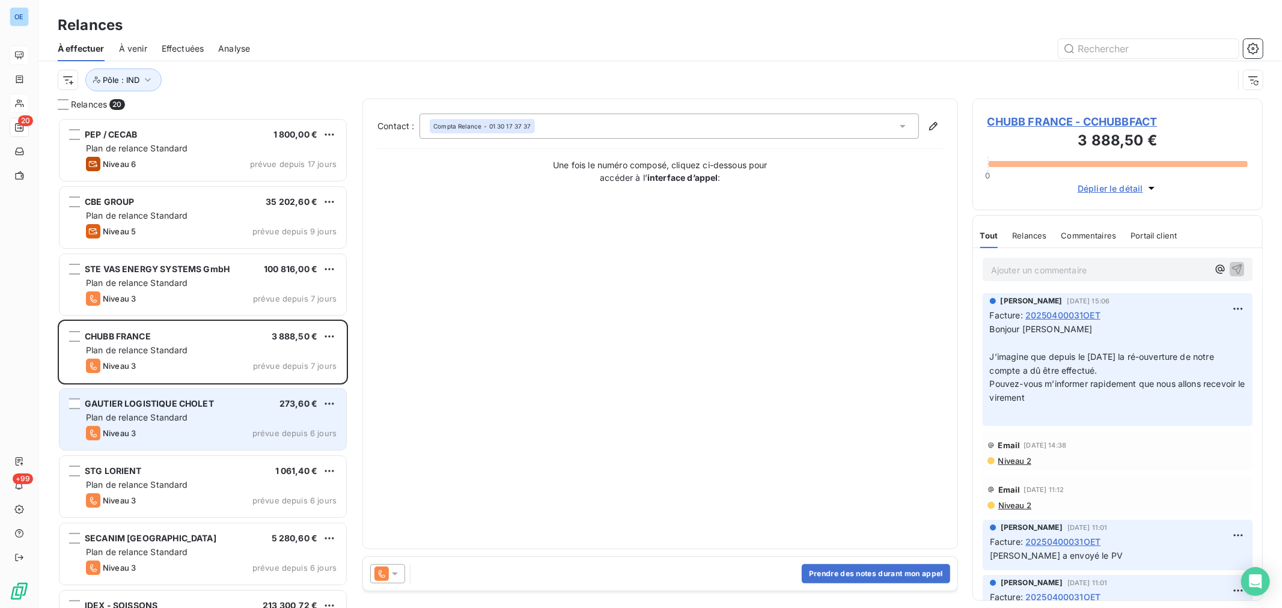
click at [391, 577] on icon at bounding box center [395, 574] width 12 height 12
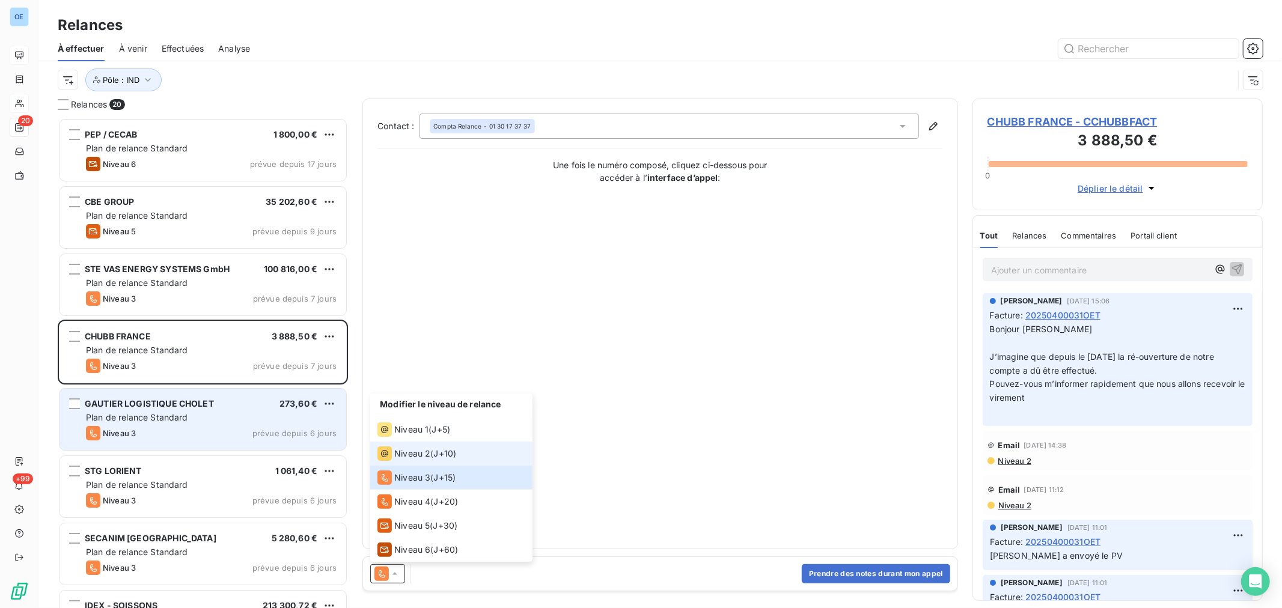
click at [413, 456] on span "Niveau 2" at bounding box center [412, 454] width 36 height 12
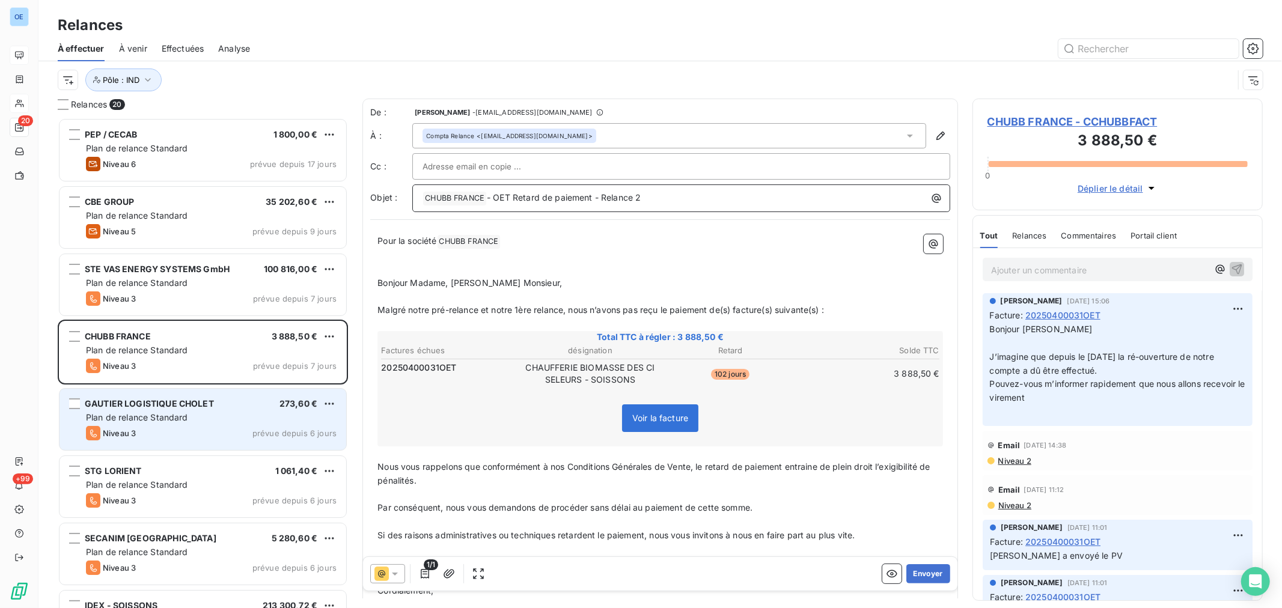
click at [675, 200] on p "﻿ CHUBB FRANCE ﻿ - OET Retard de paiement - Relance 2" at bounding box center [683, 198] width 523 height 14
click at [915, 573] on button "Envoyer" at bounding box center [928, 573] width 44 height 19
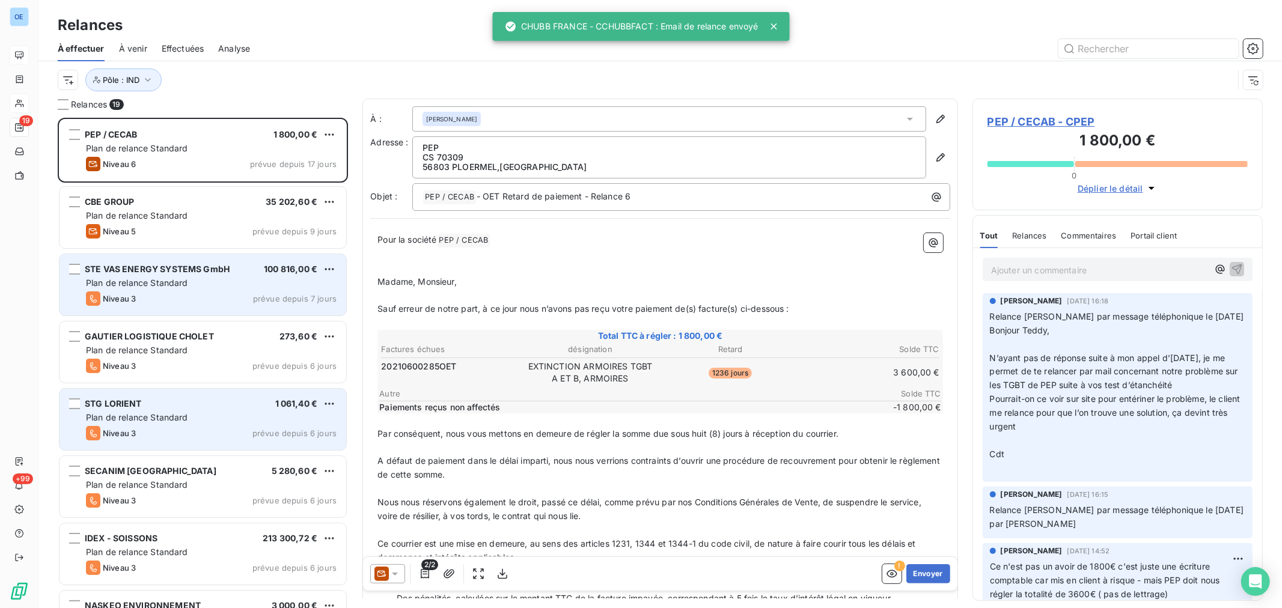
click at [243, 285] on div "Plan de relance Standard" at bounding box center [211, 283] width 251 height 12
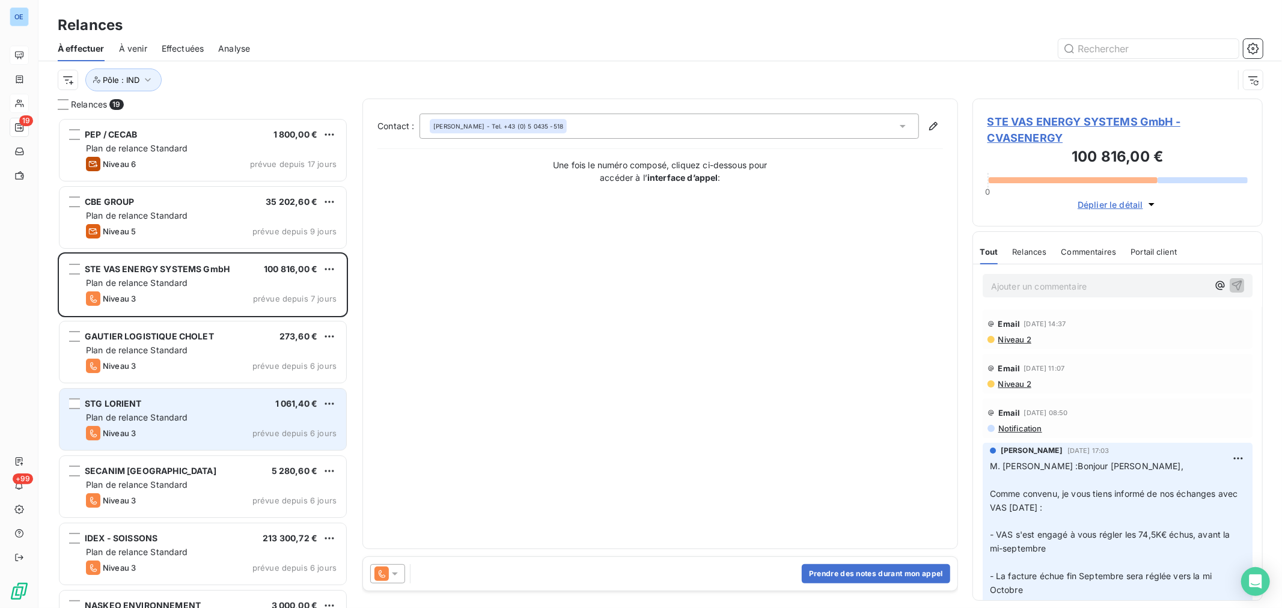
click at [397, 581] on div at bounding box center [387, 573] width 35 height 19
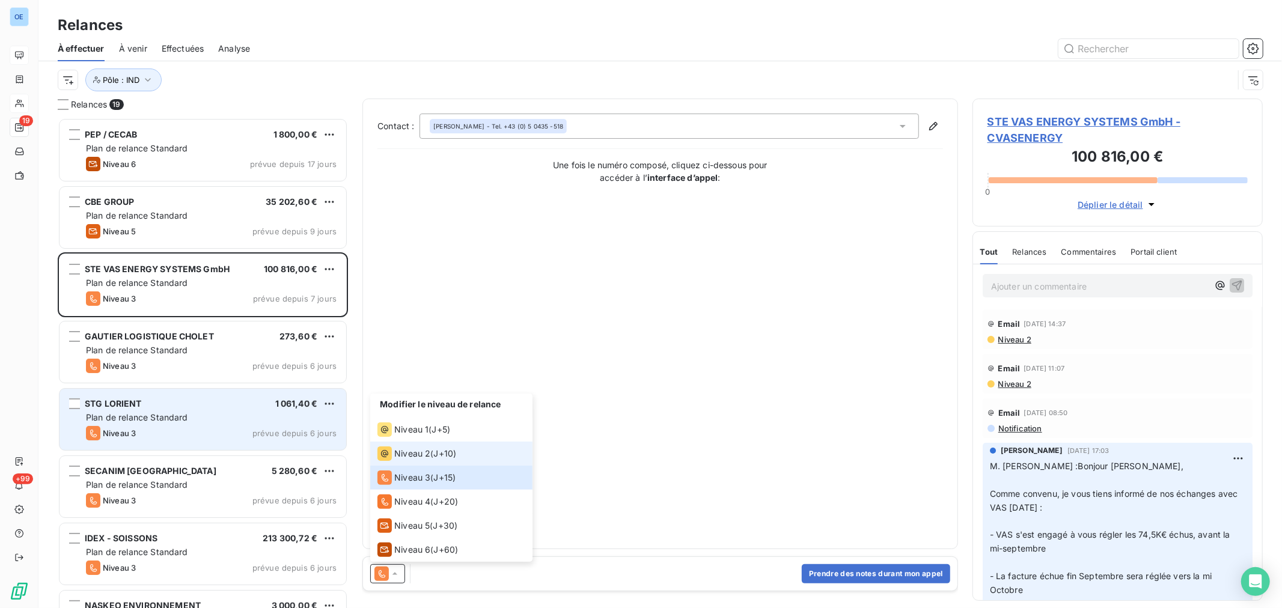
click at [406, 446] on div "Niveau 2" at bounding box center [403, 453] width 53 height 14
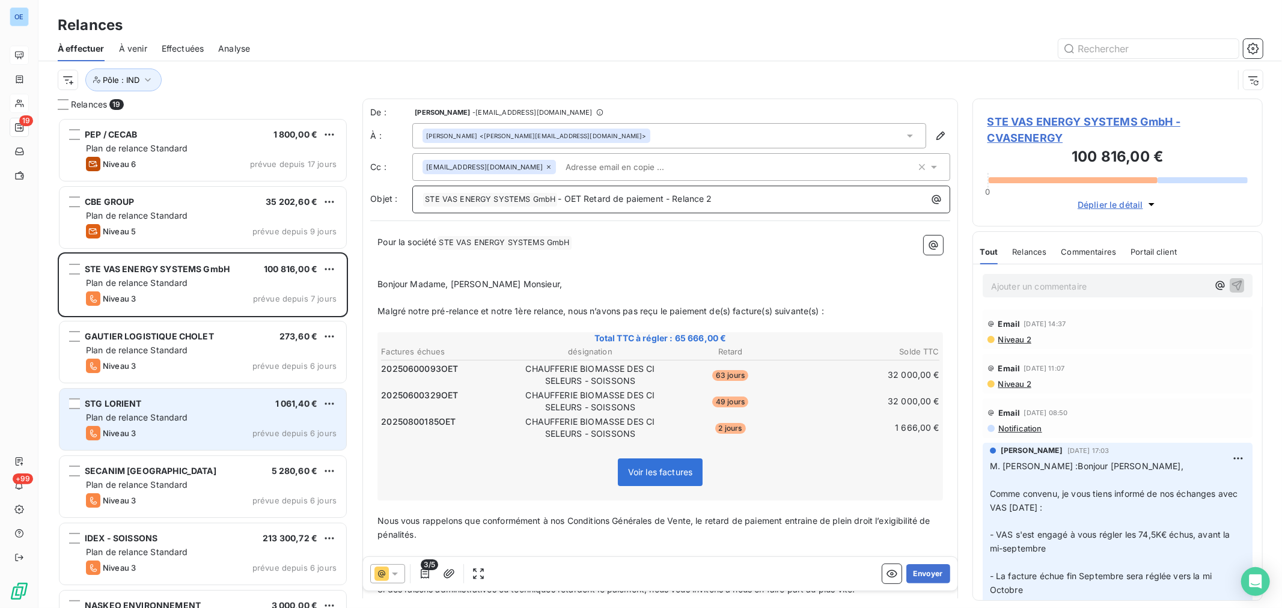
click at [748, 195] on p "﻿ STE VAS ENERGY SYSTEMS GmbH ﻿ - OET Retard de paiement - Relance 2" at bounding box center [683, 199] width 523 height 14
click at [906, 574] on button "Envoyer" at bounding box center [928, 573] width 44 height 19
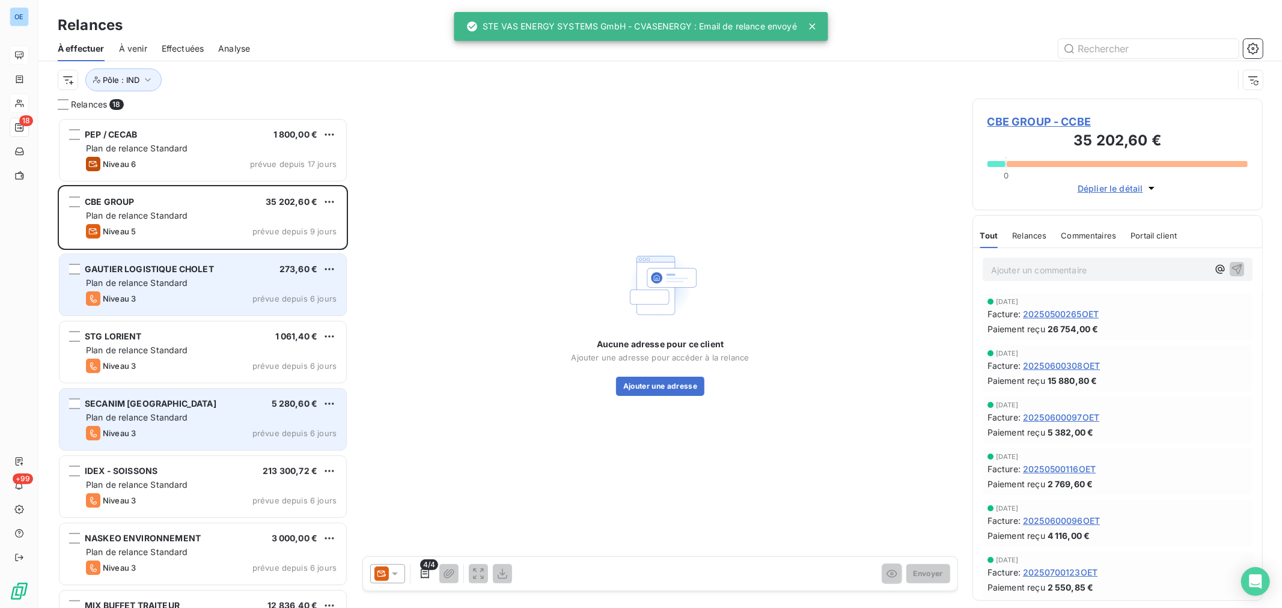
click at [232, 285] on div "Plan de relance Standard" at bounding box center [211, 283] width 251 height 12
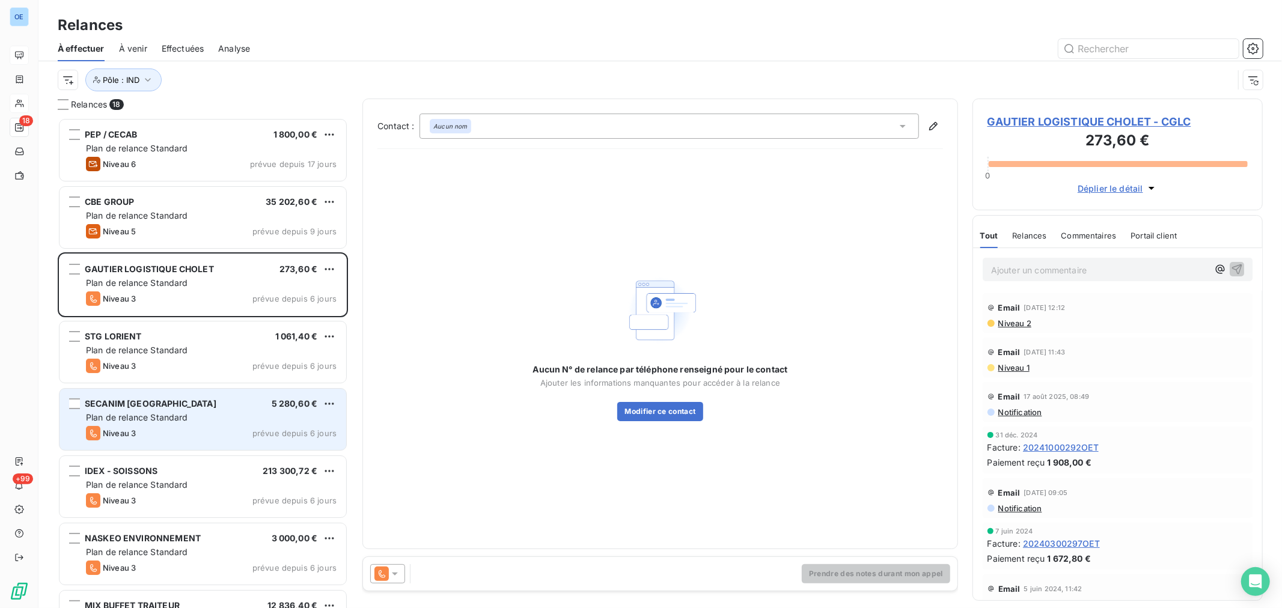
click at [1017, 322] on span "Niveau 2" at bounding box center [1014, 323] width 34 height 10
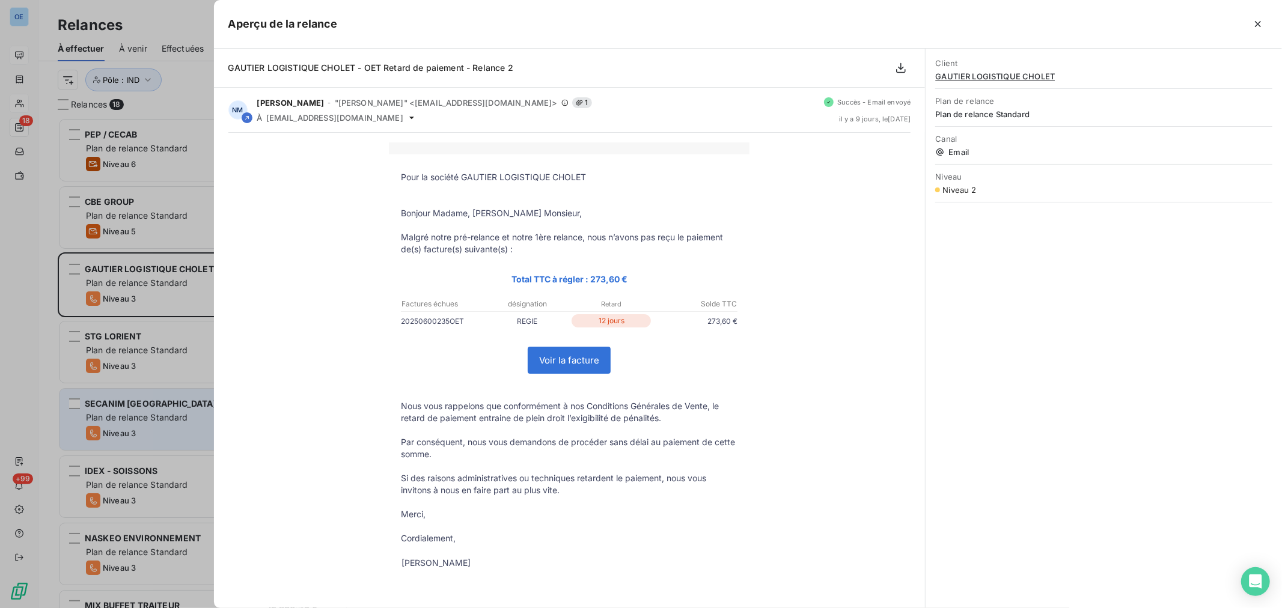
click at [746, 38] on div "Aperçu de la relance" at bounding box center [748, 24] width 1068 height 49
click at [741, 37] on div "Aperçu de la relance" at bounding box center [748, 24] width 1068 height 49
click at [191, 188] on div at bounding box center [641, 304] width 1282 height 608
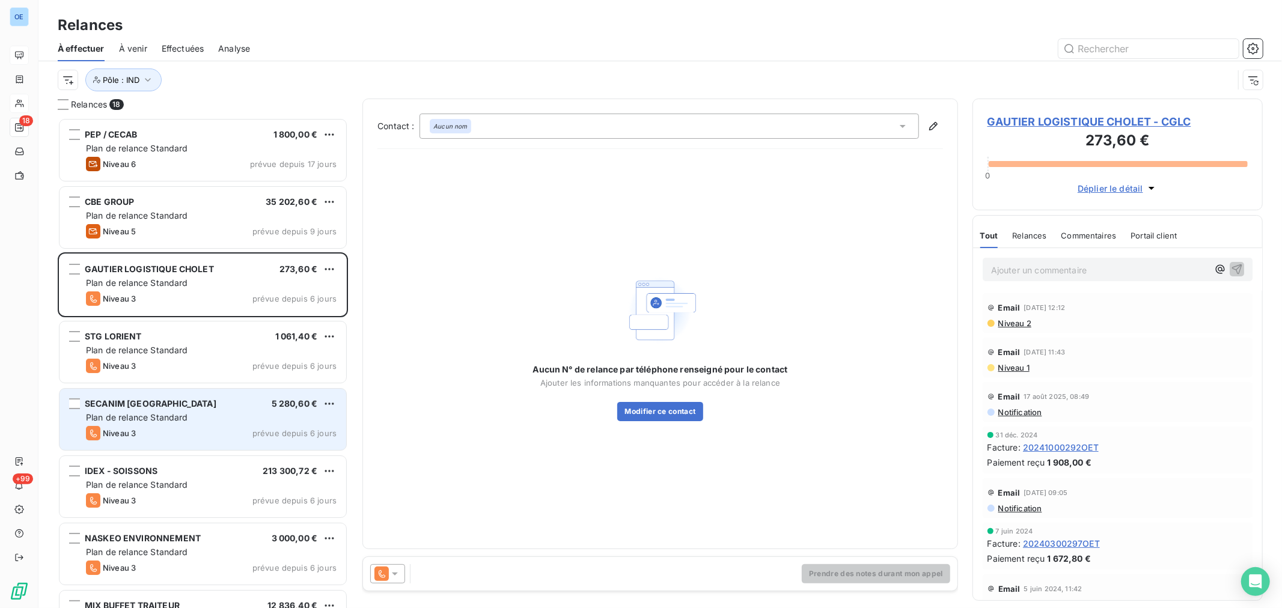
click at [394, 575] on icon at bounding box center [395, 574] width 12 height 12
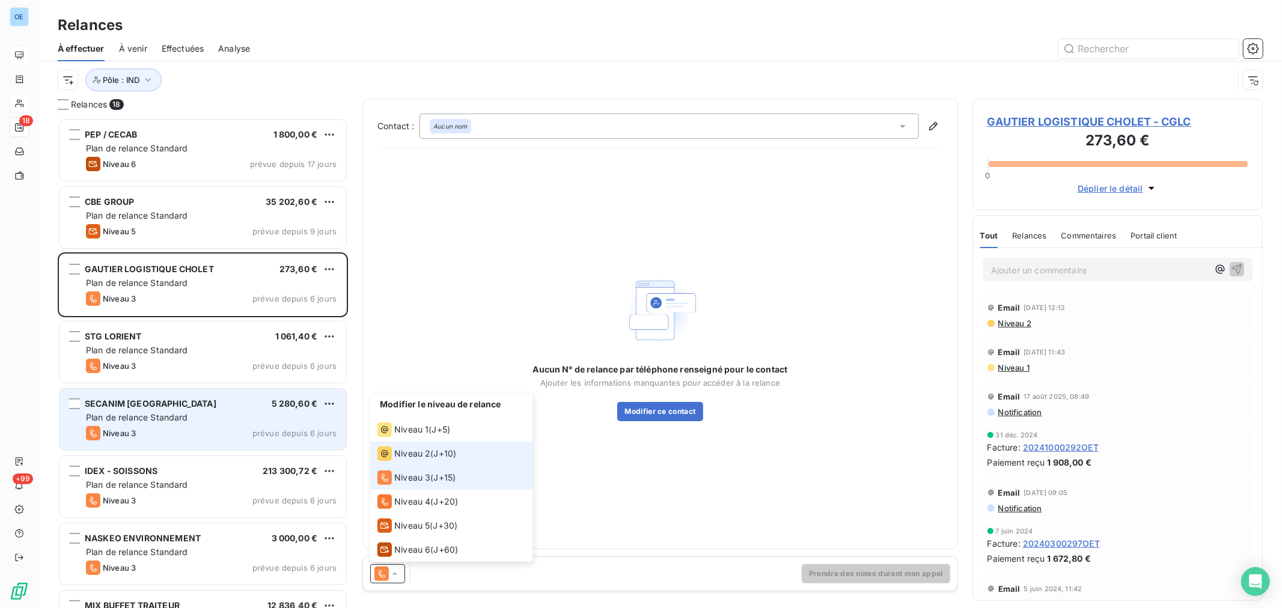
click at [424, 454] on span "Niveau 2" at bounding box center [412, 454] width 36 height 12
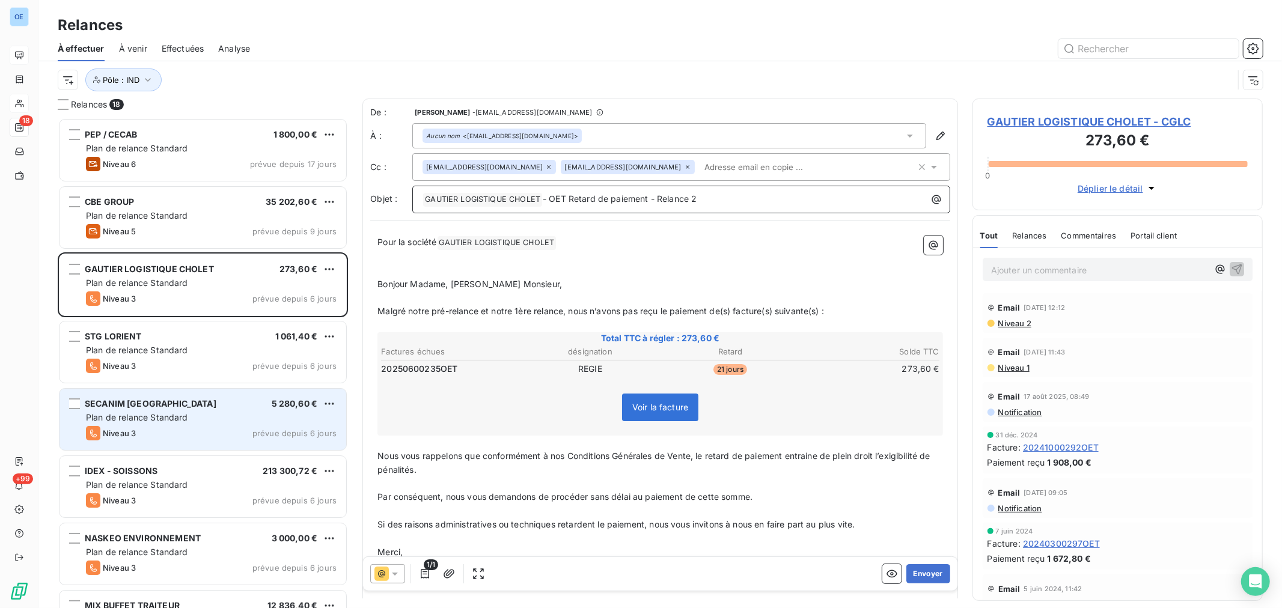
click at [732, 203] on p "﻿ GAUTIER LOGISTIQUE CHOLET ﻿ - OET Retard de paiement - Relance 2" at bounding box center [683, 199] width 523 height 14
click at [932, 573] on button "Envoyer" at bounding box center [928, 573] width 44 height 19
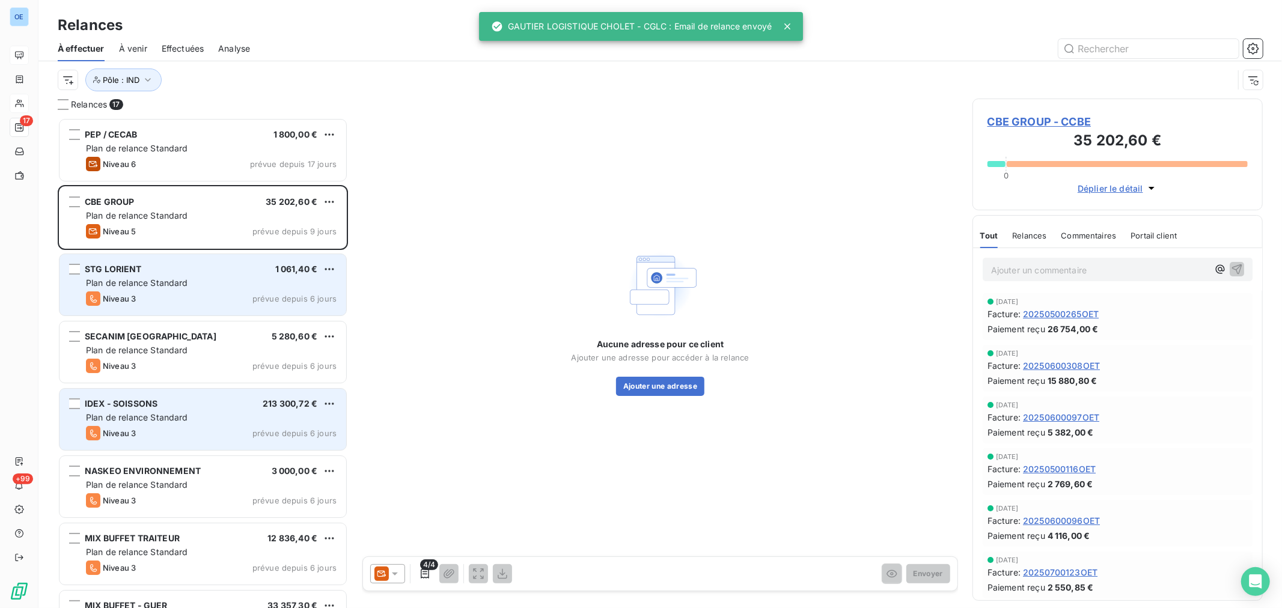
click at [245, 291] on div "STG LORIENT 1 061,40 € Plan de relance Standard Niveau 3 prévue depuis 6 jours" at bounding box center [202, 284] width 287 height 61
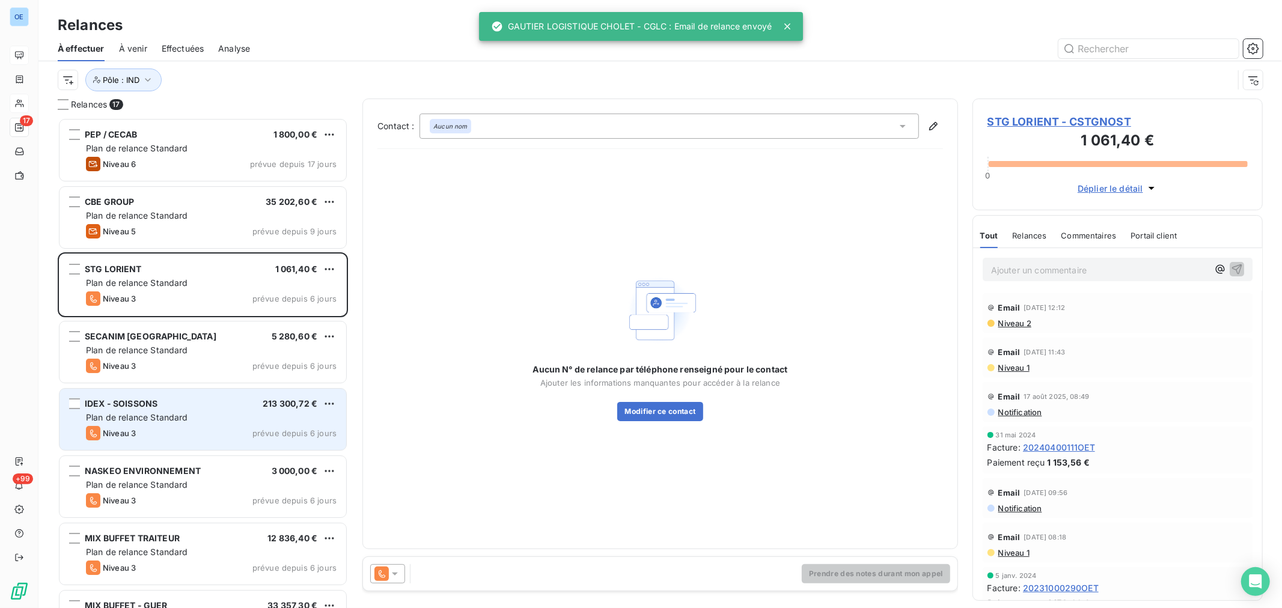
click at [389, 578] on div at bounding box center [387, 573] width 35 height 19
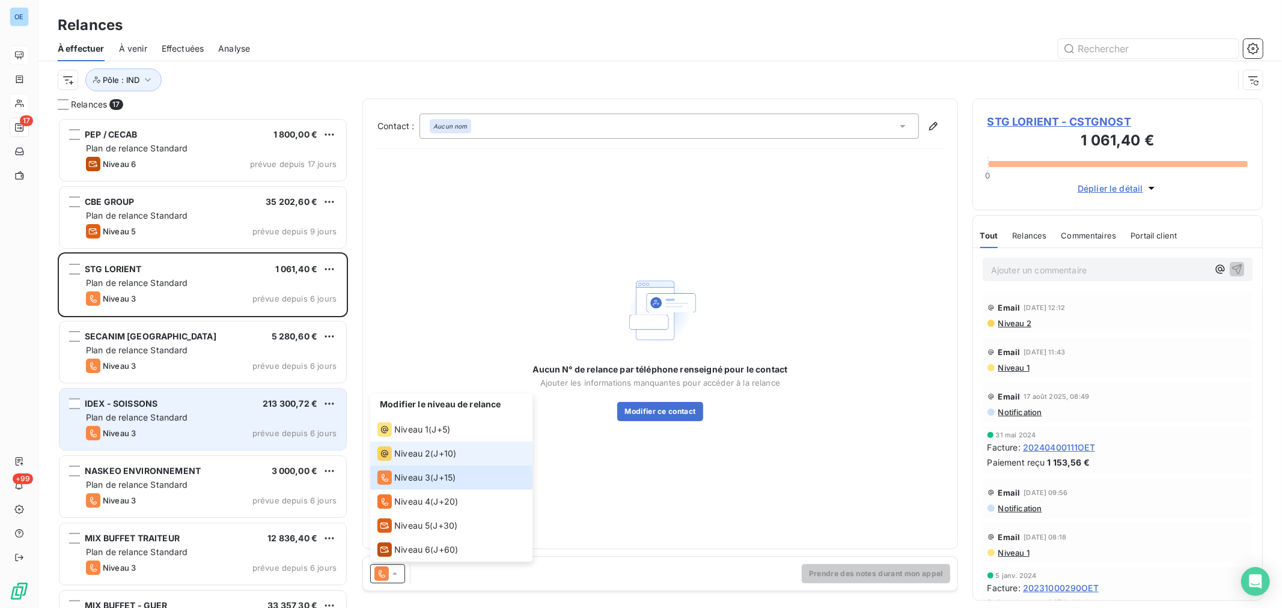
click at [421, 457] on span "Niveau 2" at bounding box center [412, 454] width 36 height 12
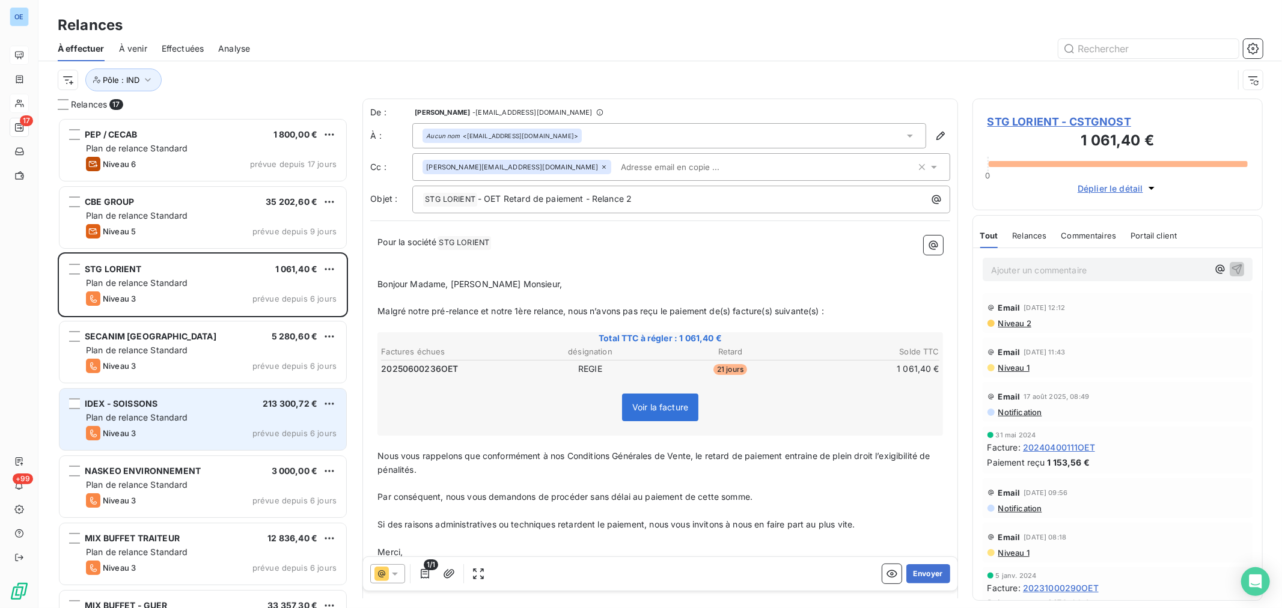
click at [616, 166] on input "text" at bounding box center [685, 167] width 139 height 18
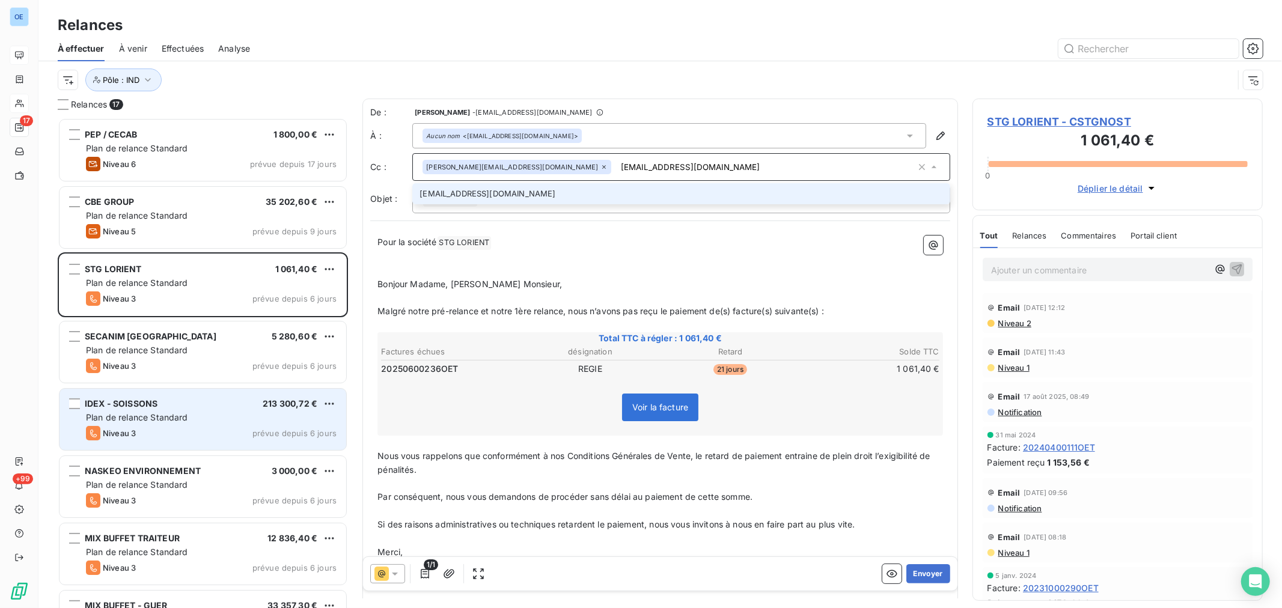
type input "COMPTABILITE.FOURNISSEURS@STG.FR"
click at [788, 243] on p "Pour la société STG LORIENT ﻿ ﻿" at bounding box center [659, 243] width 565 height 14
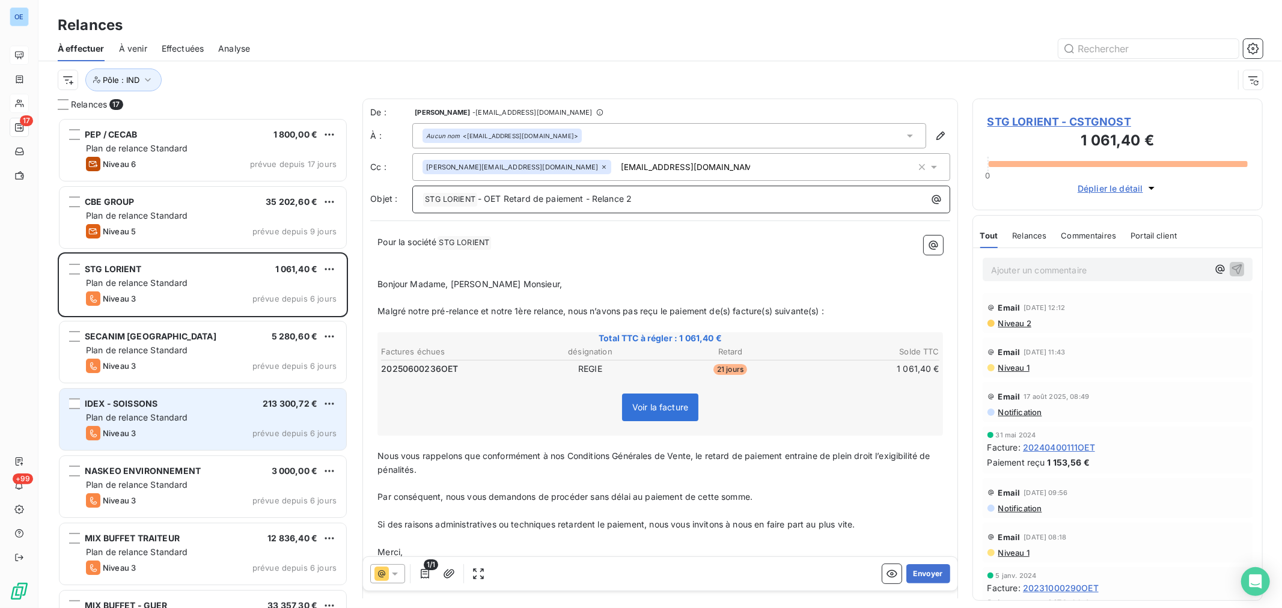
click at [650, 201] on p "﻿ STG LORIENT ﻿ - OET Retard de paiement - Relance 2" at bounding box center [683, 199] width 523 height 14
click at [925, 575] on button "Envoyer" at bounding box center [928, 573] width 44 height 19
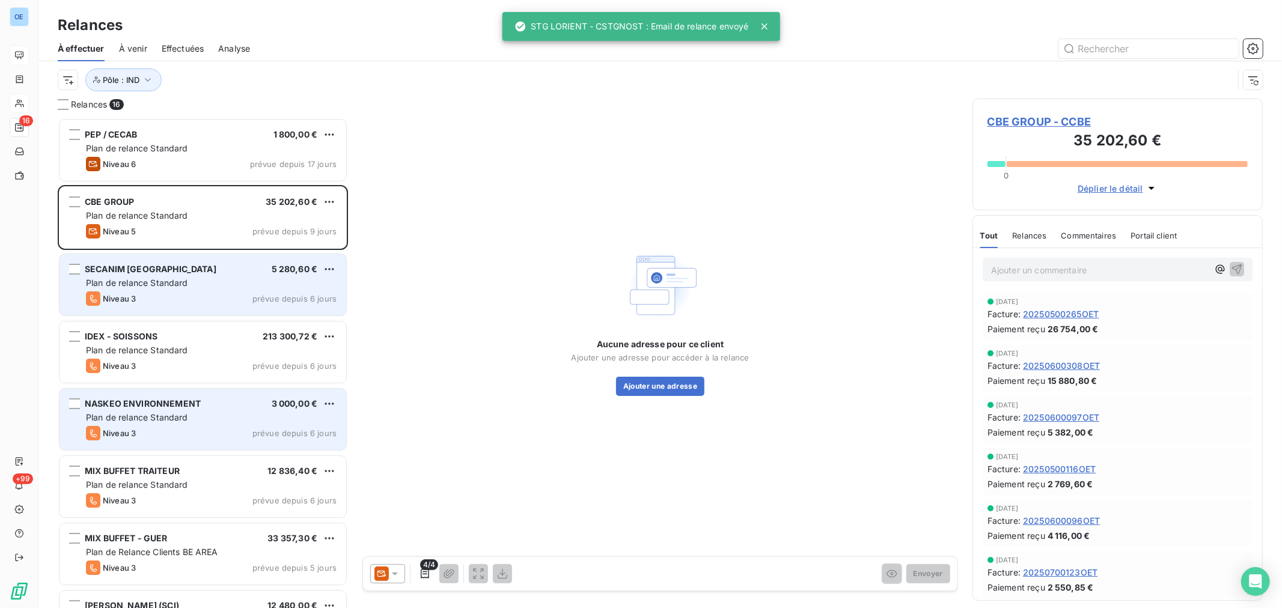
click at [221, 285] on div "Plan de relance Standard" at bounding box center [211, 283] width 251 height 12
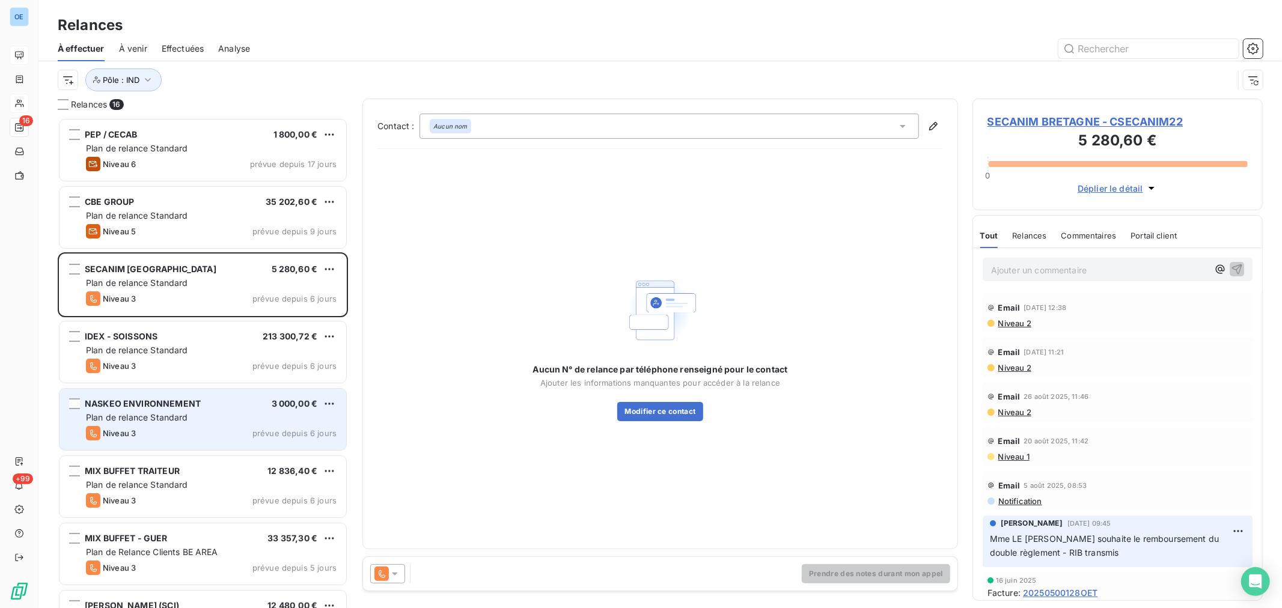
click at [1007, 117] on span "SECANIM BRETAGNE - CSECANIM22" at bounding box center [1117, 122] width 260 height 16
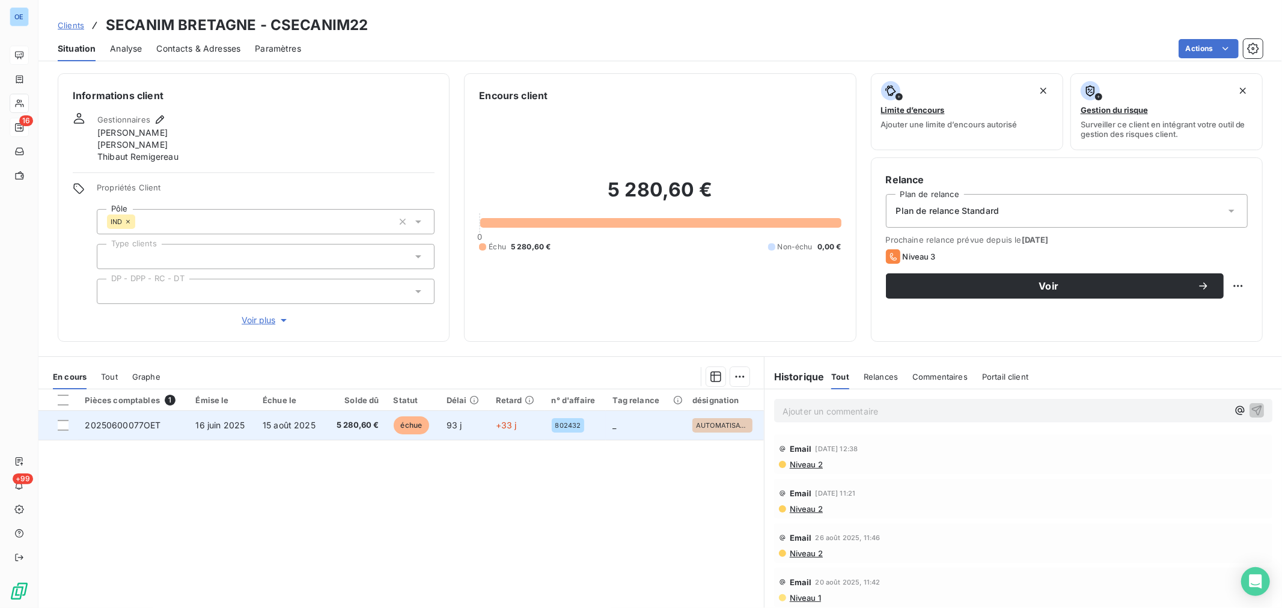
click at [443, 429] on td "93 j" at bounding box center [463, 425] width 49 height 29
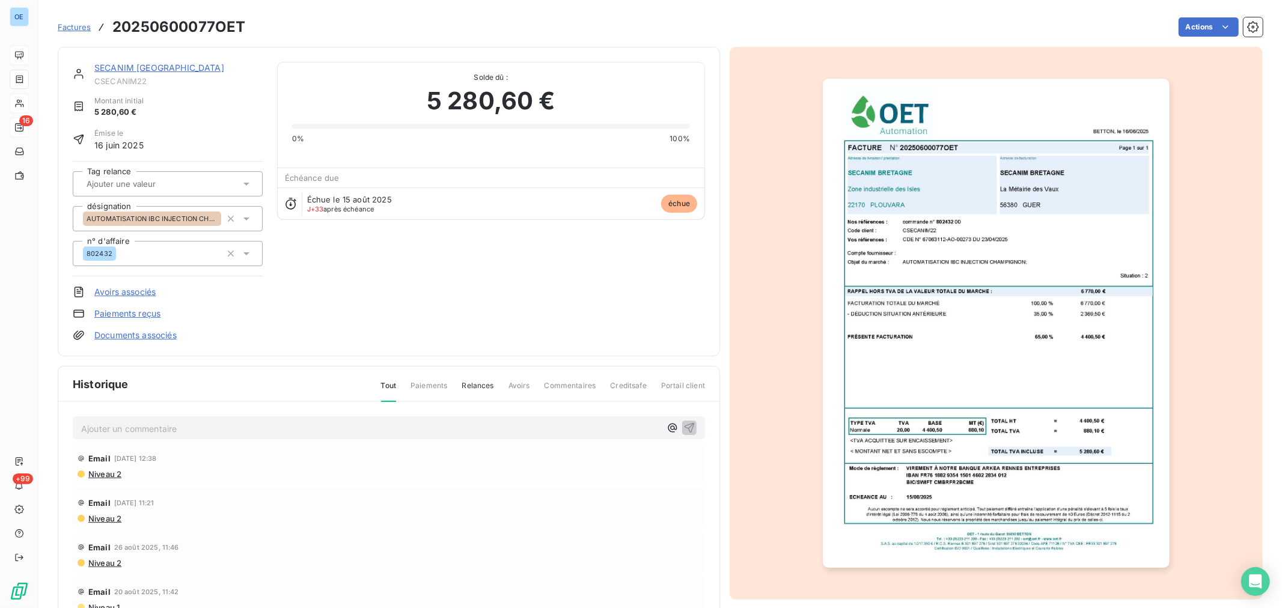
click at [151, 66] on link "SECANIM BRETAGNE" at bounding box center [159, 67] width 130 height 10
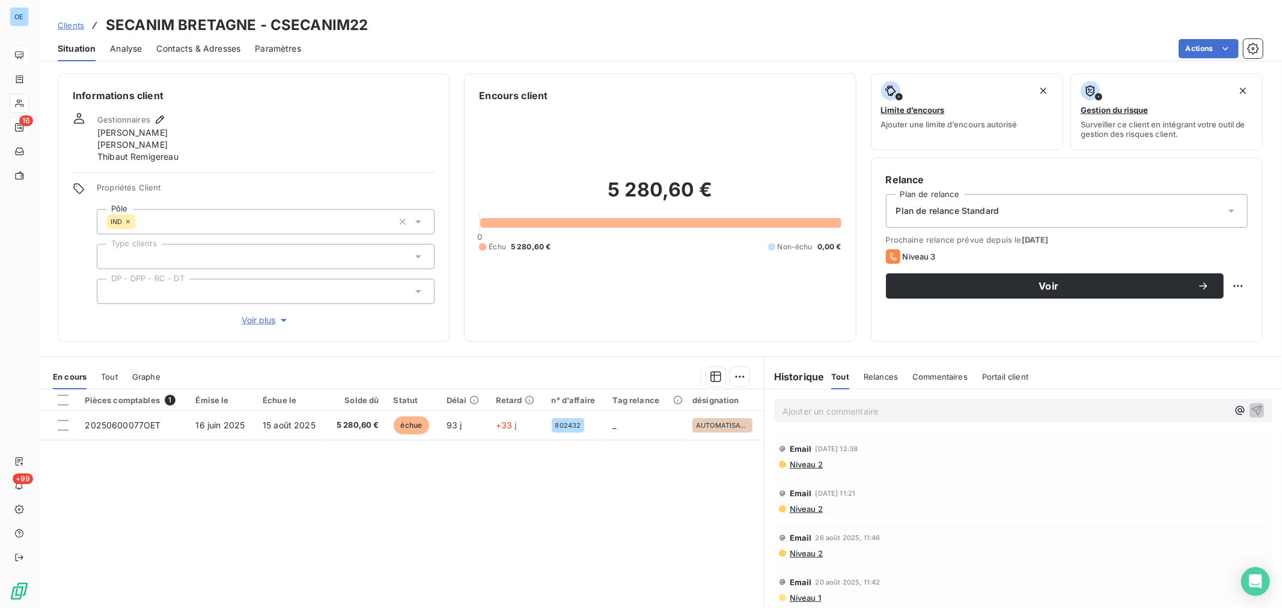
click at [218, 44] on span "Contacts & Adresses" at bounding box center [198, 49] width 84 height 12
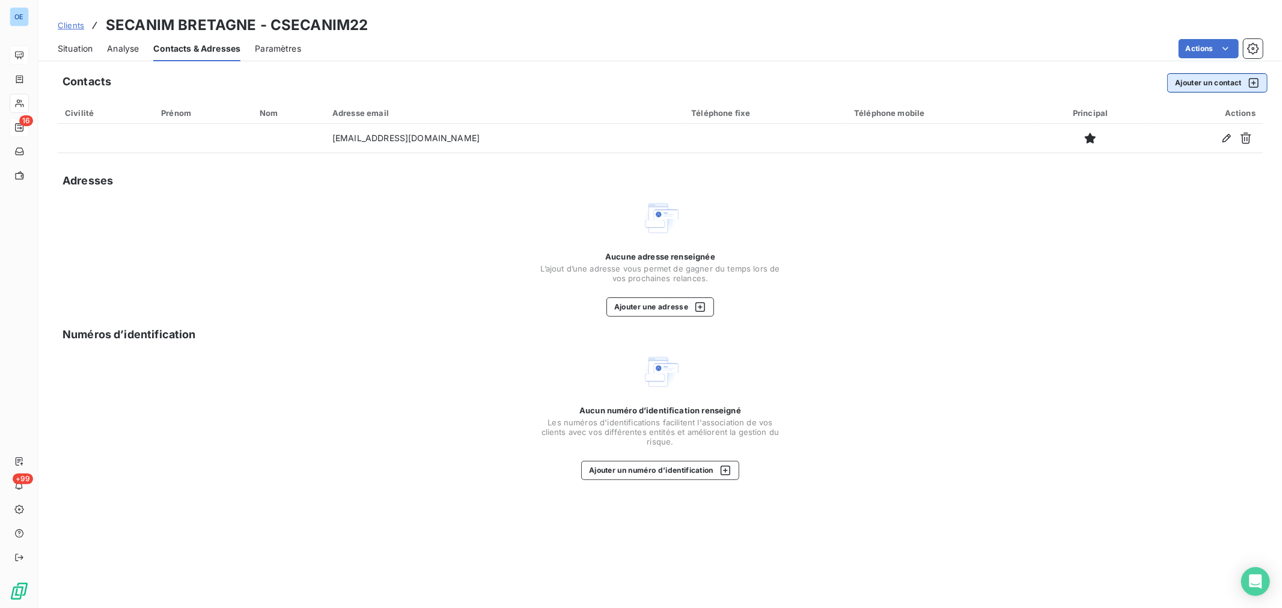
click at [1199, 81] on button "Ajouter un contact" at bounding box center [1217, 82] width 100 height 19
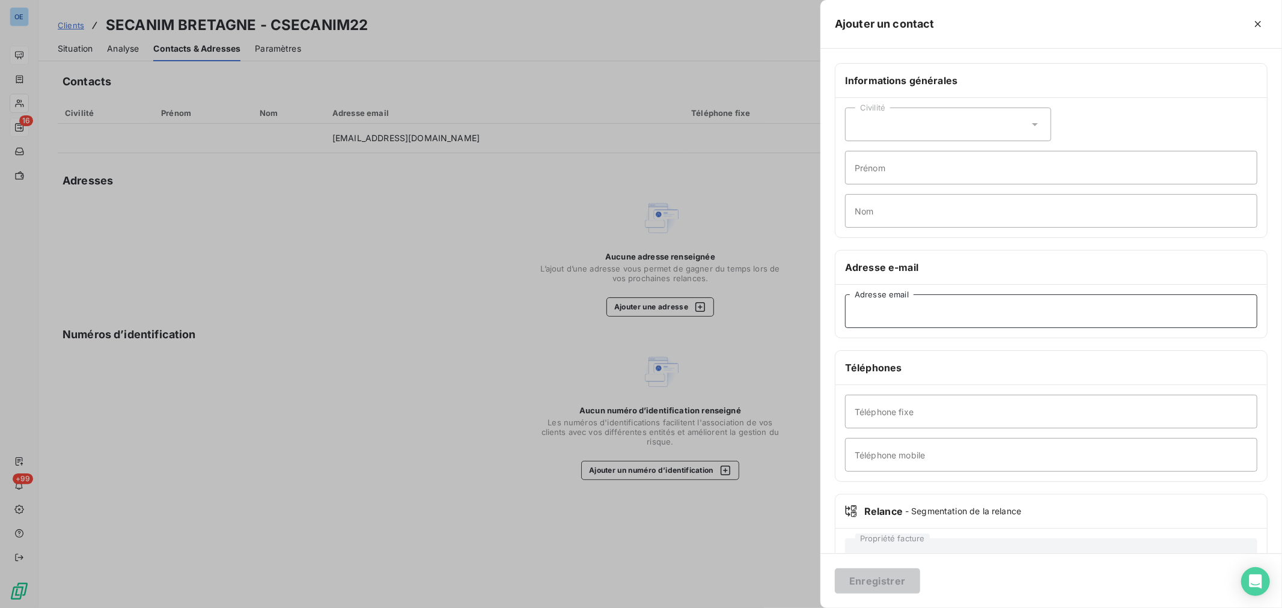
click at [889, 310] on input "Adresse email" at bounding box center [1051, 311] width 412 height 34
type input "relance.four.secanimbretagne@saria.fr"
click at [893, 578] on button "Enregistrer" at bounding box center [877, 580] width 85 height 25
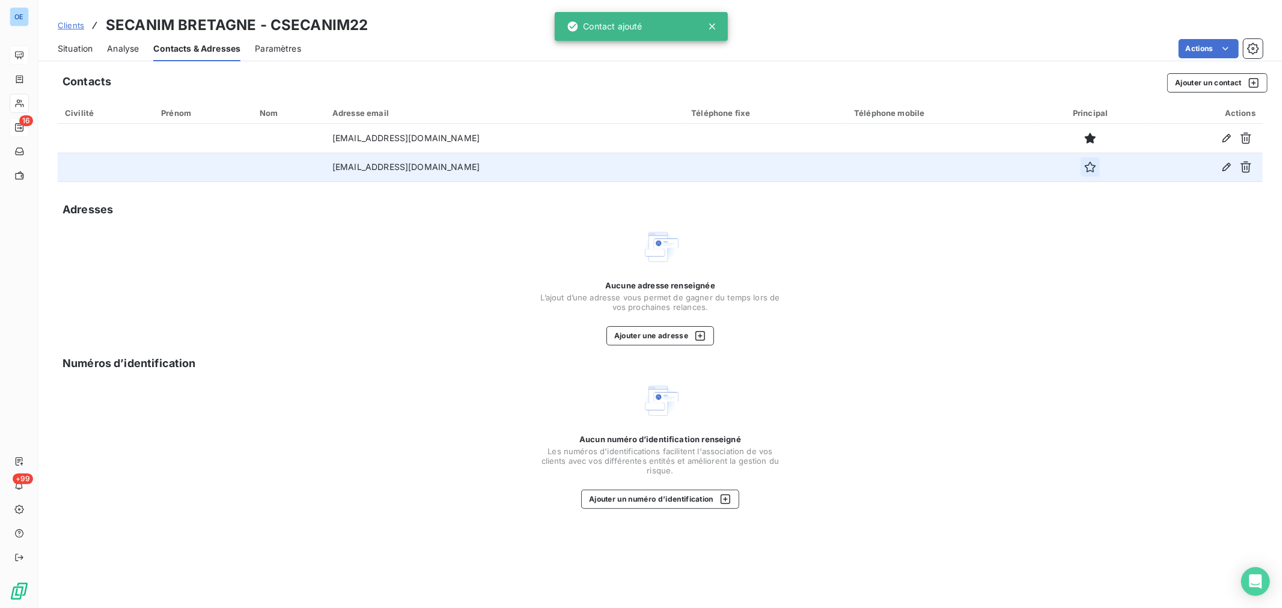
click at [1089, 165] on icon "button" at bounding box center [1090, 167] width 11 height 11
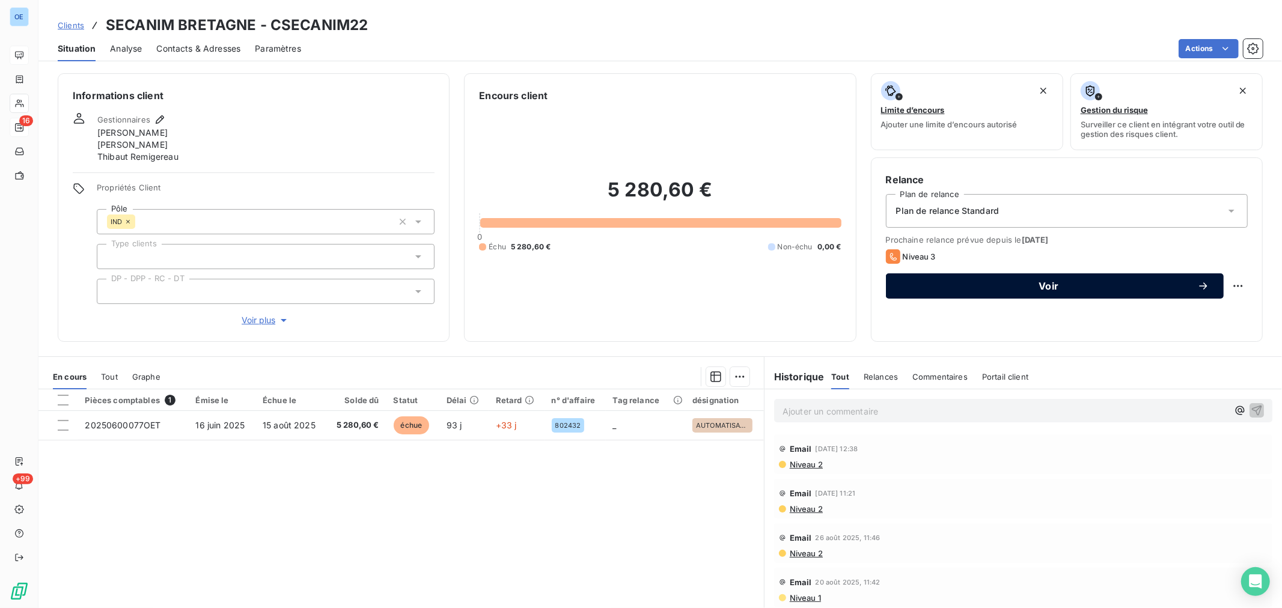
click at [986, 290] on div "Voir" at bounding box center [1054, 286] width 309 height 12
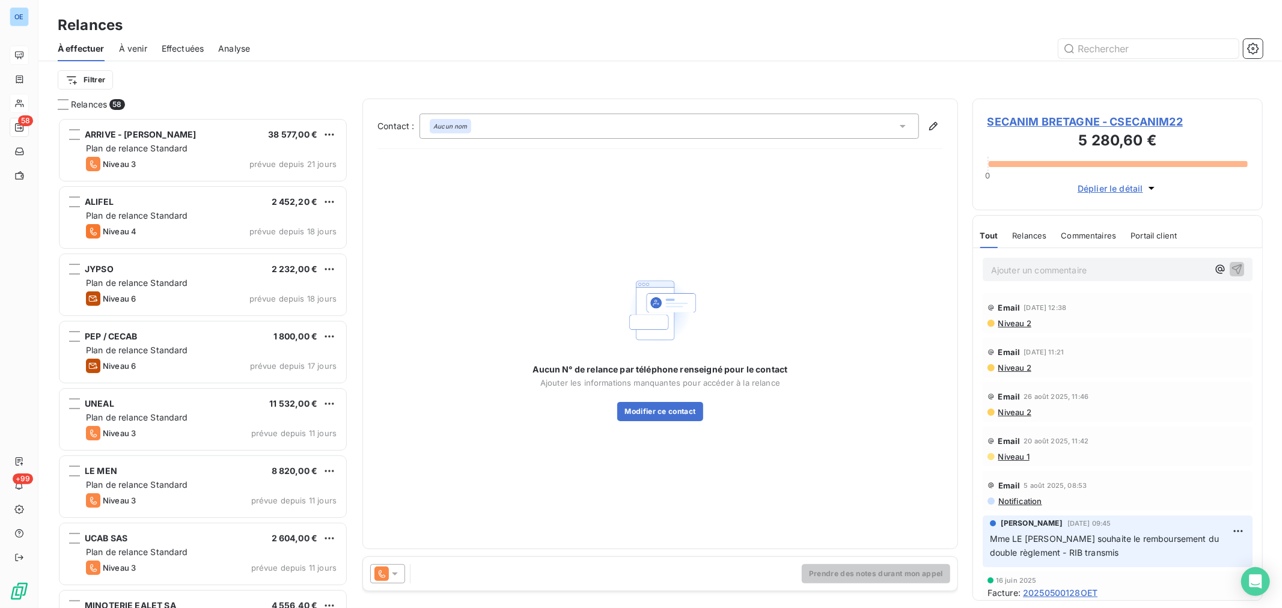
scroll to position [480, 280]
click at [397, 573] on icon at bounding box center [395, 574] width 6 height 3
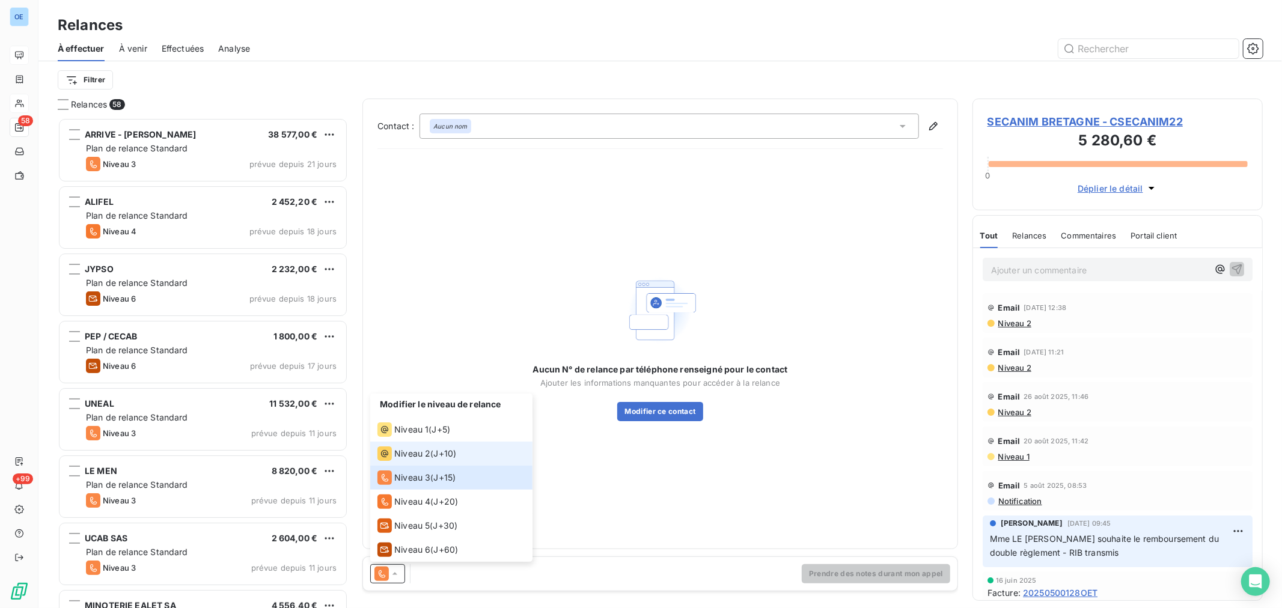
click at [417, 451] on span "Niveau 2" at bounding box center [412, 454] width 36 height 12
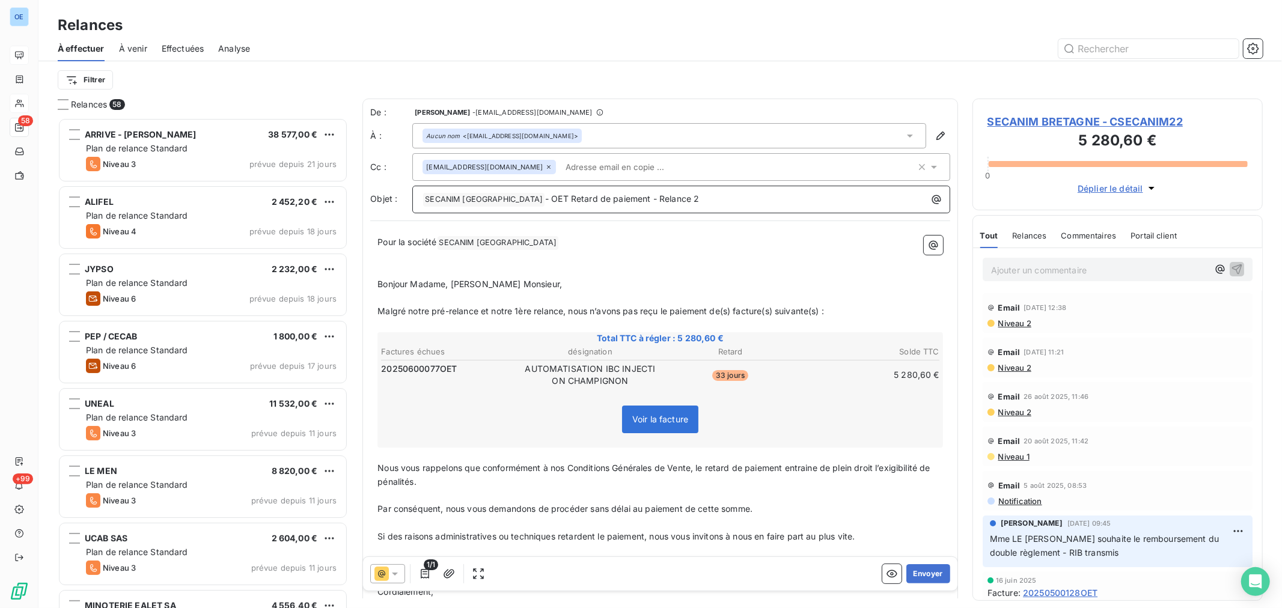
click at [697, 200] on p "﻿ SECANIM BRETAGNE ﻿ - OET Retard de paiement - Relance 2" at bounding box center [683, 199] width 523 height 14
click at [928, 573] on button "Envoyer" at bounding box center [928, 573] width 44 height 19
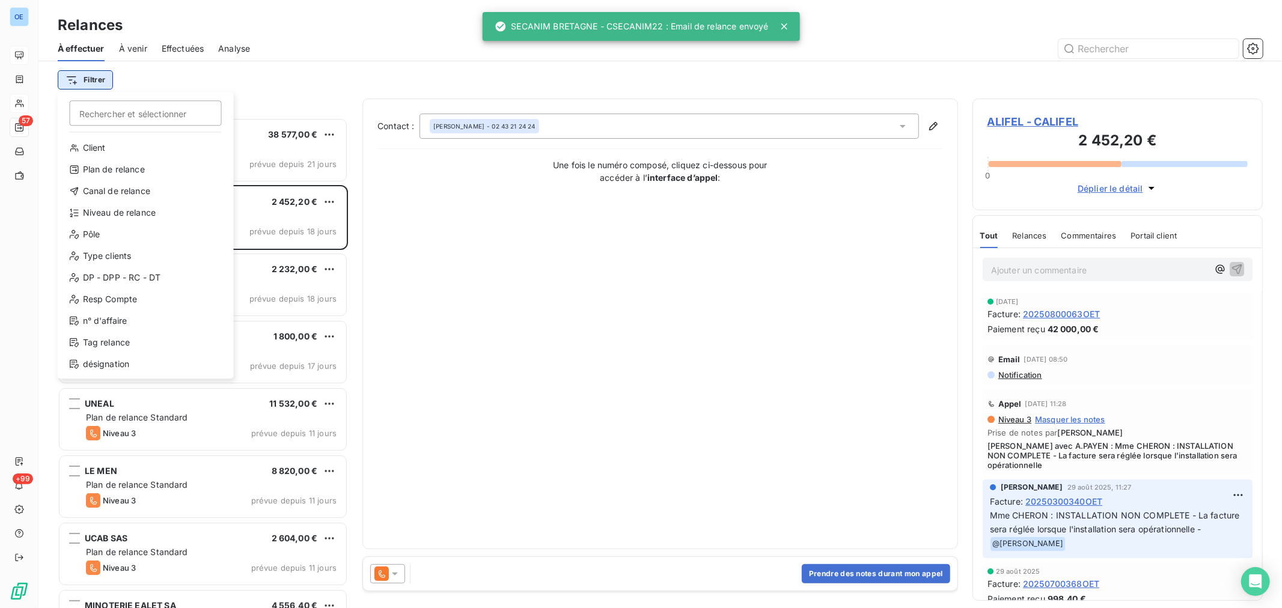
click at [97, 77] on html "OE 57 +99 Relances À effectuer À venir Effectuées Analyse Filtrer Rechercher et…" at bounding box center [641, 304] width 1282 height 608
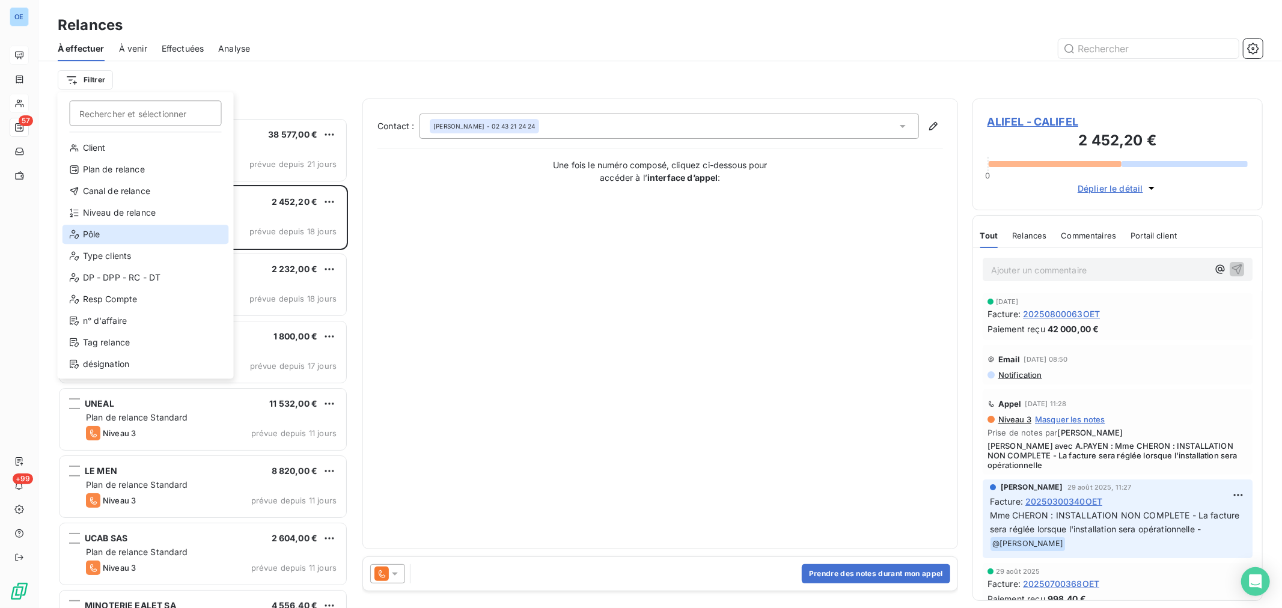
click at [127, 233] on div "Pôle" at bounding box center [145, 234] width 166 height 19
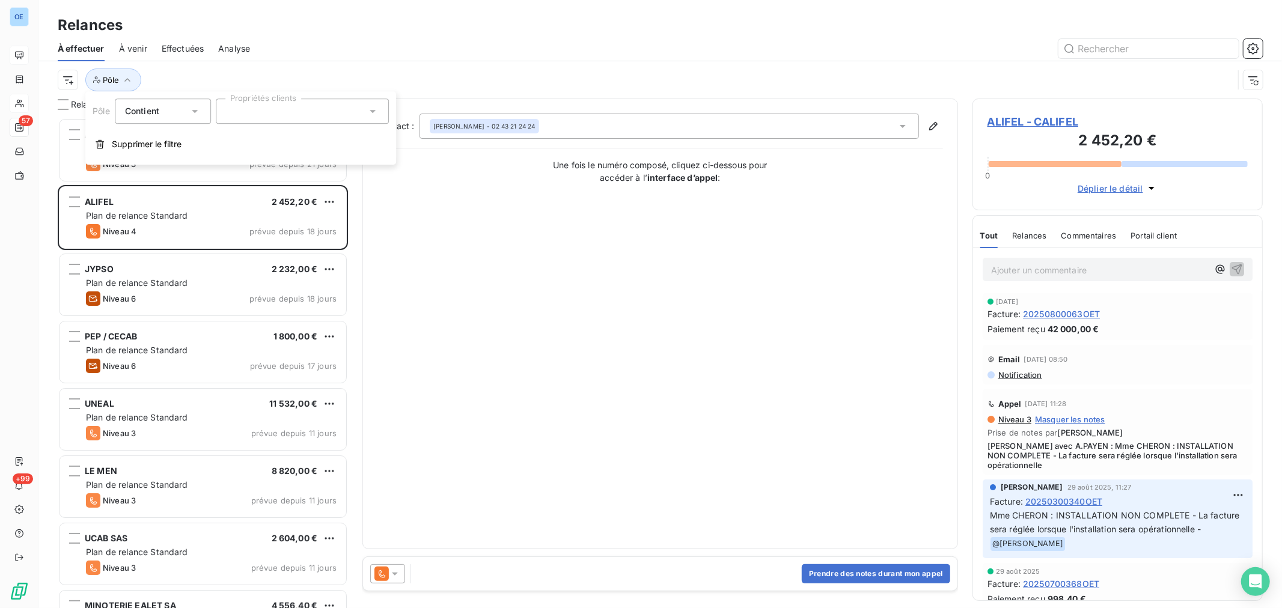
click at [371, 111] on icon at bounding box center [373, 111] width 12 height 12
click at [282, 190] on li "IND" at bounding box center [302, 193] width 168 height 24
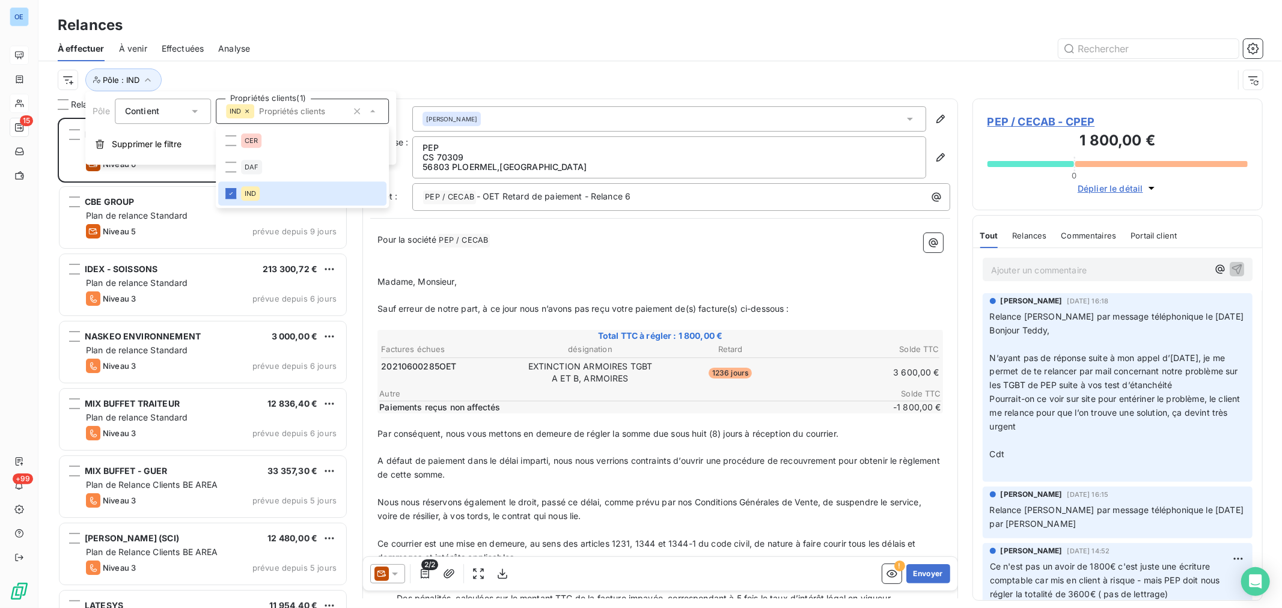
click at [401, 44] on div at bounding box center [763, 48] width 998 height 19
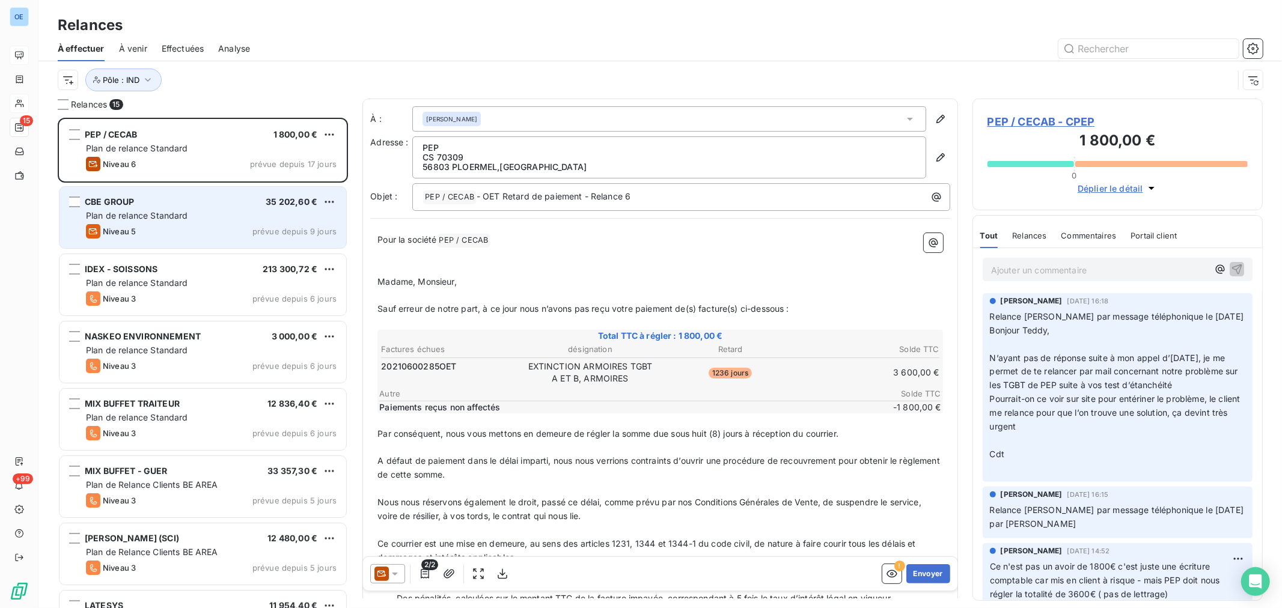
click at [218, 210] on div "Plan de relance Standard" at bounding box center [211, 216] width 251 height 12
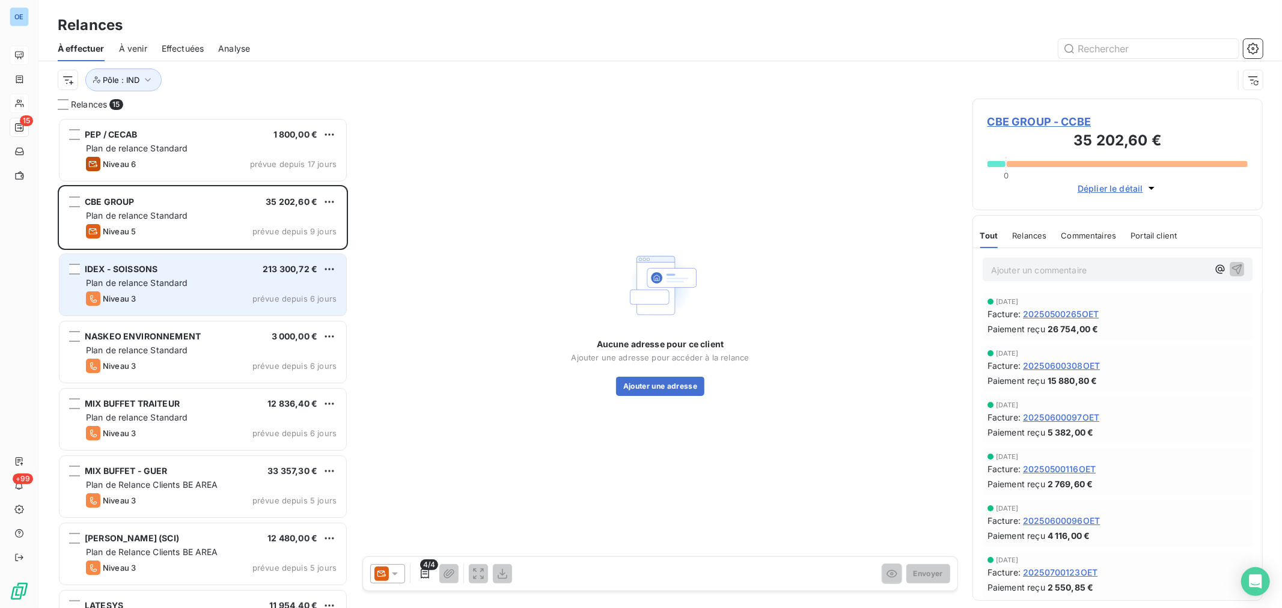
click at [227, 302] on div "Niveau 3 prévue depuis 6 jours" at bounding box center [211, 298] width 251 height 14
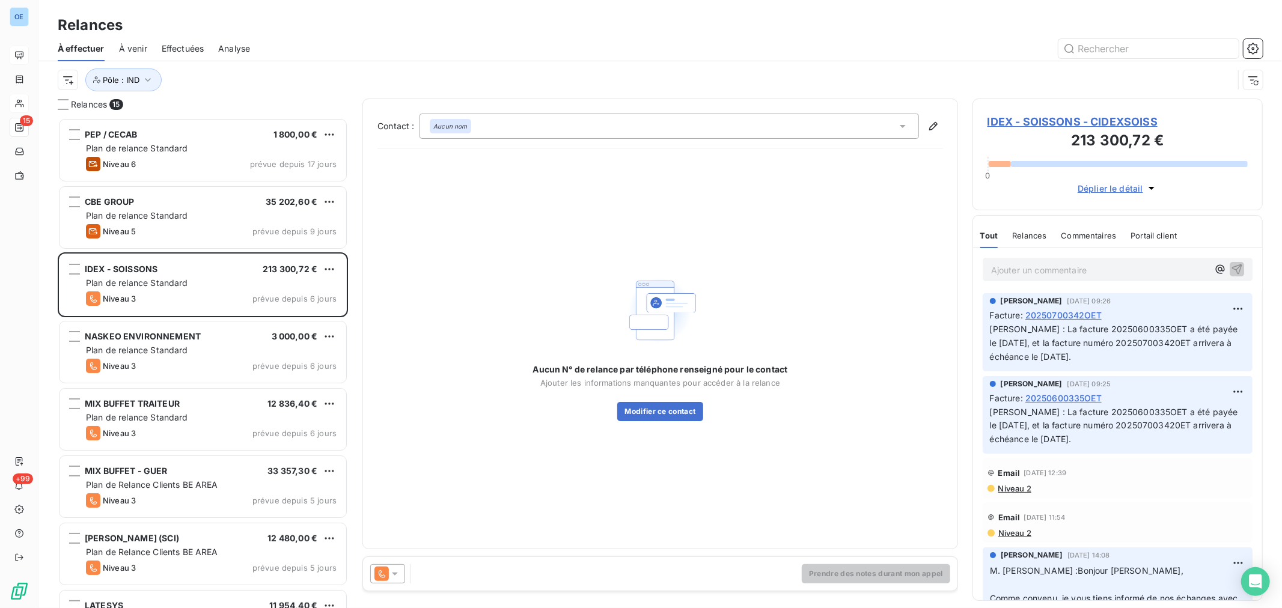
click at [398, 573] on icon at bounding box center [395, 574] width 12 height 12
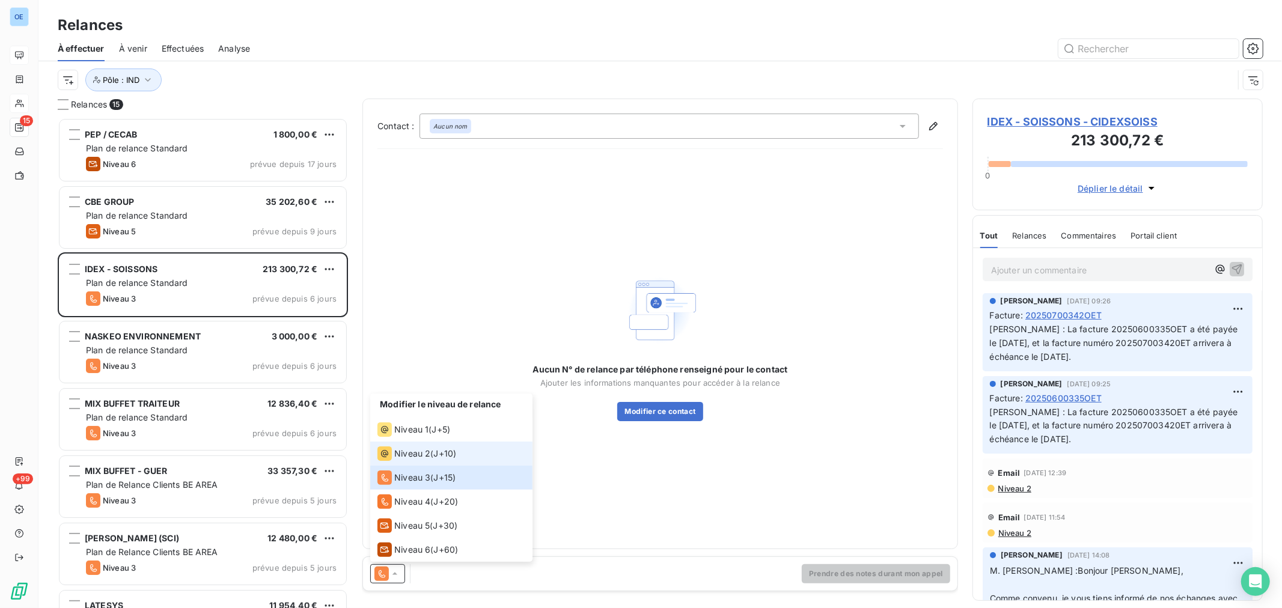
click at [412, 460] on div "Niveau 2" at bounding box center [403, 453] width 53 height 14
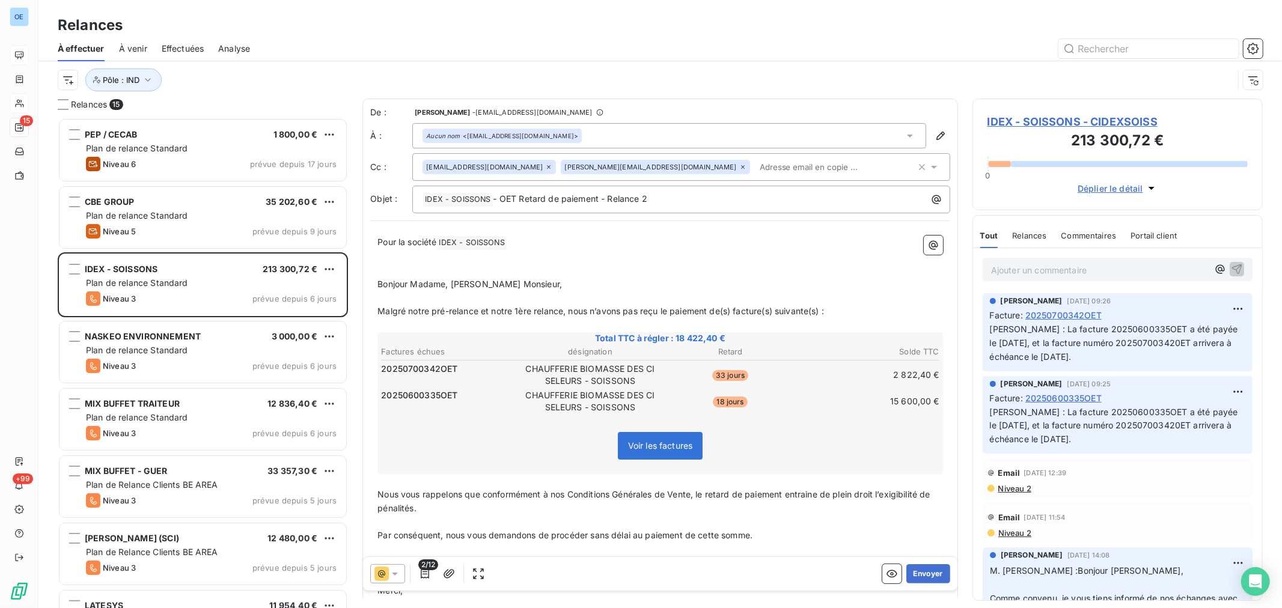
click at [843, 309] on p "Malgré notre pré-relance et notre 1ère relance, nous n’avons pas reçu le paieme…" at bounding box center [659, 312] width 565 height 14
click at [842, 313] on p "Malgré notre pré-relance et notre 1ère relance, nous n’avons pas reçu le paieme…" at bounding box center [659, 312] width 565 height 14
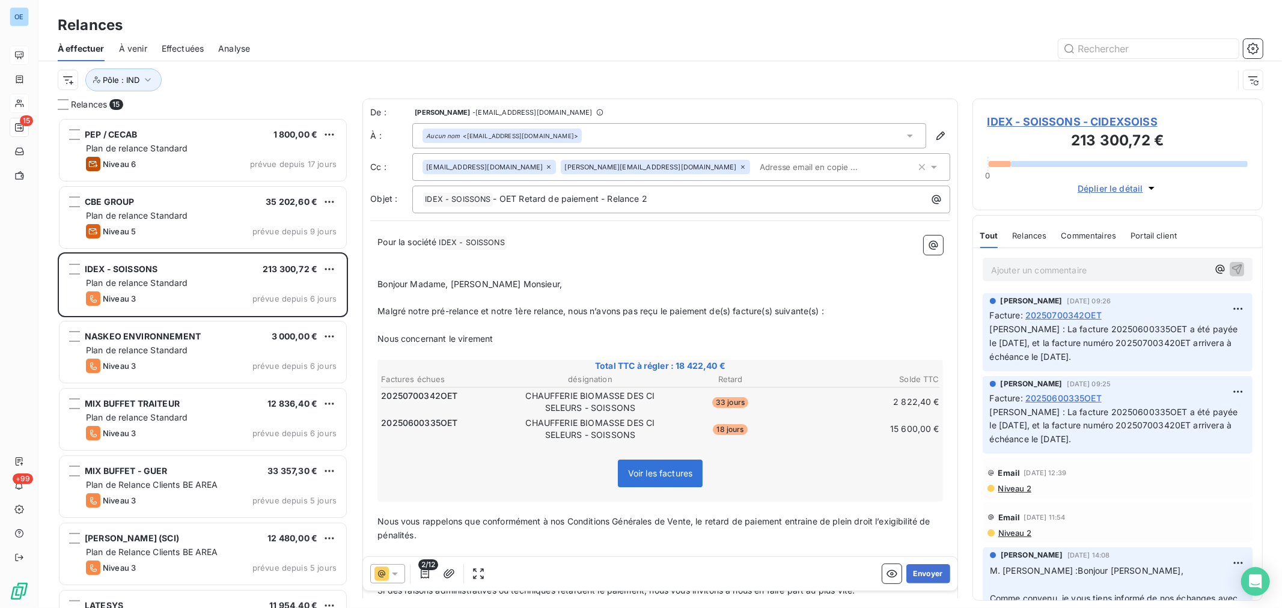
click at [511, 338] on p "Nous concernant le virement" at bounding box center [659, 339] width 565 height 14
click at [812, 337] on p "Nous concernant le virement du 29/08/2025 d'un montant de 57055,27€ a été lettr…" at bounding box center [659, 339] width 565 height 14
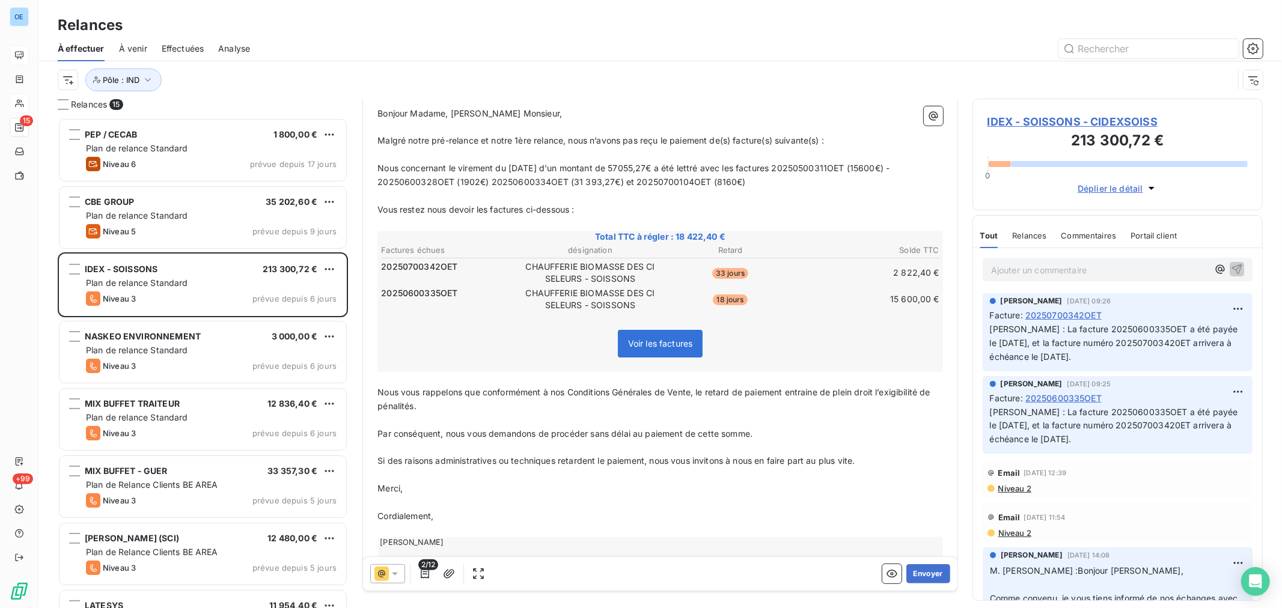
scroll to position [193, 0]
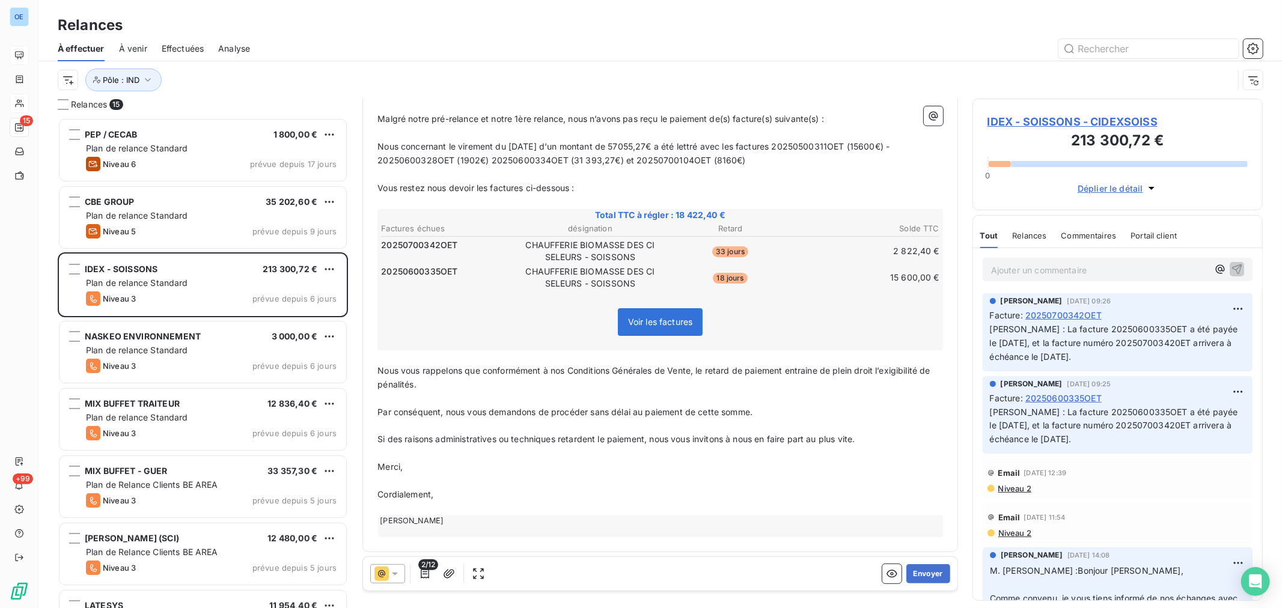
click at [401, 463] on span "Merci," at bounding box center [389, 467] width 25 height 10
click at [921, 567] on button "Envoyer" at bounding box center [928, 573] width 44 height 19
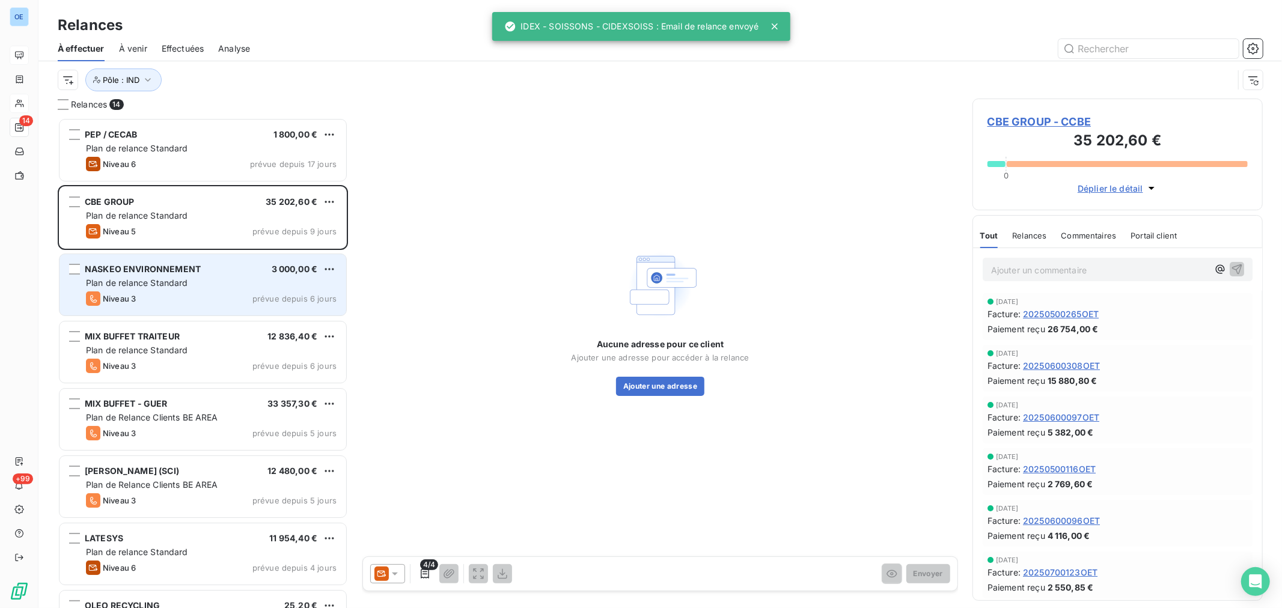
click at [257, 292] on div "Niveau 3 prévue depuis 6 jours" at bounding box center [211, 298] width 251 height 14
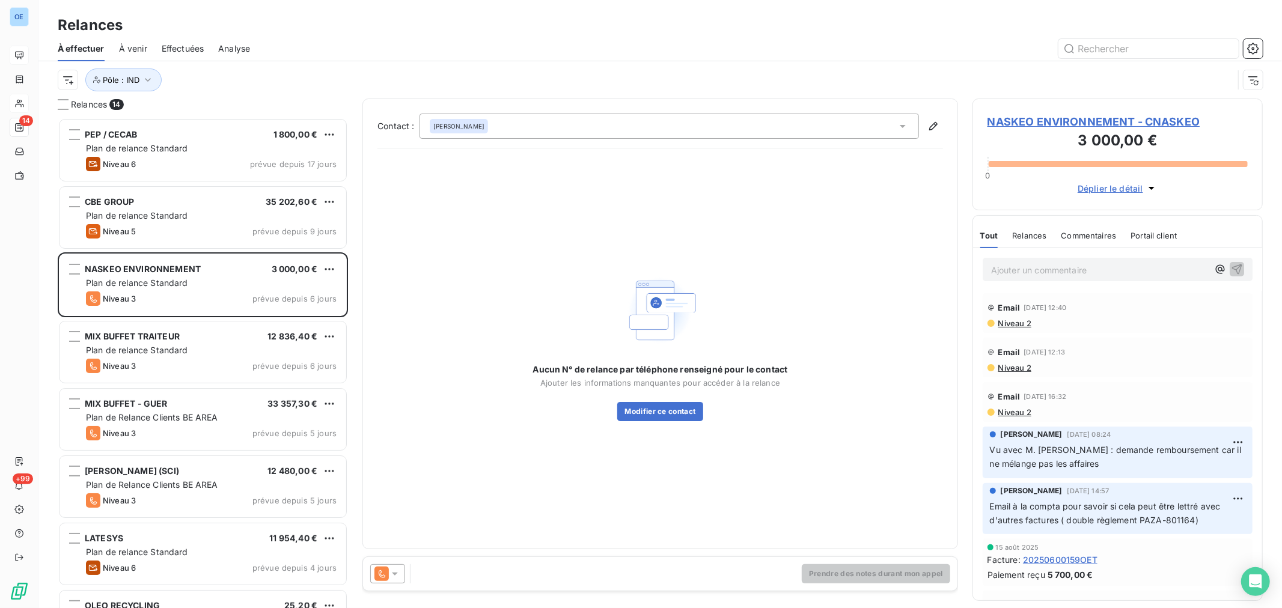
click at [395, 573] on icon at bounding box center [395, 574] width 6 height 3
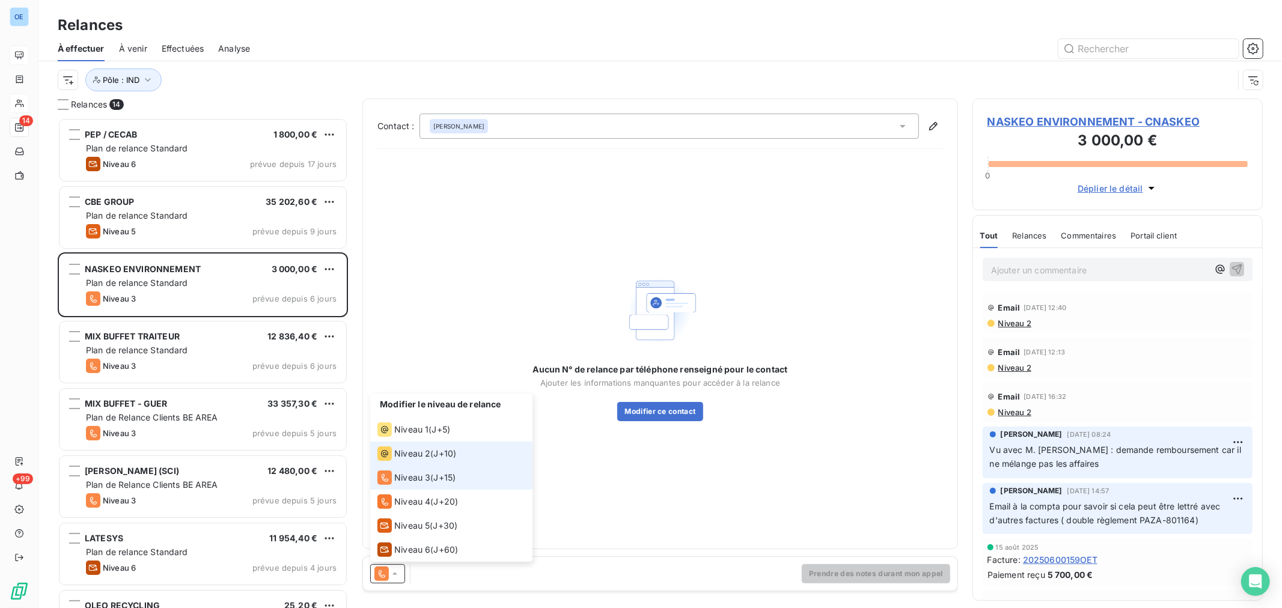
click at [418, 451] on span "Niveau 2" at bounding box center [412, 454] width 36 height 12
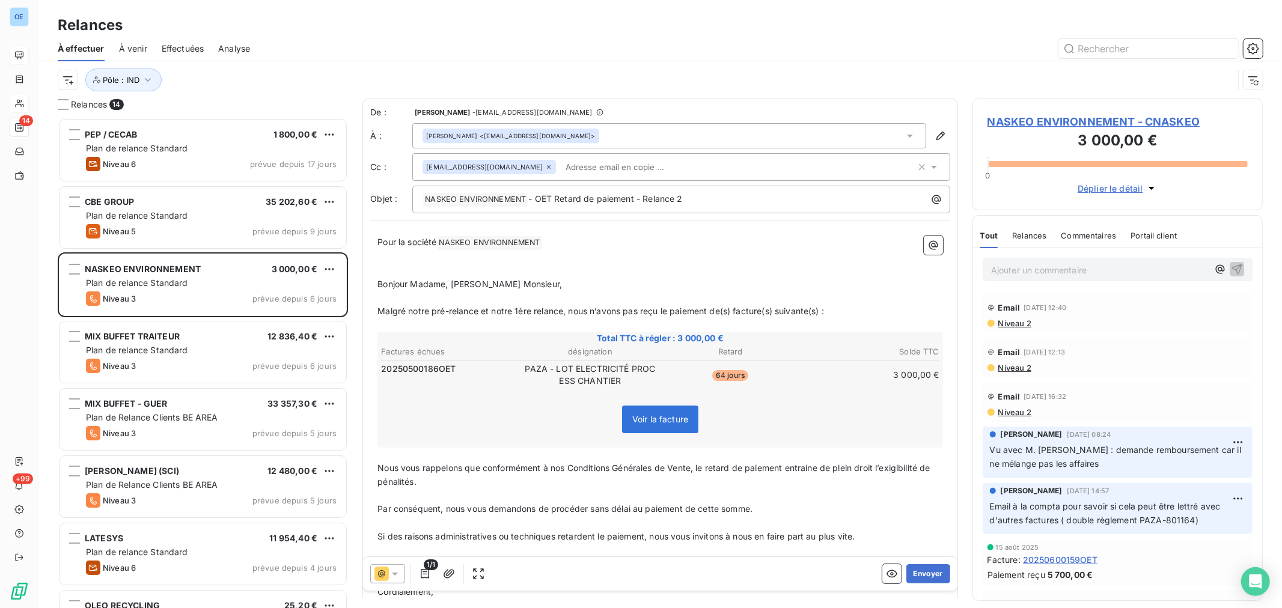
click at [584, 171] on input "text" at bounding box center [630, 167] width 139 height 18
click at [587, 167] on input "text" at bounding box center [630, 167] width 139 height 18
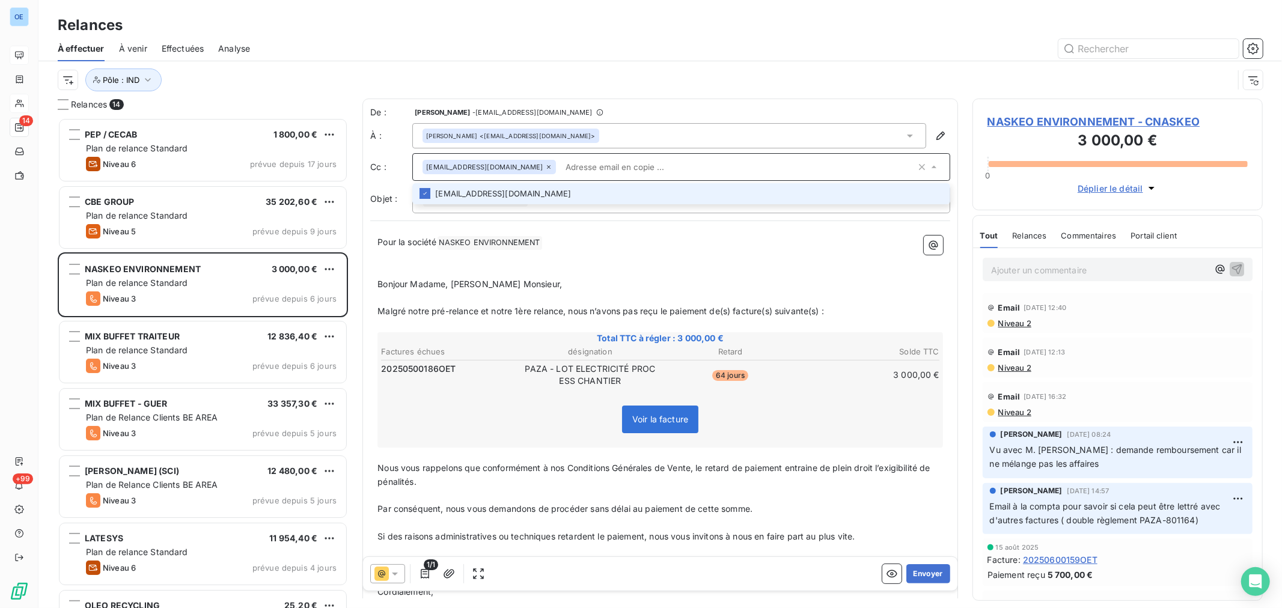
paste input "noreply@keon-group.com"
type input "noreply@keon-group.com"
click at [912, 572] on button "Envoyer" at bounding box center [928, 573] width 44 height 19
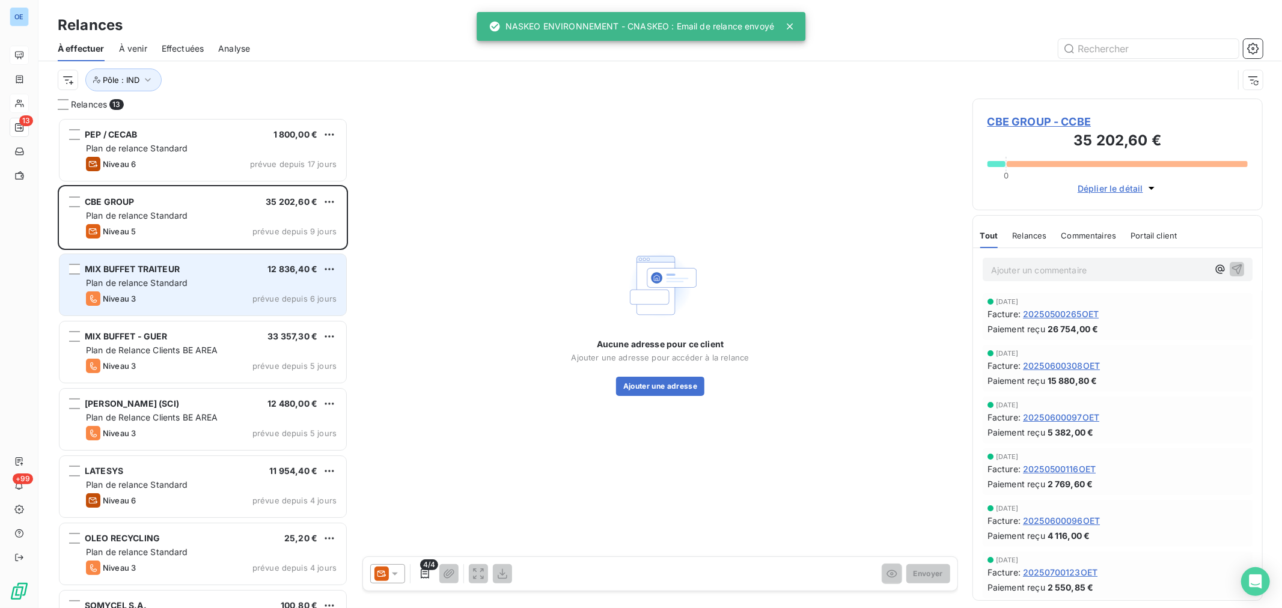
click at [240, 281] on div "Plan de relance Standard" at bounding box center [211, 283] width 251 height 12
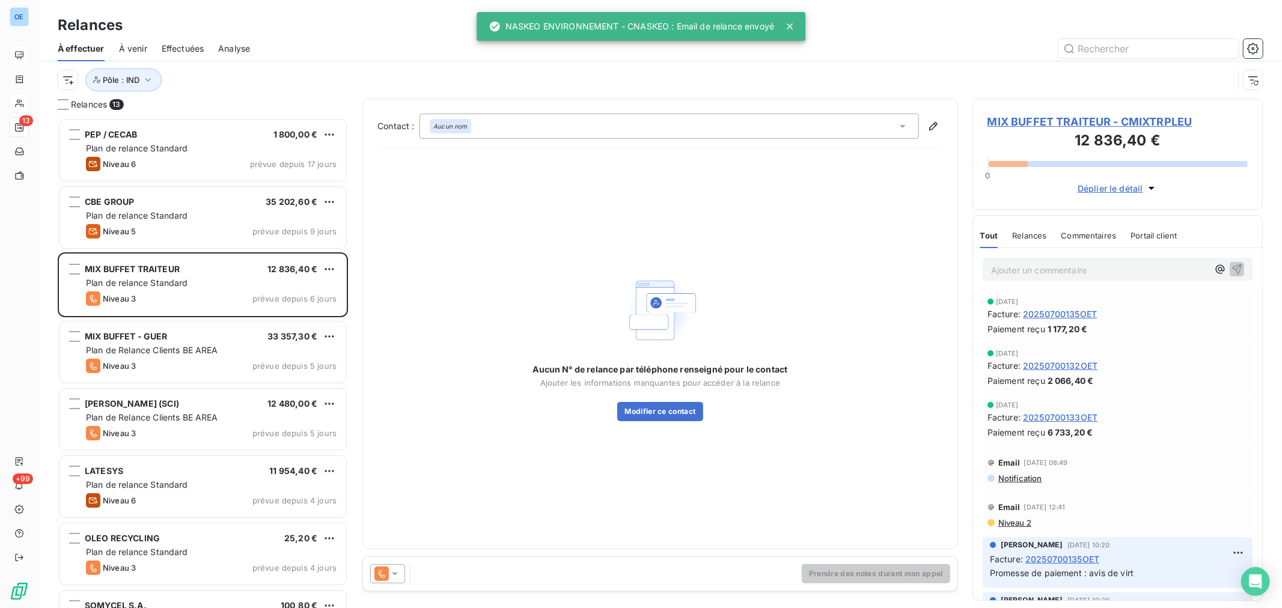
click at [1049, 122] on span "MIX BUFFET TRAITEUR - CMIXTRPLEU" at bounding box center [1117, 122] width 260 height 16
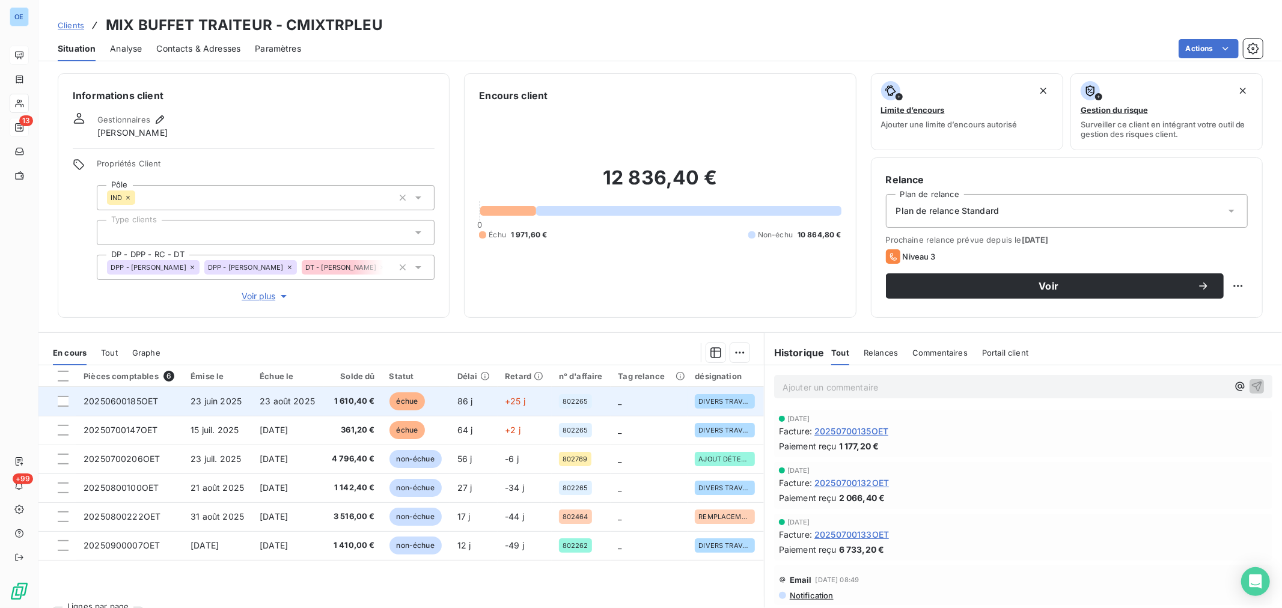
click at [498, 400] on td "+25 j" at bounding box center [525, 401] width 54 height 29
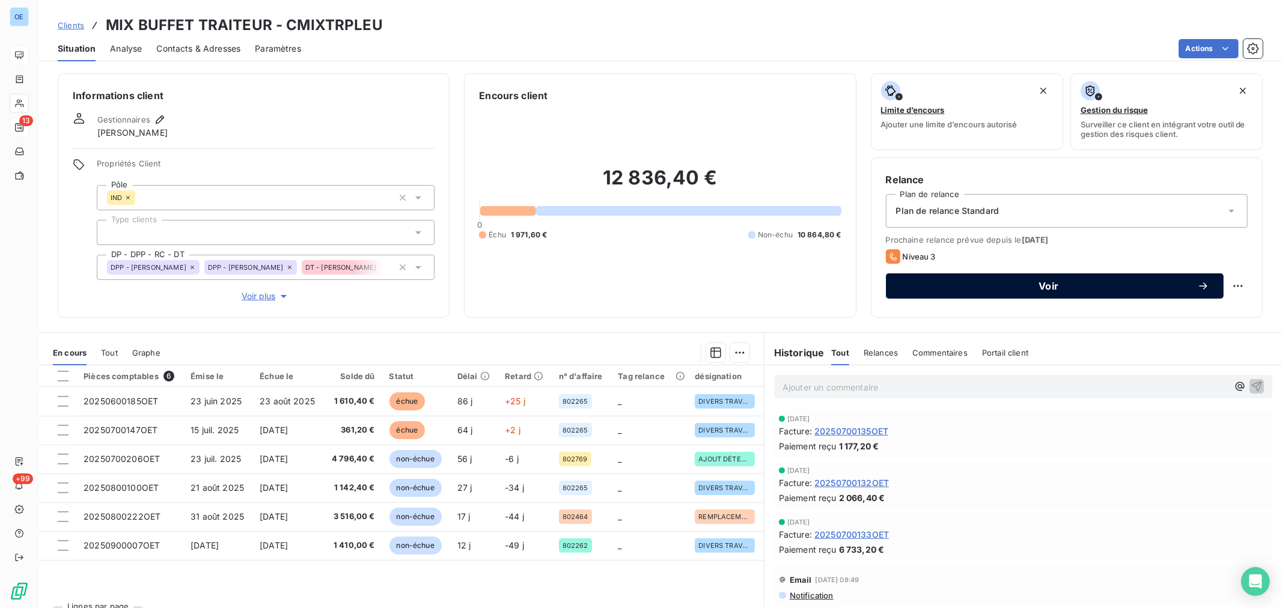
click at [958, 287] on span "Voir" at bounding box center [1048, 286] width 297 height 10
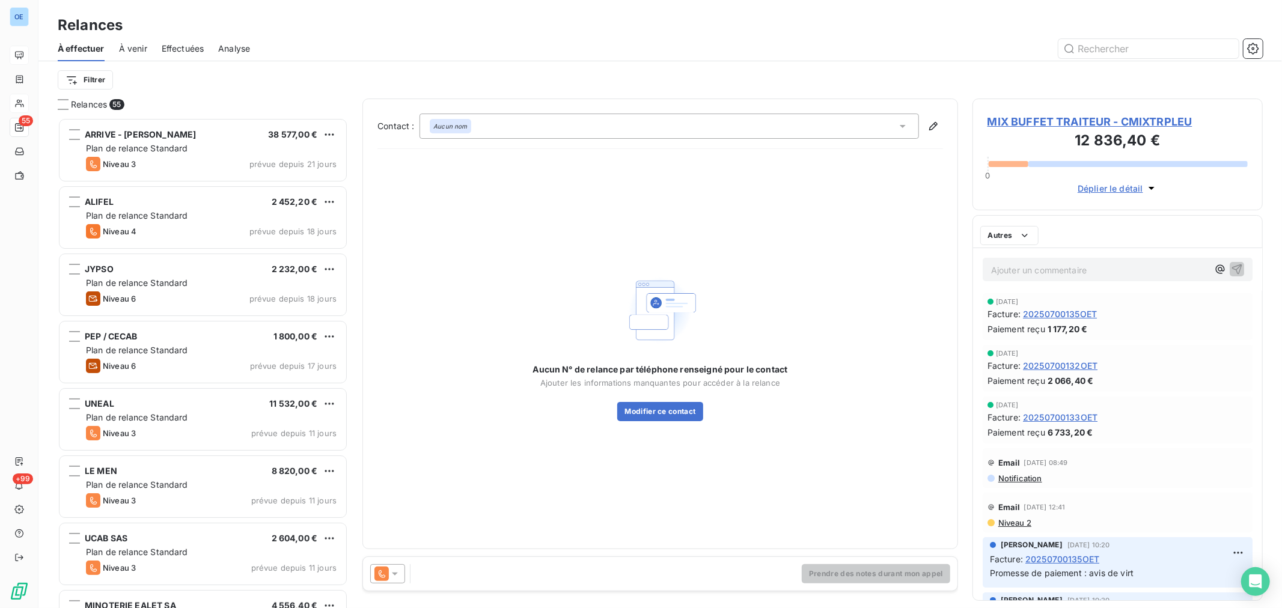
scroll to position [480, 280]
click at [398, 576] on icon at bounding box center [395, 574] width 12 height 12
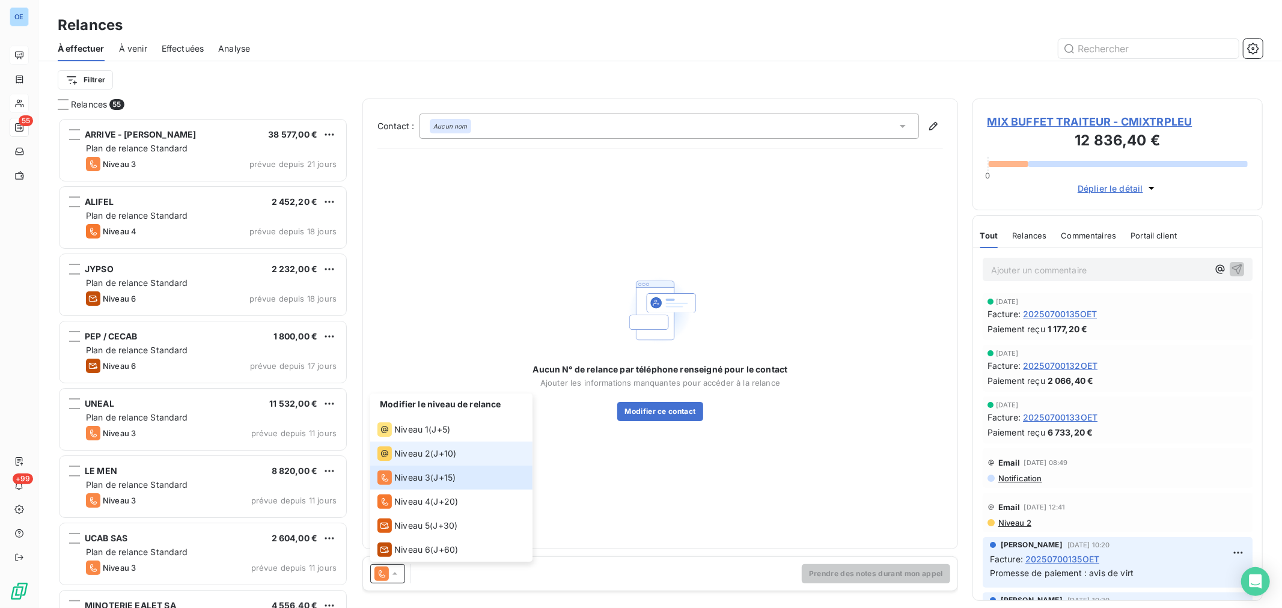
click at [425, 451] on span "Niveau 2" at bounding box center [412, 454] width 36 height 12
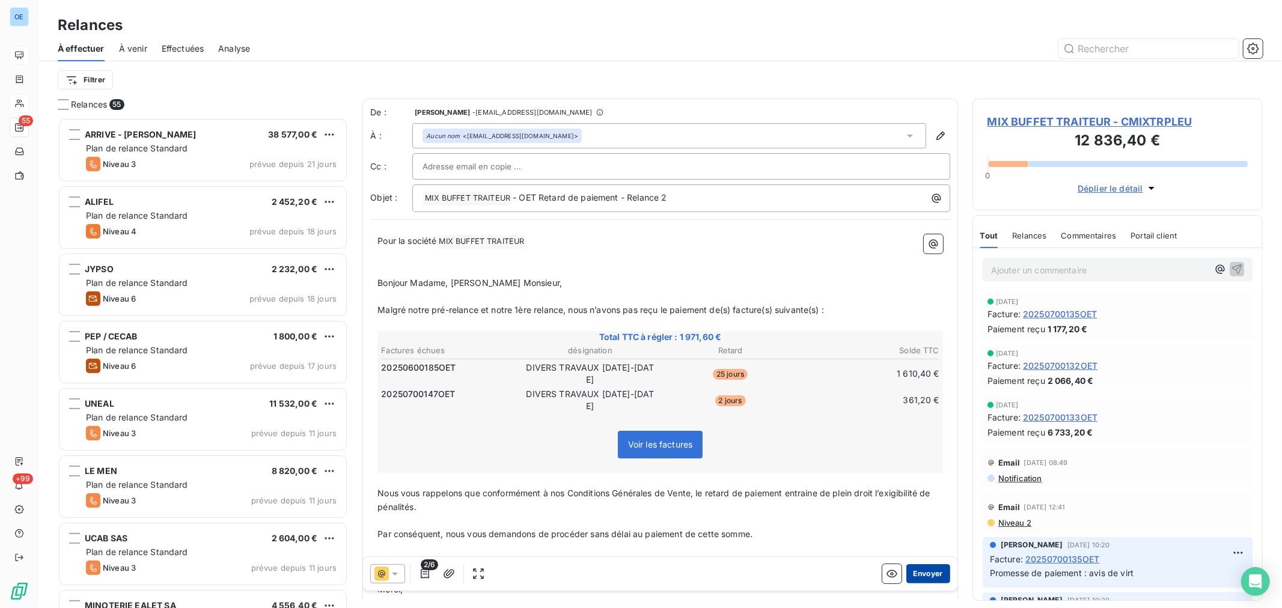
click at [917, 571] on button "Envoyer" at bounding box center [928, 573] width 44 height 19
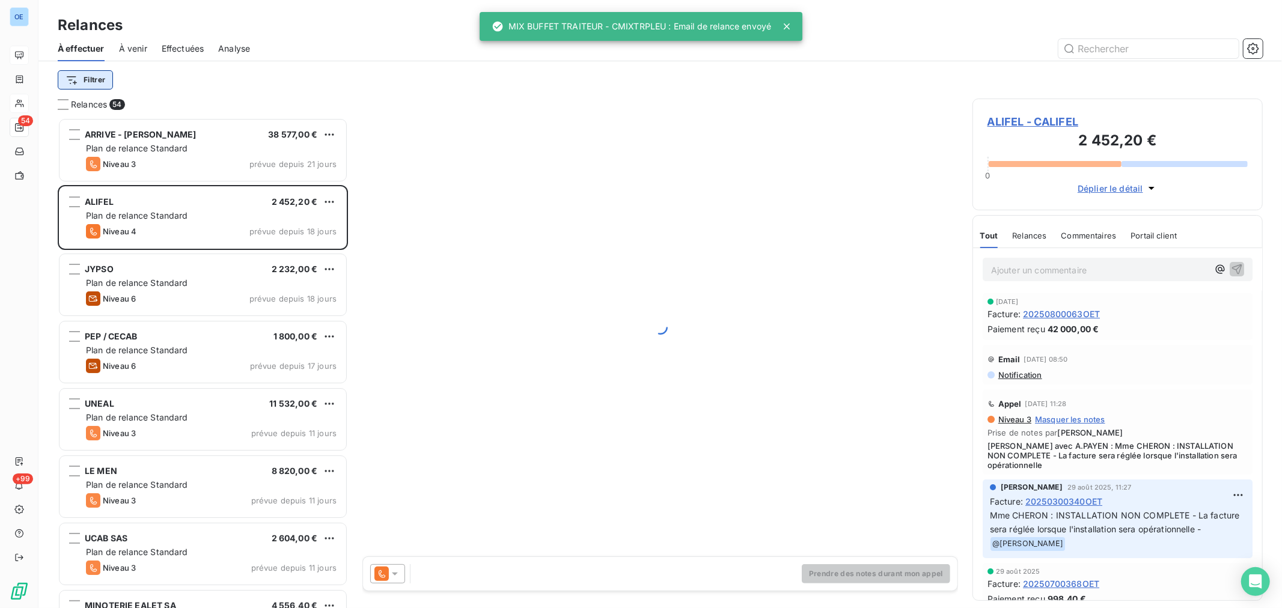
click at [91, 83] on html "OE 54 +99 Relances À effectuer À venir Effectuées Analyse Filtrer Relances 54 A…" at bounding box center [641, 304] width 1282 height 608
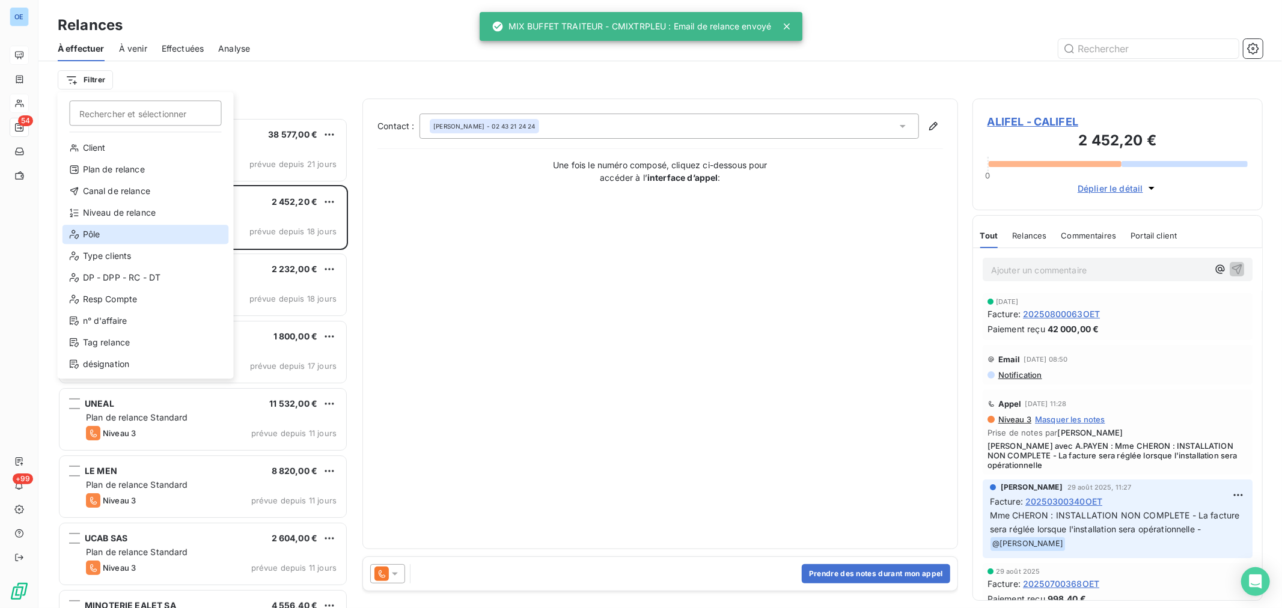
click at [160, 230] on div "Pôle" at bounding box center [145, 234] width 166 height 19
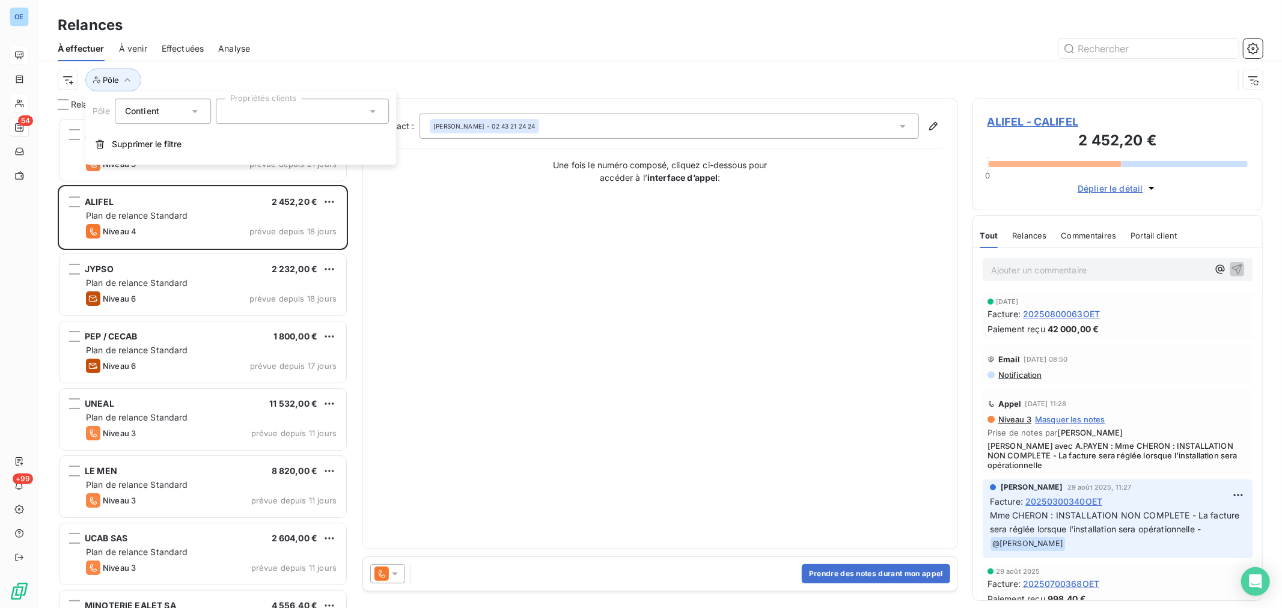
click at [375, 109] on icon at bounding box center [373, 111] width 12 height 12
click at [297, 186] on li "IND" at bounding box center [302, 193] width 168 height 24
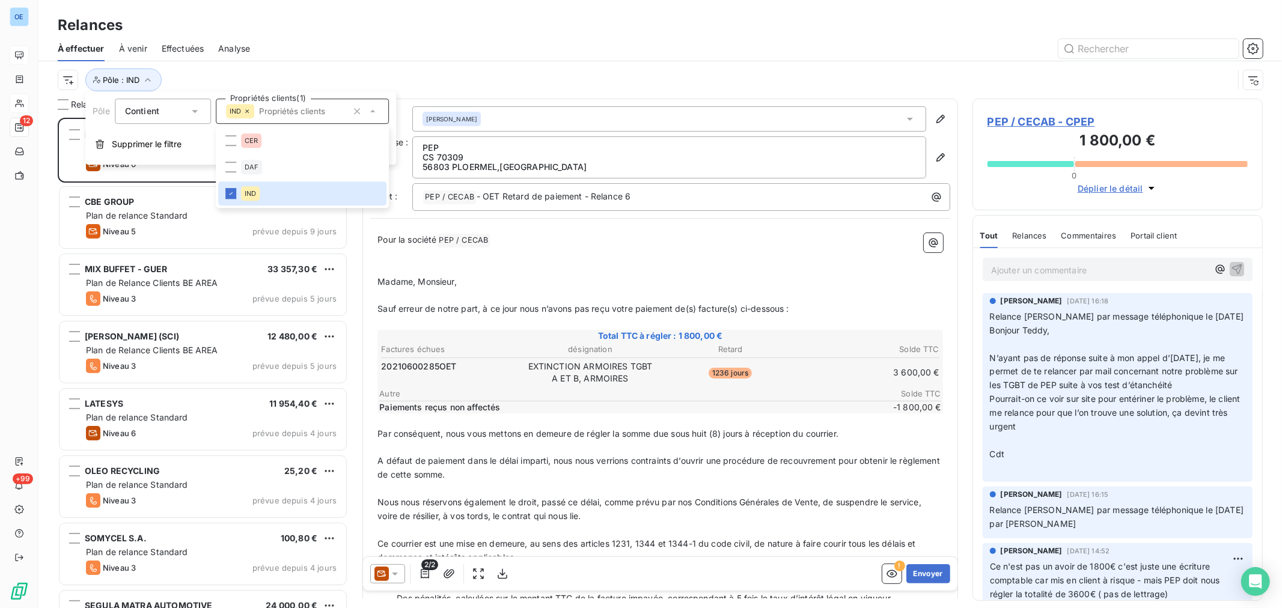
click at [430, 51] on div at bounding box center [763, 48] width 998 height 19
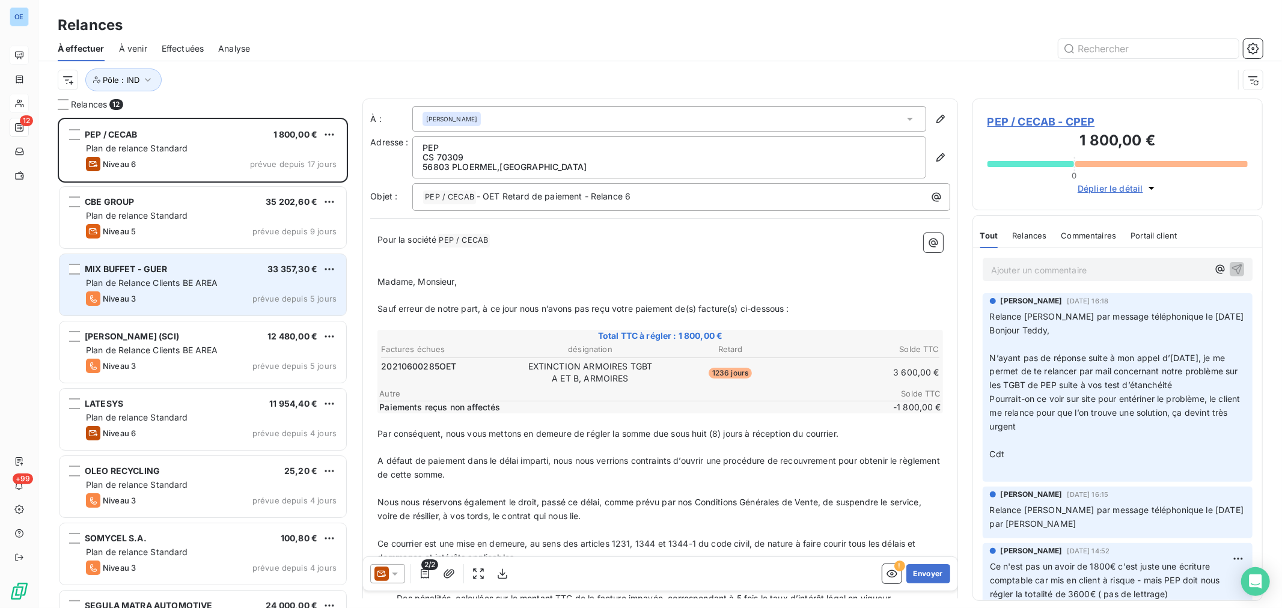
click at [249, 272] on div "MIX BUFFET - GUER 33 357,30 €" at bounding box center [211, 269] width 251 height 11
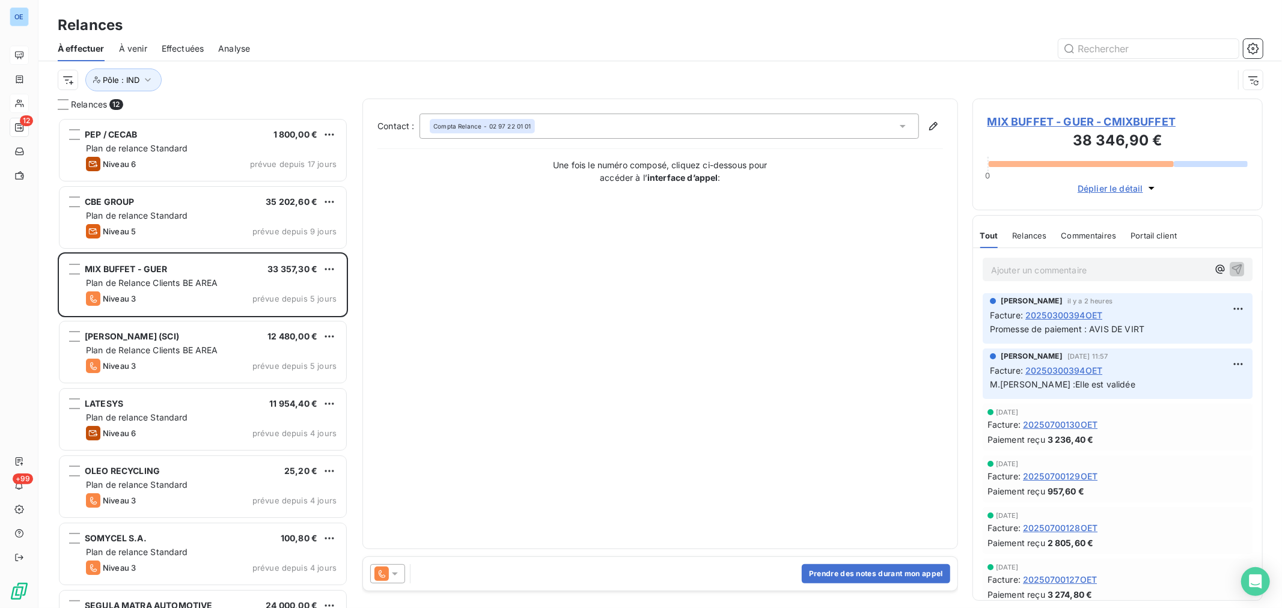
click at [398, 571] on icon at bounding box center [395, 574] width 12 height 12
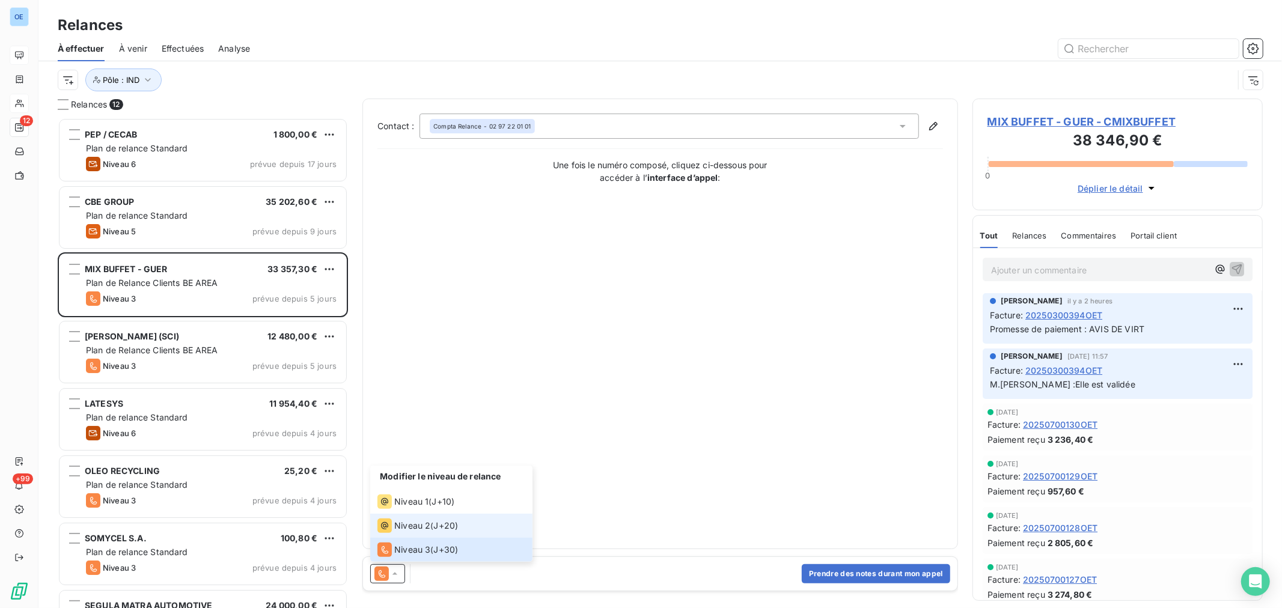
click at [418, 525] on span "Niveau 2" at bounding box center [412, 526] width 36 height 12
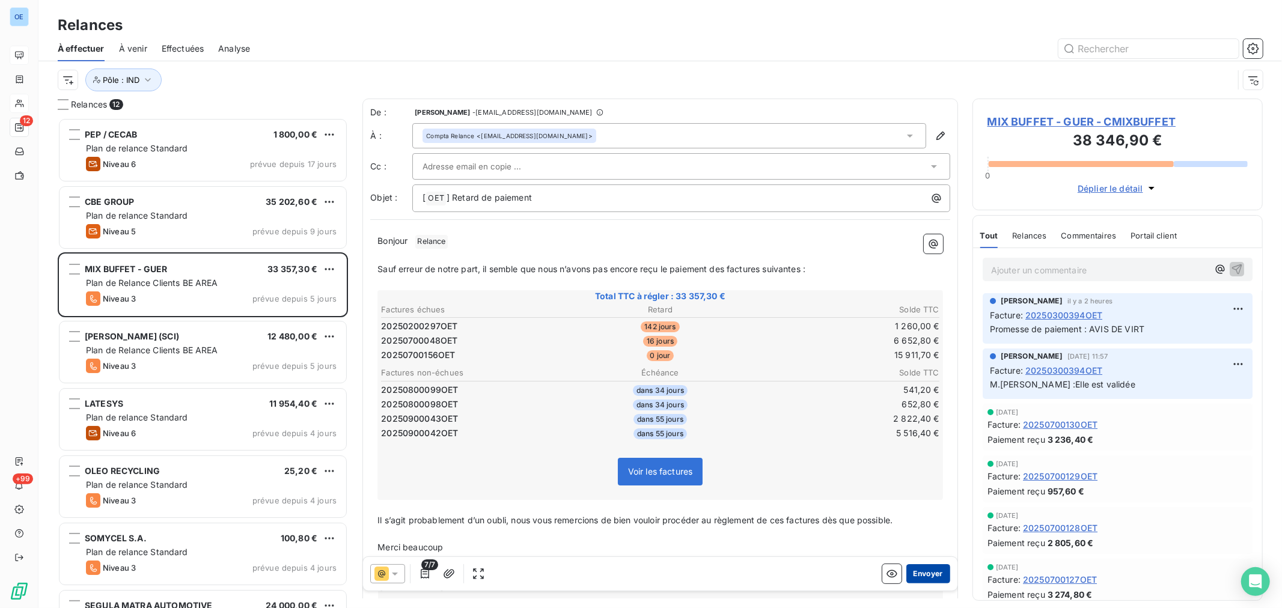
click at [920, 574] on button "Envoyer" at bounding box center [928, 573] width 44 height 19
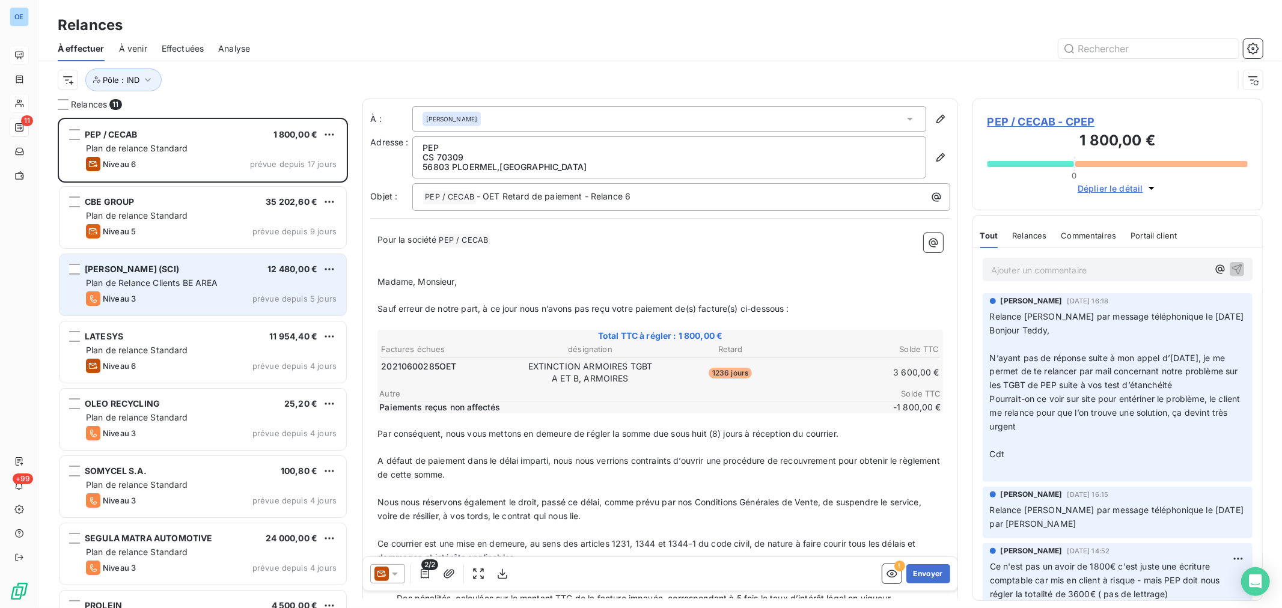
click at [236, 281] on div "Plan de Relance Clients BE AREA" at bounding box center [211, 283] width 251 height 12
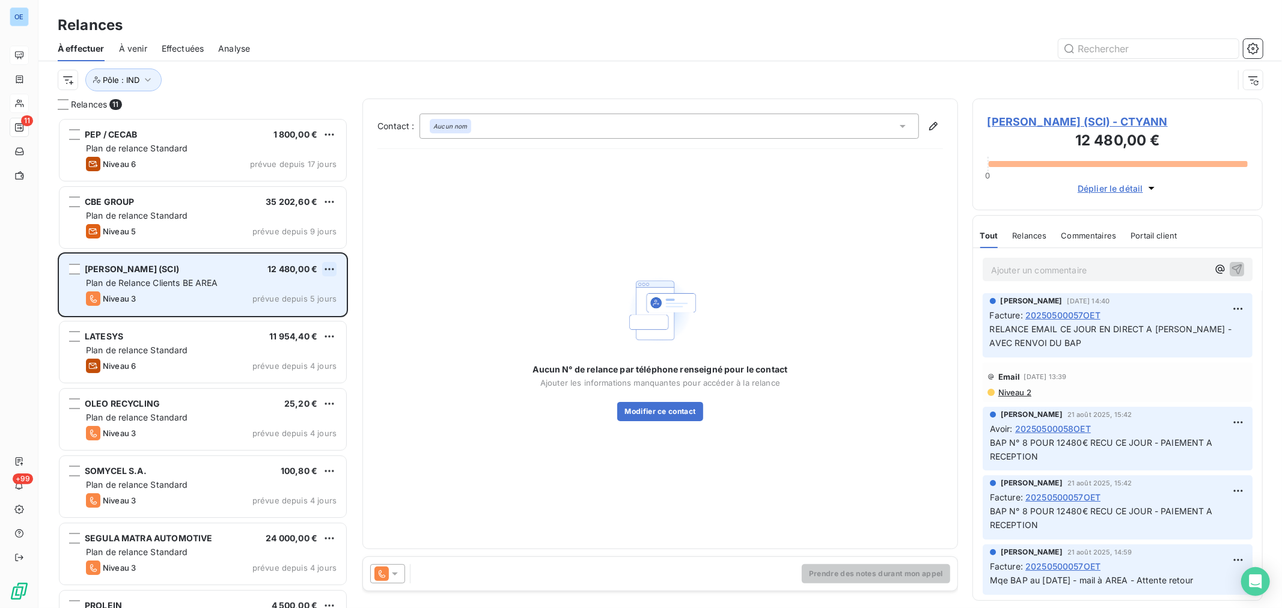
click at [329, 271] on html "OE 11 +99 Relances À effectuer À venir Effectuées Analyse Pôle : IND Relances 1…" at bounding box center [641, 304] width 1282 height 608
click at [314, 291] on div "Replanifier cette action" at bounding box center [278, 293] width 108 height 19
select select "8"
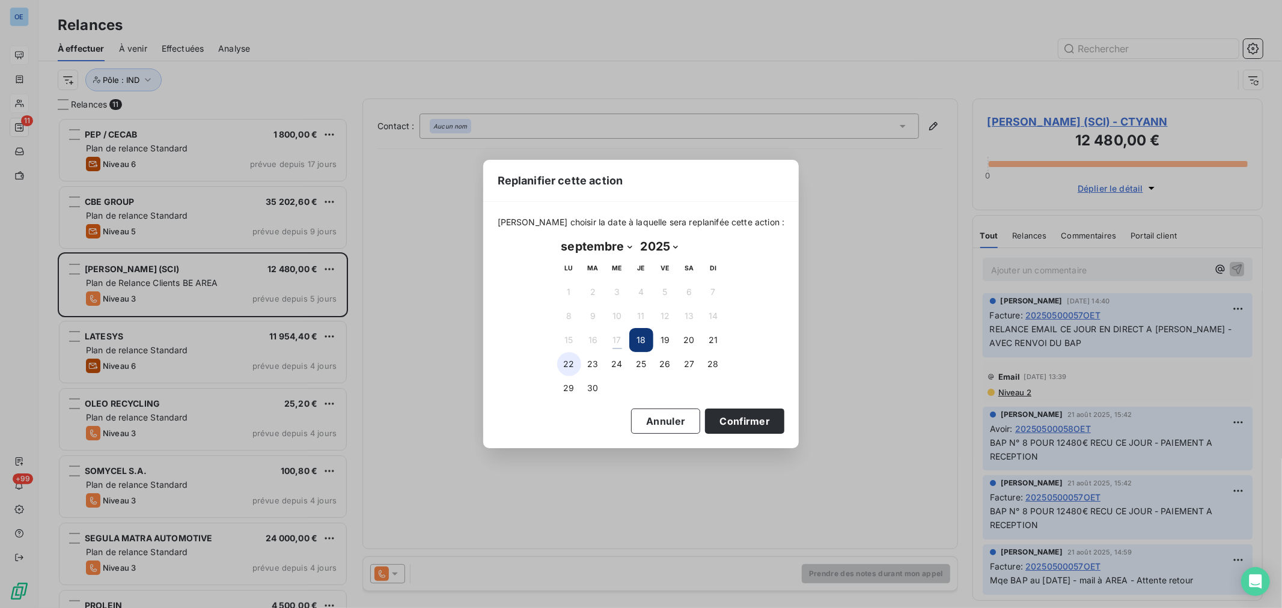
click at [571, 361] on button "22" at bounding box center [569, 364] width 24 height 24
click at [705, 416] on button "Confirmer" at bounding box center [744, 421] width 79 height 25
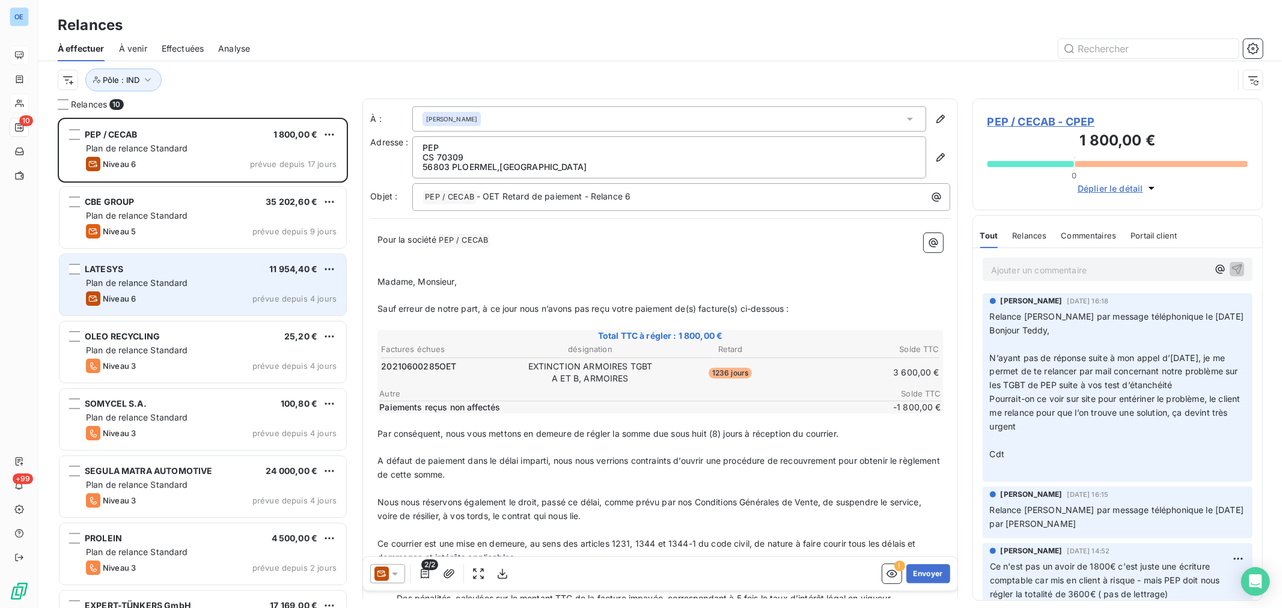
click at [271, 291] on div "LATESYS 11 954,40 € Plan de relance Standard Niveau 6 prévue depuis 4 jours" at bounding box center [202, 284] width 287 height 61
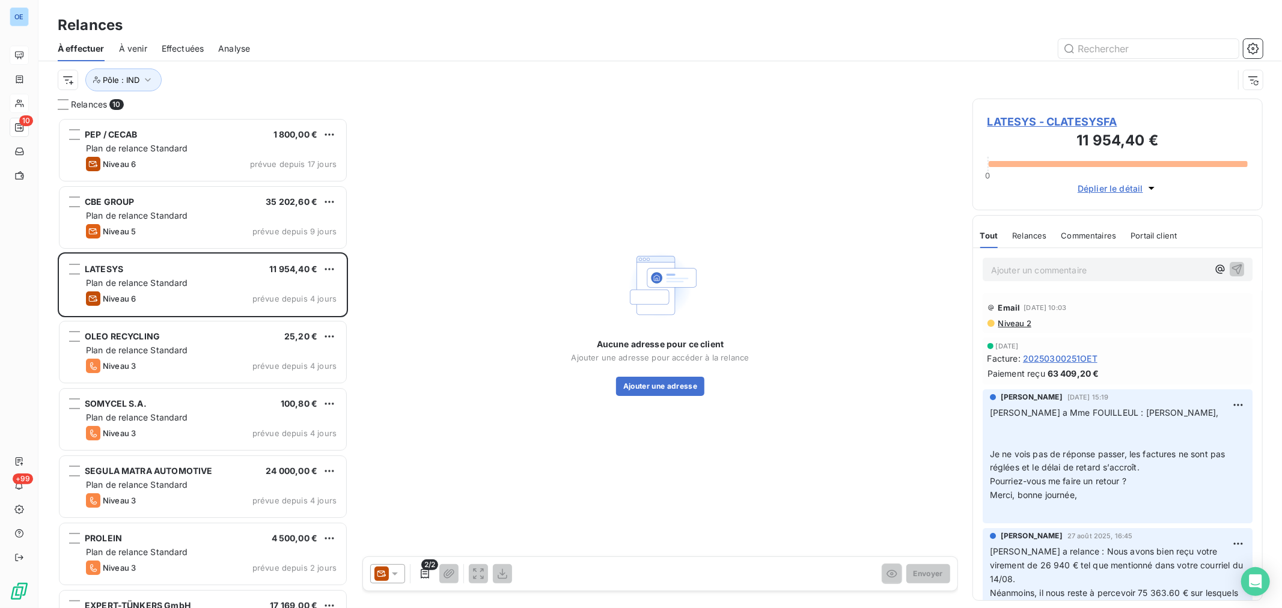
click at [392, 575] on icon at bounding box center [395, 574] width 12 height 12
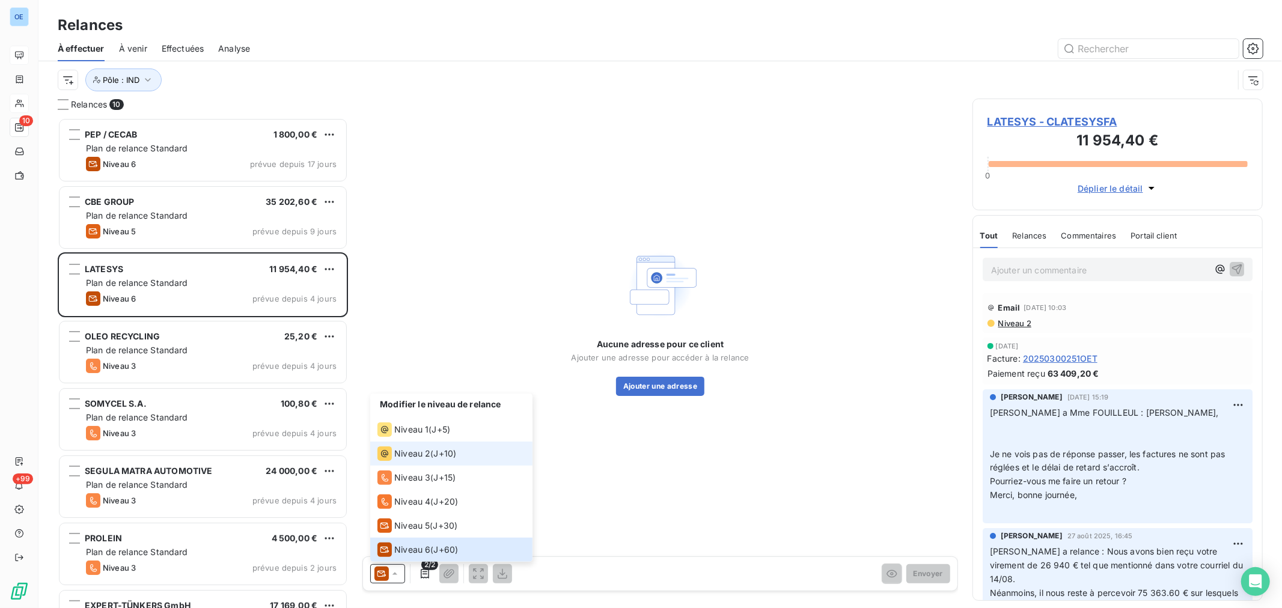
click at [413, 454] on span "Niveau 2" at bounding box center [412, 454] width 36 height 12
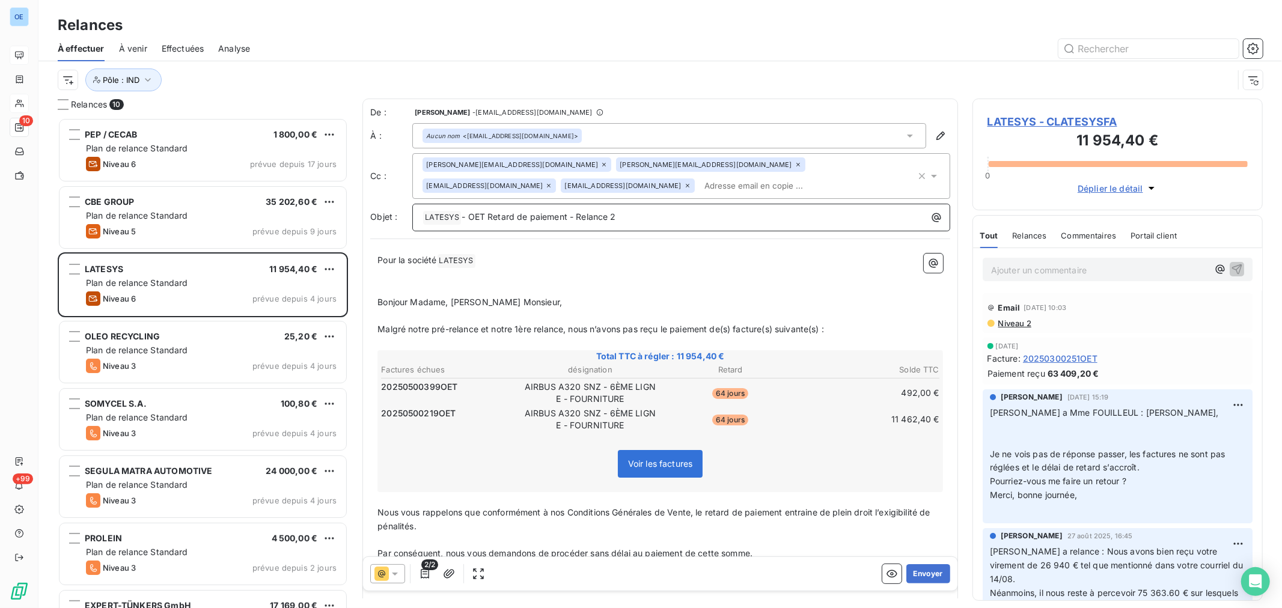
click at [651, 219] on p "﻿ LATESYS ﻿ - OET Retard de paiement - Relance 2" at bounding box center [683, 217] width 523 height 14
click at [910, 571] on button "Envoyer" at bounding box center [928, 573] width 44 height 19
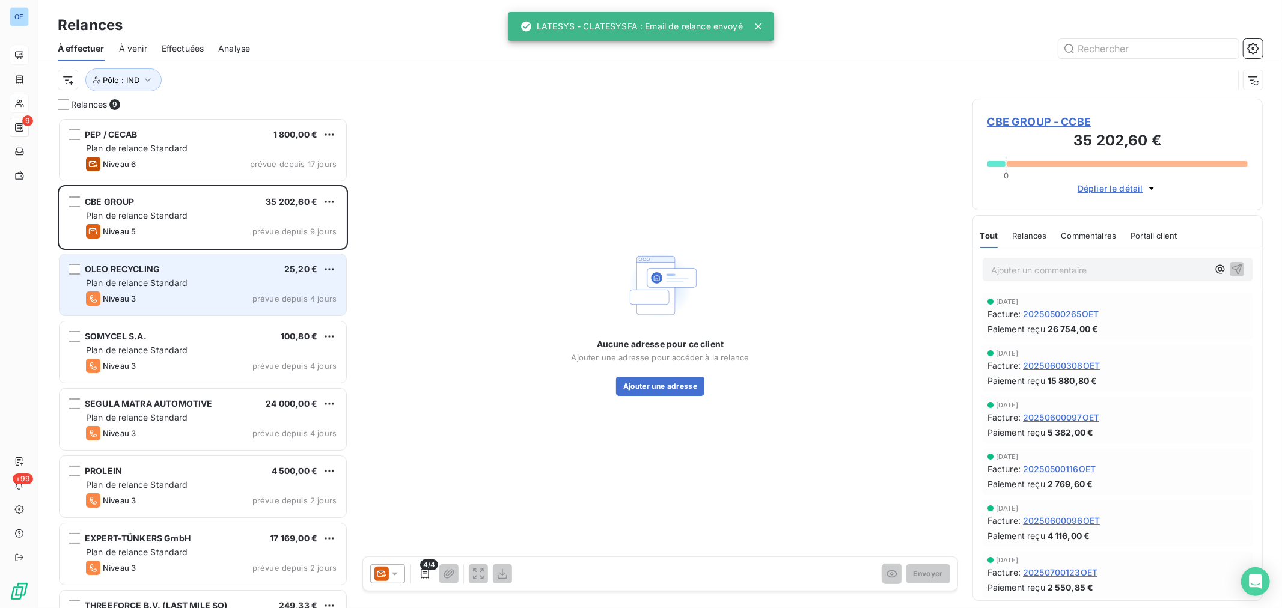
click at [233, 293] on div "Niveau 3 prévue depuis 4 jours" at bounding box center [211, 298] width 251 height 14
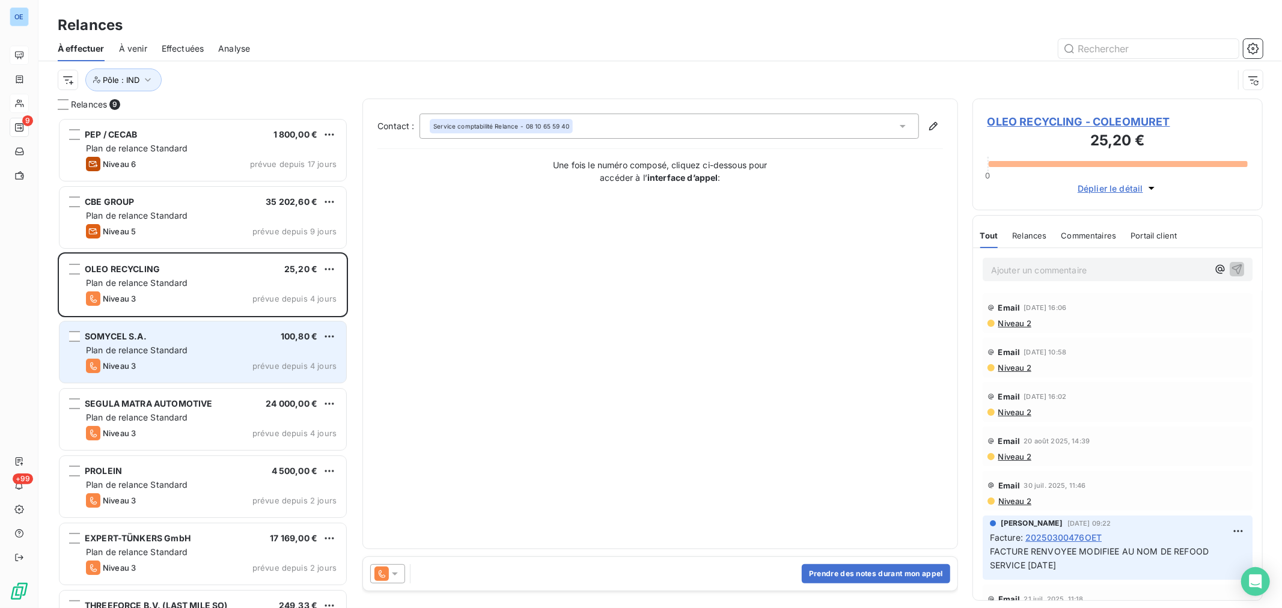
click at [234, 346] on div "Plan de relance Standard" at bounding box center [211, 350] width 251 height 12
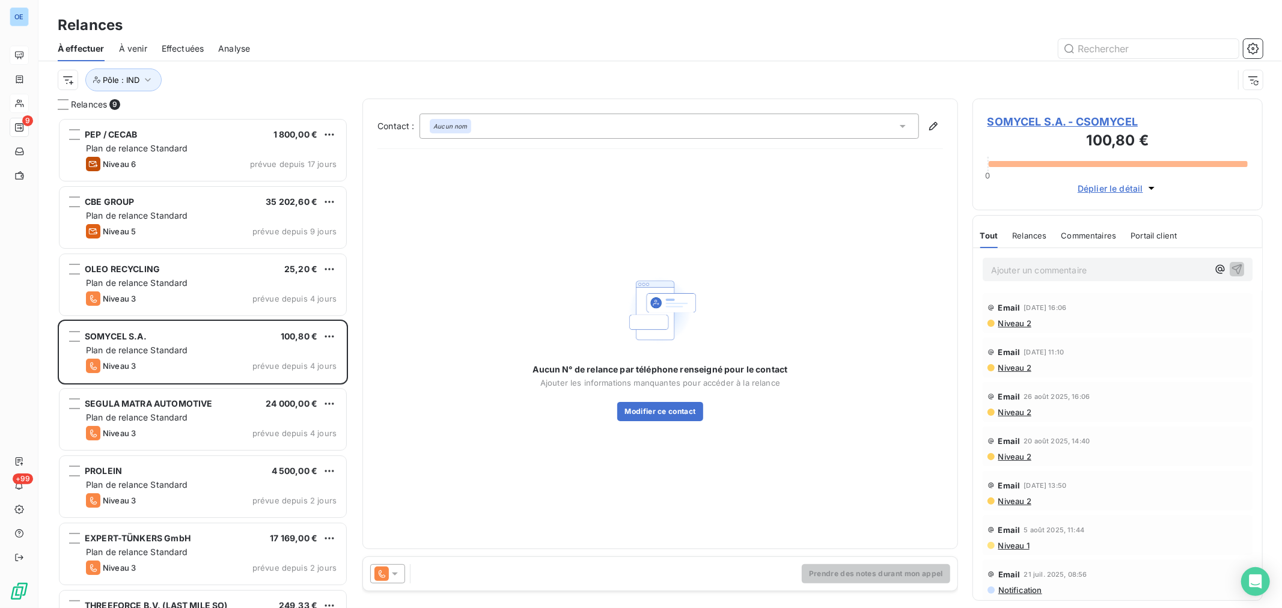
click at [904, 126] on icon at bounding box center [903, 126] width 6 height 3
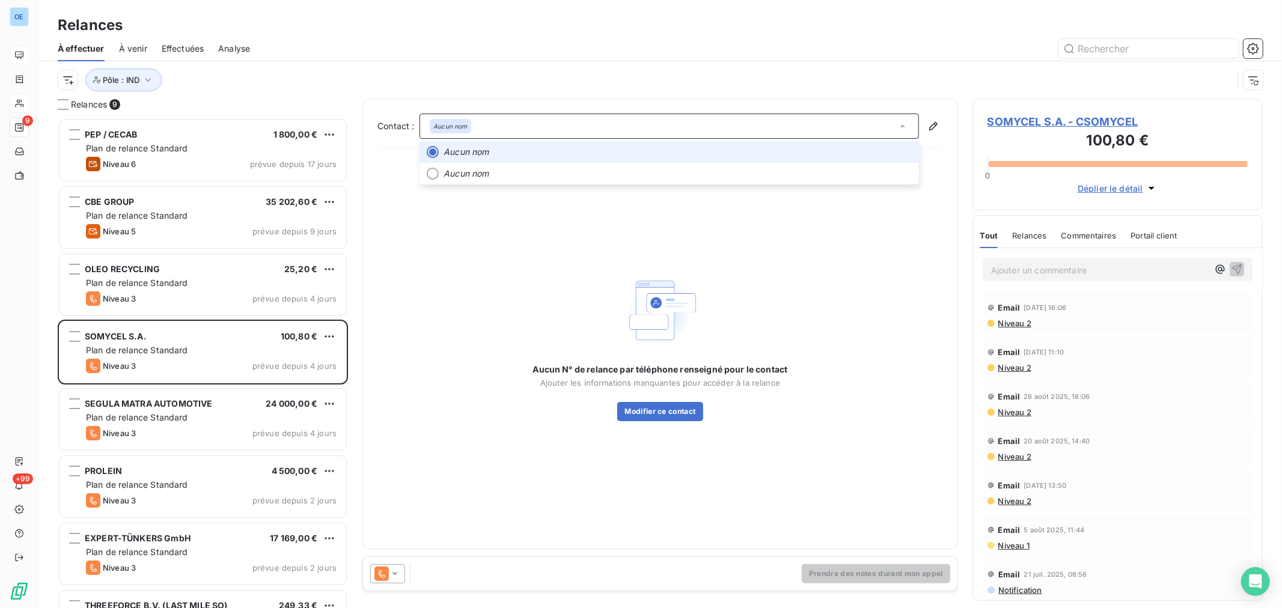
click at [904, 126] on icon at bounding box center [903, 126] width 12 height 12
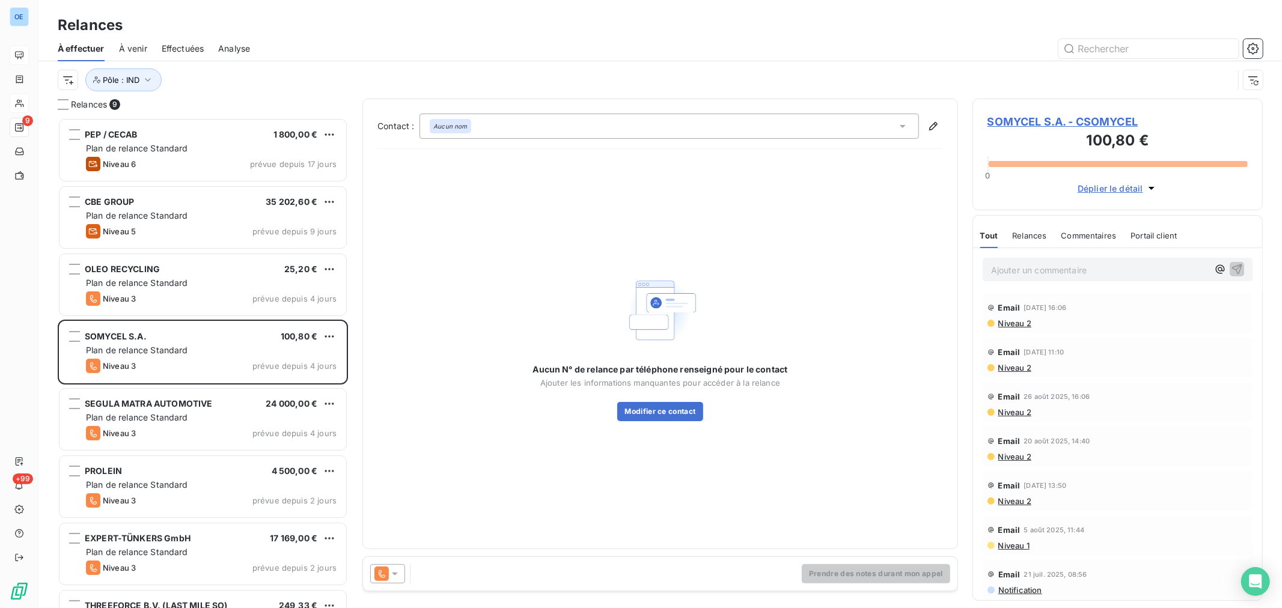
click at [1029, 119] on span "SOMYCEL S.A. - CSOMYCEL" at bounding box center [1117, 122] width 260 height 16
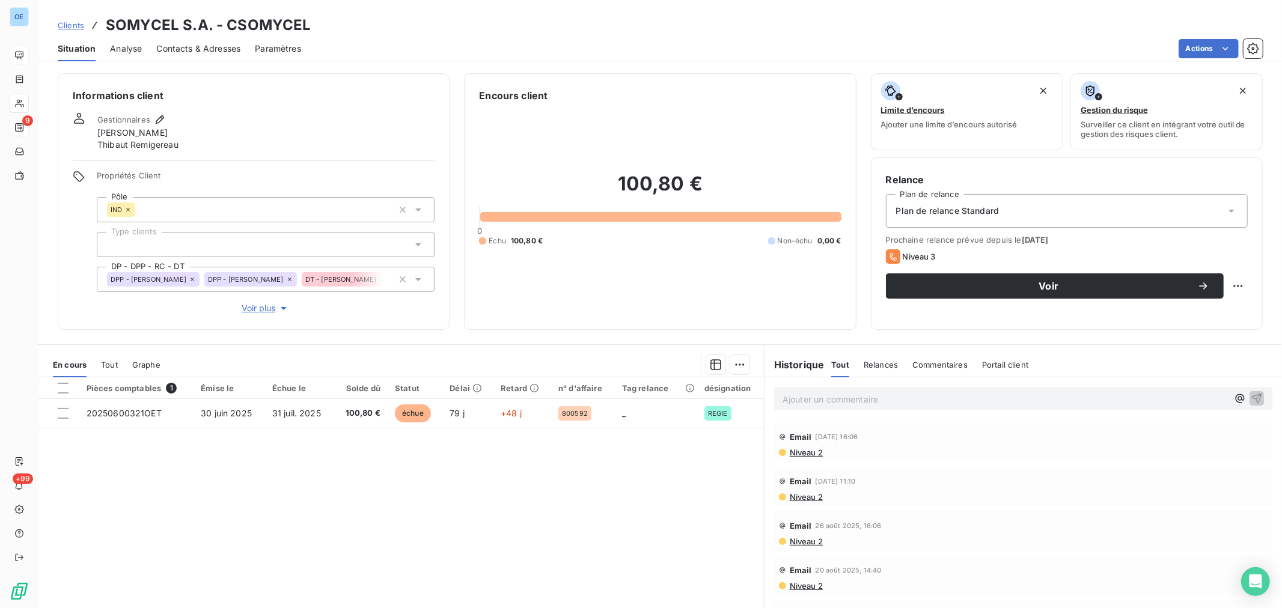
click at [231, 43] on span "Contacts & Adresses" at bounding box center [198, 49] width 84 height 12
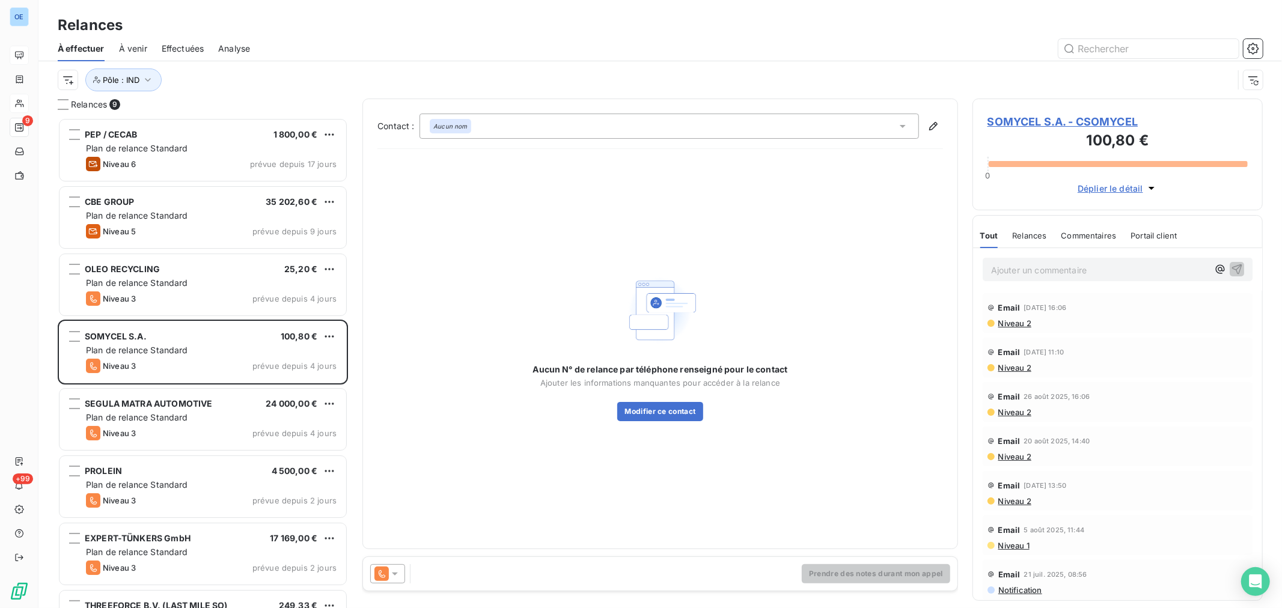
scroll to position [481, 280]
click at [1032, 122] on span "SOMYCEL S.A. - CSOMYCEL" at bounding box center [1117, 122] width 260 height 16
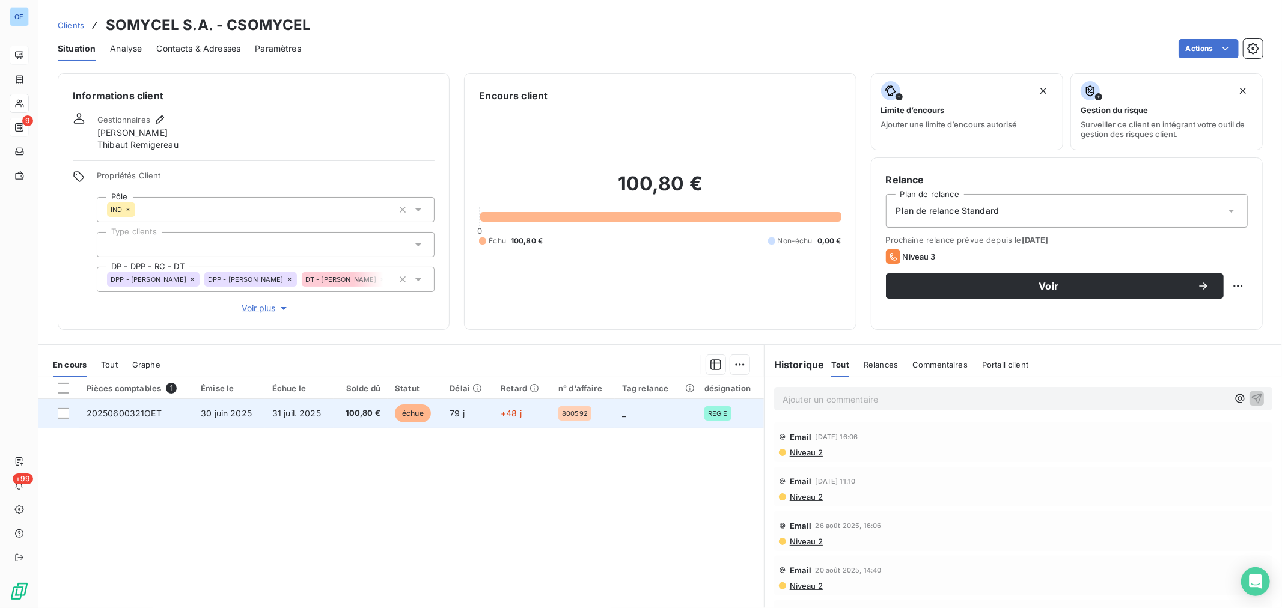
click at [150, 413] on span "20250600321OET" at bounding box center [124, 413] width 75 height 10
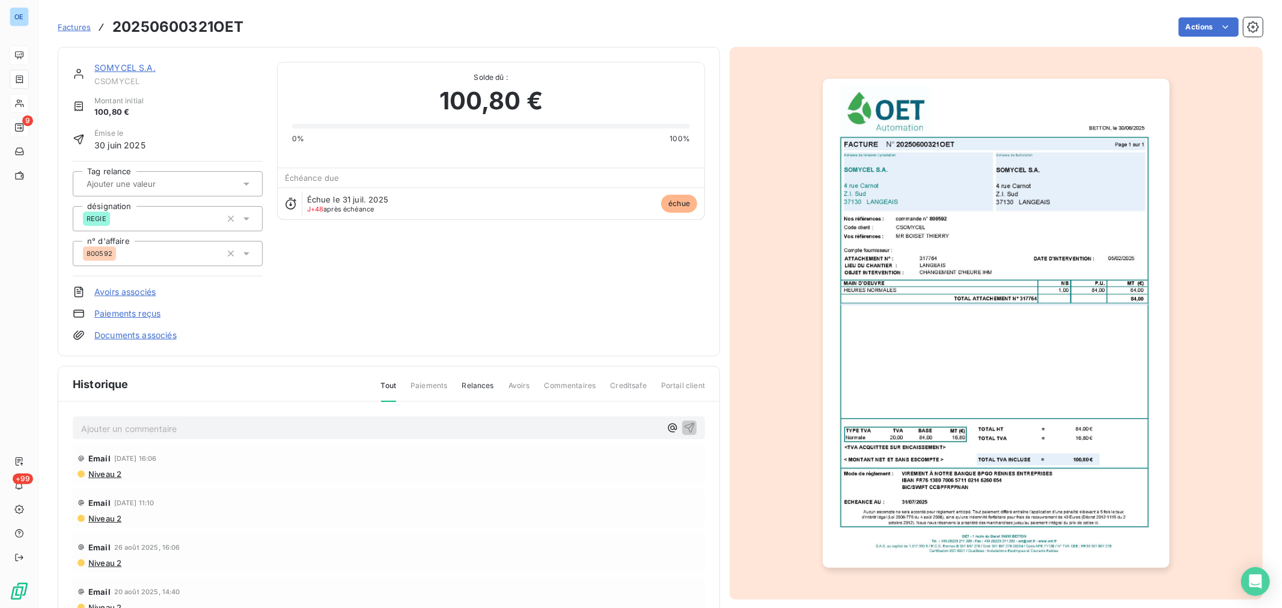
click at [119, 67] on link "SOMYCEL S.A." at bounding box center [124, 67] width 61 height 10
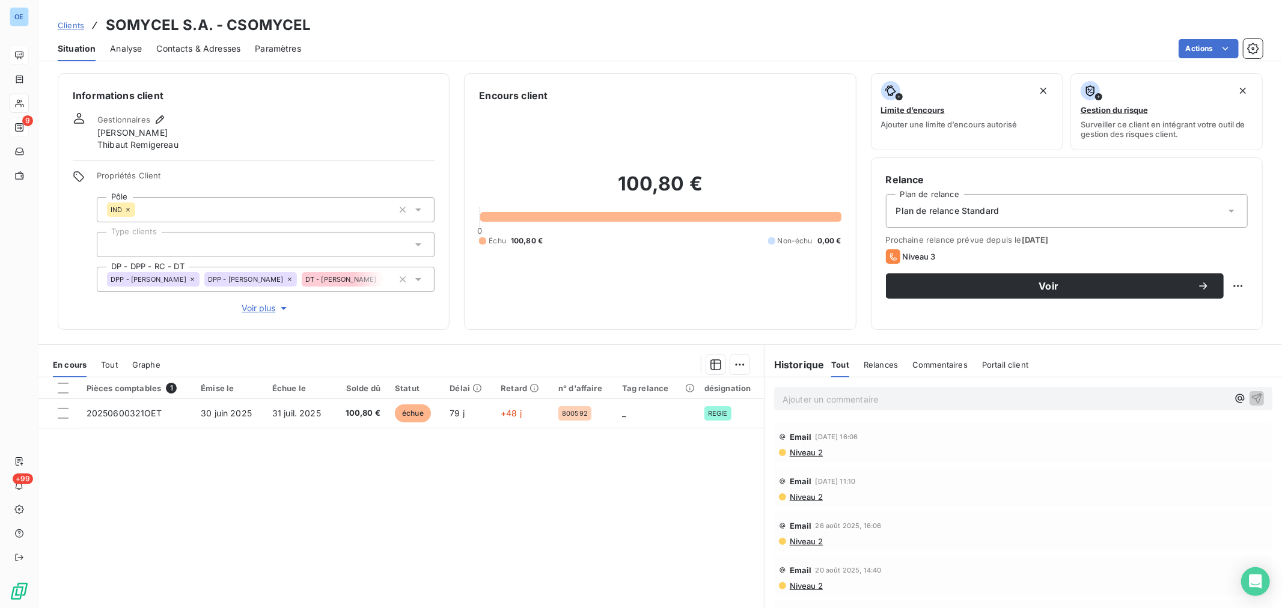
click at [179, 47] on span "Contacts & Adresses" at bounding box center [198, 49] width 84 height 12
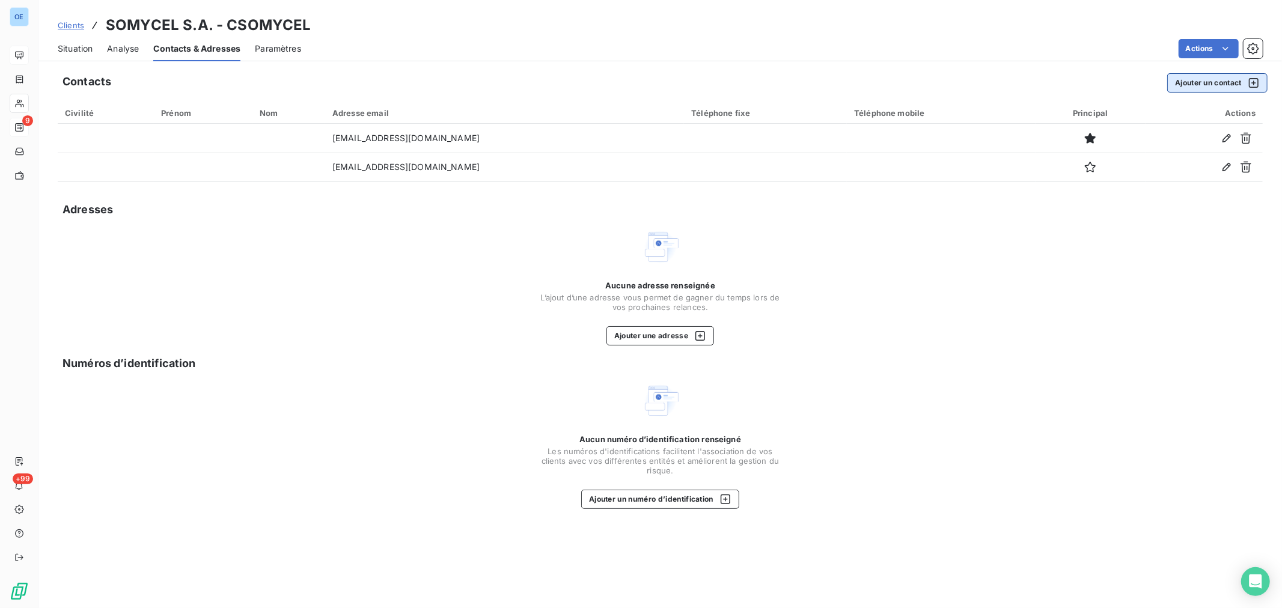
click at [1200, 84] on button "Ajouter un contact" at bounding box center [1217, 82] width 100 height 19
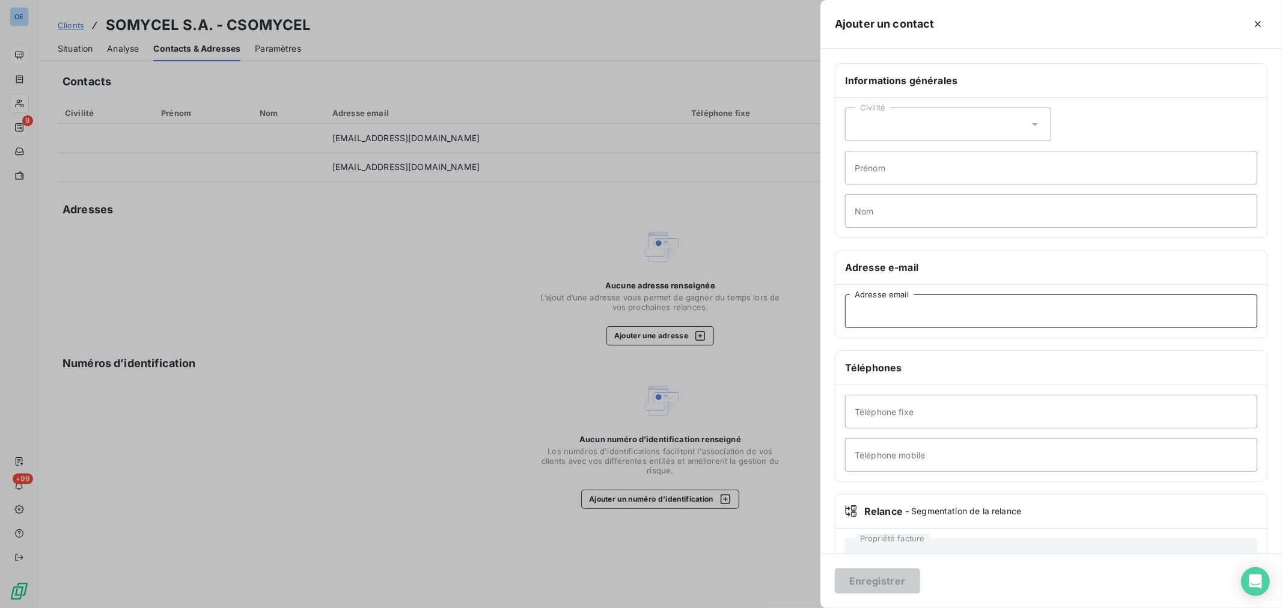
click at [941, 313] on input "Adresse email" at bounding box center [1051, 311] width 412 height 34
type input "sbrinet@sylvan.fr"
click at [1030, 119] on icon at bounding box center [1035, 124] width 12 height 12
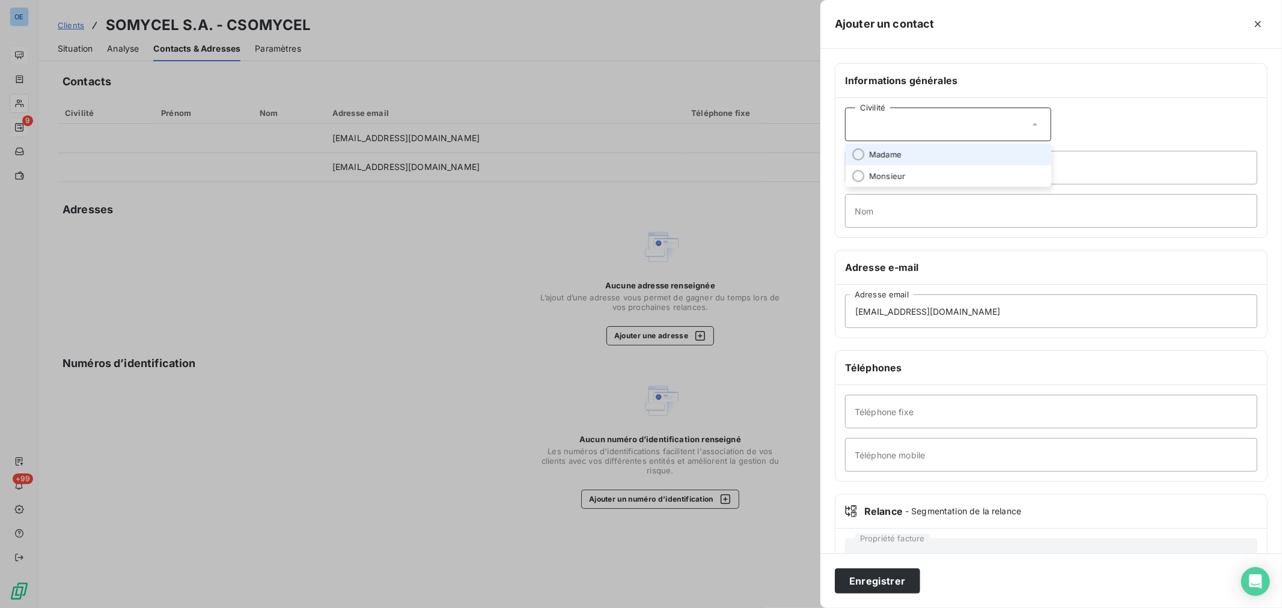
click at [930, 154] on li "Madame" at bounding box center [948, 155] width 206 height 22
click at [912, 175] on input "Prénom" at bounding box center [1051, 168] width 412 height 34
type input "Sandrine"
click at [929, 210] on input "Nom" at bounding box center [1051, 211] width 412 height 34
type input "BRINET"
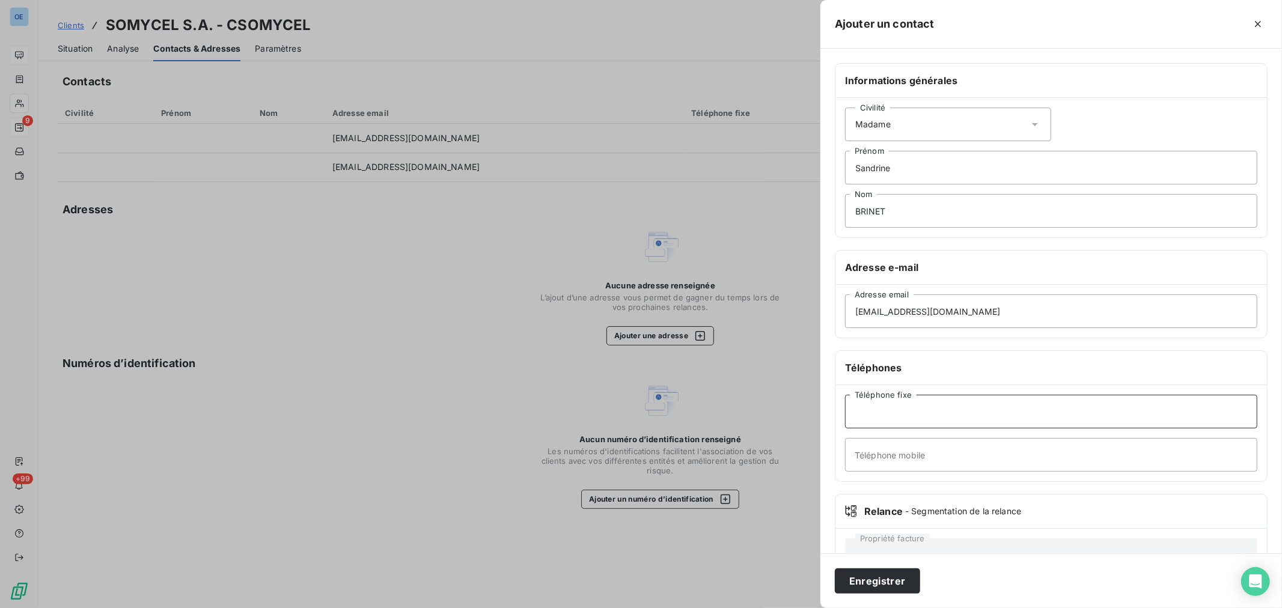
click at [930, 416] on input "Téléphone fixe" at bounding box center [1051, 412] width 412 height 34
type input "COMPTA"
click at [882, 454] on input "Téléphone mobile" at bounding box center [1051, 455] width 412 height 34
paste input "02 47 96 12 12"
type input "02 47 96 12 12"
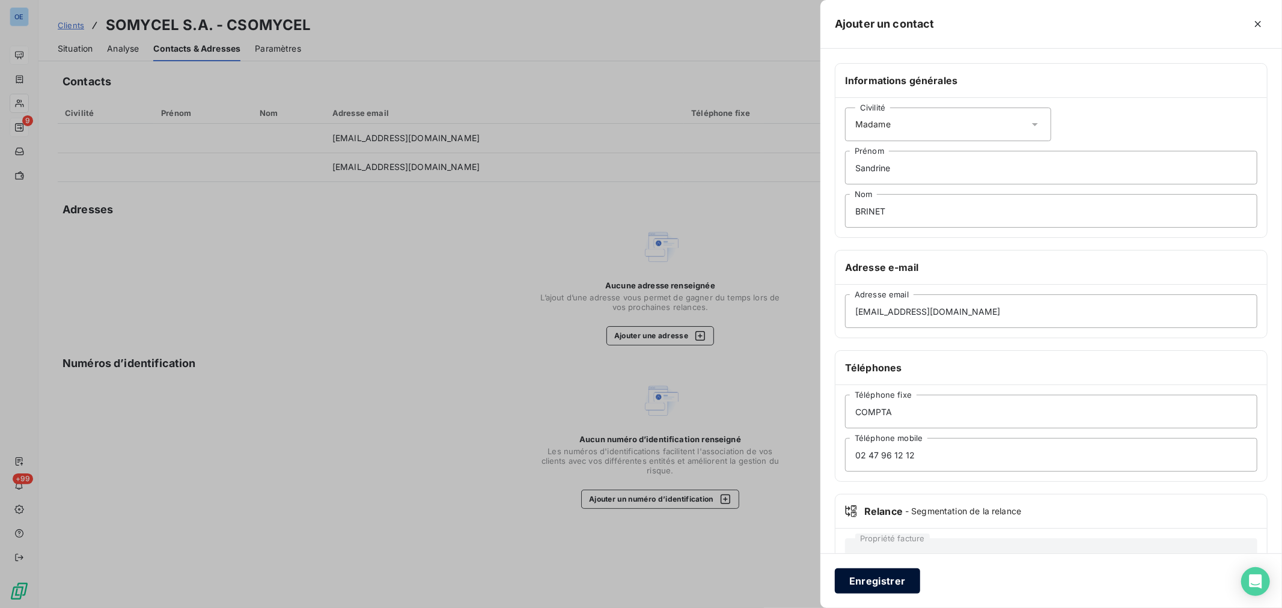
click at [903, 575] on button "Enregistrer" at bounding box center [877, 580] width 85 height 25
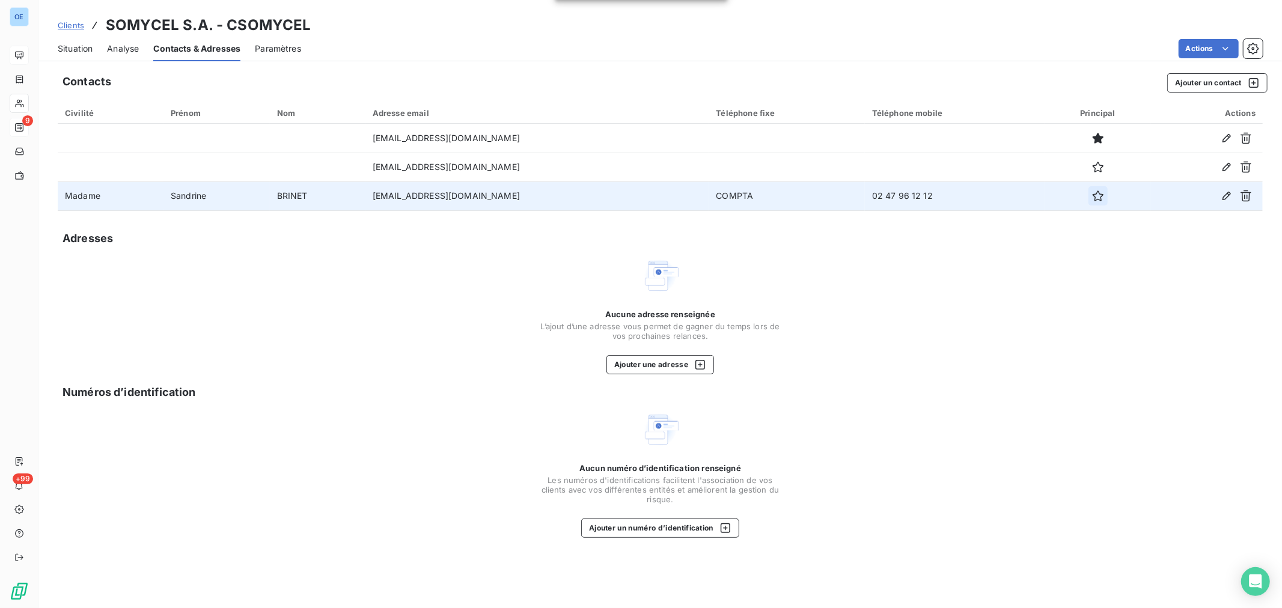
click at [1092, 200] on icon "button" at bounding box center [1097, 195] width 11 height 11
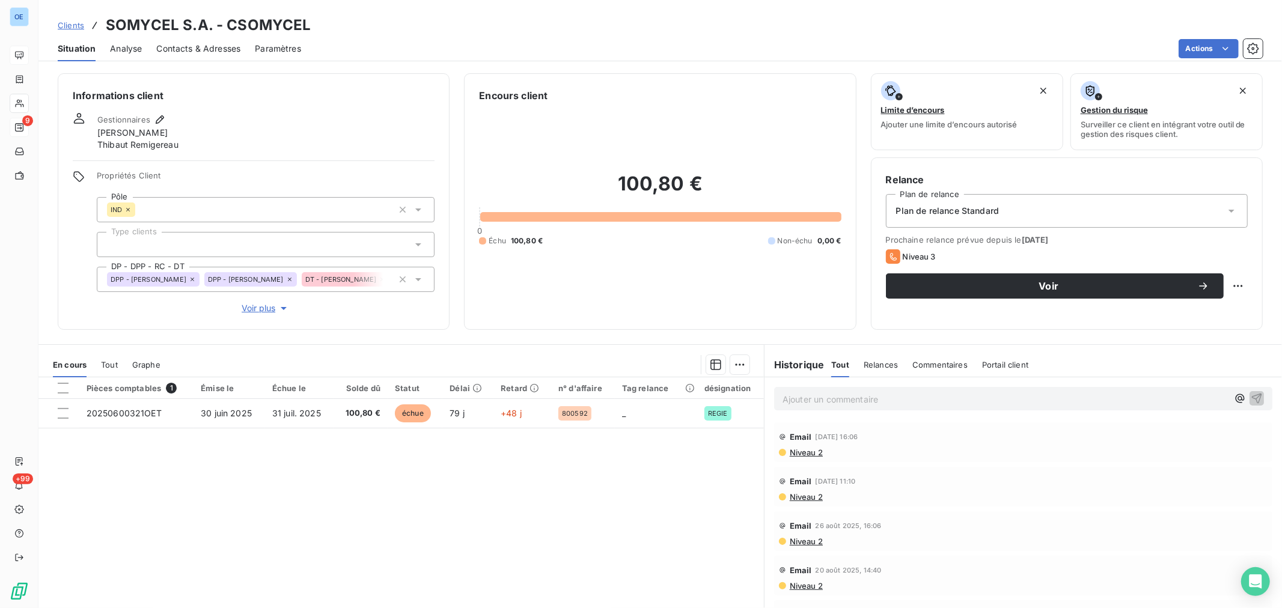
click at [800, 403] on p "Ajouter un commentaire ﻿" at bounding box center [1004, 399] width 445 height 15
click at [1251, 397] on icon "button" at bounding box center [1257, 398] width 12 height 12
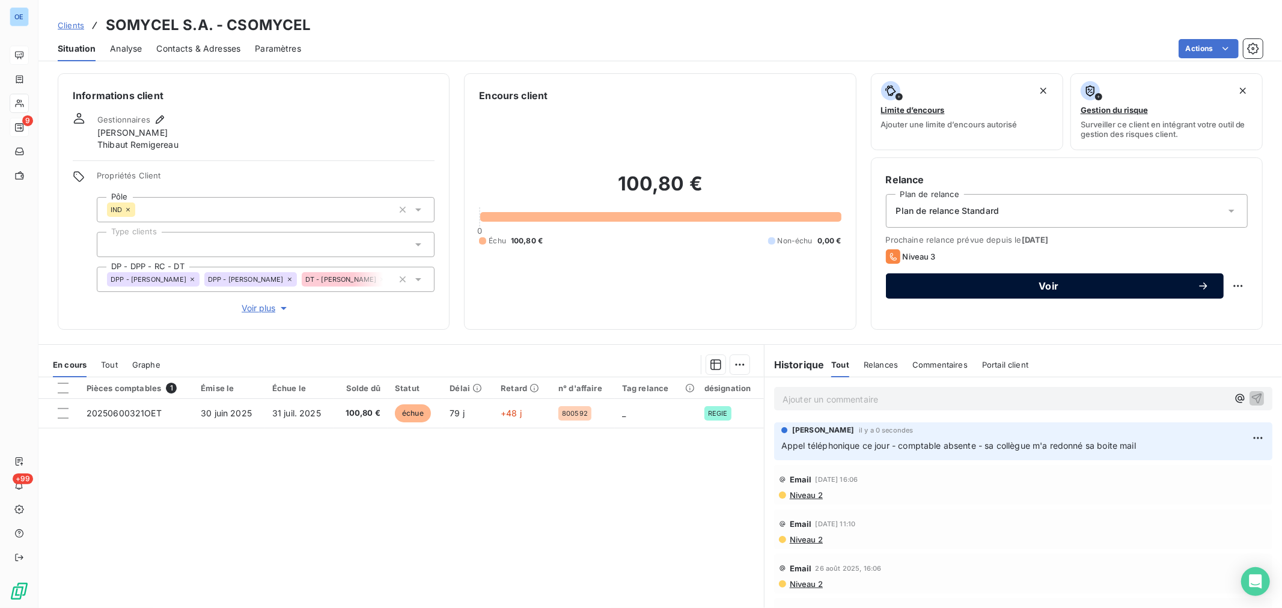
click at [1001, 285] on span "Voir" at bounding box center [1048, 286] width 297 height 10
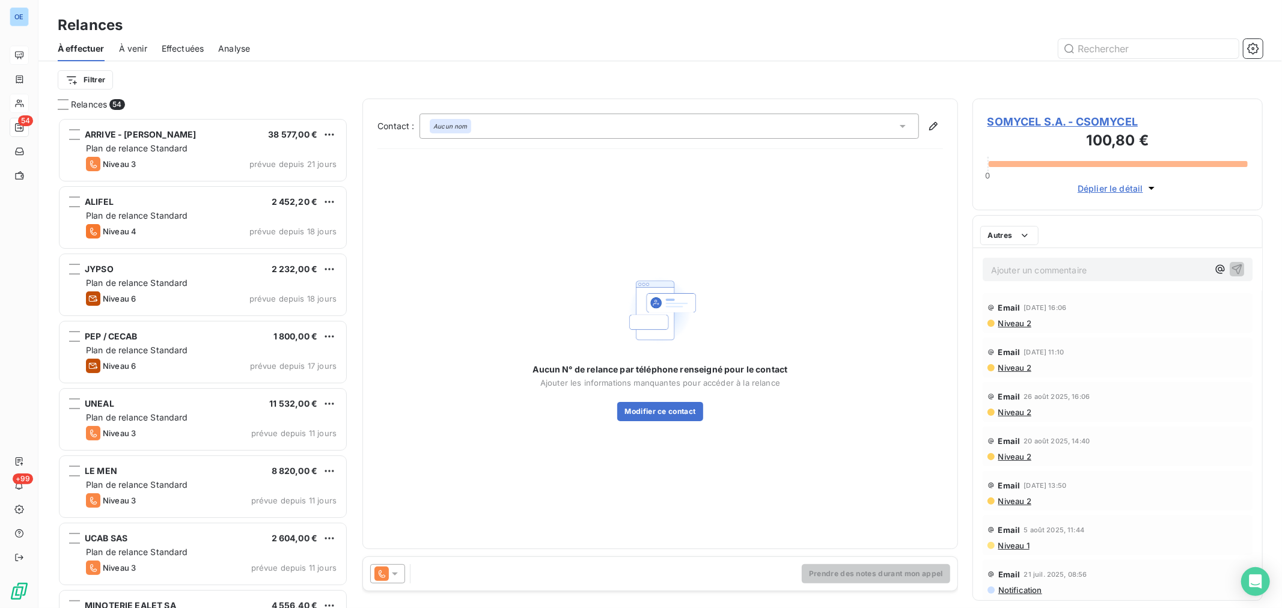
scroll to position [480, 280]
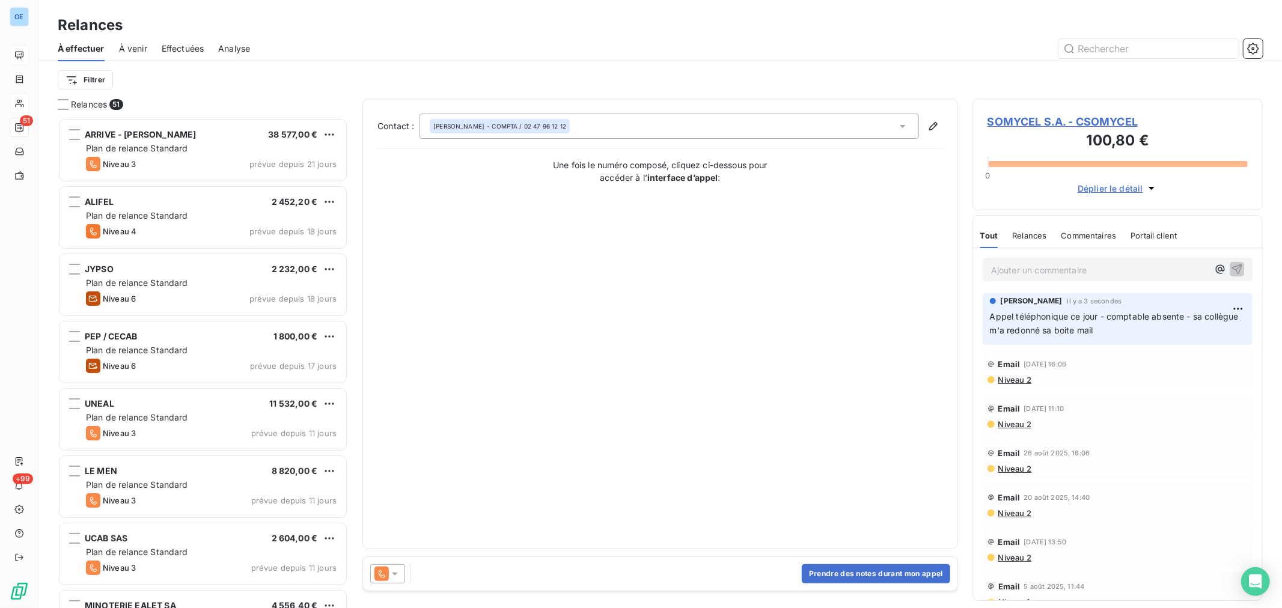
click at [397, 573] on icon at bounding box center [395, 574] width 6 height 3
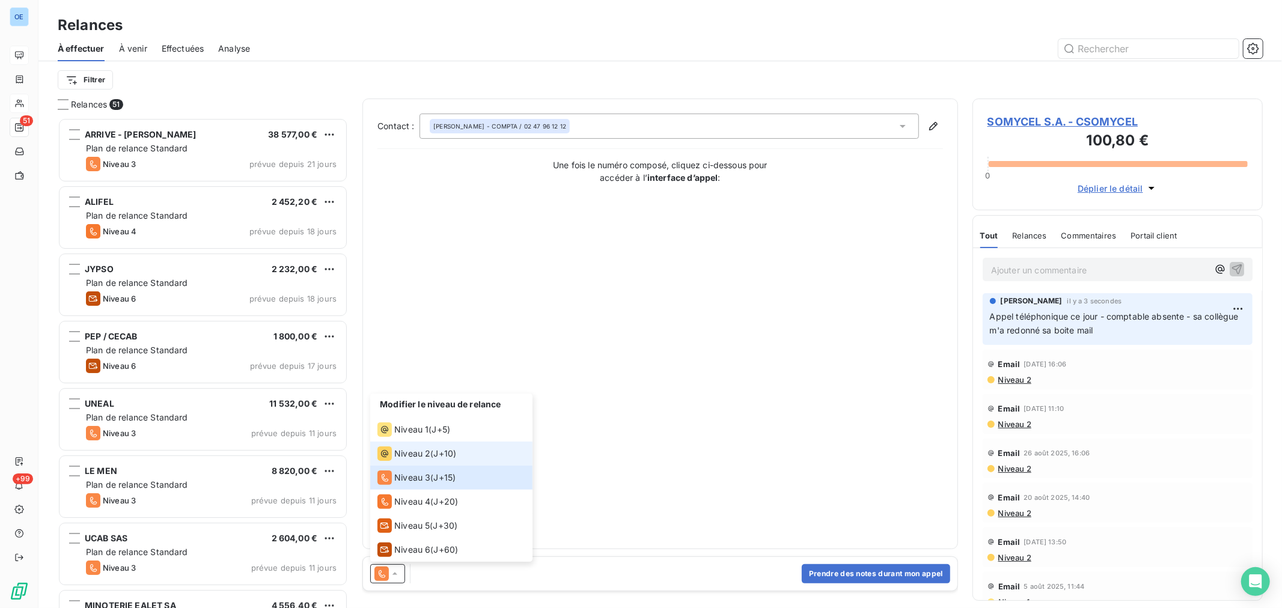
click at [419, 454] on span "Niveau 2" at bounding box center [412, 454] width 36 height 12
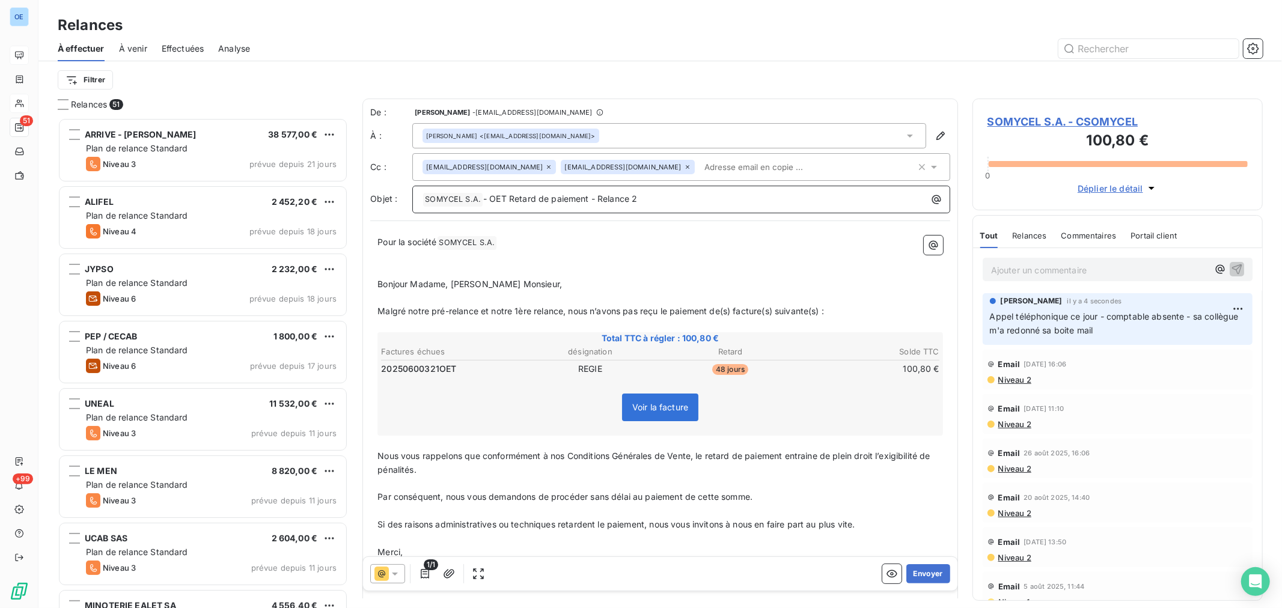
click at [693, 202] on p "﻿ SOMYCEL S.A. ﻿ - OET Retard de paiement - Relance 2" at bounding box center [683, 199] width 523 height 14
click at [928, 573] on button "Envoyer" at bounding box center [928, 573] width 44 height 19
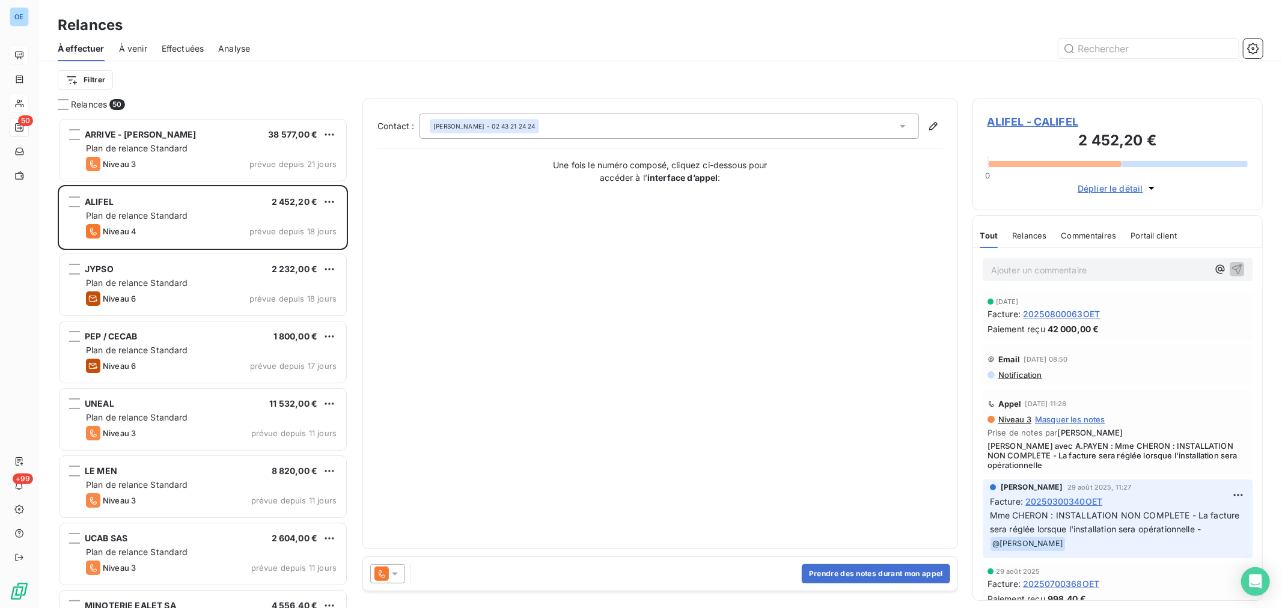
click at [144, 102] on div "Relances 50" at bounding box center [203, 105] width 290 height 12
click at [99, 78] on html "OE 50 +99 Relances À effectuer À venir Effectuées Analyse Filtrer Relances 50 A…" at bounding box center [641, 304] width 1282 height 608
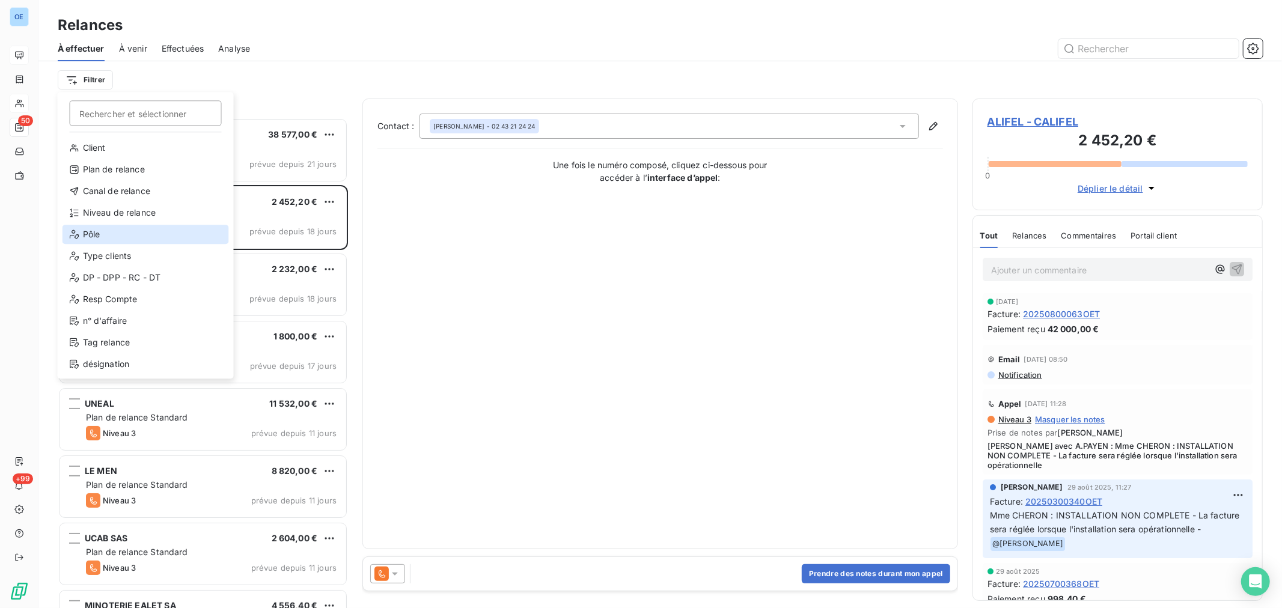
click at [129, 231] on div "Pôle" at bounding box center [145, 234] width 166 height 19
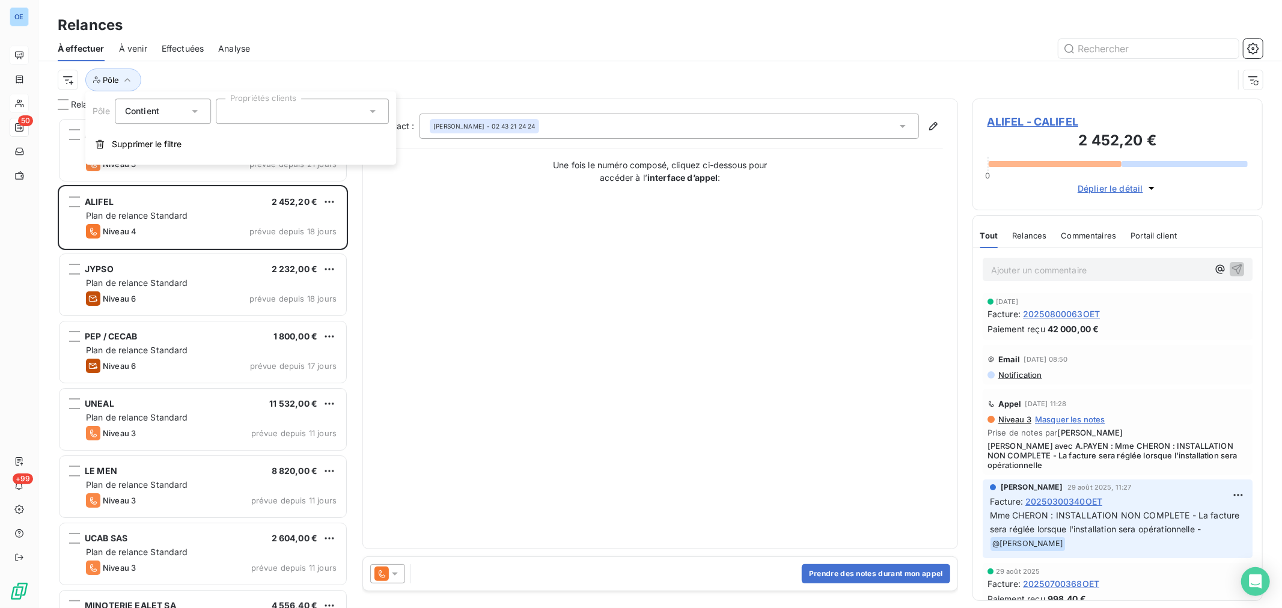
click at [367, 115] on div at bounding box center [302, 111] width 173 height 25
click at [272, 187] on li "IND" at bounding box center [302, 193] width 168 height 24
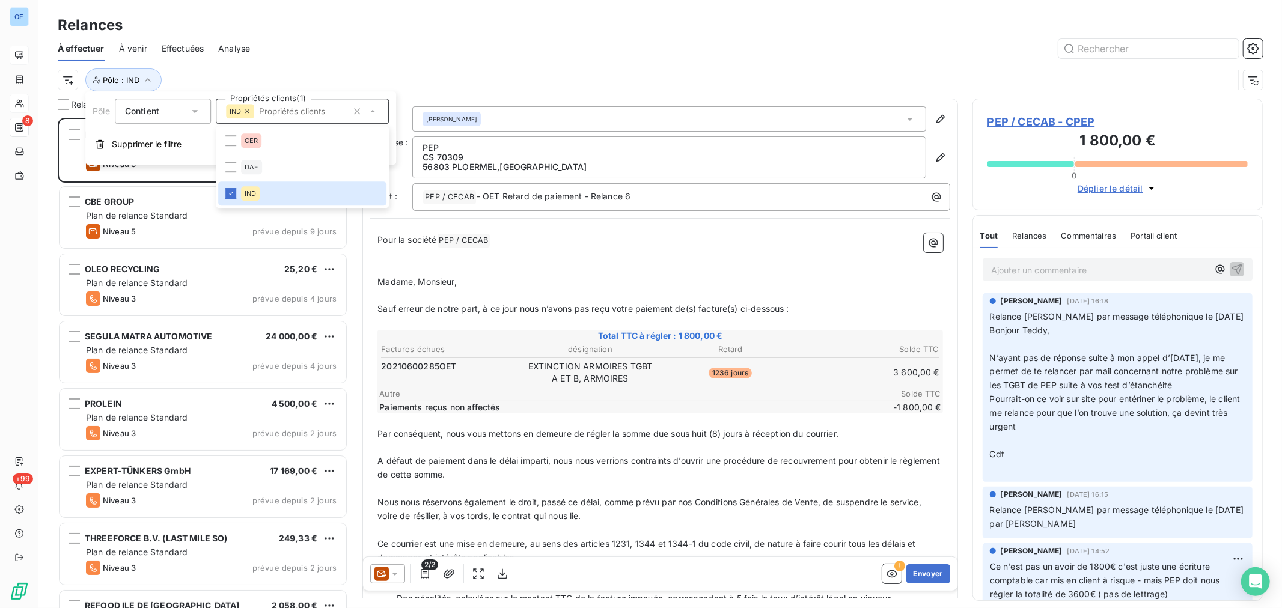
click at [464, 56] on div at bounding box center [763, 48] width 998 height 19
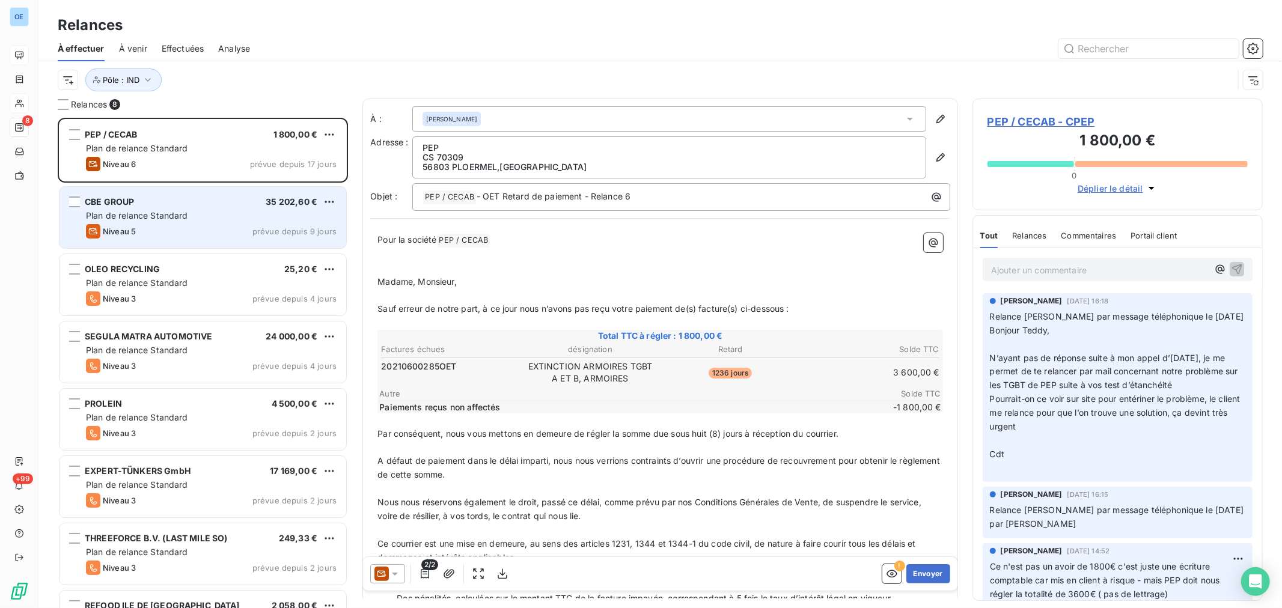
click at [239, 222] on div "CBE GROUP 35 202,60 € Plan de relance Standard Niveau 5 prévue depuis 9 jours" at bounding box center [202, 217] width 287 height 61
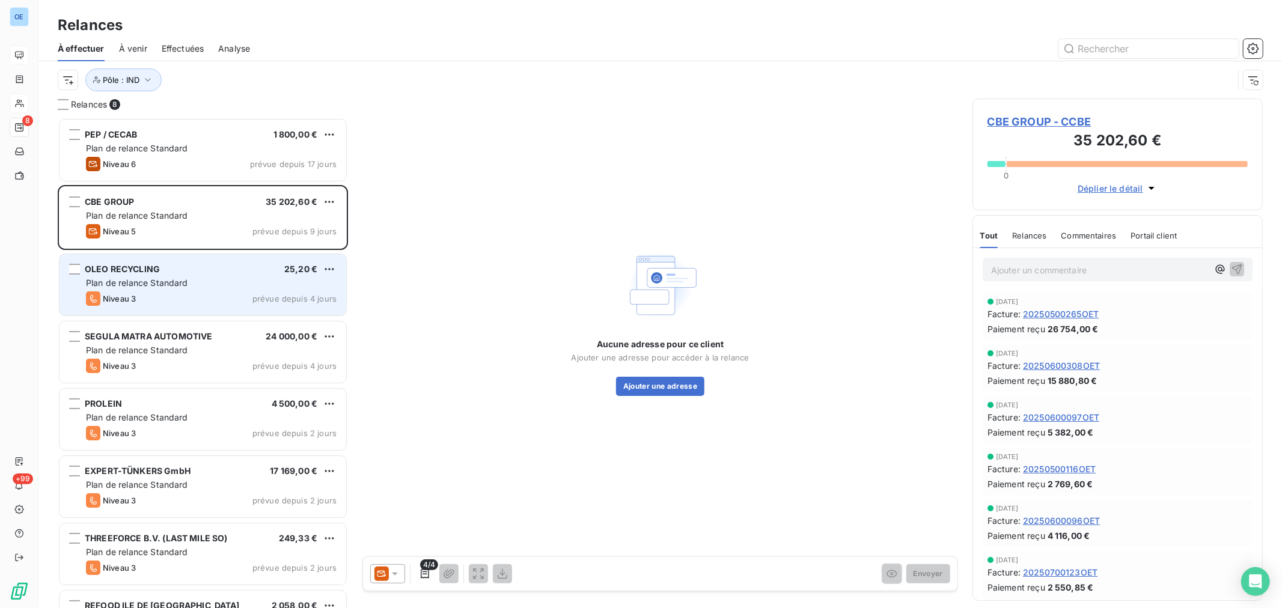
click at [236, 277] on div "Plan de relance Standard" at bounding box center [211, 283] width 251 height 12
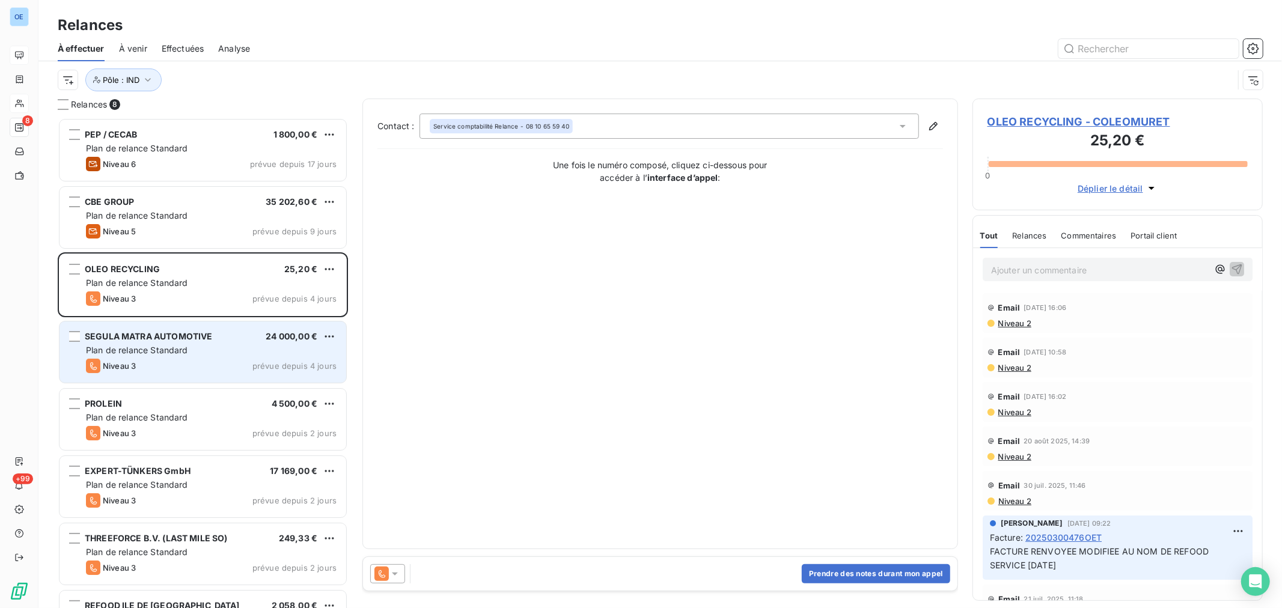
click at [237, 351] on div "Plan de relance Standard" at bounding box center [211, 350] width 251 height 12
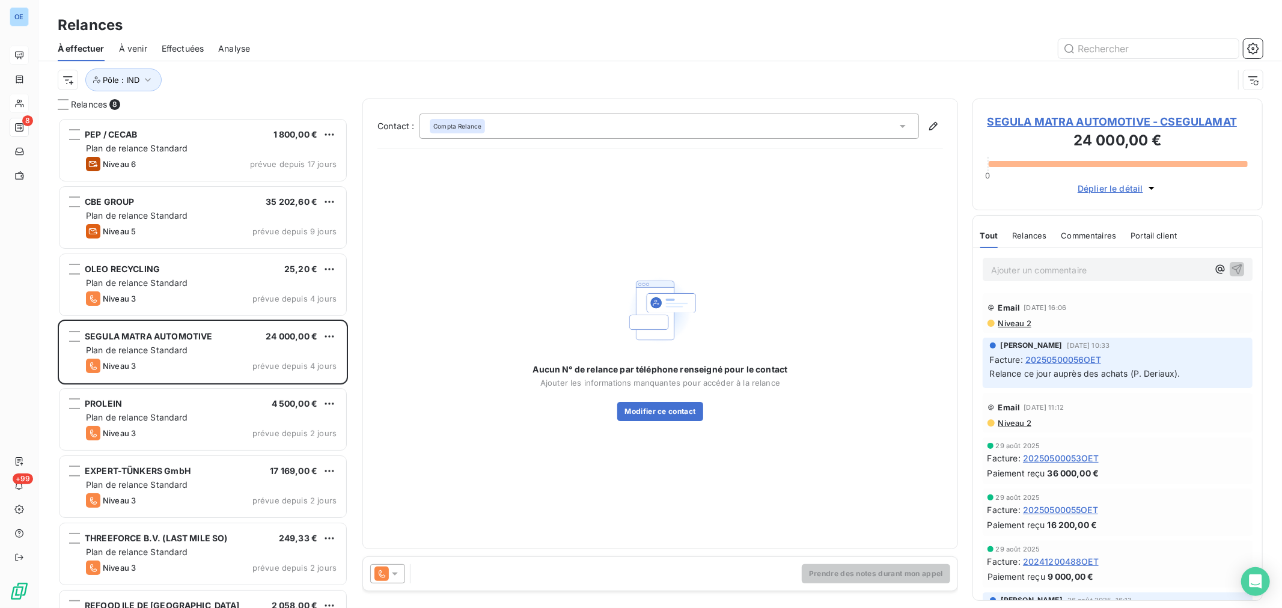
click at [401, 575] on div at bounding box center [387, 573] width 35 height 19
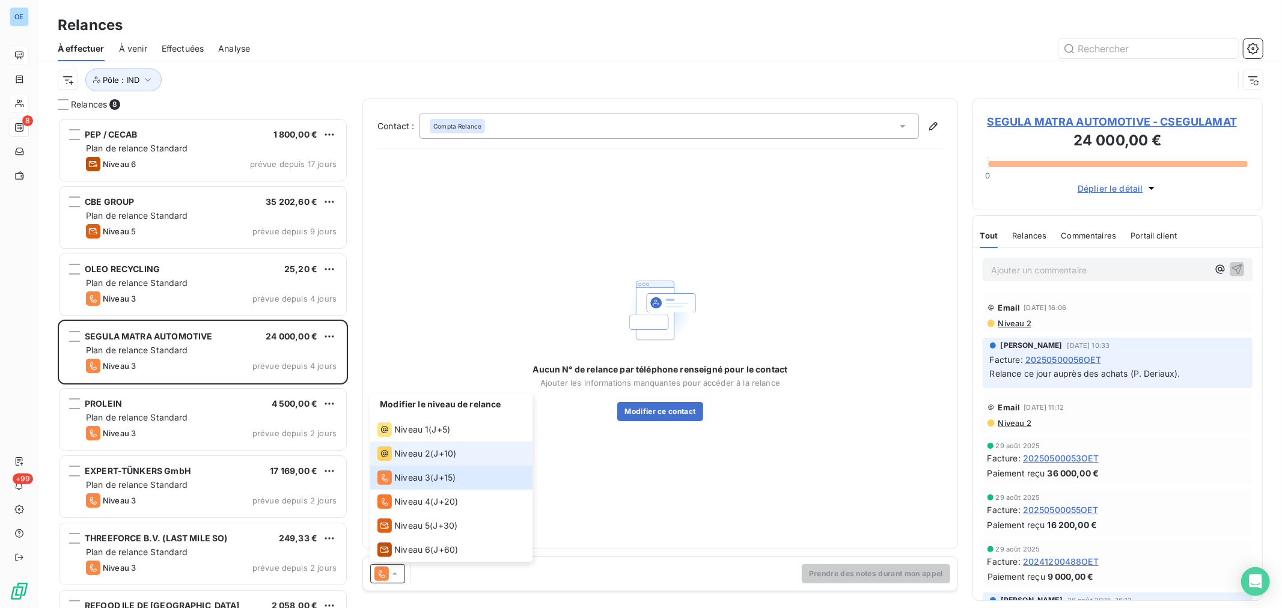
click at [430, 459] on div "Niveau 2 ( J+10 )" at bounding box center [416, 453] width 79 height 14
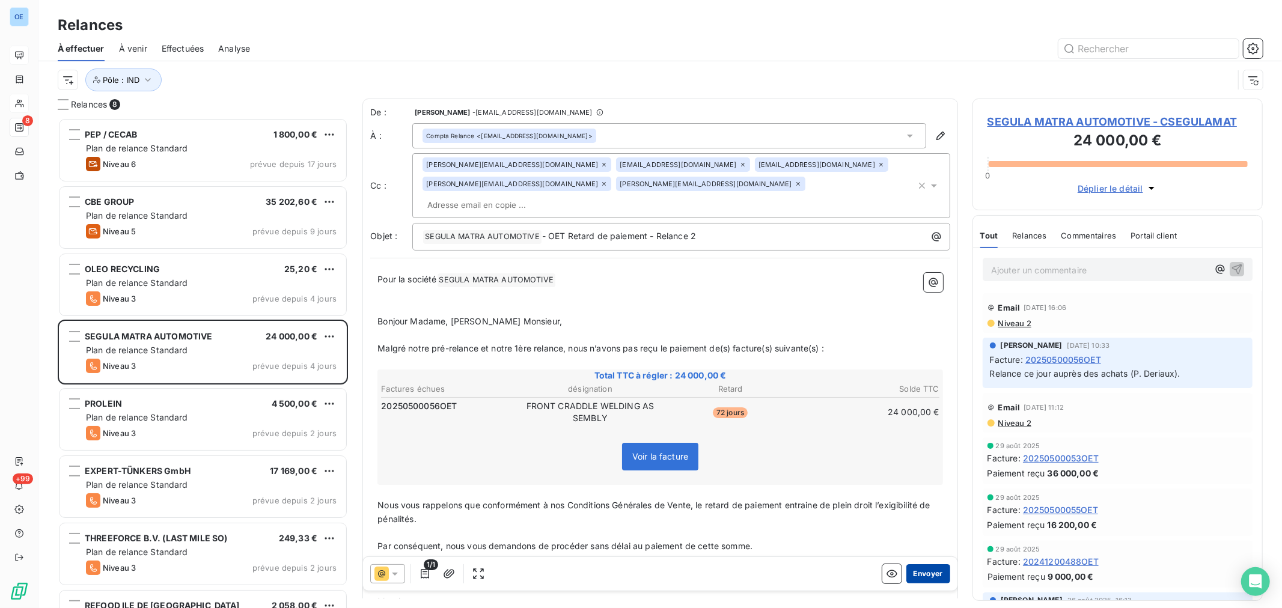
click at [936, 571] on button "Envoyer" at bounding box center [928, 573] width 44 height 19
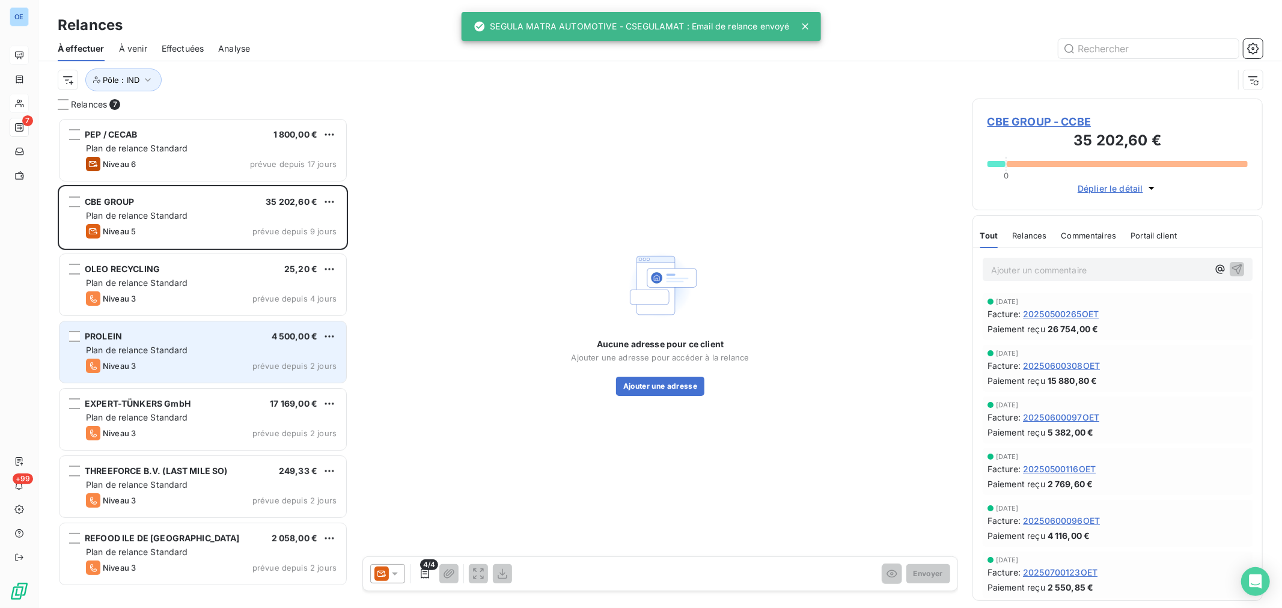
click at [240, 358] on div "PROLEIN 4 500,00 € Plan de relance Standard Niveau 3 prévue depuis 2 jours" at bounding box center [202, 352] width 287 height 61
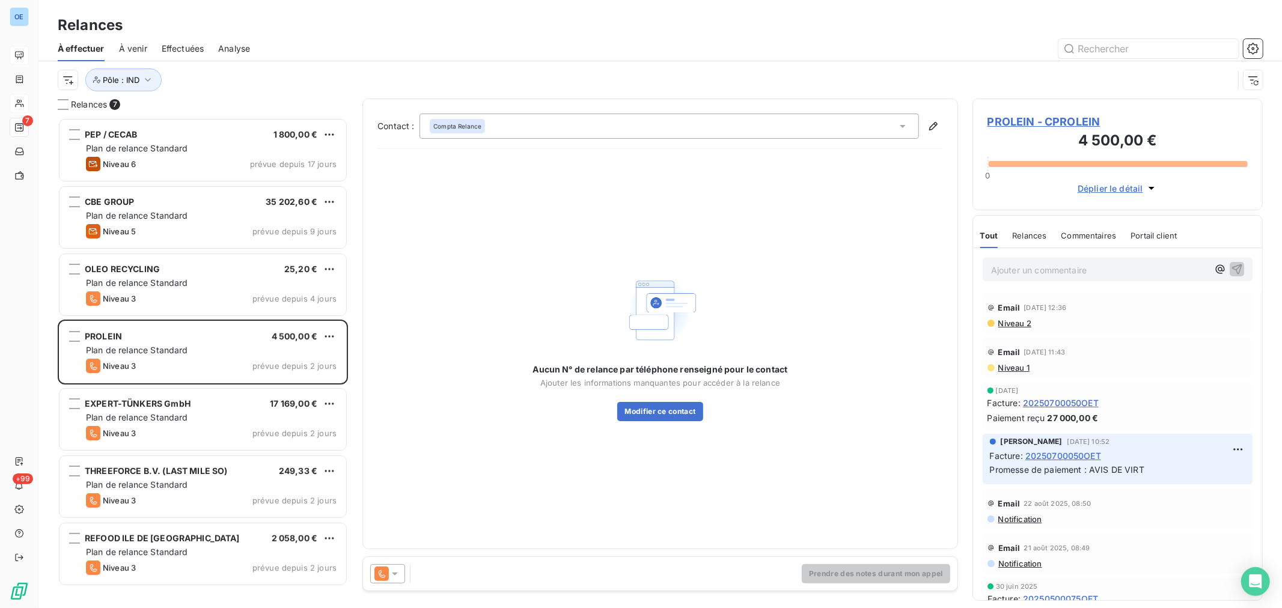
click at [394, 574] on icon at bounding box center [395, 574] width 6 height 3
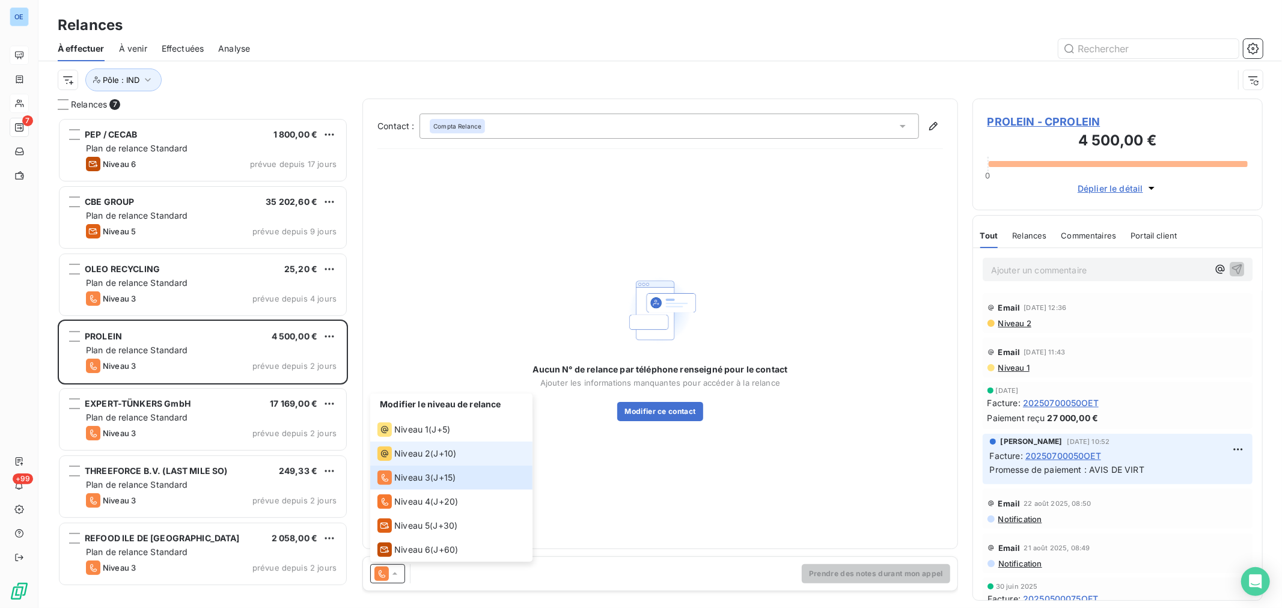
click at [418, 456] on span "Niveau 2" at bounding box center [412, 454] width 36 height 12
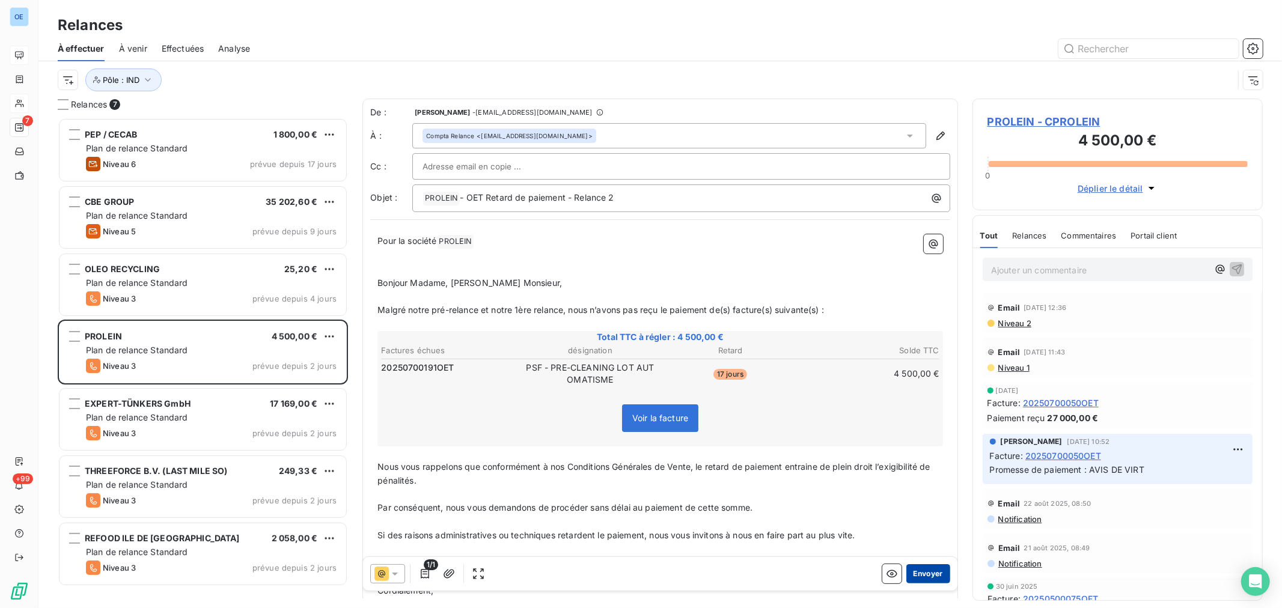
click at [918, 574] on button "Envoyer" at bounding box center [928, 573] width 44 height 19
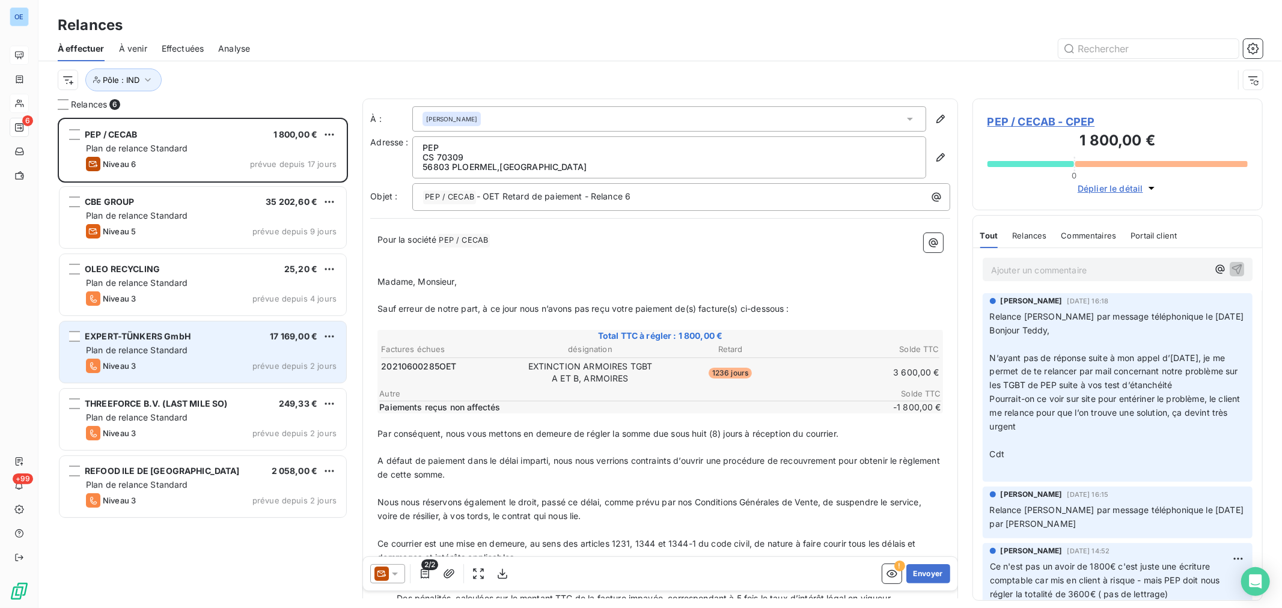
click at [241, 362] on div "Niveau 3 prévue depuis 2 jours" at bounding box center [211, 366] width 251 height 14
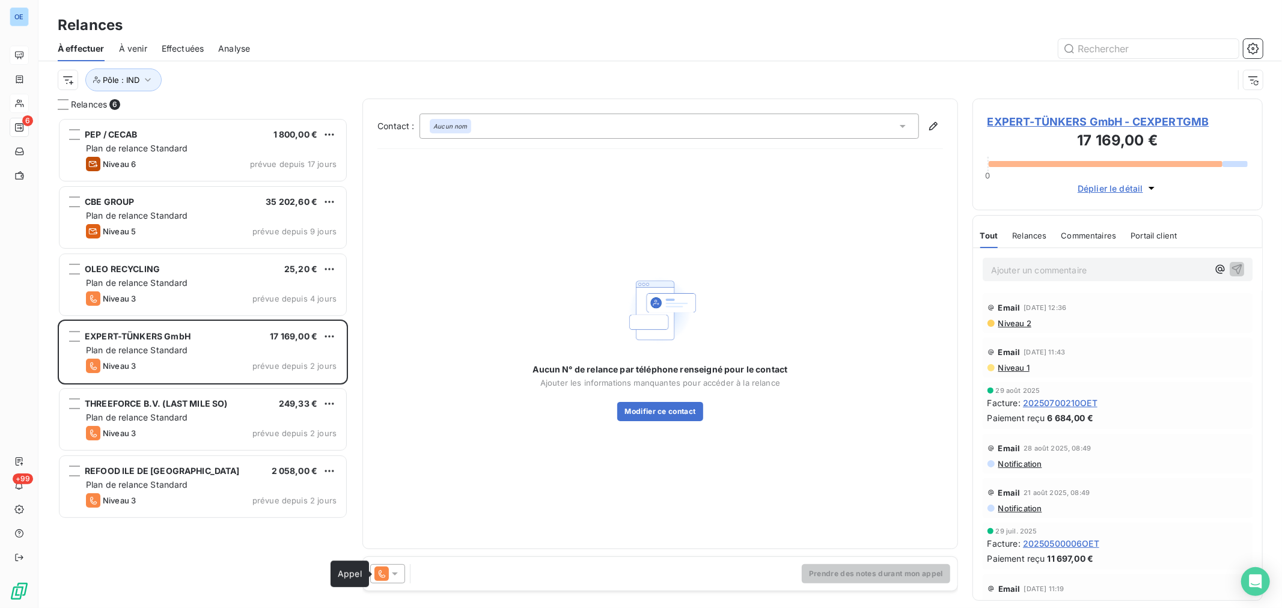
click at [389, 578] on icon at bounding box center [395, 574] width 12 height 12
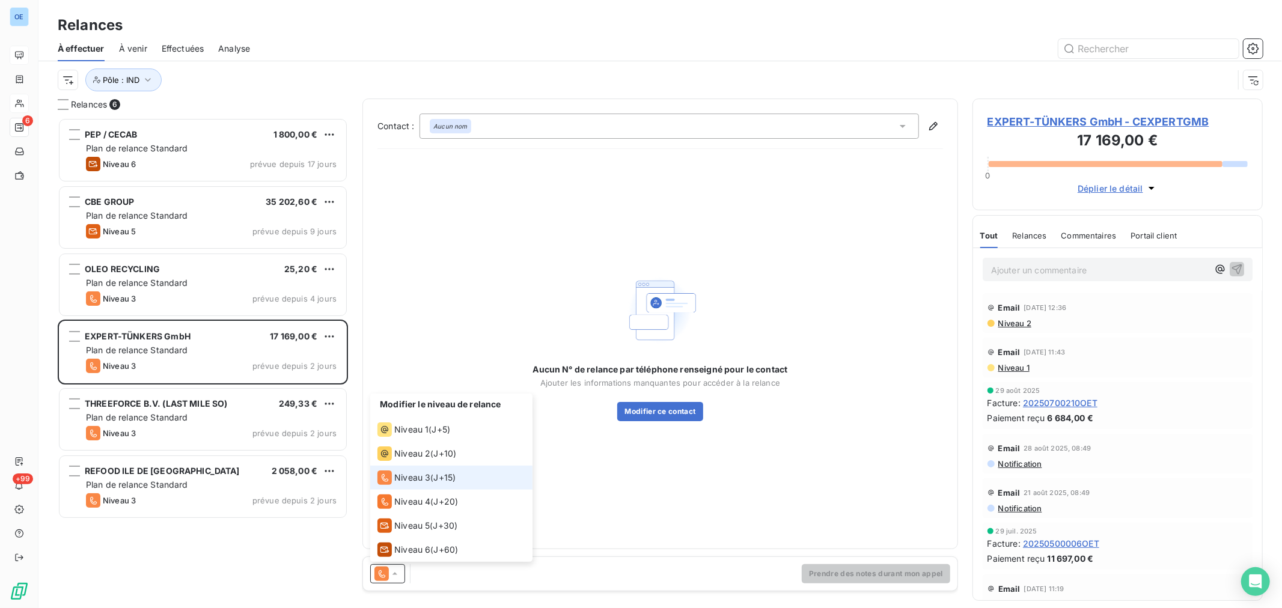
click at [406, 476] on span "Niveau 3" at bounding box center [412, 478] width 36 height 12
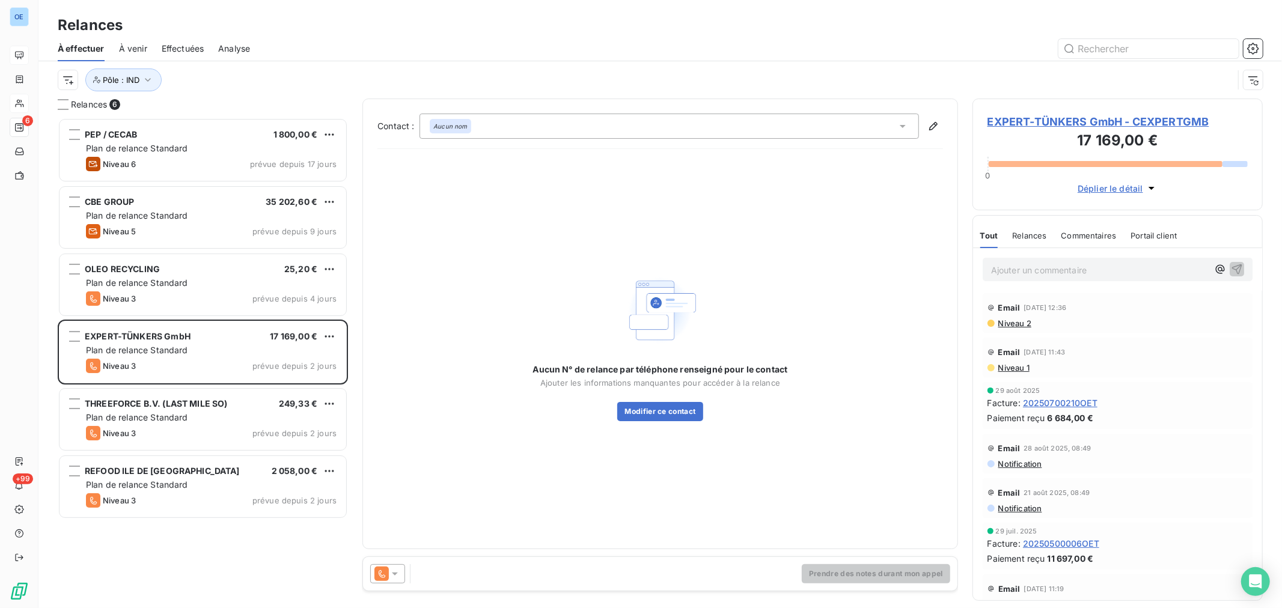
click at [401, 572] on div at bounding box center [387, 573] width 35 height 19
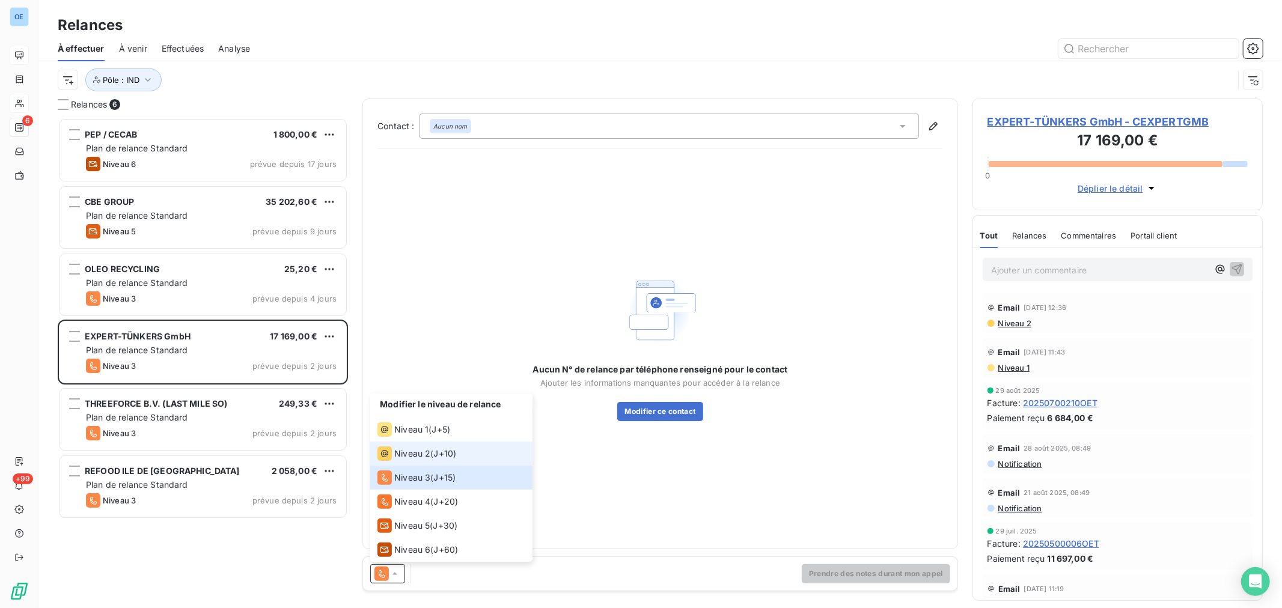
click at [418, 452] on span "Niveau 2" at bounding box center [412, 454] width 36 height 12
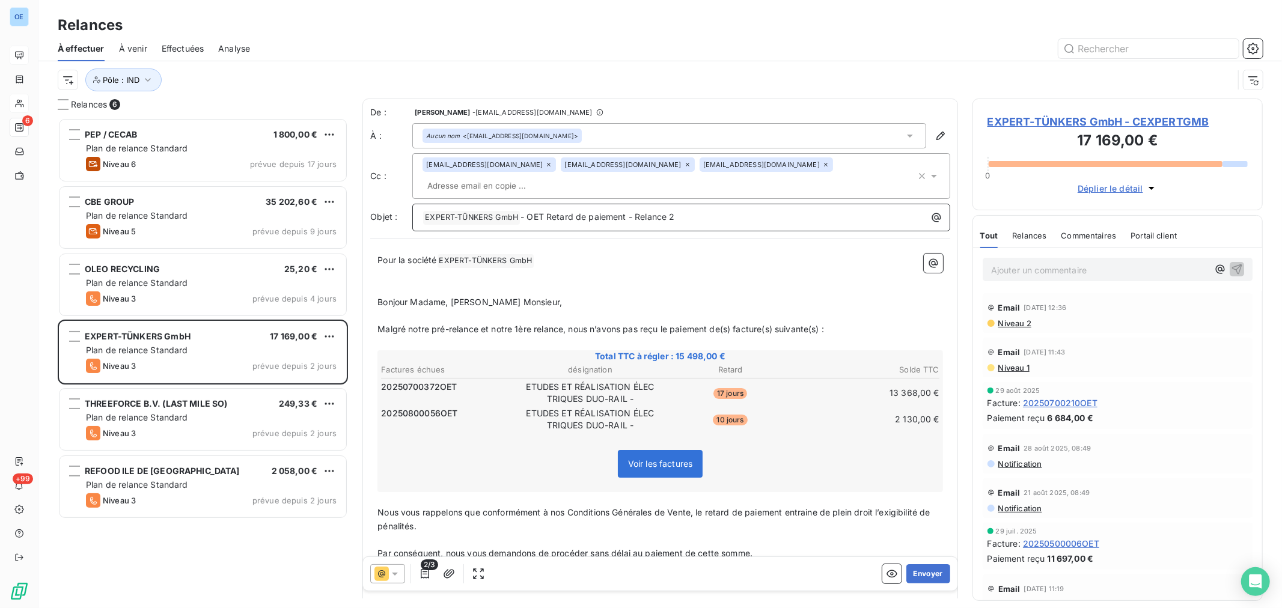
click at [721, 221] on p "﻿ EXPERT-TÜNKERS GmbH ﻿ - OET Retard de paiement - Relance 2" at bounding box center [683, 217] width 523 height 14
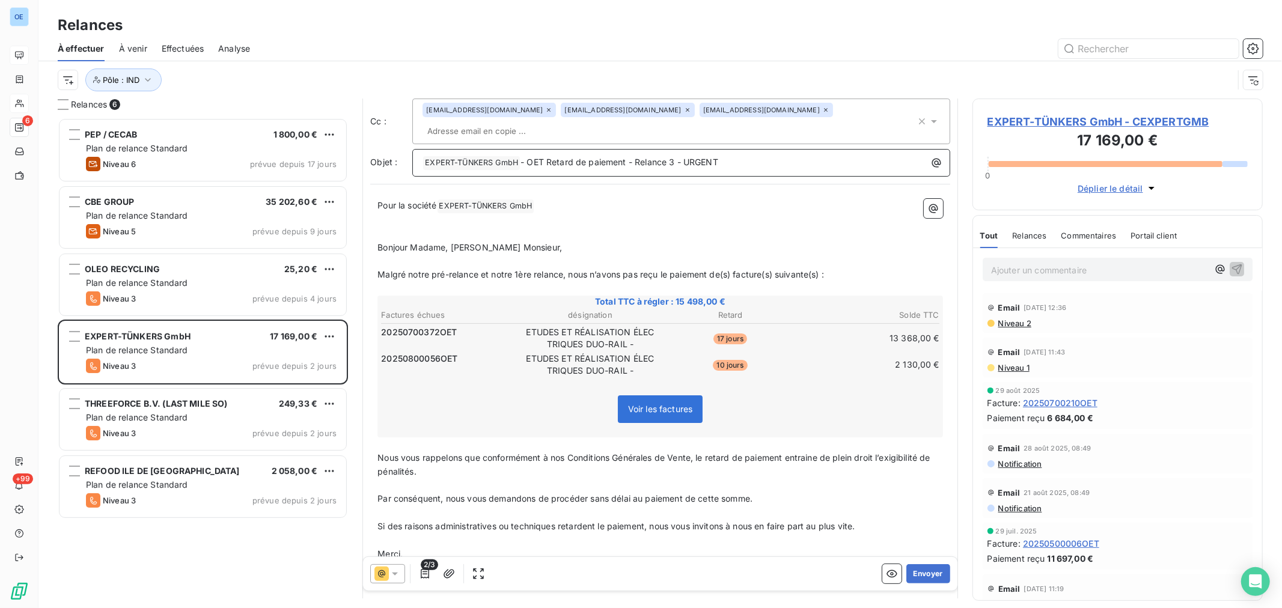
scroll to position [142, 0]
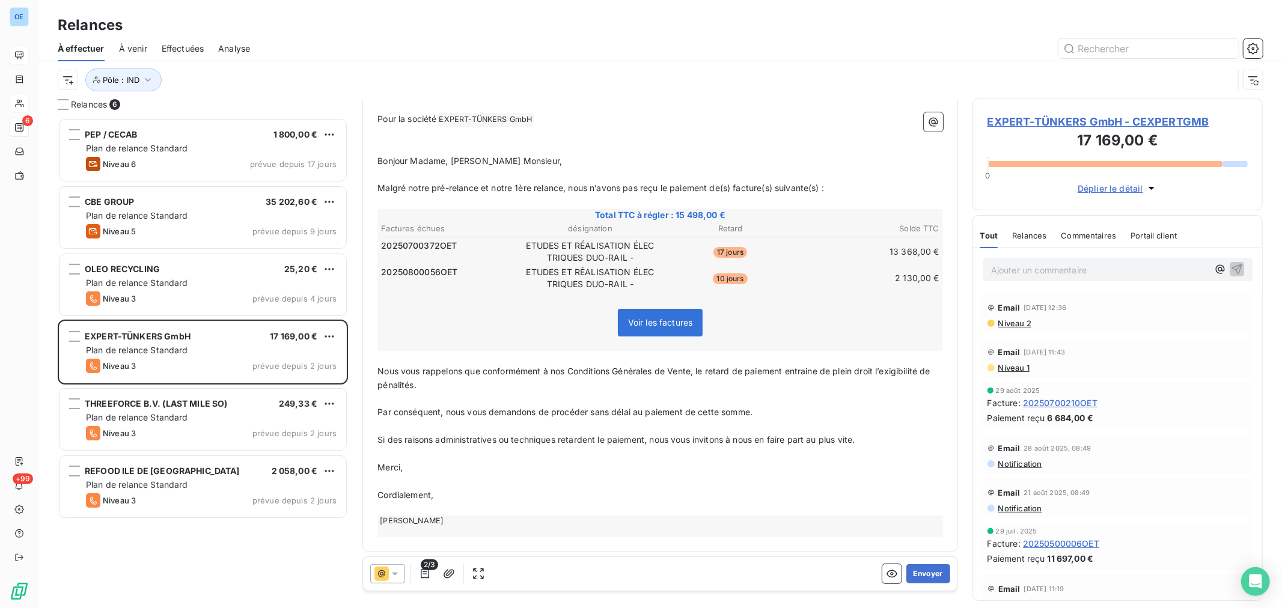
click at [399, 465] on span "Merci," at bounding box center [389, 467] width 25 height 10
click at [400, 463] on span "Merci," at bounding box center [389, 467] width 25 height 10
click at [415, 465] on span "Merci paravance pour votre retour," at bounding box center [447, 467] width 141 height 10
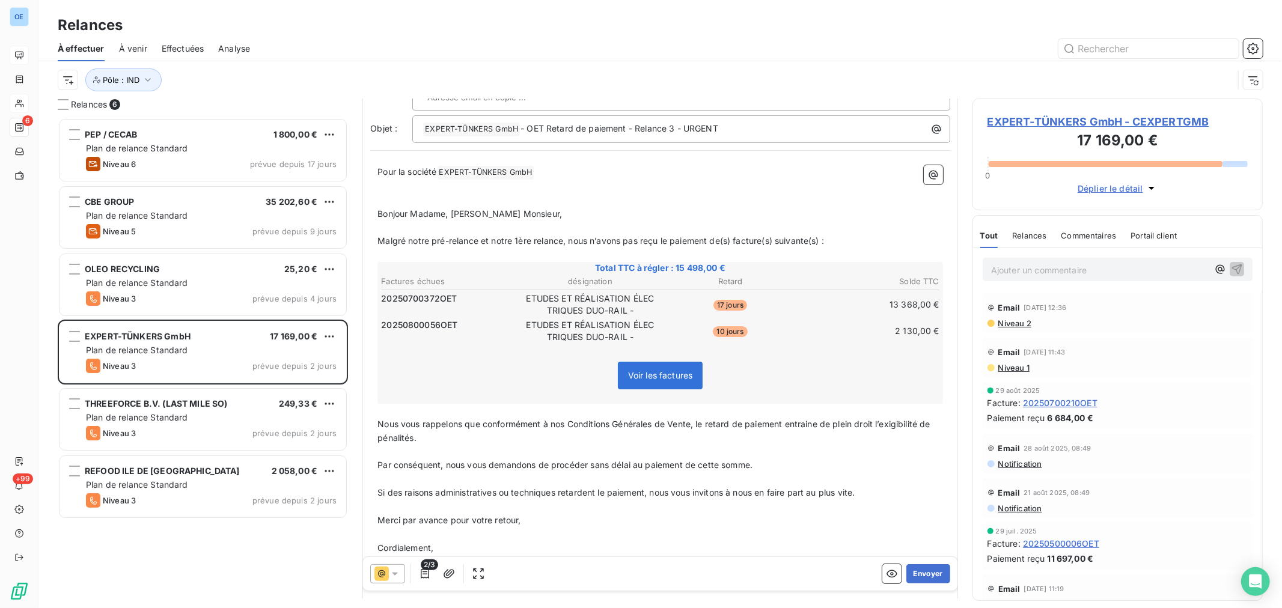
scroll to position [0, 0]
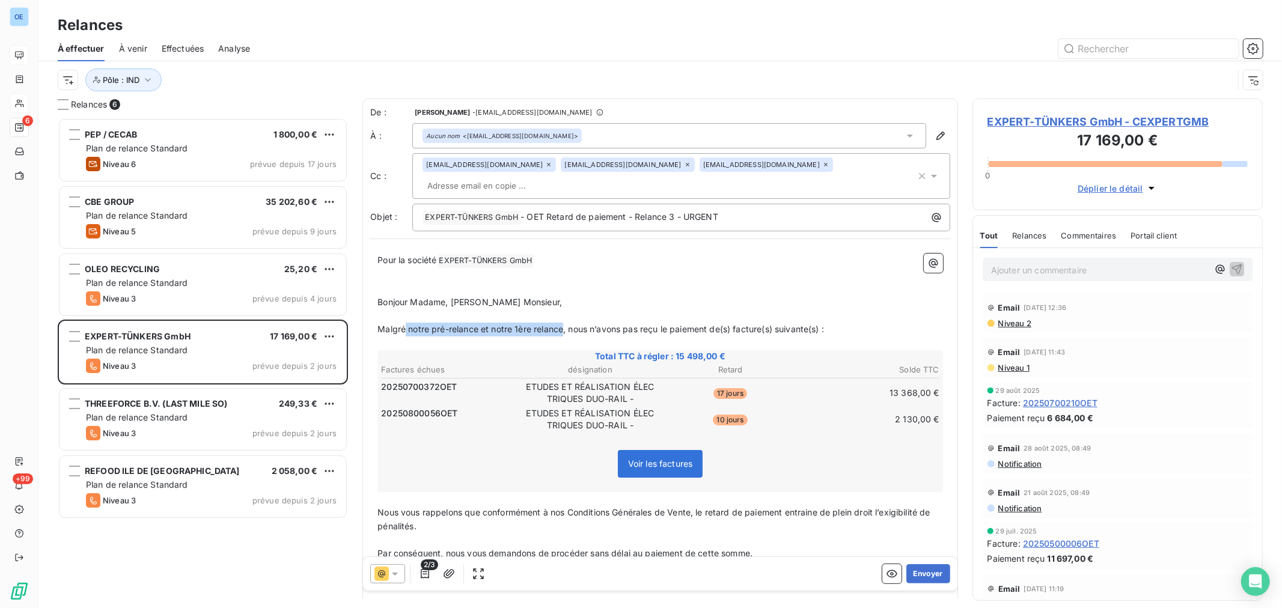
drag, startPoint x: 562, startPoint y: 328, endPoint x: 406, endPoint y: 329, distance: 156.2
click at [406, 329] on span "Malgré notre pré-relance et notre 1ère relance, nous n’avons pas reçu le paieme…" at bounding box center [600, 329] width 446 height 10
click at [474, 326] on span "Malgrénos précédentesrelances, nous n’avons pas reçu le paiement de(s) facture(…" at bounding box center [572, 329] width 390 height 10
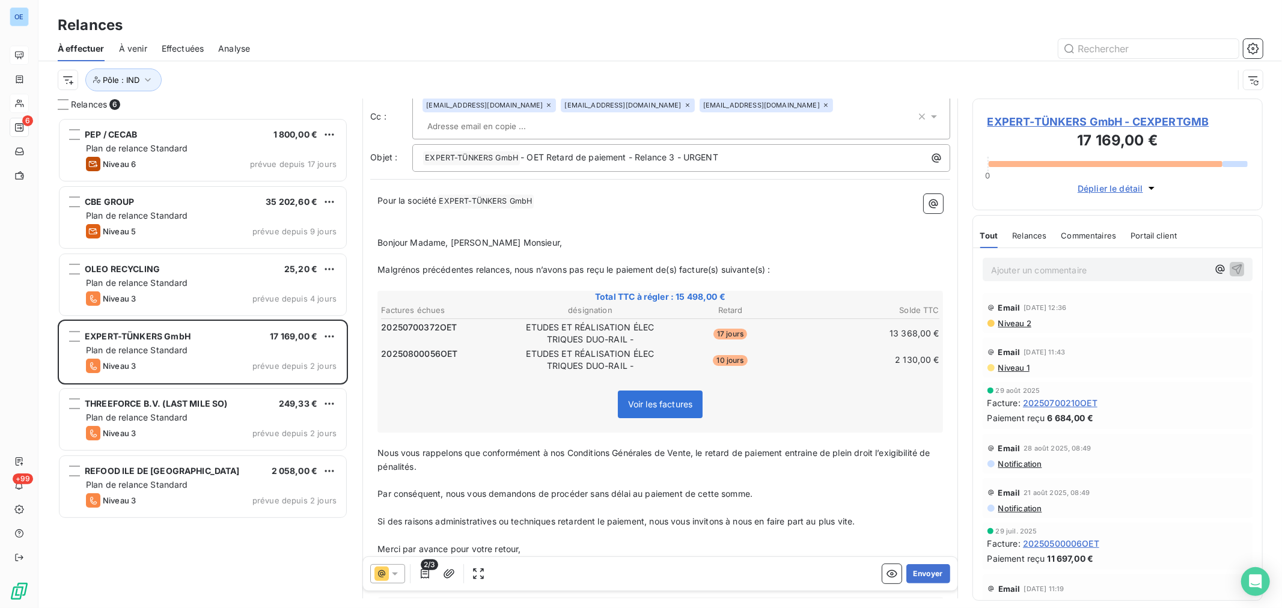
scroll to position [68, 0]
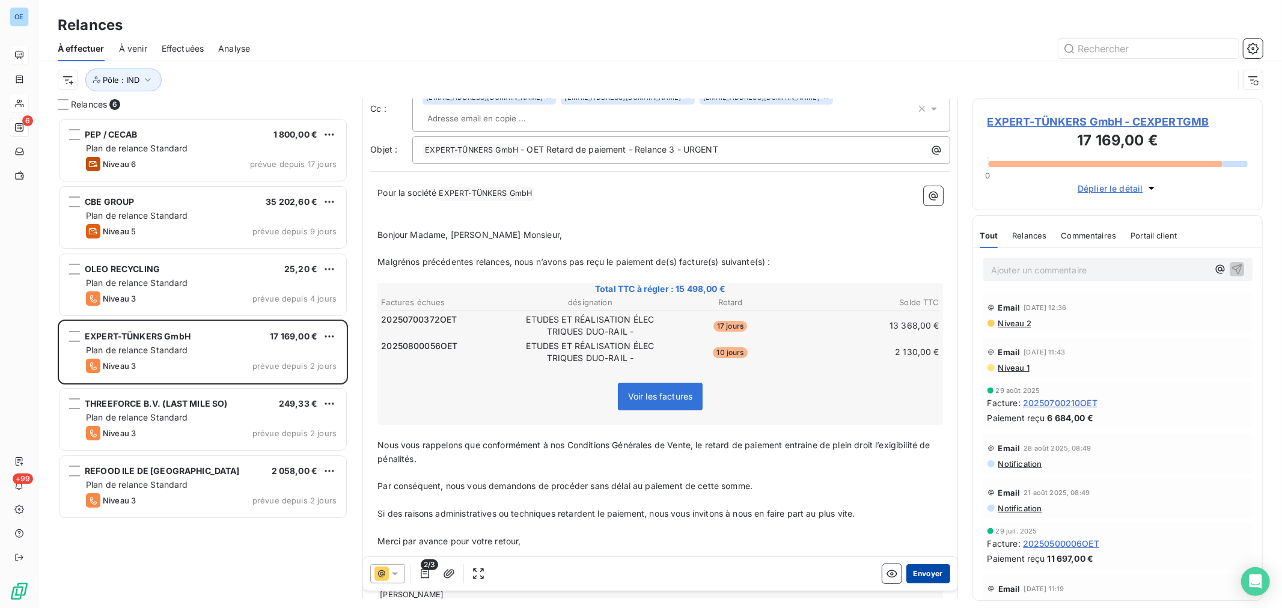
click at [919, 577] on button "Envoyer" at bounding box center [928, 573] width 44 height 19
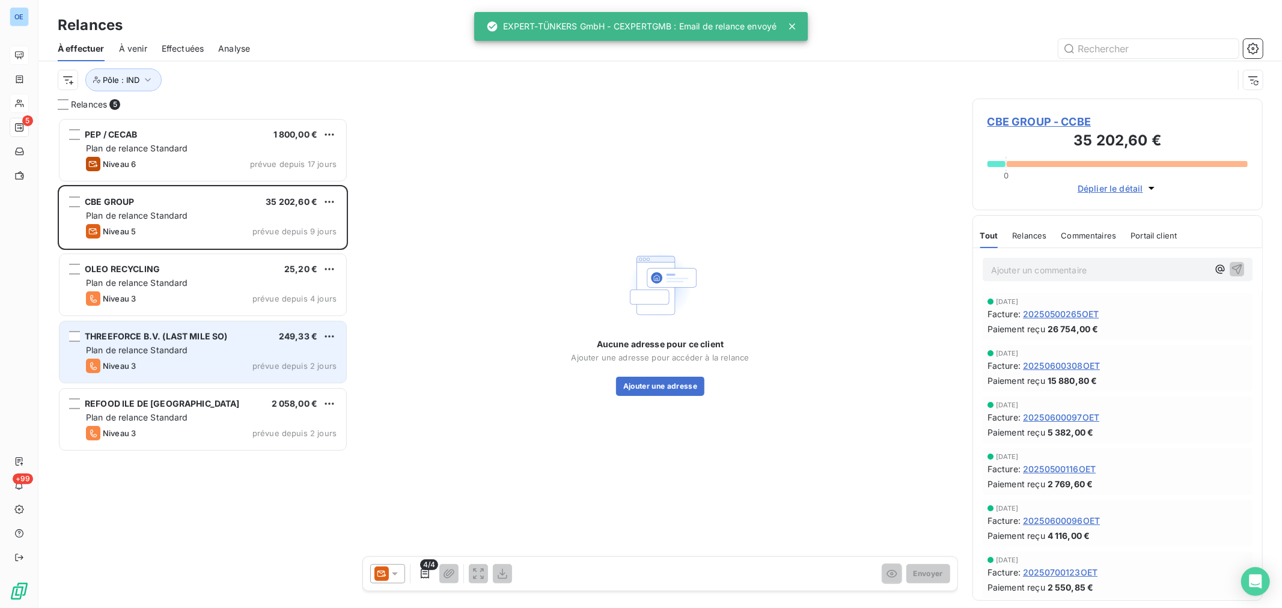
click at [250, 347] on div "Plan de relance Standard" at bounding box center [211, 350] width 251 height 12
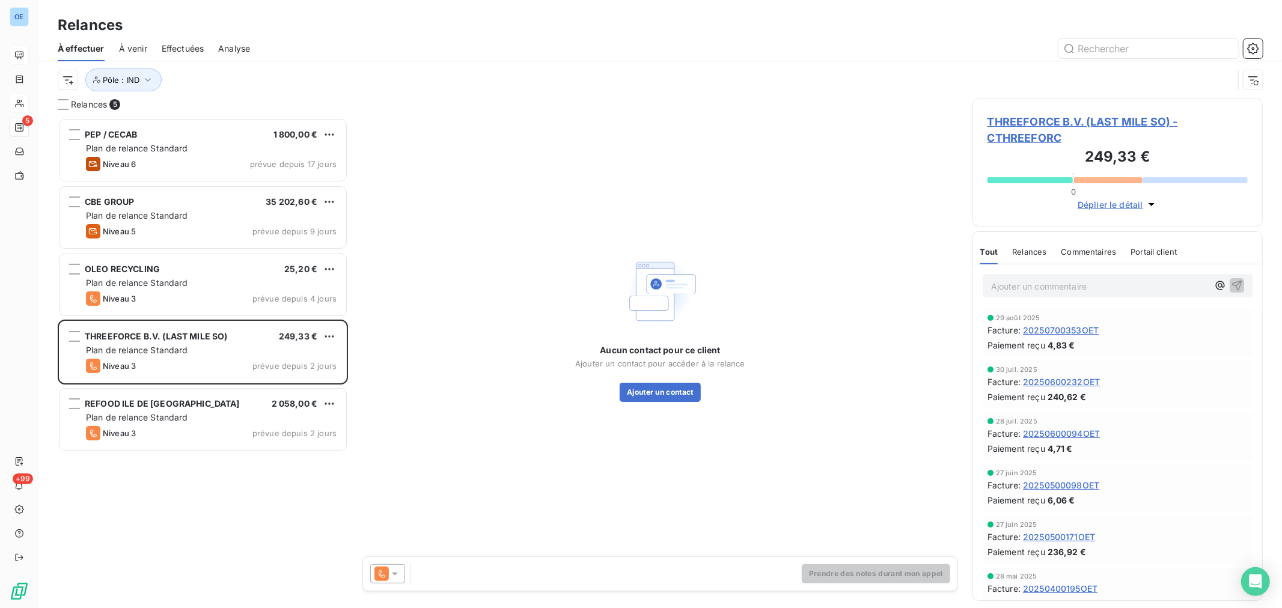
click at [1034, 122] on span "THREEFORCE B.V. (LAST MILE SO) - CTHREEFORC" at bounding box center [1117, 130] width 260 height 32
click at [329, 337] on html "OE 5 +99 Relances À effectuer À venir Effectuées Analyse Pôle : IND Relances 5 …" at bounding box center [641, 304] width 1282 height 608
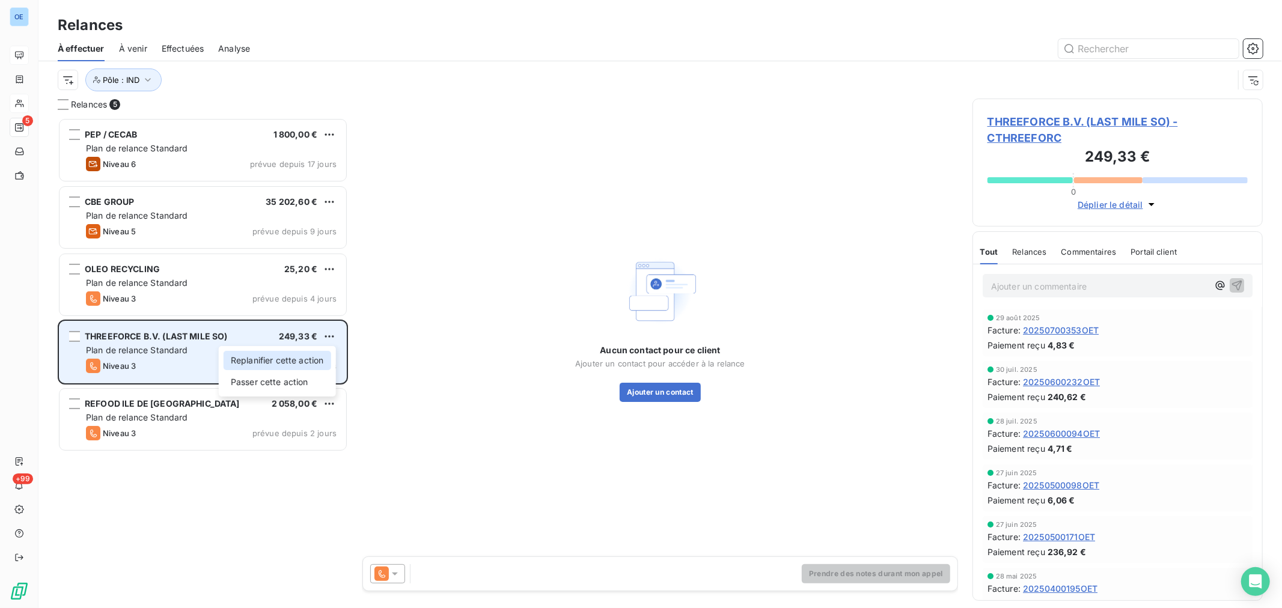
click at [314, 361] on div "Replanifier cette action" at bounding box center [278, 360] width 108 height 19
select select "8"
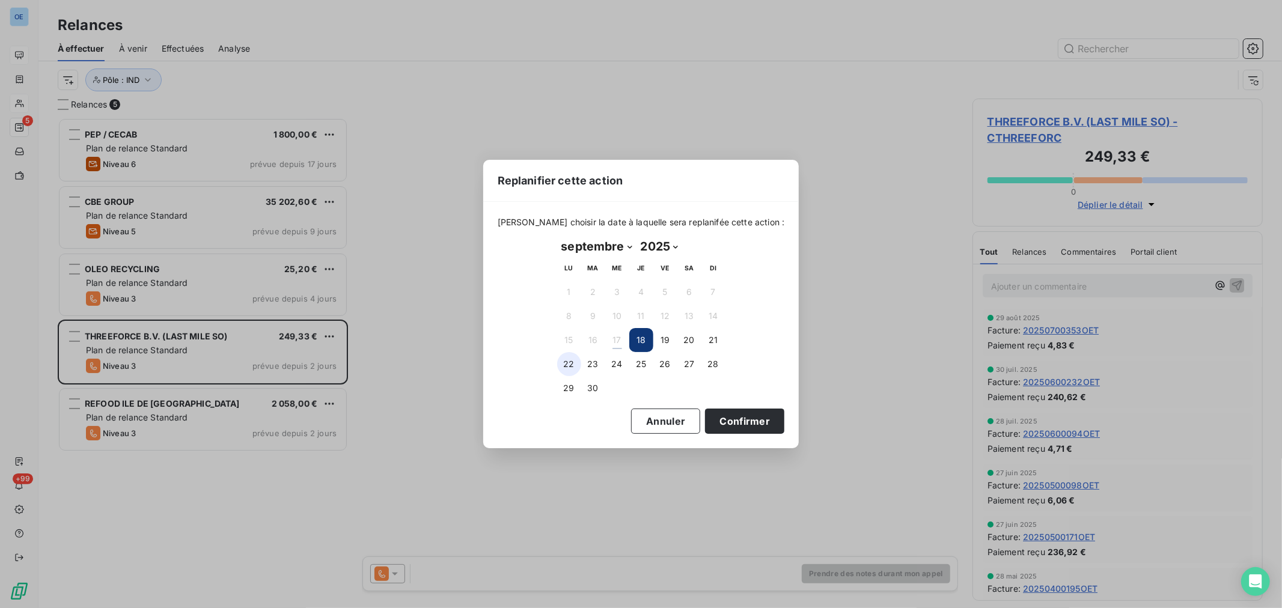
click at [571, 359] on button "22" at bounding box center [569, 364] width 24 height 24
click at [728, 421] on button "Confirmer" at bounding box center [744, 421] width 79 height 25
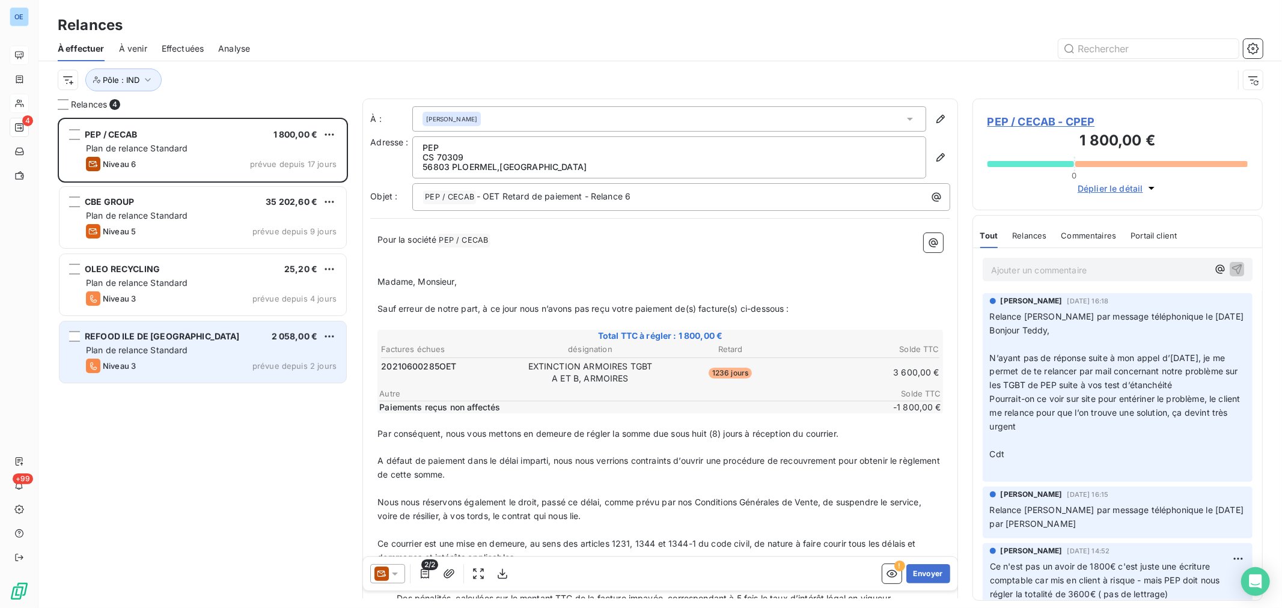
click at [269, 344] on div "REFOOD ILE DE FRANCE 2 058,00 € Plan de relance Standard Niveau 3 prévue depuis…" at bounding box center [202, 352] width 287 height 61
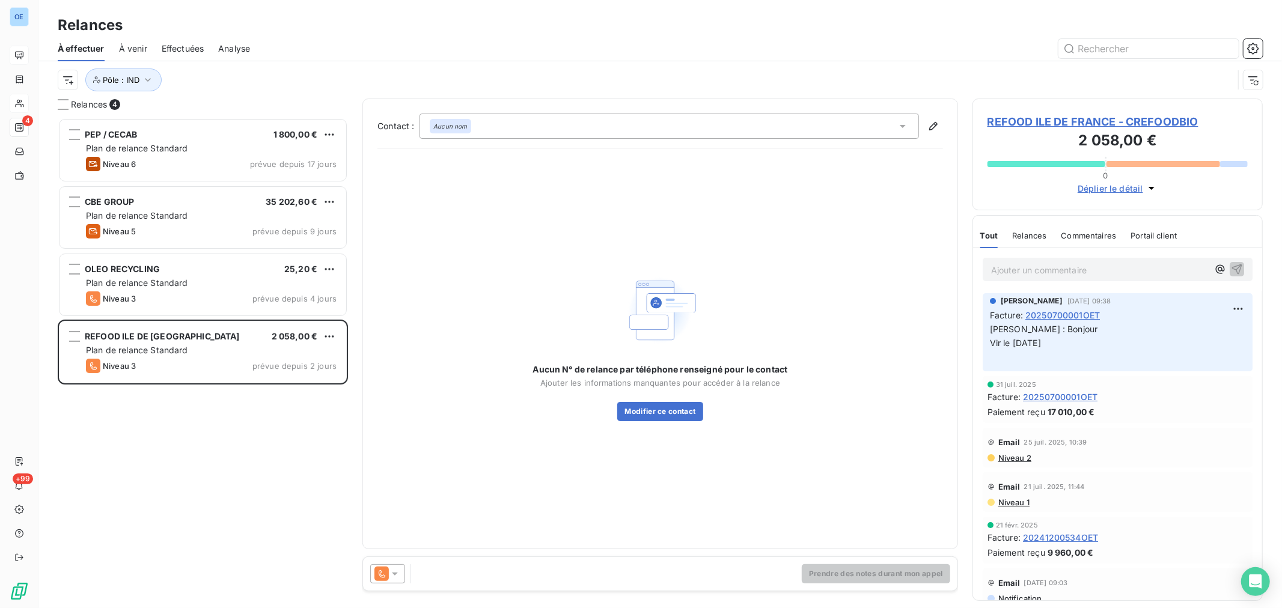
click at [392, 569] on icon at bounding box center [395, 574] width 12 height 12
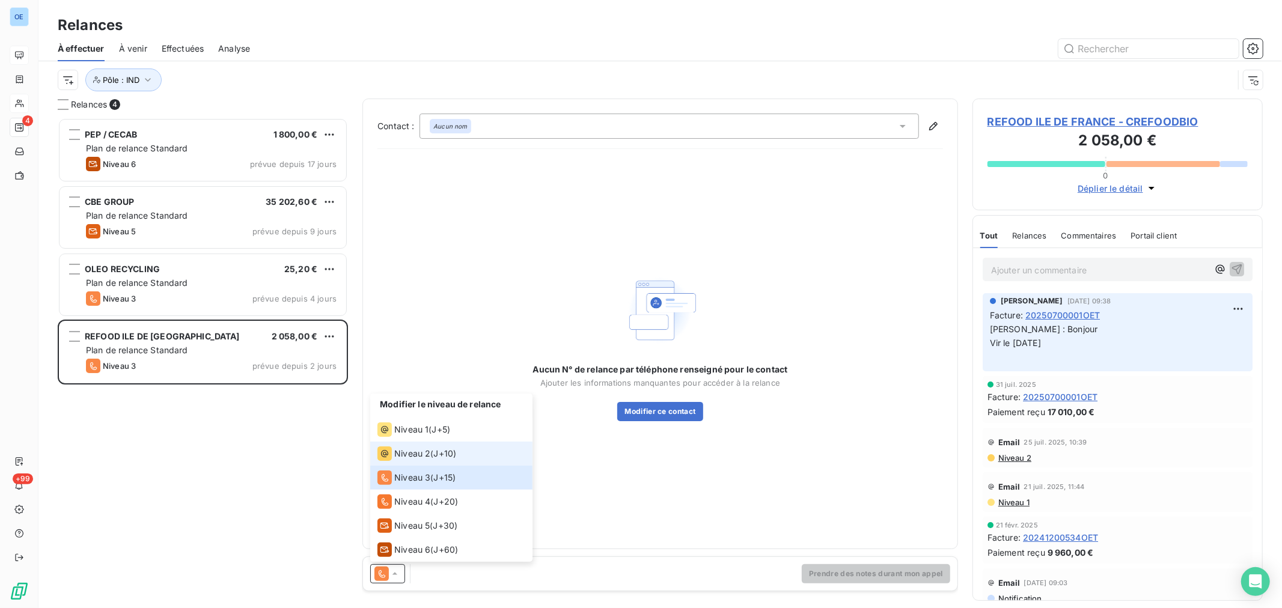
click at [413, 448] on span "Niveau 2" at bounding box center [412, 454] width 36 height 12
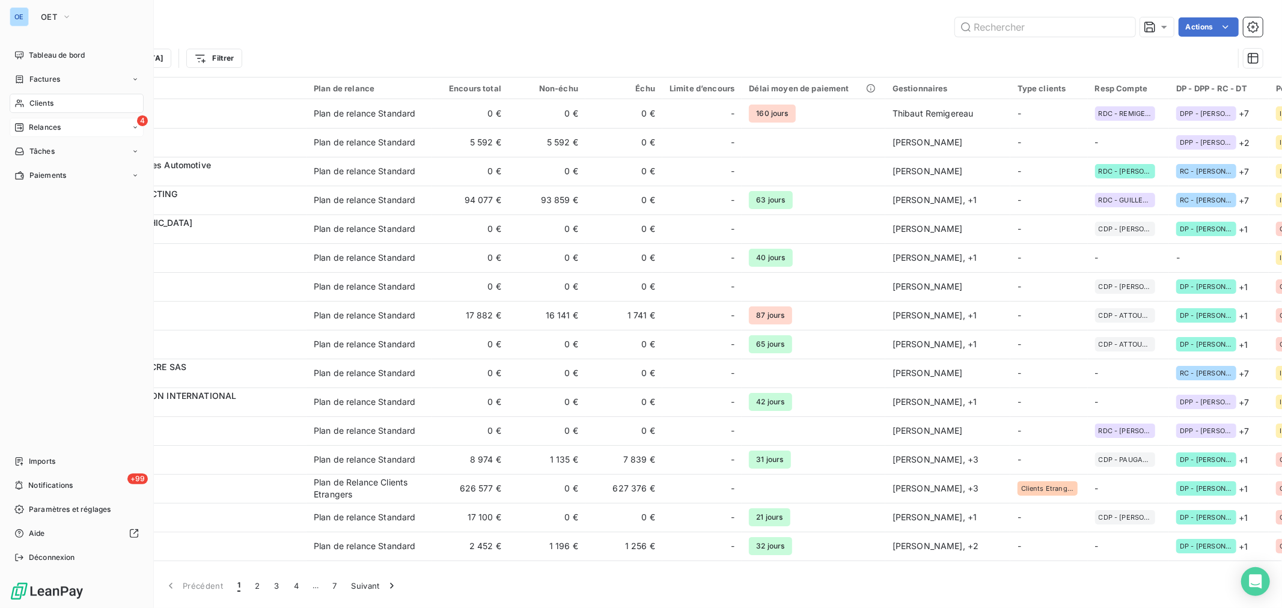
click at [44, 123] on span "Relances" at bounding box center [45, 127] width 32 height 11
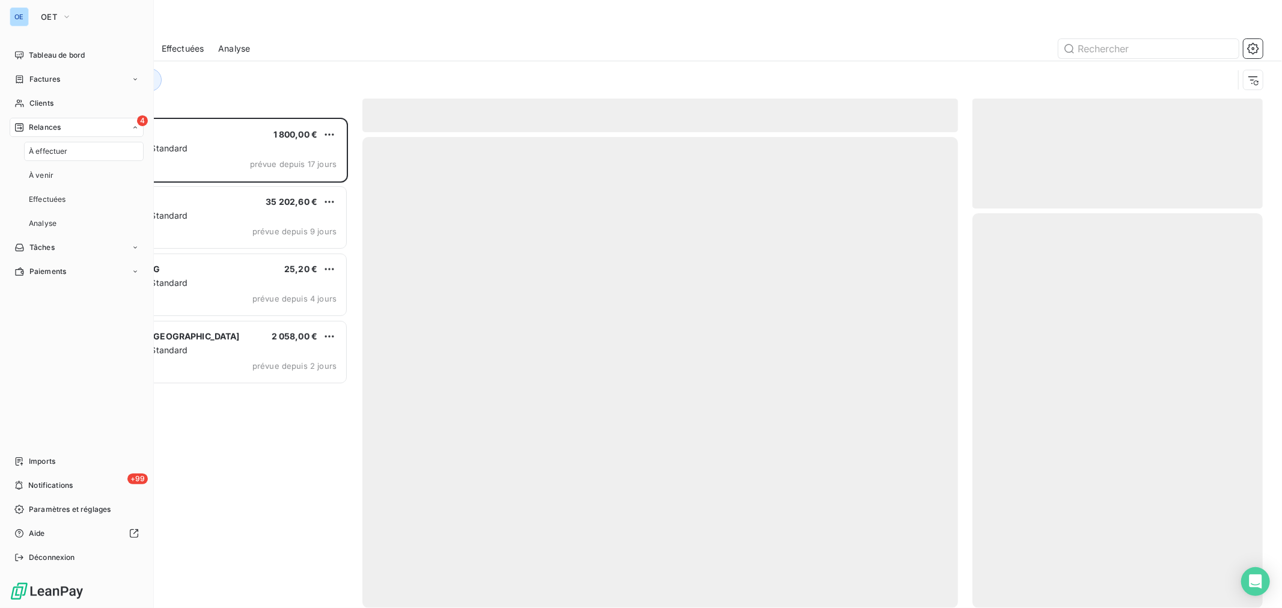
scroll to position [481, 280]
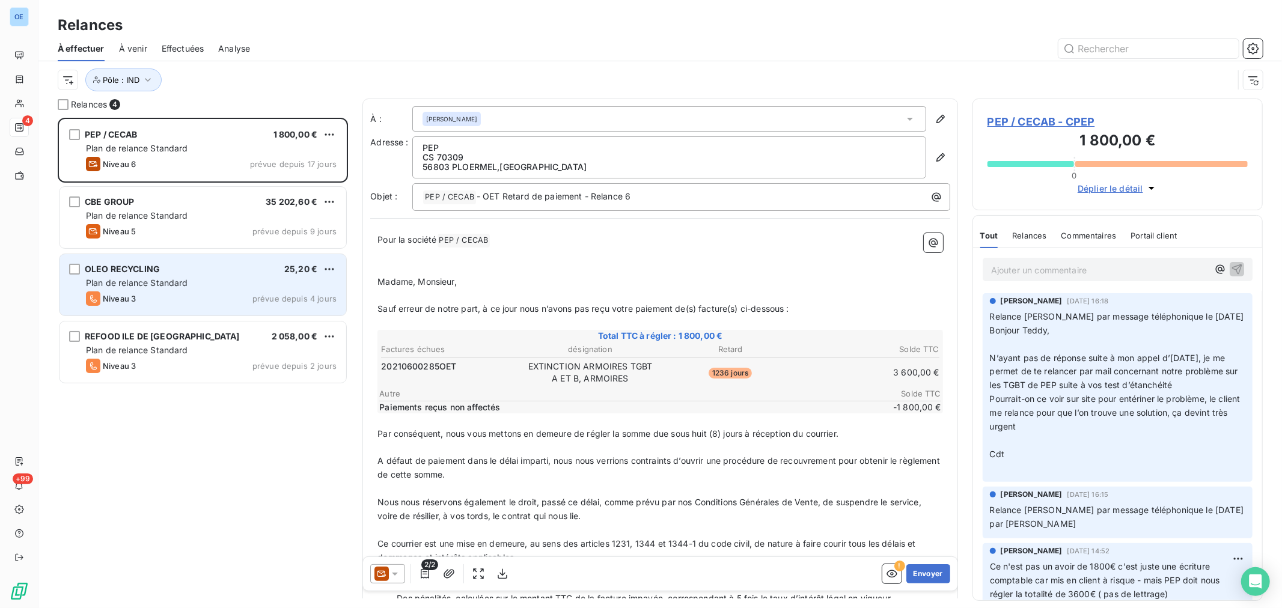
click at [245, 278] on div "Plan de relance Standard" at bounding box center [211, 283] width 251 height 12
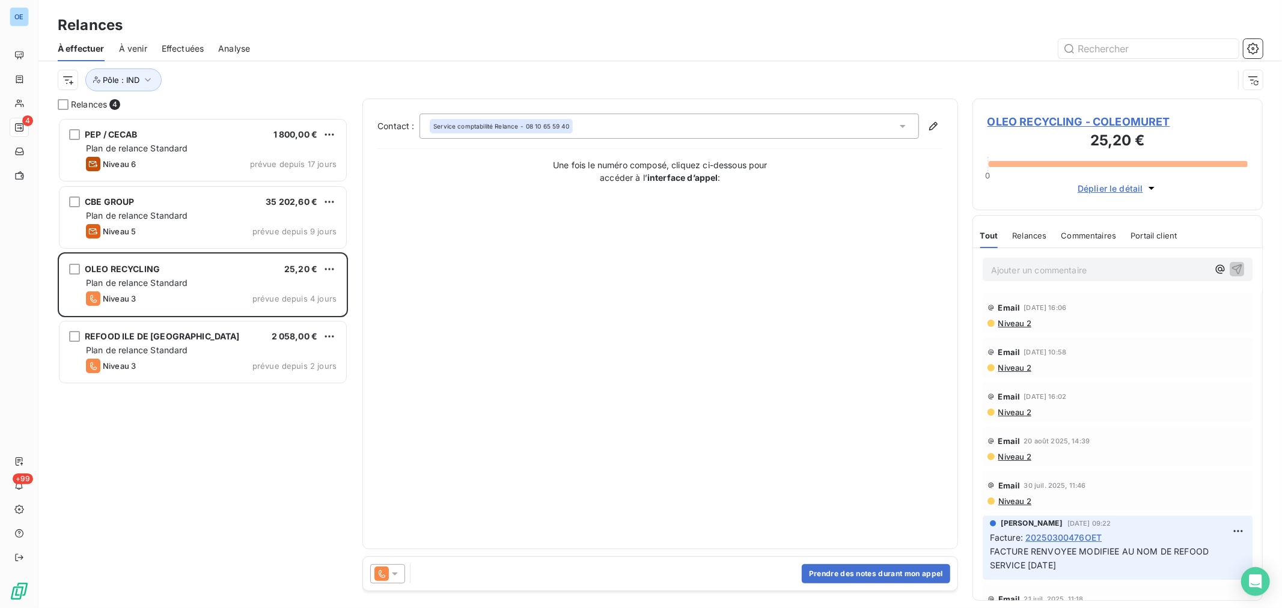
click at [1017, 121] on span "OLEO RECYCLING - COLEOMURET" at bounding box center [1117, 122] width 260 height 16
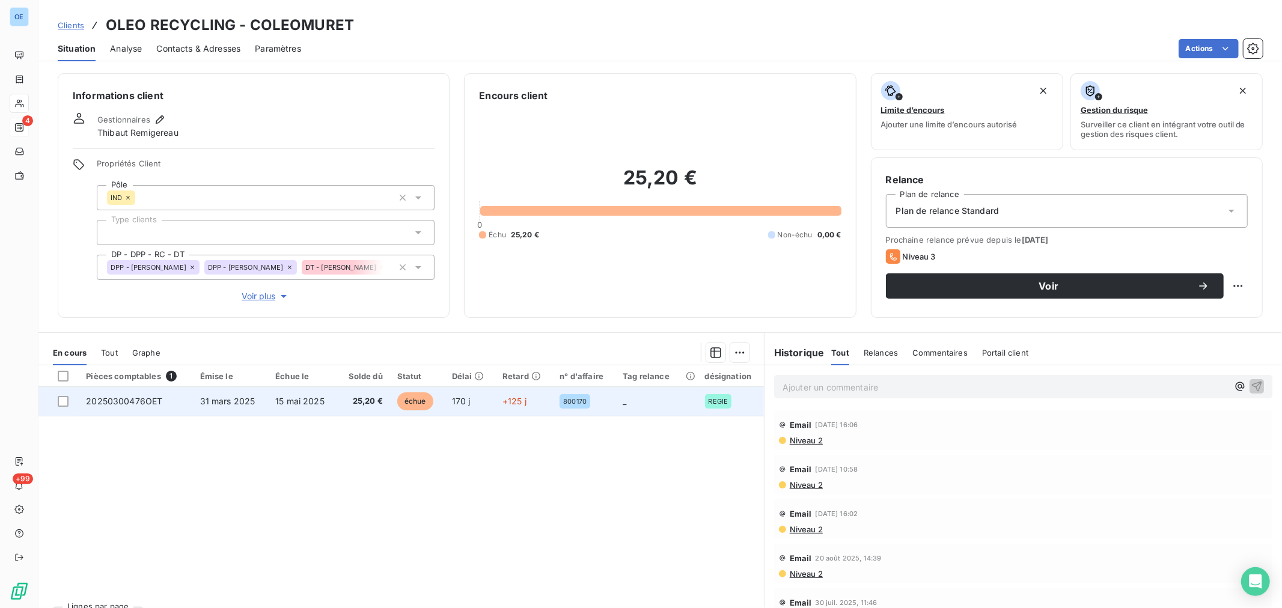
click at [305, 403] on span "15 mai 2025" at bounding box center [299, 401] width 49 height 10
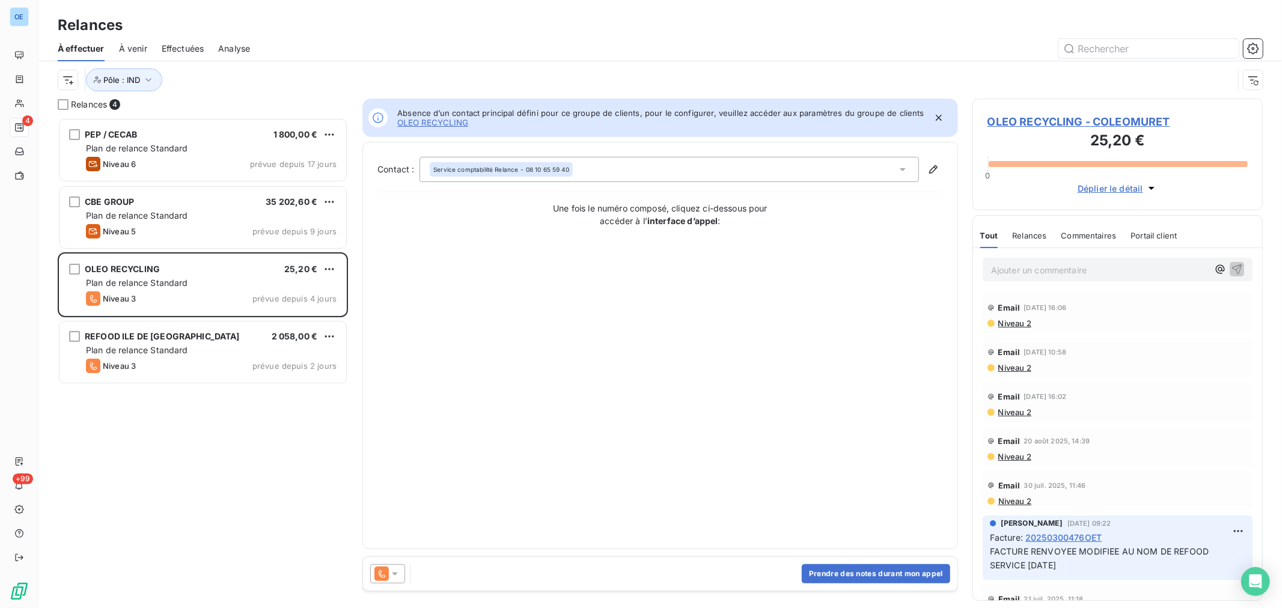
scroll to position [10, 10]
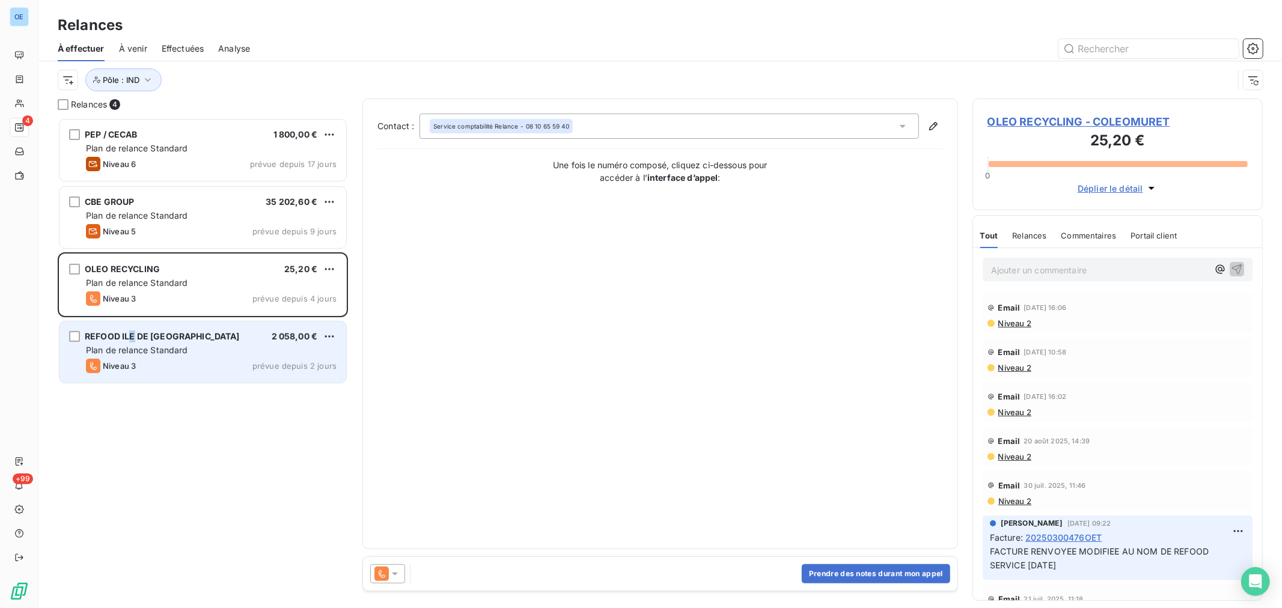
click at [132, 338] on span "REFOOD ILE DE [GEOGRAPHIC_DATA]" at bounding box center [162, 336] width 155 height 10
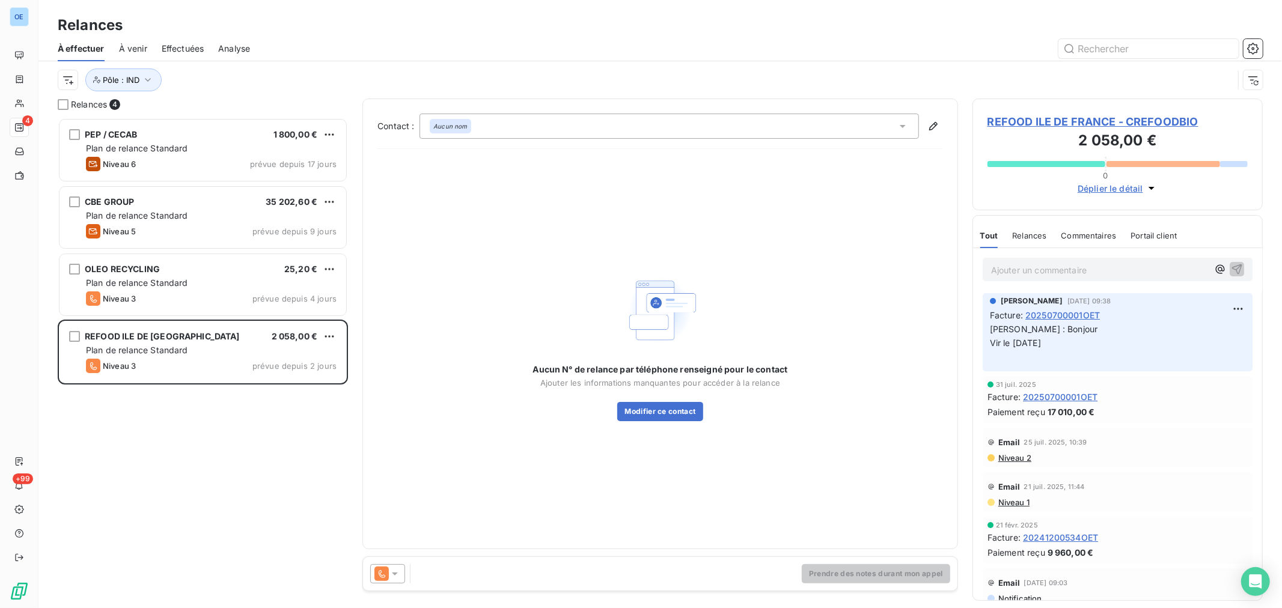
click at [1038, 112] on div "REFOOD ILE DE FRANCE - CREFOODBIO 2 058,00 € 0 Déplier le détail" at bounding box center [1117, 155] width 290 height 112
click at [1040, 118] on span "REFOOD ILE DE FRANCE - CREFOODBIO" at bounding box center [1117, 122] width 260 height 16
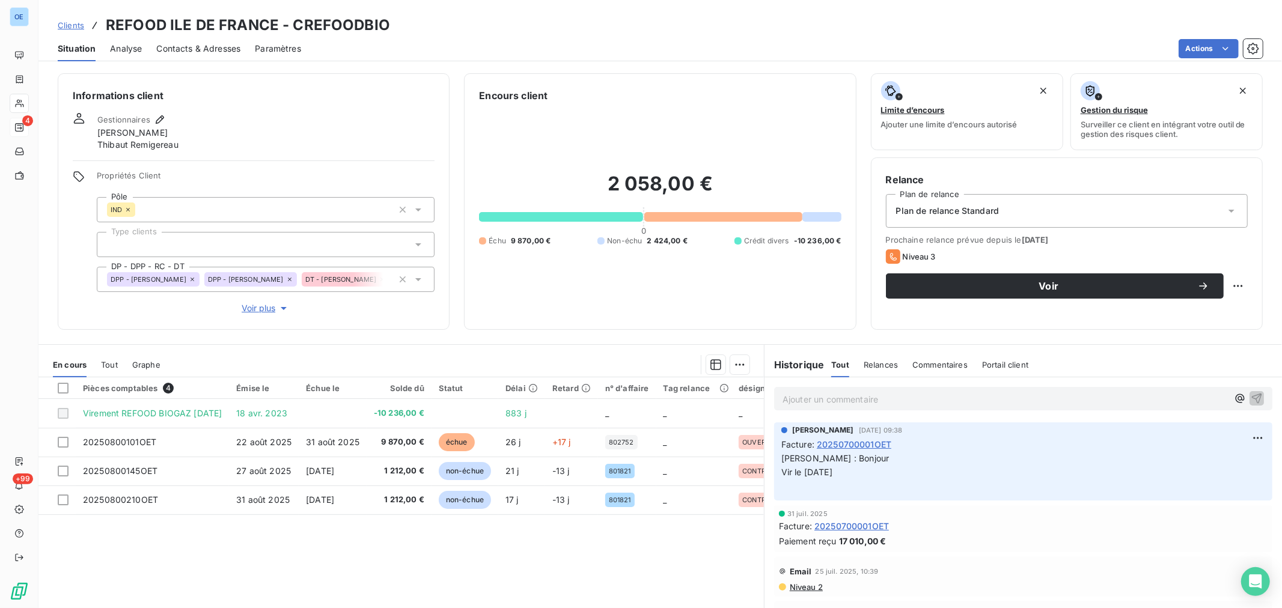
click at [211, 49] on span "Contacts & Adresses" at bounding box center [198, 49] width 84 height 12
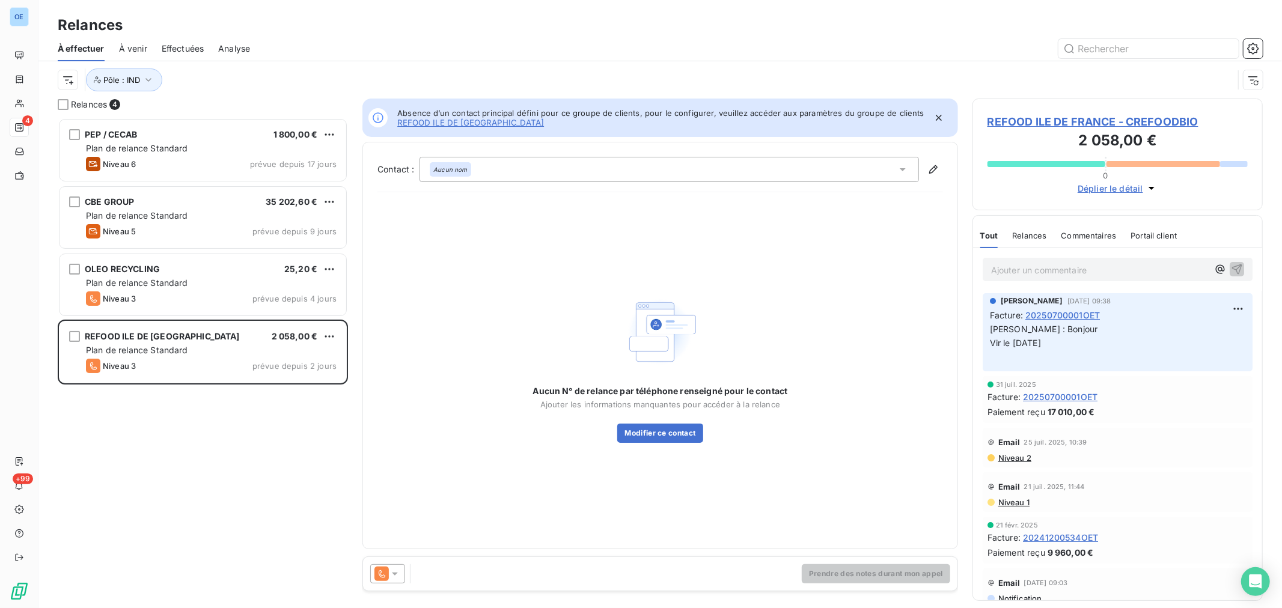
scroll to position [10, 10]
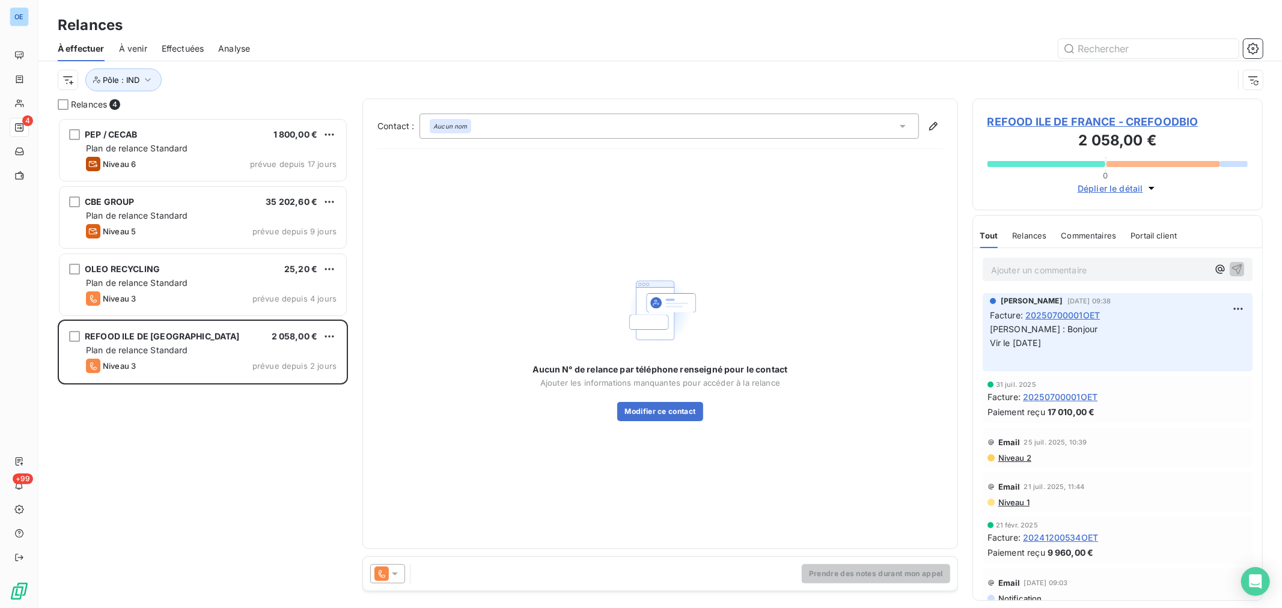
click at [1026, 121] on span "REFOOD ILE DE FRANCE - CREFOODBIO" at bounding box center [1117, 122] width 260 height 16
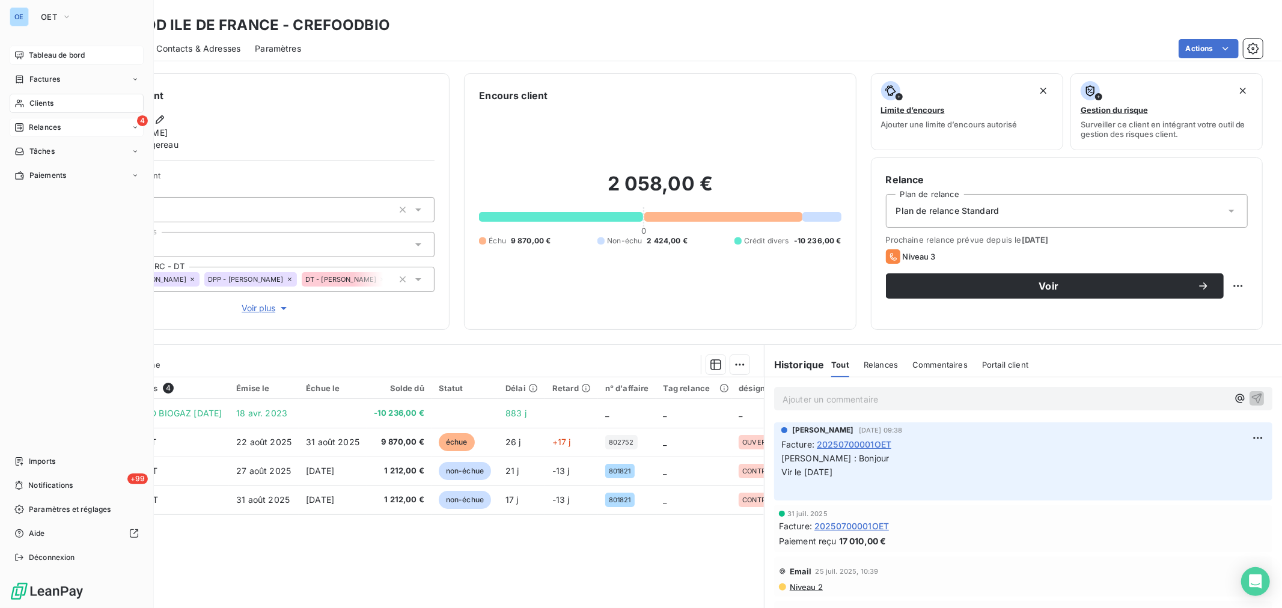
click at [58, 52] on span "Tableau de bord" at bounding box center [57, 55] width 56 height 11
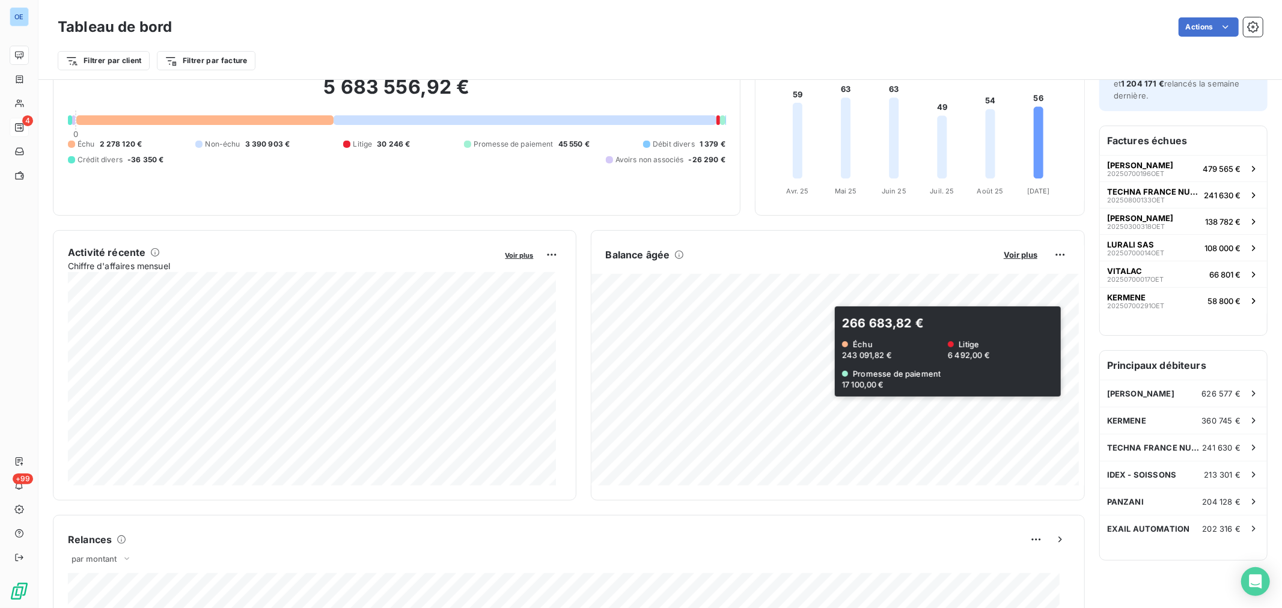
scroll to position [201, 0]
